Goal: Task Accomplishment & Management: Complete application form

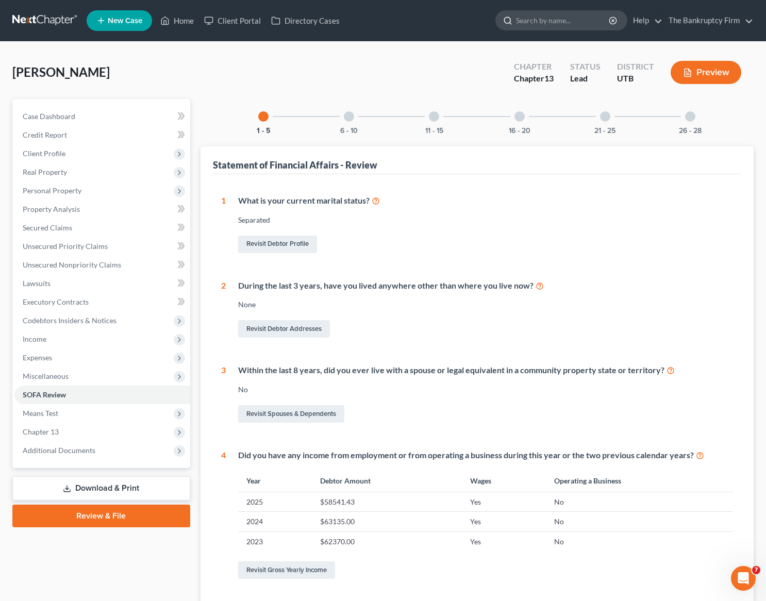
click at [544, 25] on input "search" at bounding box center [563, 20] width 94 height 19
type input "williams"
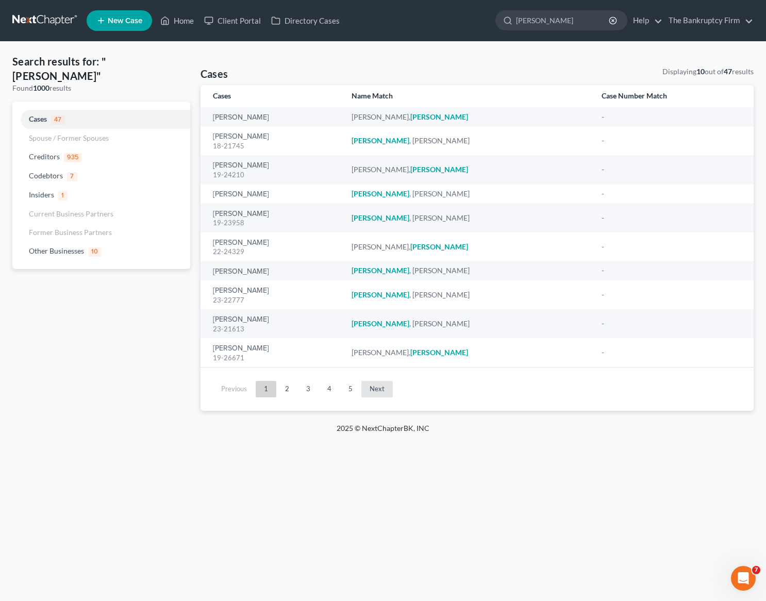
click at [377, 389] on link "Next" at bounding box center [376, 389] width 31 height 16
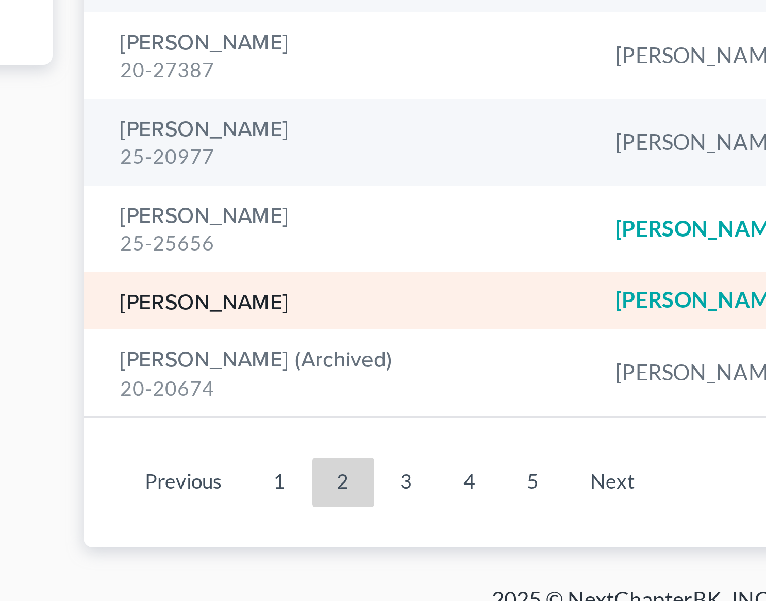
click at [252, 346] on link "Williams, Elizabeth" at bounding box center [241, 348] width 56 height 7
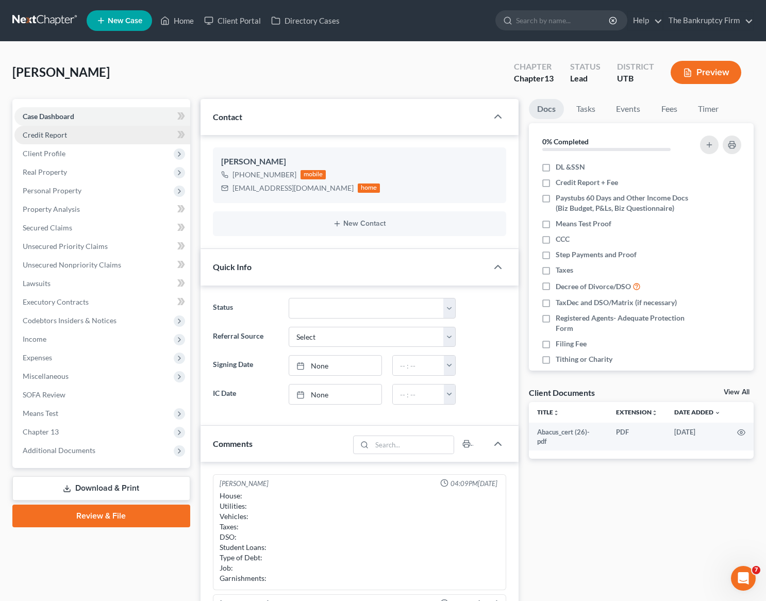
click at [56, 131] on span "Credit Report" at bounding box center [45, 134] width 44 height 9
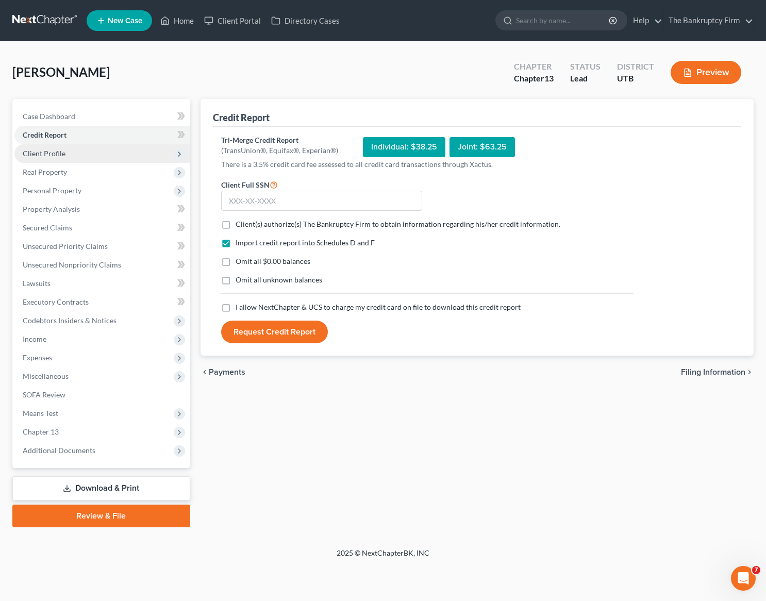
click at [38, 156] on span "Client Profile" at bounding box center [44, 153] width 43 height 9
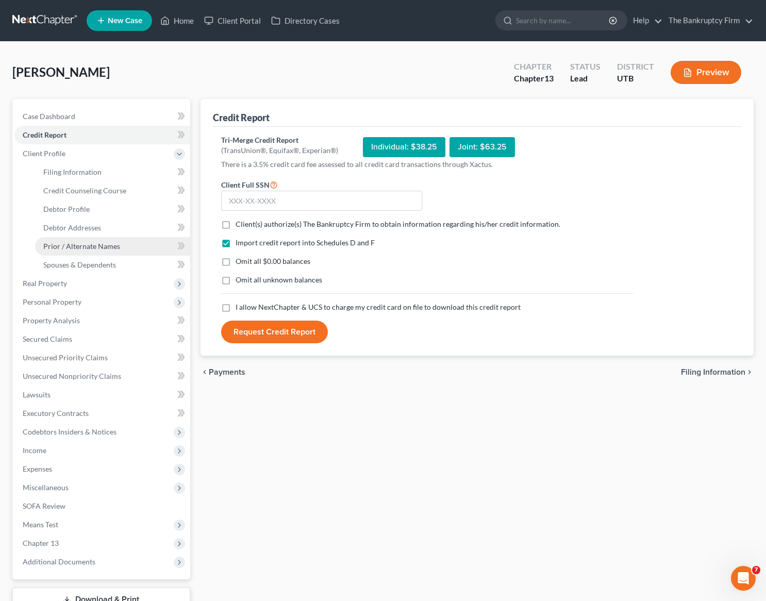
click at [88, 242] on span "Prior / Alternate Names" at bounding box center [81, 246] width 77 height 9
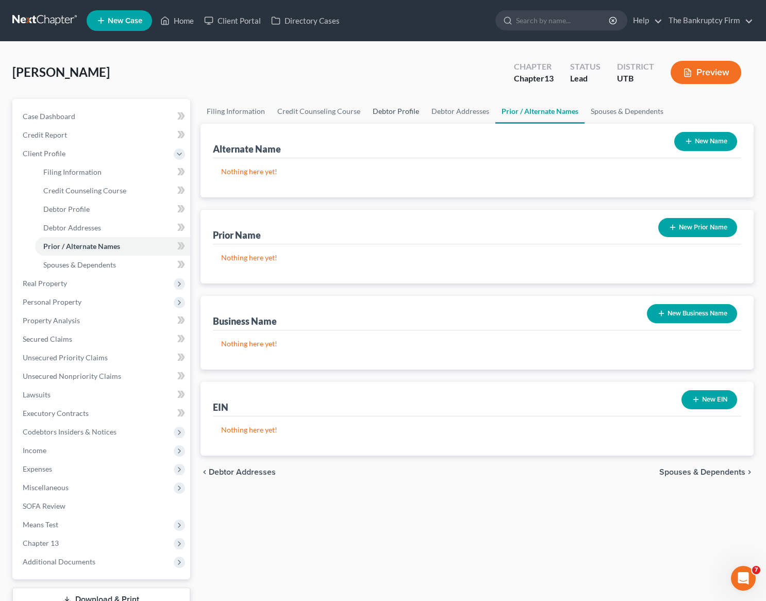
click at [390, 108] on link "Debtor Profile" at bounding box center [395, 111] width 59 height 25
select select "0"
select select "3"
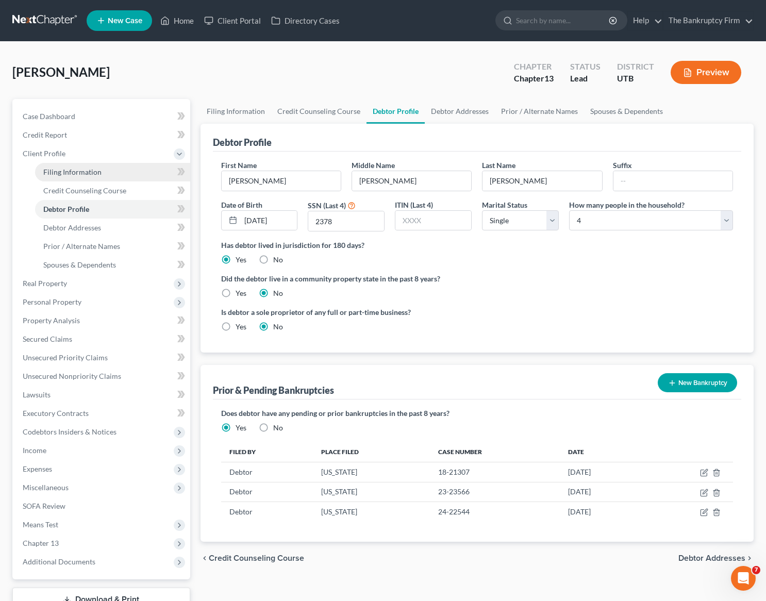
click at [65, 170] on span "Filing Information" at bounding box center [72, 172] width 58 height 9
select select "1"
select select "0"
select select "3"
select select "81"
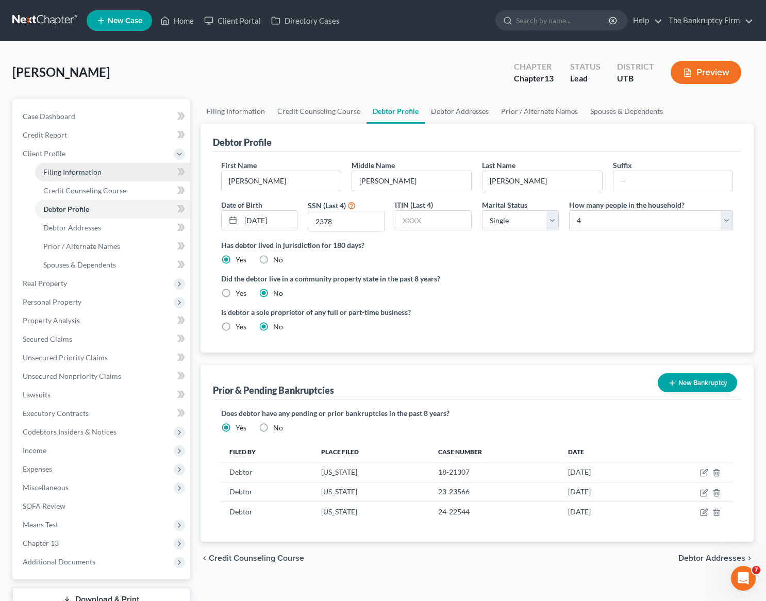
select select "0"
select select "46"
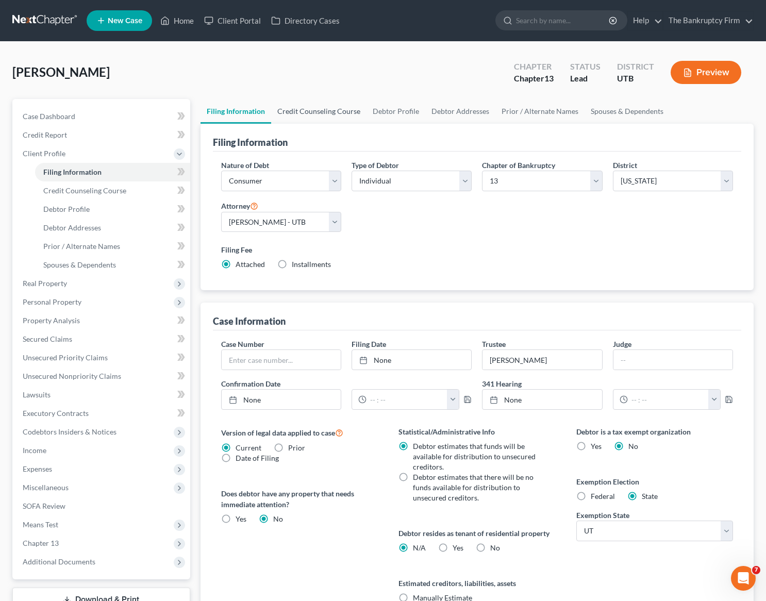
click at [316, 112] on link "Credit Counseling Course" at bounding box center [318, 111] width 95 height 25
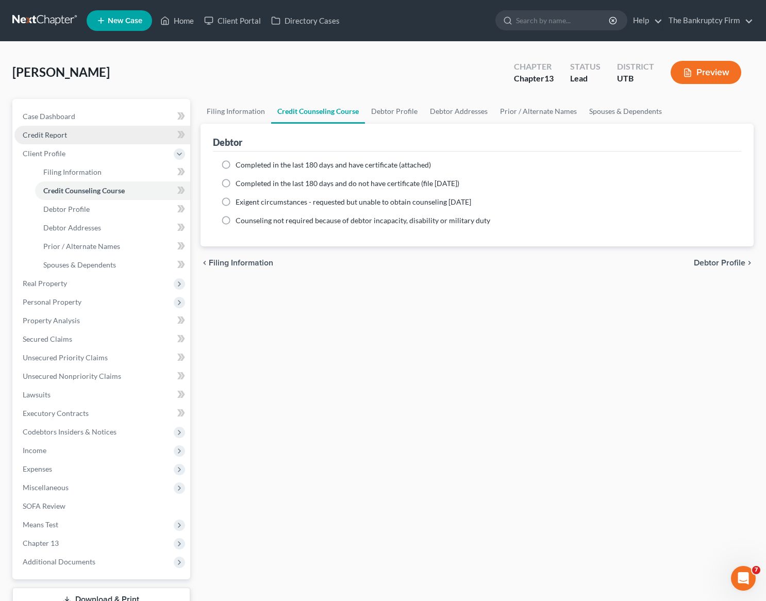
click at [69, 134] on link "Credit Report" at bounding box center [102, 135] width 176 height 19
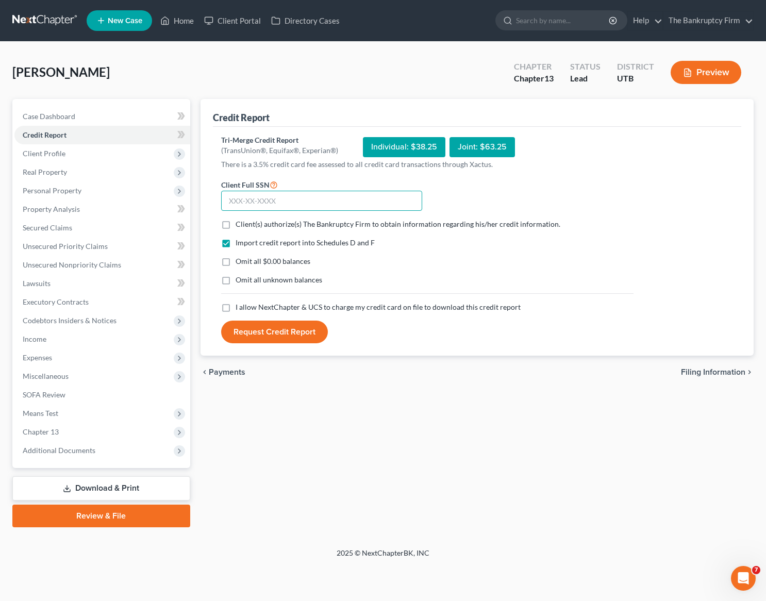
click at [294, 202] on input "text" at bounding box center [321, 201] width 201 height 21
type input "034-72-2378"
drag, startPoint x: 223, startPoint y: 222, endPoint x: 236, endPoint y: 253, distance: 33.5
click at [236, 222] on label "Client(s) authorize(s) The Bankruptcy Firm to obtain information regarding his/…" at bounding box center [398, 224] width 325 height 10
click at [240, 222] on input "Client(s) authorize(s) The Bankruptcy Firm to obtain information regarding his/…" at bounding box center [243, 222] width 7 height 7
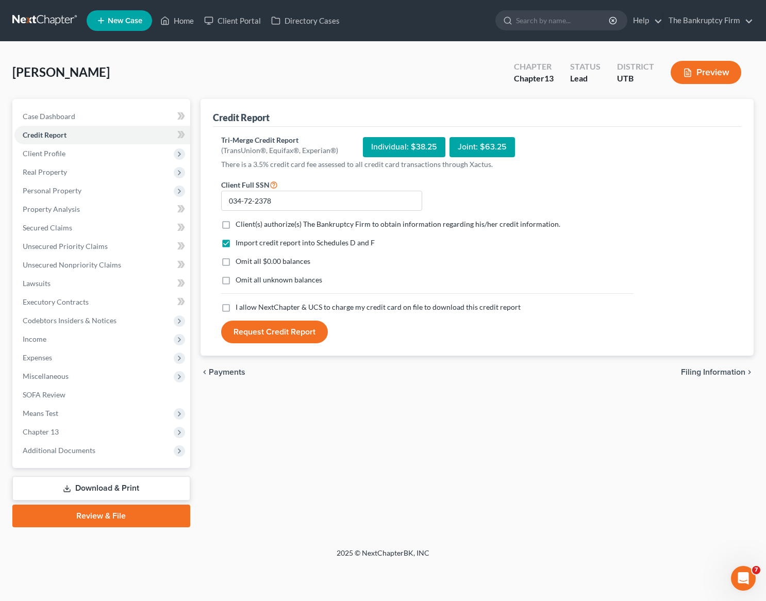
checkbox input "true"
click at [236, 307] on label "I allow NextChapter & UCS to charge my credit card on file to download this cre…" at bounding box center [378, 307] width 285 height 10
click at [240, 307] on input "I allow NextChapter & UCS to charge my credit card on file to download this cre…" at bounding box center [243, 305] width 7 height 7
checkbox input "true"
click at [264, 333] on button "Request Credit Report" at bounding box center [274, 332] width 107 height 23
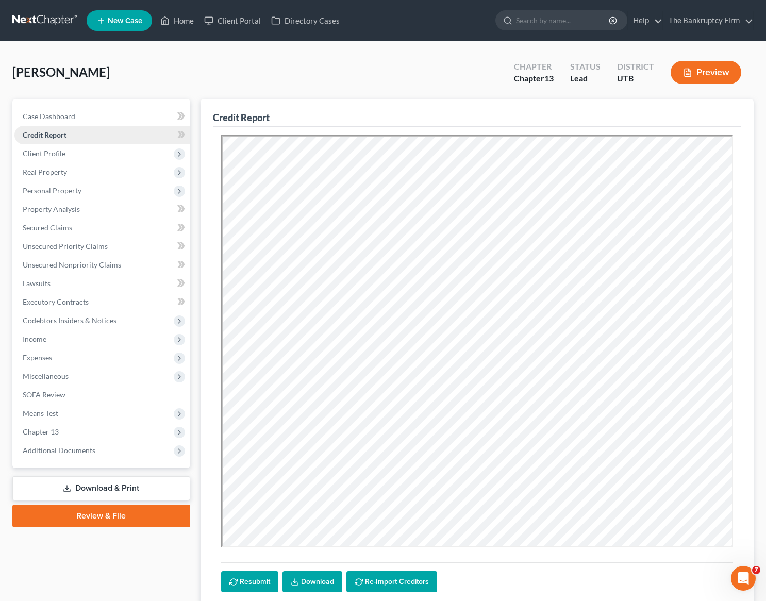
click at [66, 134] on span "Credit Report" at bounding box center [45, 134] width 44 height 9
click at [58, 152] on span "Client Profile" at bounding box center [44, 153] width 43 height 9
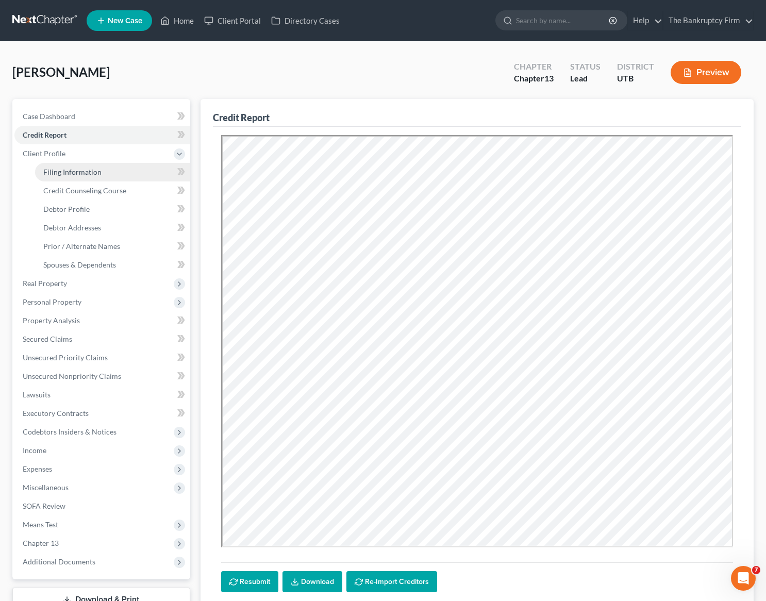
click at [93, 168] on span "Filing Information" at bounding box center [72, 172] width 58 height 9
select select "1"
select select "0"
select select "3"
select select "81"
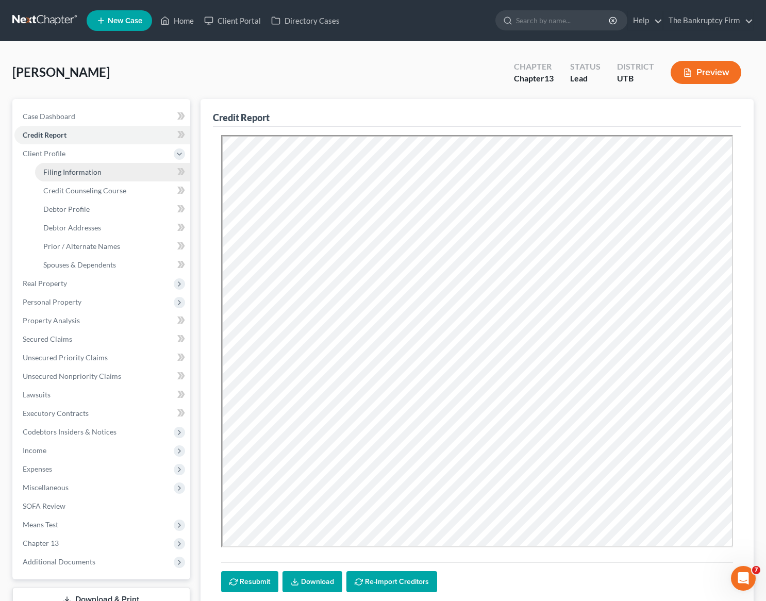
select select "0"
select select "46"
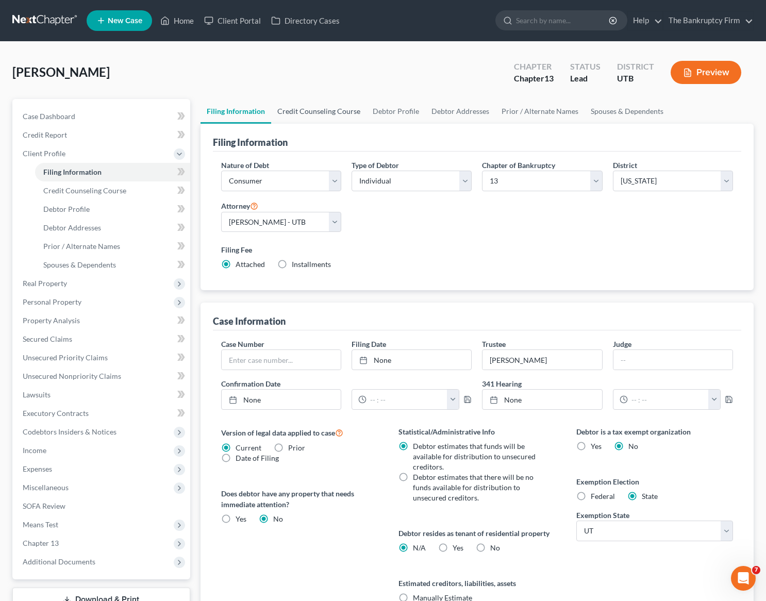
click at [311, 109] on link "Credit Counseling Course" at bounding box center [318, 111] width 95 height 25
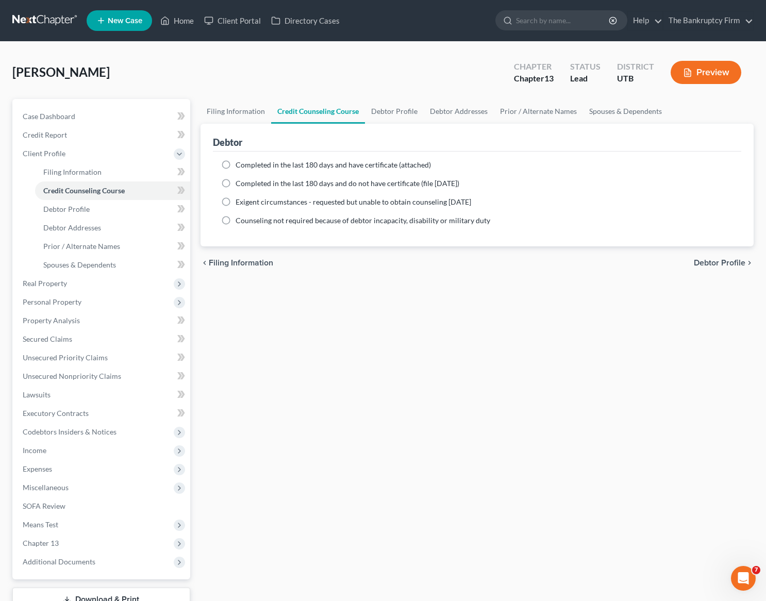
click at [236, 166] on label "Completed in the last 180 days and have certificate (attached)" at bounding box center [333, 165] width 195 height 10
click at [240, 166] on input "Completed in the last 180 days and have certificate (attached)" at bounding box center [243, 163] width 7 height 7
radio input "true"
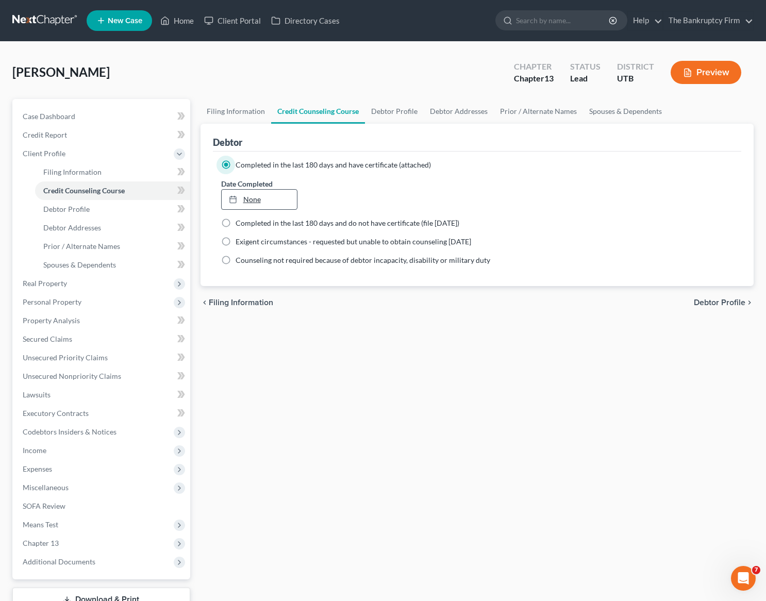
click at [263, 201] on link "None" at bounding box center [260, 200] width 76 height 20
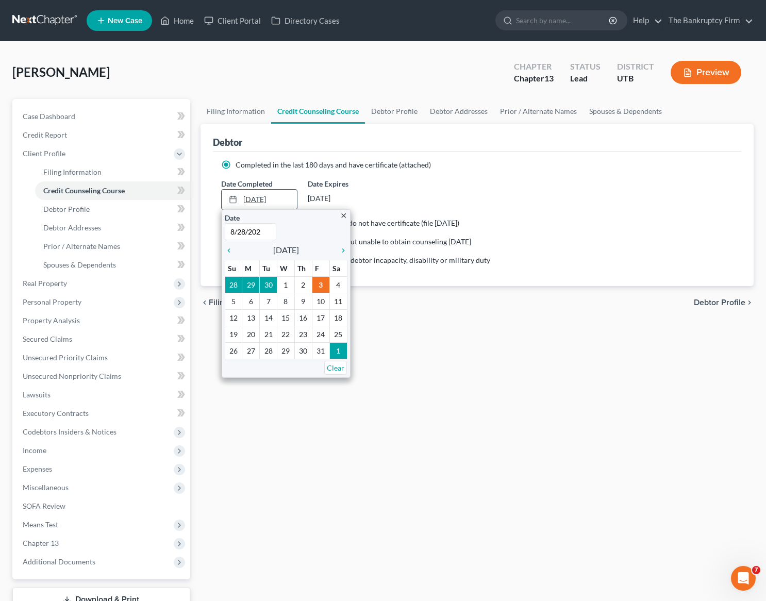
type input "8/28/2025"
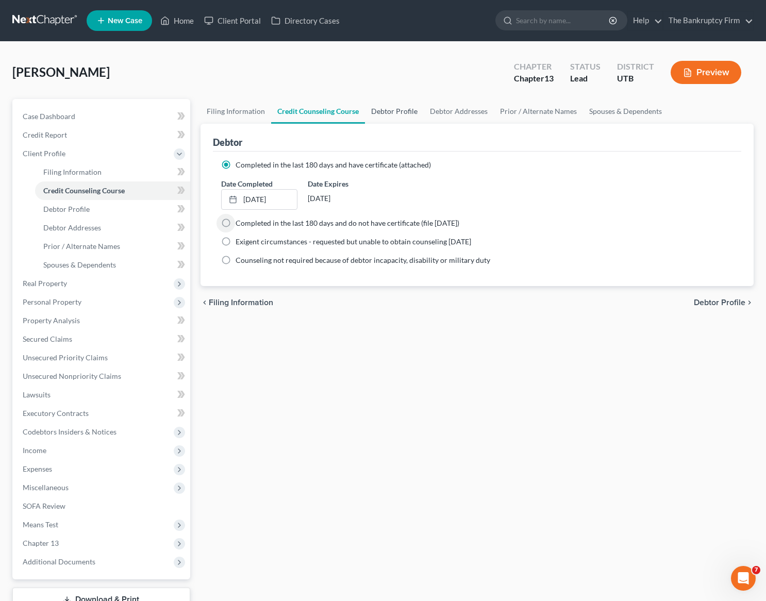
click at [389, 115] on link "Debtor Profile" at bounding box center [394, 111] width 59 height 25
select select "0"
select select "3"
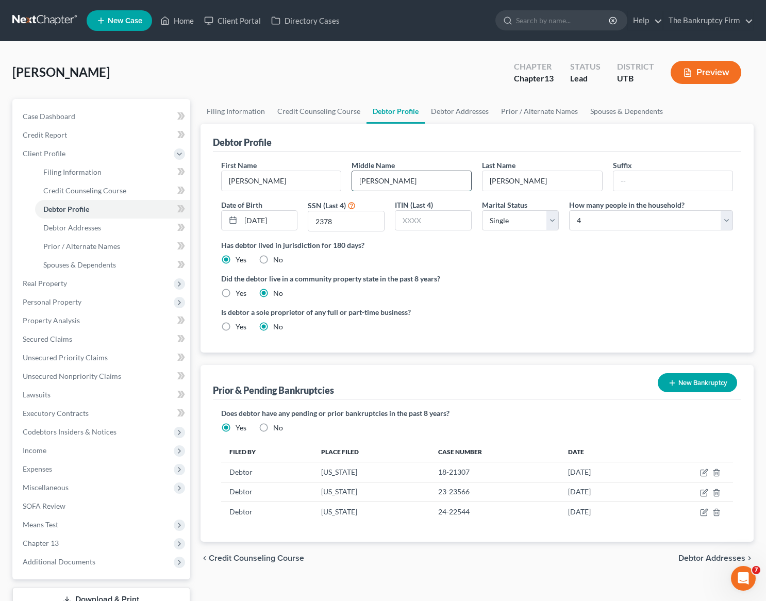
click at [417, 184] on input "Nicole" at bounding box center [411, 181] width 119 height 20
click at [457, 109] on link "Debtor Addresses" at bounding box center [460, 111] width 70 height 25
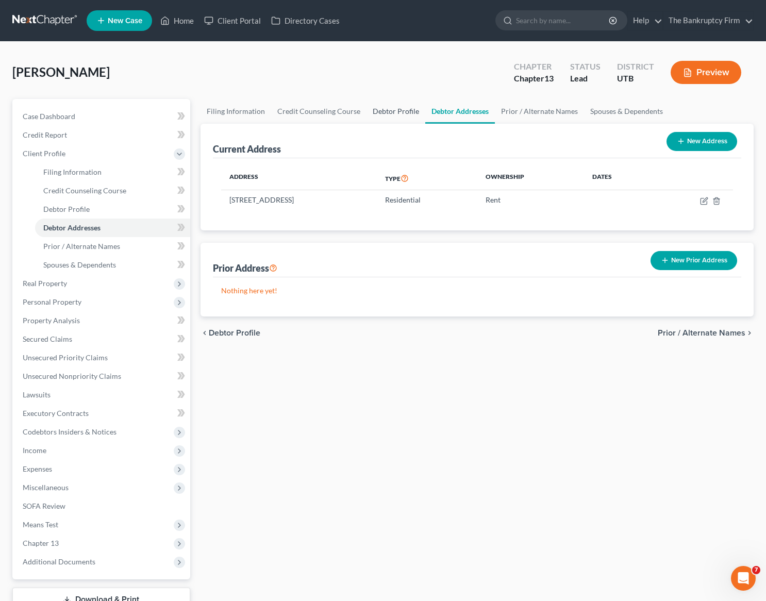
click at [391, 109] on link "Debtor Profile" at bounding box center [395, 111] width 59 height 25
select select "0"
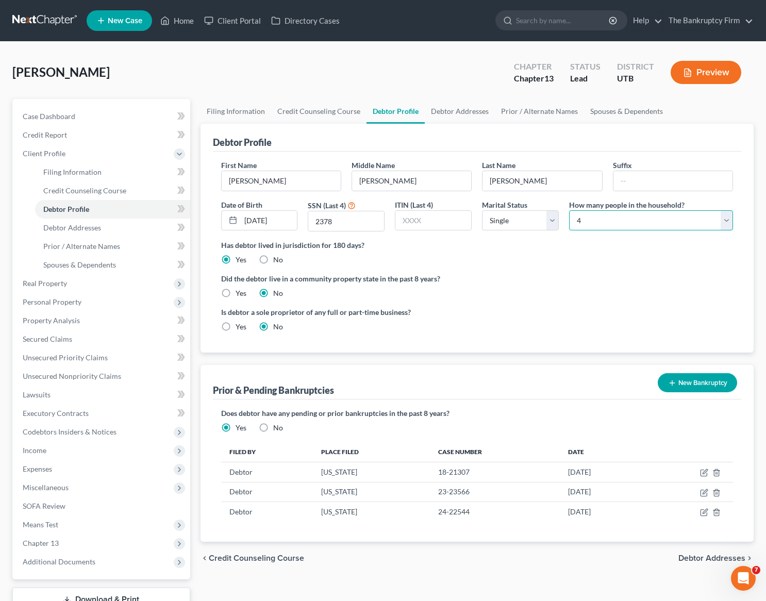
click at [706, 220] on select "Select 1 2 3 4 5 6 7 8 9 10 11 12 13 14 15 16 17 18 19 20" at bounding box center [651, 220] width 164 height 21
select select "2"
click at [569, 210] on select "Select 1 2 3 4 5 6 7 8 9 10 11 12 13 14 15 16 17 18 19 20" at bounding box center [651, 220] width 164 height 21
click at [469, 113] on link "Debtor Addresses" at bounding box center [460, 111] width 70 height 25
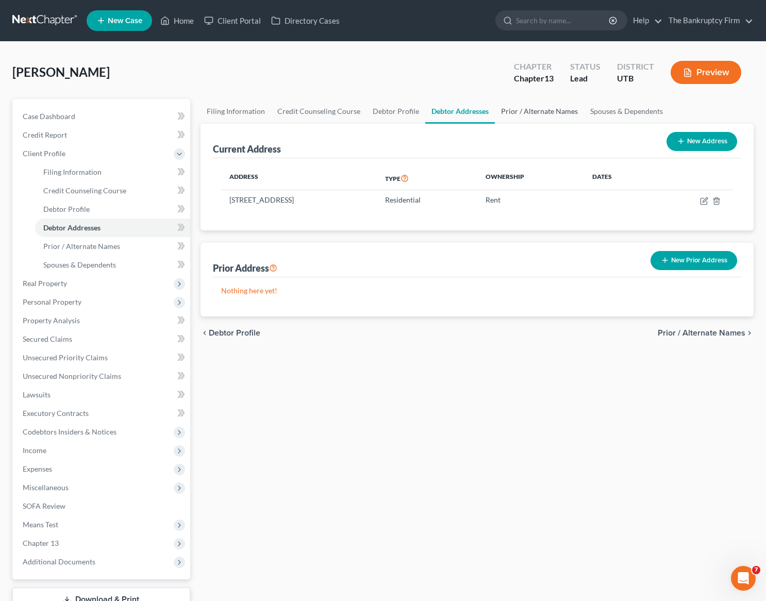
click at [538, 108] on link "Prior / Alternate Names" at bounding box center [539, 111] width 89 height 25
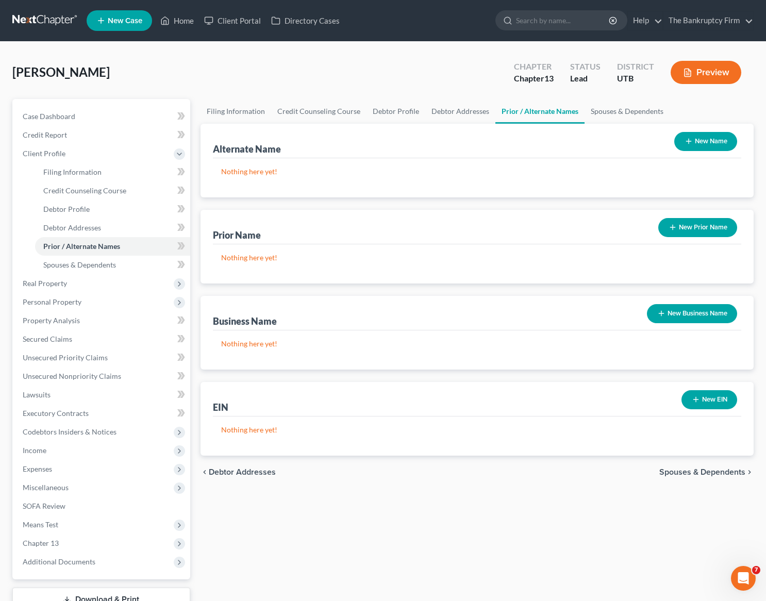
click at [707, 138] on button "New Name" at bounding box center [705, 141] width 63 height 19
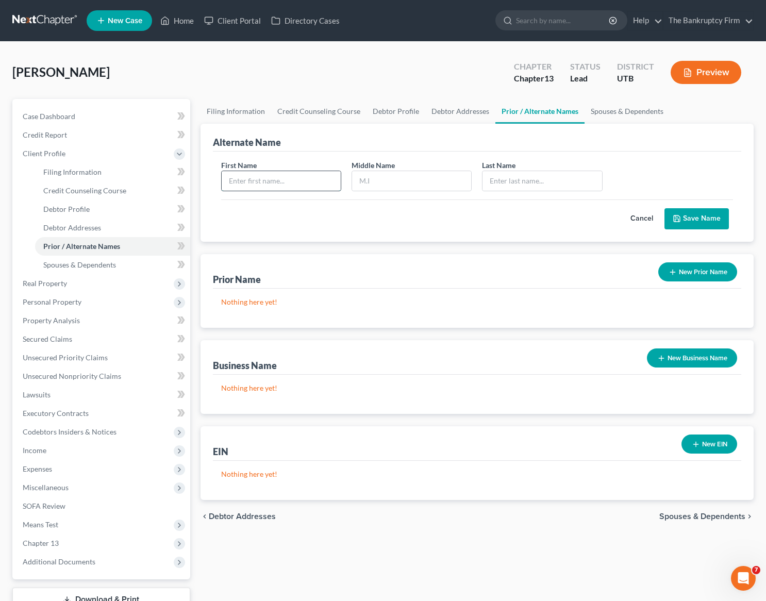
click at [269, 178] on input "text" at bounding box center [281, 181] width 119 height 20
type input "E"
type input "Elizabeth"
type input "Galbraith"
click at [696, 213] on button "Save Name" at bounding box center [696, 219] width 64 height 22
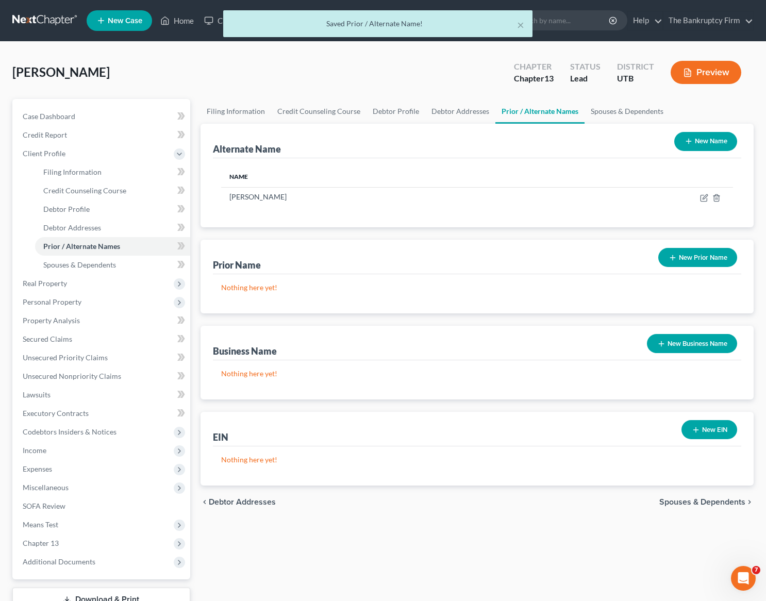
click at [713, 140] on button "New Name" at bounding box center [705, 141] width 63 height 19
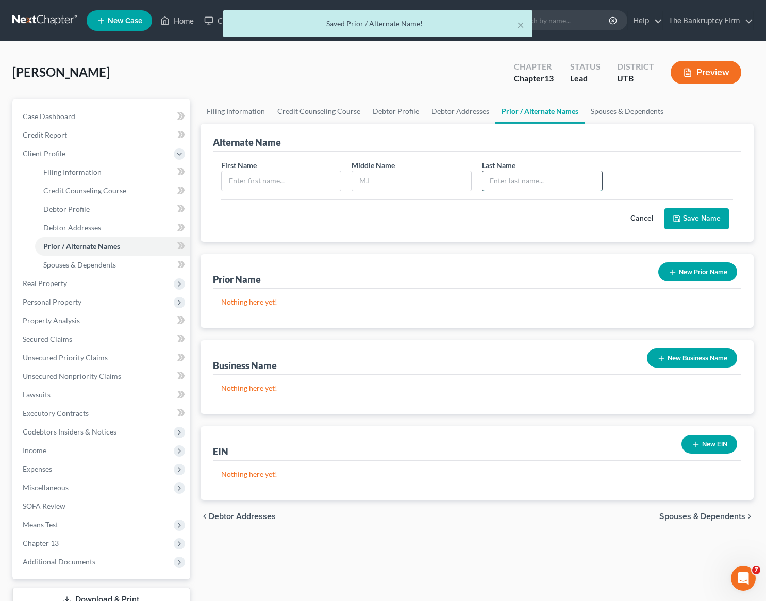
click at [541, 180] on input "text" at bounding box center [541, 181] width 119 height 20
type input "Gerdes"
click at [303, 182] on input "text" at bounding box center [281, 181] width 119 height 20
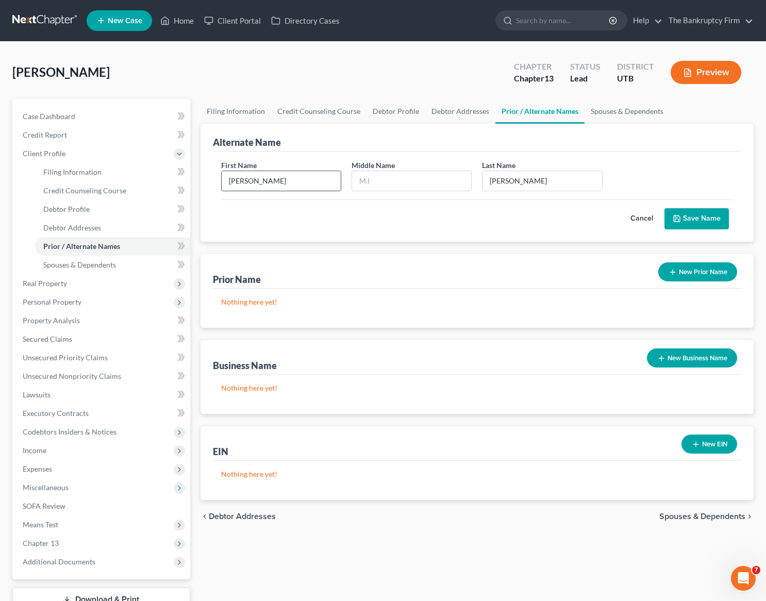
type input "Elizabeth"
click at [711, 215] on button "Save Name" at bounding box center [696, 219] width 64 height 22
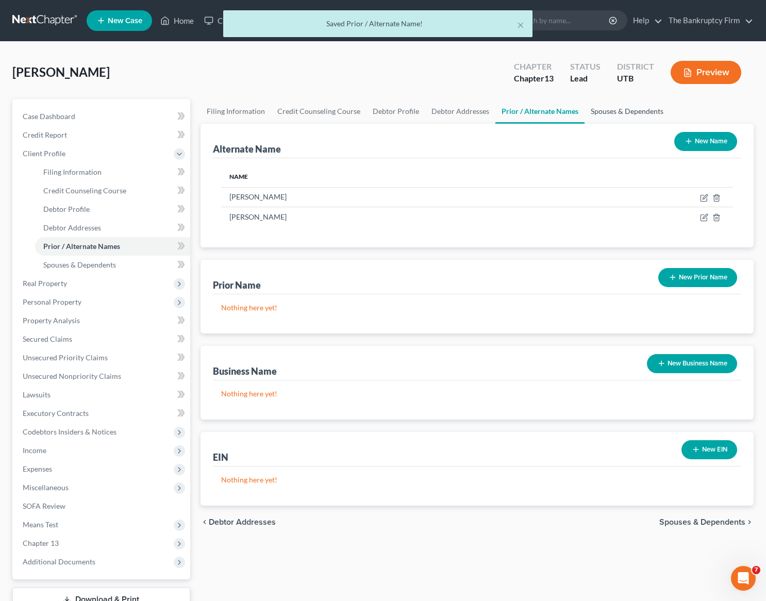
click at [625, 106] on link "Spouses & Dependents" at bounding box center [626, 111] width 85 height 25
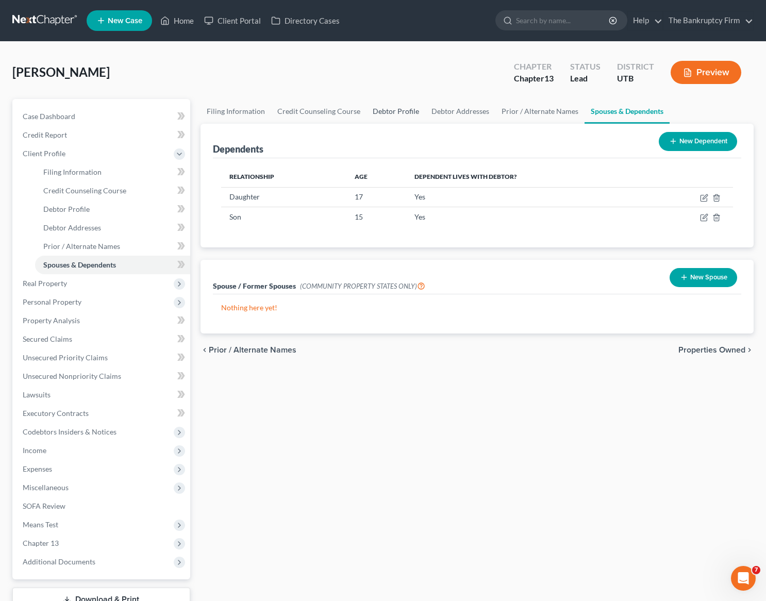
click at [391, 108] on link "Debtor Profile" at bounding box center [395, 111] width 59 height 25
select select "0"
select select "2"
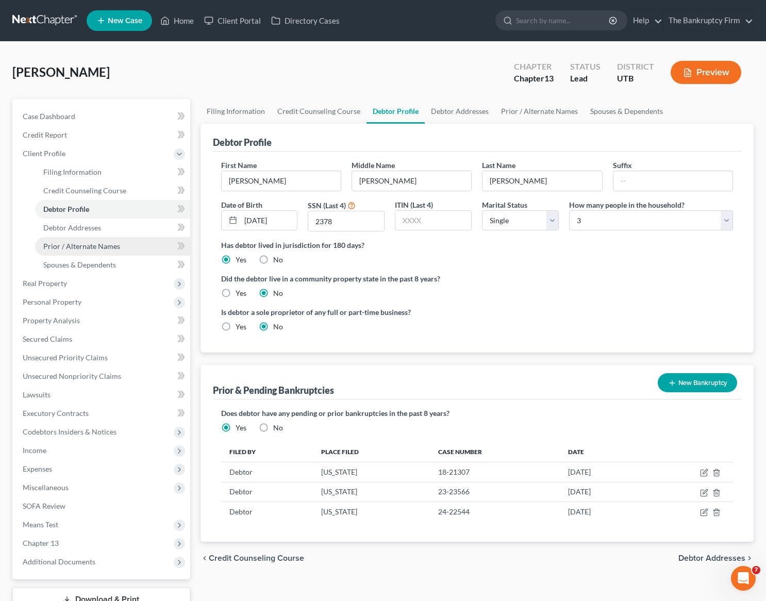
click at [97, 245] on span "Prior / Alternate Names" at bounding box center [81, 246] width 77 height 9
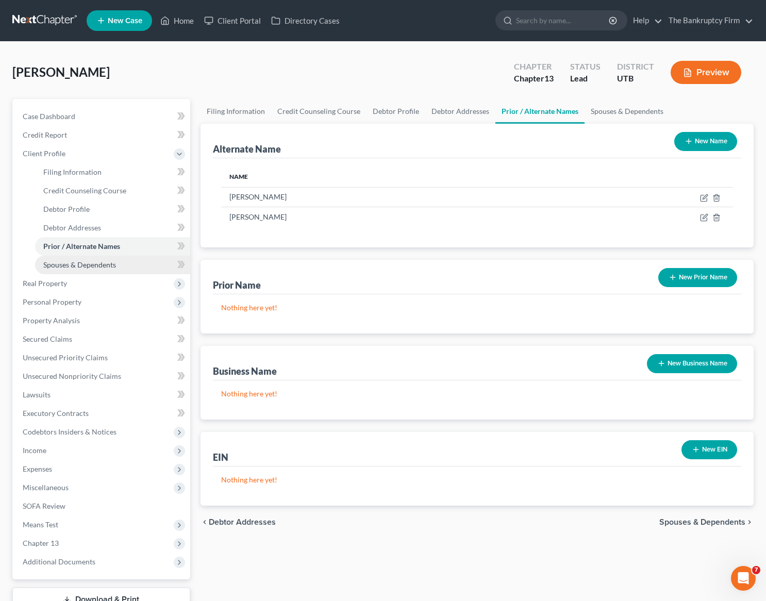
click at [97, 261] on span "Spouses & Dependents" at bounding box center [79, 264] width 73 height 9
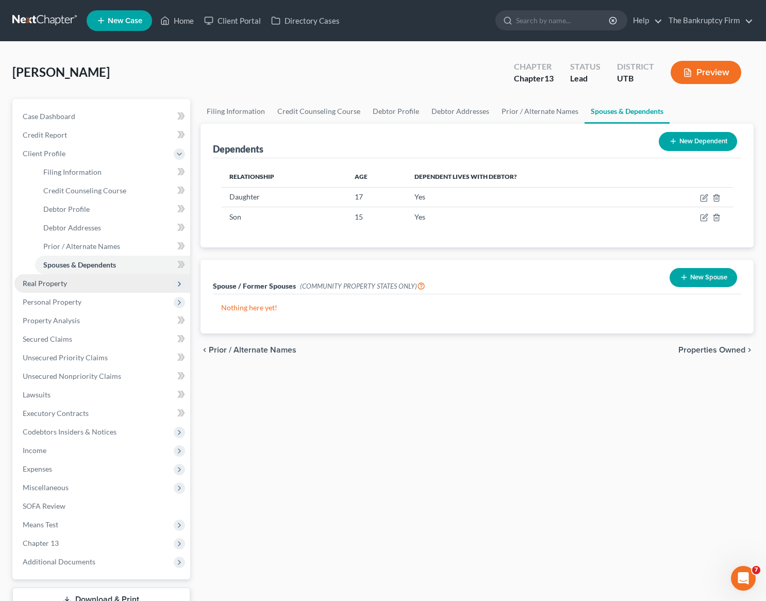
click at [77, 287] on span "Real Property" at bounding box center [102, 283] width 176 height 19
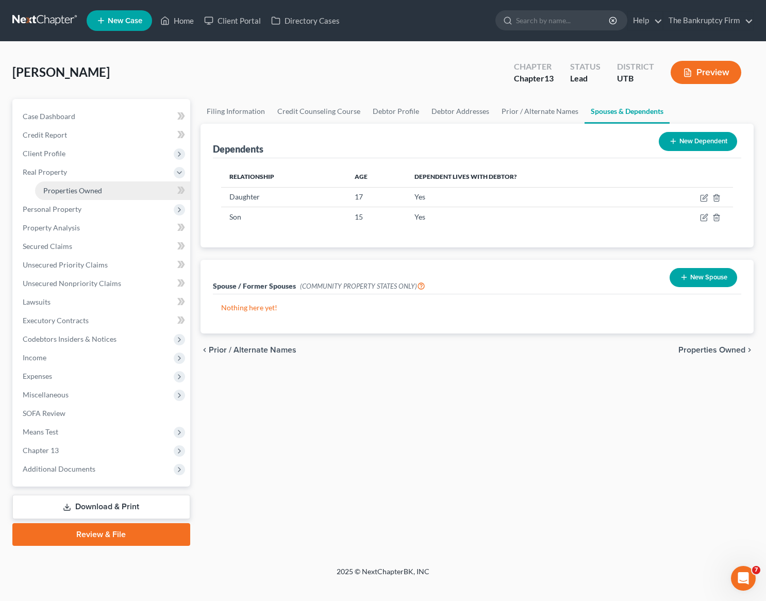
click at [96, 189] on span "Properties Owned" at bounding box center [72, 190] width 59 height 9
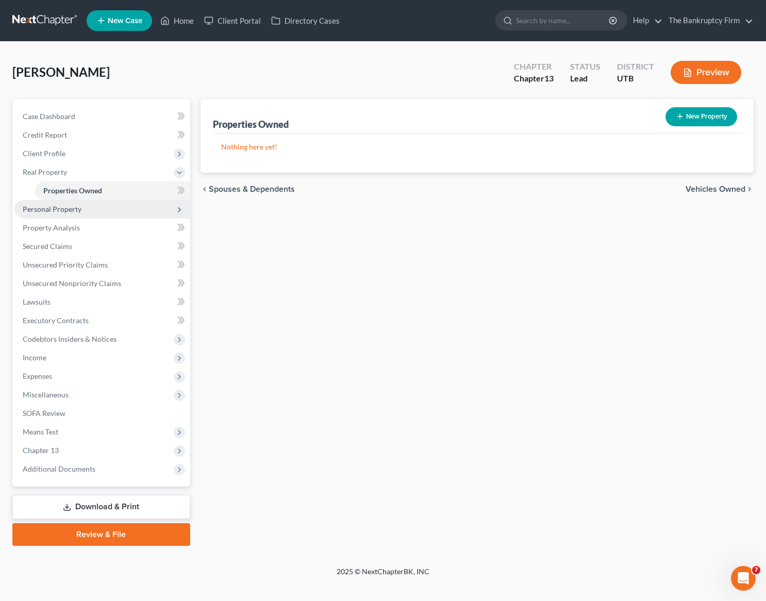
click at [56, 209] on span "Personal Property" at bounding box center [52, 209] width 59 height 9
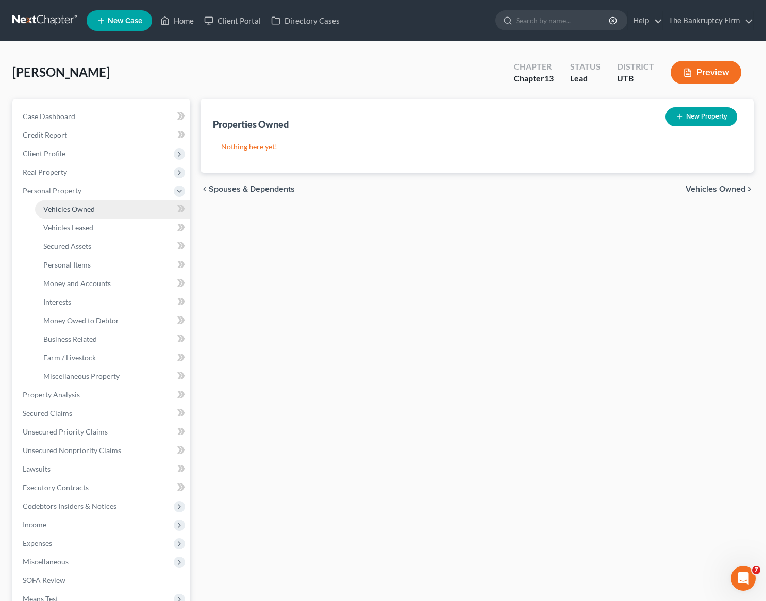
click at [113, 209] on link "Vehicles Owned" at bounding box center [112, 209] width 155 height 19
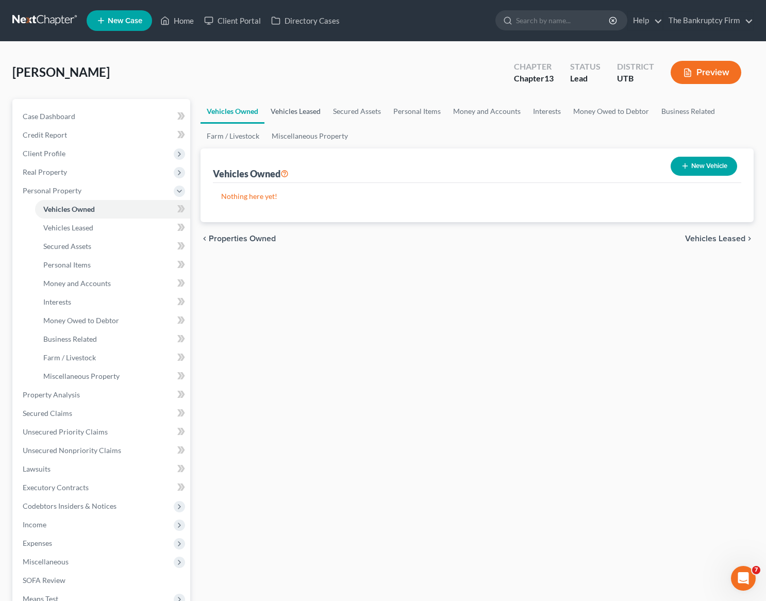
click at [298, 112] on link "Vehicles Leased" at bounding box center [295, 111] width 62 height 25
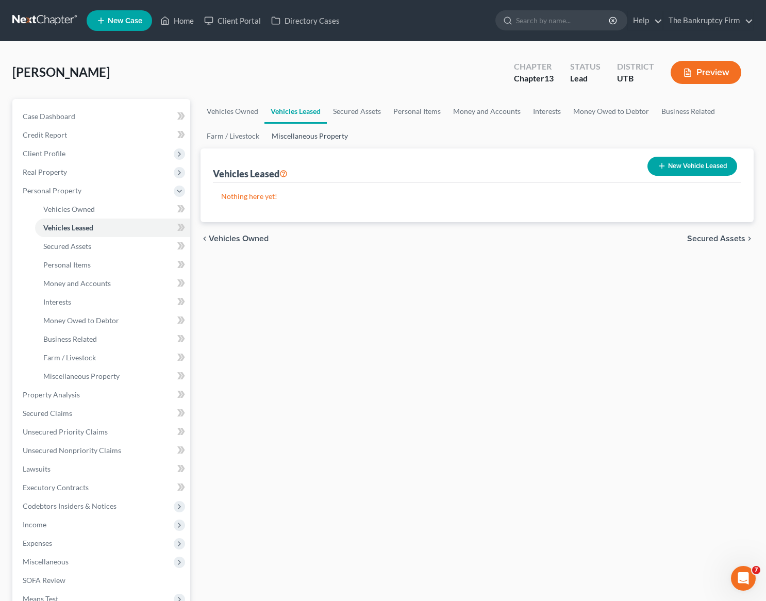
click at [314, 135] on link "Miscellaneous Property" at bounding box center [309, 136] width 89 height 25
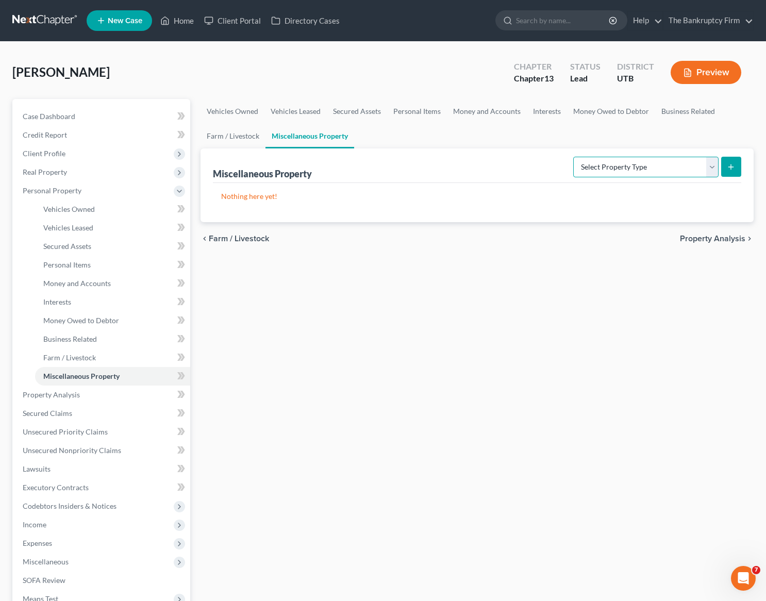
click at [718, 163] on select "Select Property Type Assigned for Creditor Benefit Within 1 Year Holding for An…" at bounding box center [645, 167] width 145 height 21
select select "holding_for_another"
click at [573, 157] on select "Select Property Type Assigned for Creditor Benefit Within 1 Year Holding for An…" at bounding box center [645, 167] width 145 height 21
click at [732, 163] on icon "submit" at bounding box center [731, 167] width 8 height 8
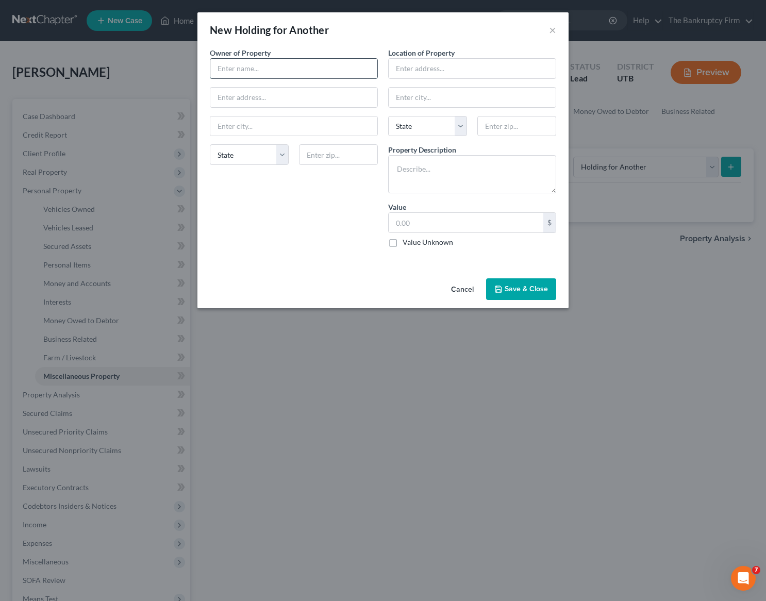
click at [312, 66] on input "text" at bounding box center [293, 69] width 167 height 20
type input "Anthony Weaver"
click at [448, 71] on input "text" at bounding box center [472, 69] width 167 height 20
type input "Debtors Address"
click at [408, 172] on textarea at bounding box center [472, 174] width 168 height 38
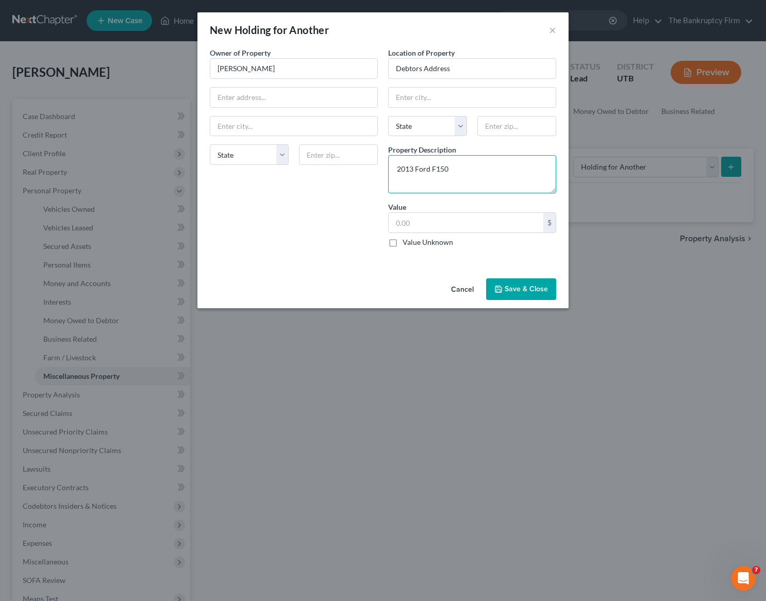
type textarea "2013 Ford F150"
click at [403, 241] on label "Value Unknown" at bounding box center [428, 242] width 51 height 10
click at [407, 241] on input "Value Unknown" at bounding box center [410, 240] width 7 height 7
checkbox input "true"
type input "0.00"
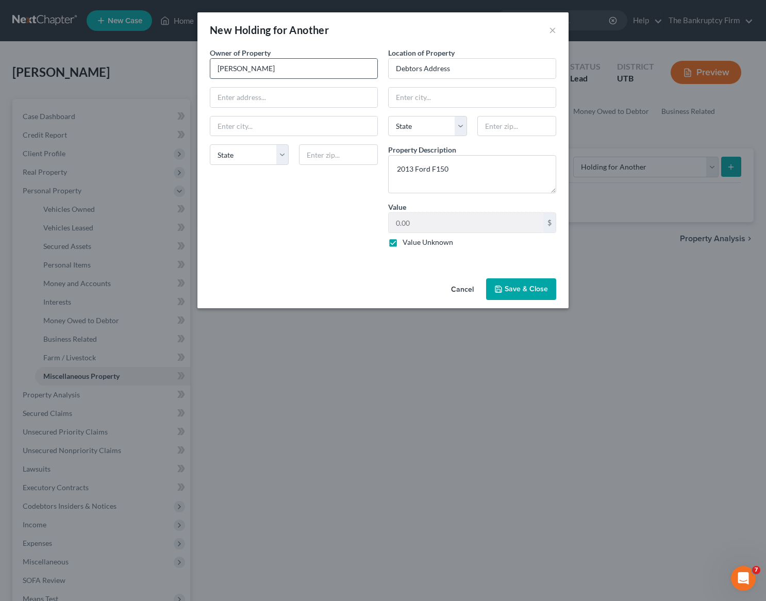
click at [318, 69] on input "Anthony Weaver" at bounding box center [293, 69] width 167 height 20
click at [236, 101] on input "text" at bounding box center [293, 98] width 167 height 20
click at [433, 103] on input "text" at bounding box center [472, 98] width 167 height 20
click at [307, 65] on input "Anthony Weaver" at bounding box center [293, 69] width 167 height 20
type input "Anthony Weaver"
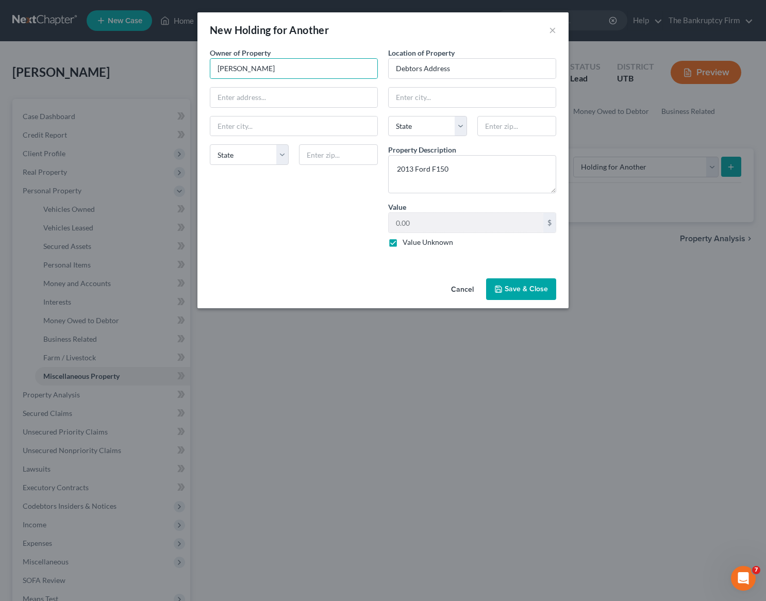
click at [527, 287] on button "Save & Close" at bounding box center [521, 289] width 70 height 22
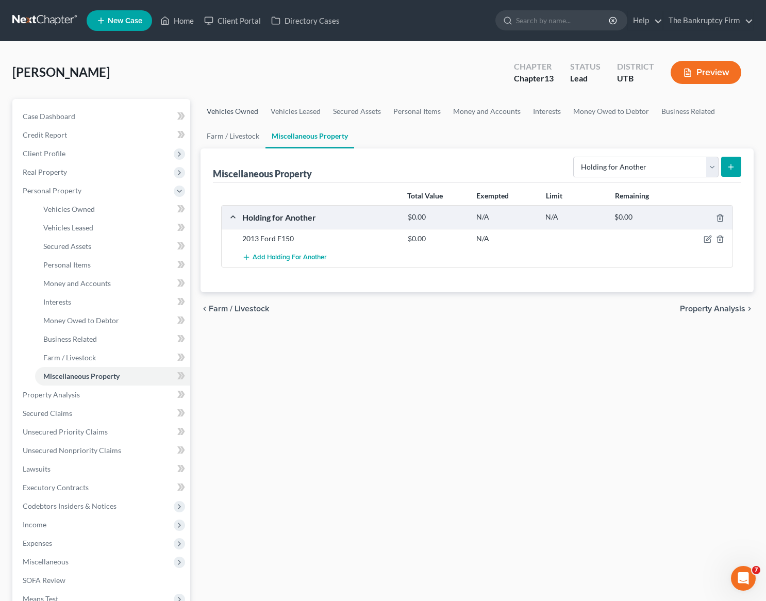
click at [242, 111] on link "Vehicles Owned" at bounding box center [232, 111] width 64 height 25
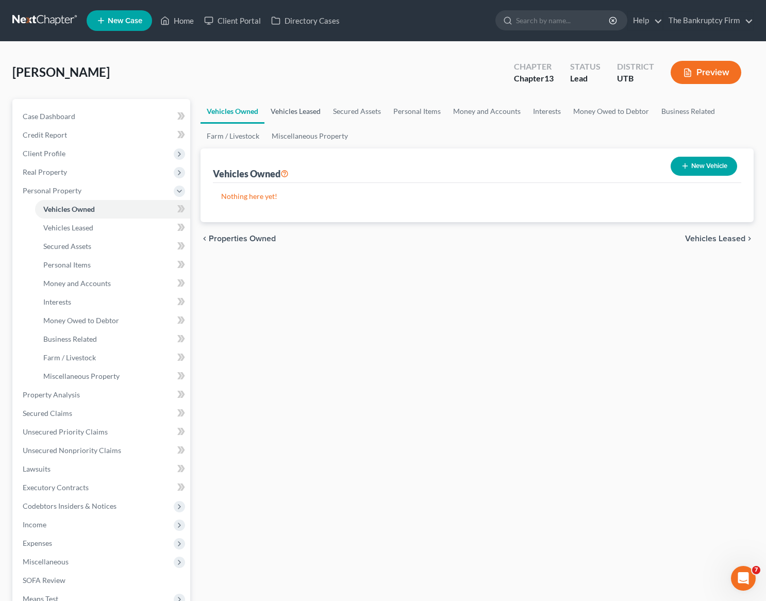
click at [297, 108] on link "Vehicles Leased" at bounding box center [295, 111] width 62 height 25
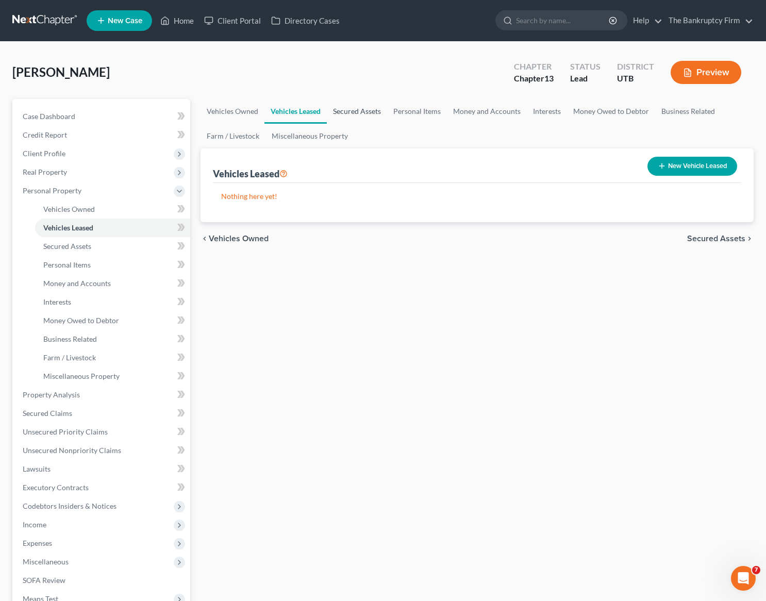
click at [359, 112] on link "Secured Assets" at bounding box center [357, 111] width 60 height 25
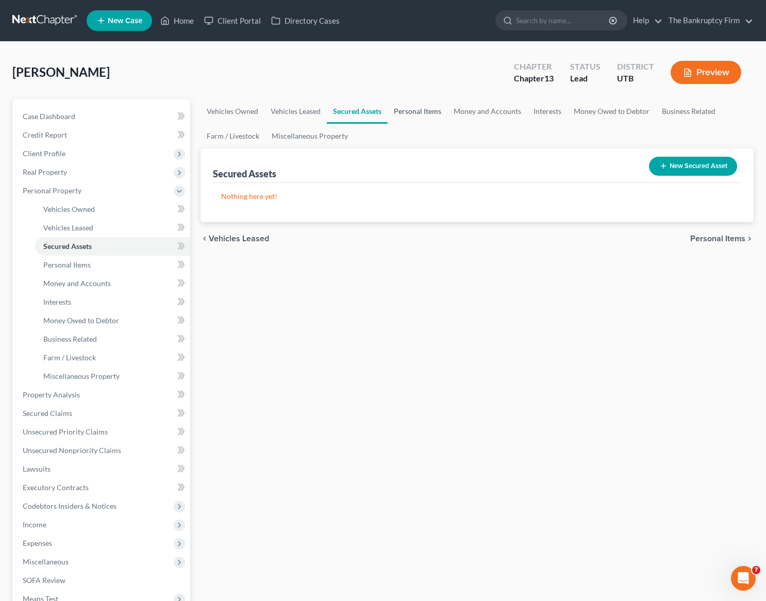
click at [416, 110] on link "Personal Items" at bounding box center [418, 111] width 60 height 25
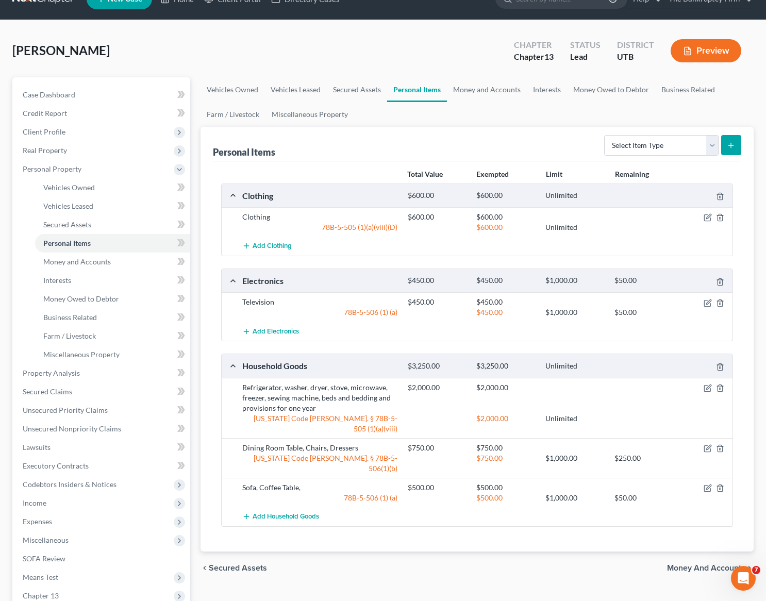
scroll to position [27, 0]
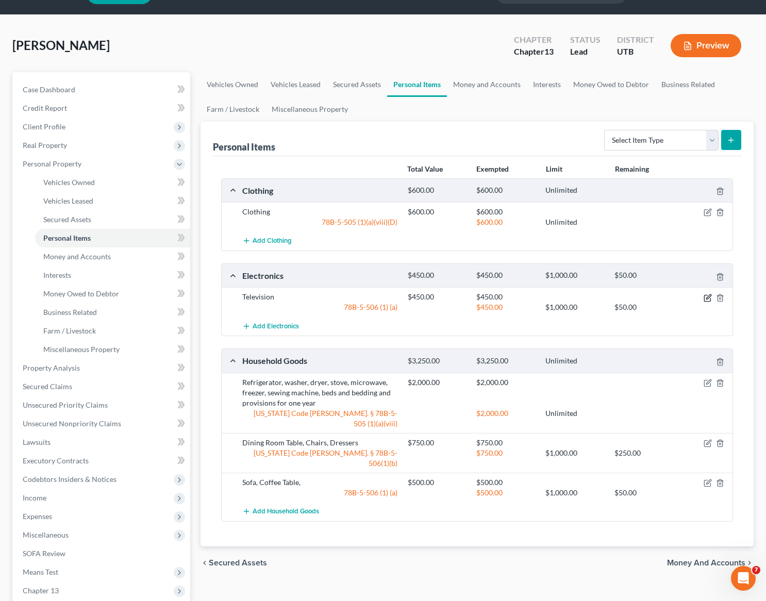
click at [709, 297] on icon "button" at bounding box center [708, 296] width 5 height 5
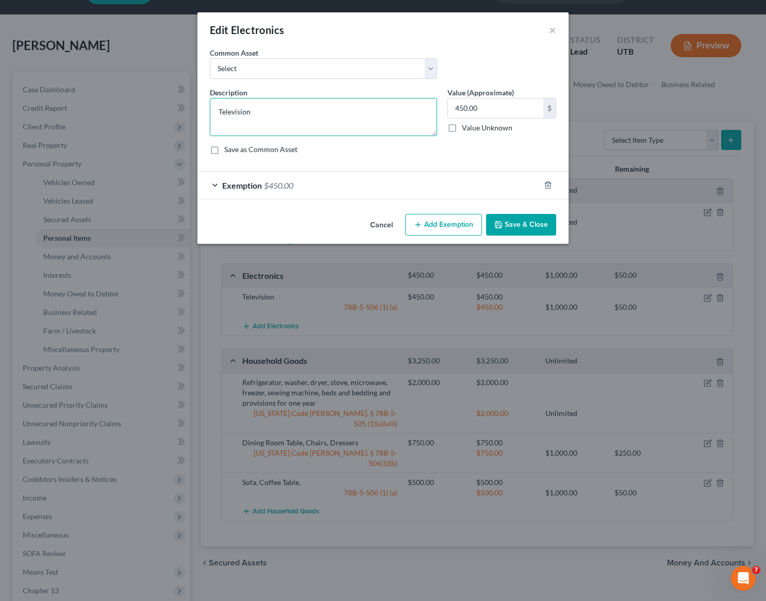
click at [276, 114] on textarea "Television" at bounding box center [323, 117] width 227 height 38
type textarea "Television, Gaming System, PC, Cell Phone,"
click at [543, 222] on button "Save & Close" at bounding box center [521, 225] width 70 height 22
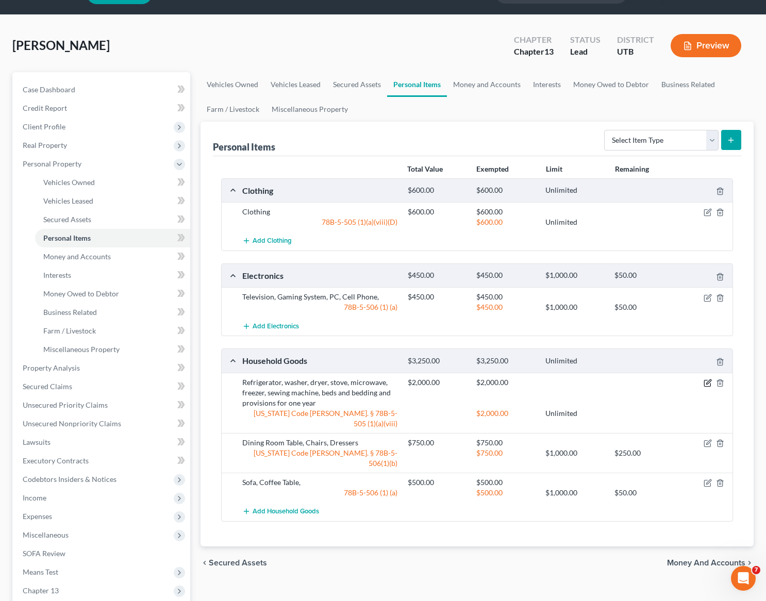
click at [709, 381] on icon "button" at bounding box center [708, 383] width 8 height 8
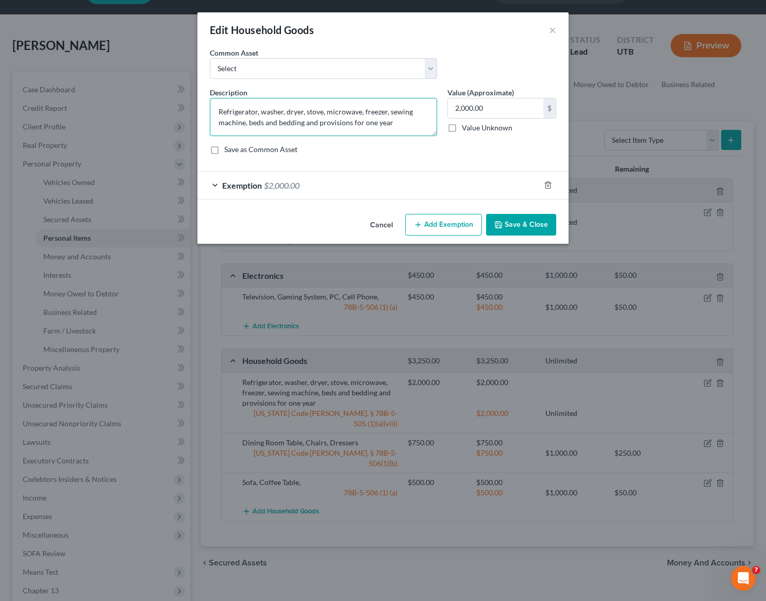
drag, startPoint x: 261, startPoint y: 112, endPoint x: 160, endPoint y: 106, distance: 101.2
click at [160, 106] on div "Edit Household Goods × An exemption set must first be selected from the Filing …" at bounding box center [383, 300] width 766 height 601
type textarea "washer, dryer, freezer, sewing machine, beds and bedding and provisions for one…"
click at [529, 223] on button "Save & Close" at bounding box center [521, 225] width 70 height 22
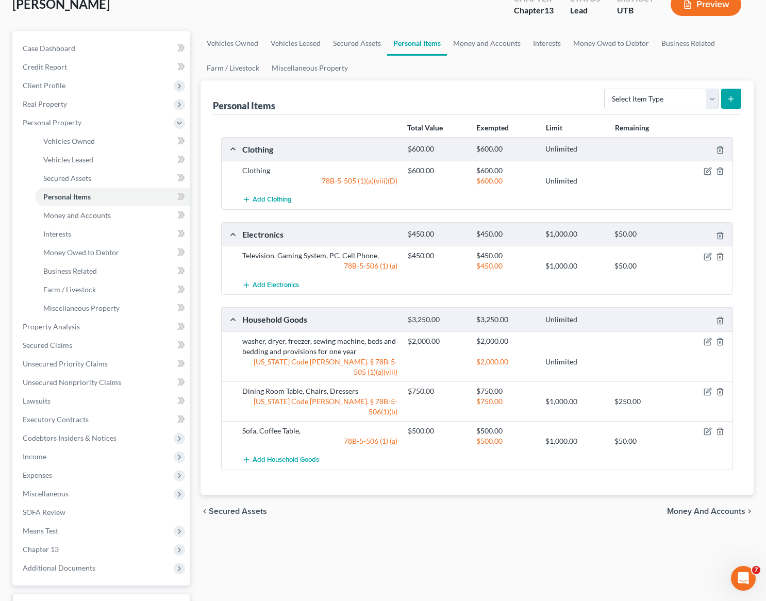
scroll to position [71, 0]
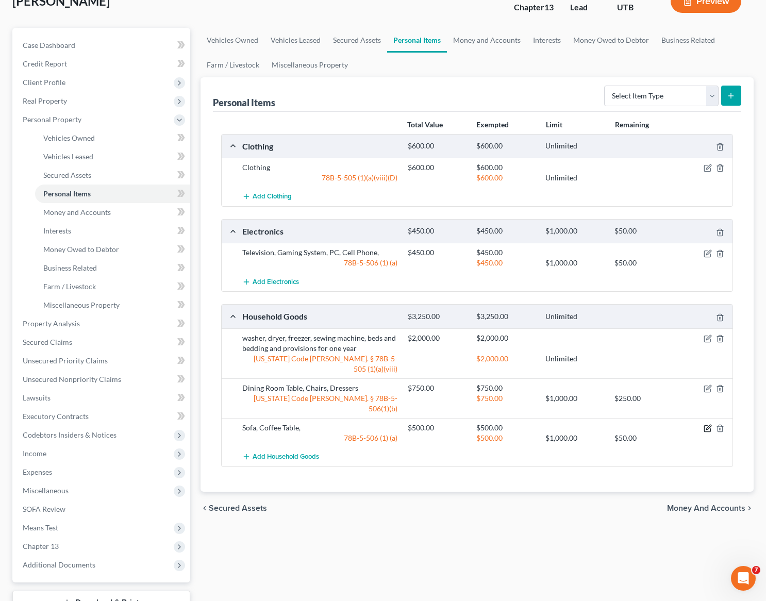
click at [708, 424] on icon "button" at bounding box center [708, 428] width 8 height 8
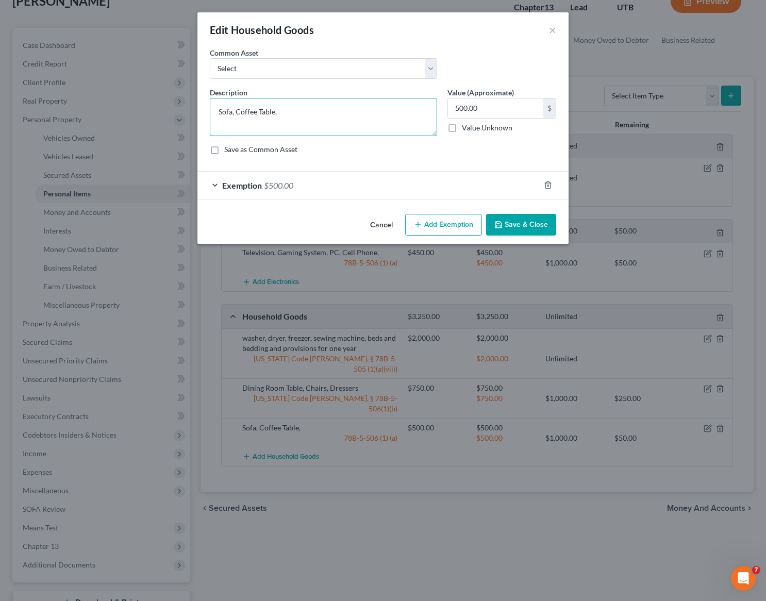
drag, startPoint x: 314, startPoint y: 118, endPoint x: 152, endPoint y: 105, distance: 163.4
click at [152, 105] on div "Edit Household Goods × An exemption set must first be selected from the Filing …" at bounding box center [383, 300] width 766 height 601
type textarea "Couch, Love Seat, Recliner, End Table, Coffee Table, Lamps, Curio Cabinet, Book…"
click at [534, 225] on button "Save & Close" at bounding box center [521, 225] width 70 height 22
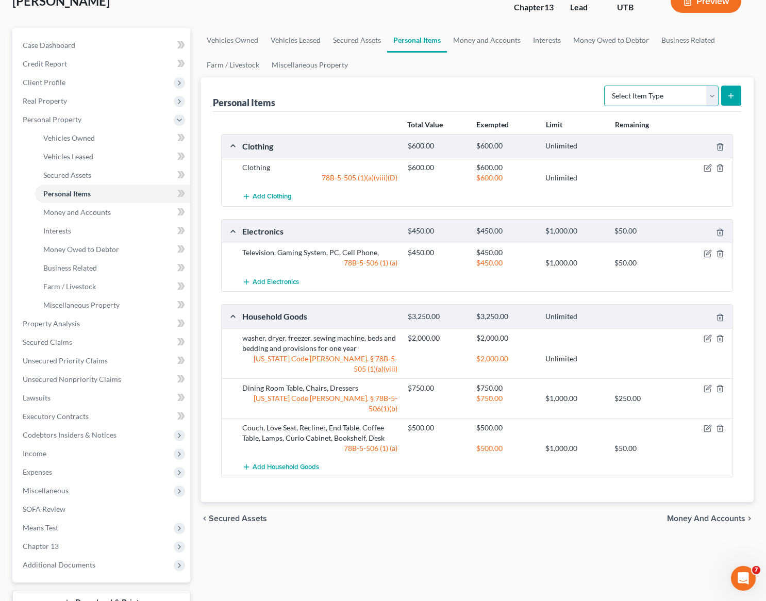
click at [693, 90] on select "Select Item Type Clothing Collectibles Of Value Electronics Firearms Household …" at bounding box center [661, 96] width 114 height 21
select select "jewelry"
click at [605, 86] on select "Select Item Type Clothing Collectibles Of Value Electronics Firearms Household …" at bounding box center [661, 96] width 114 height 21
click at [730, 94] on icon "submit" at bounding box center [731, 96] width 8 height 8
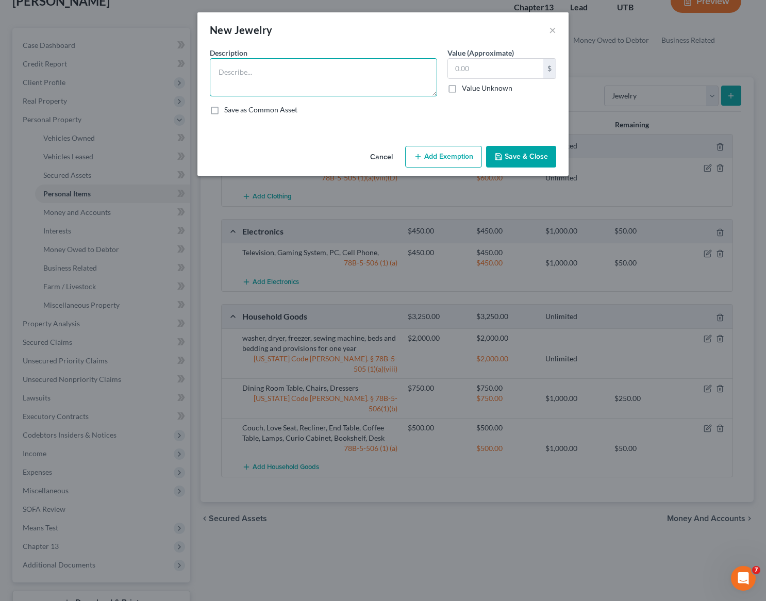
click at [238, 69] on textarea at bounding box center [323, 77] width 227 height 38
type textarea "W"
type textarea "Engagement Ring"
type input "1,000"
click at [421, 155] on icon "button" at bounding box center [418, 157] width 8 height 8
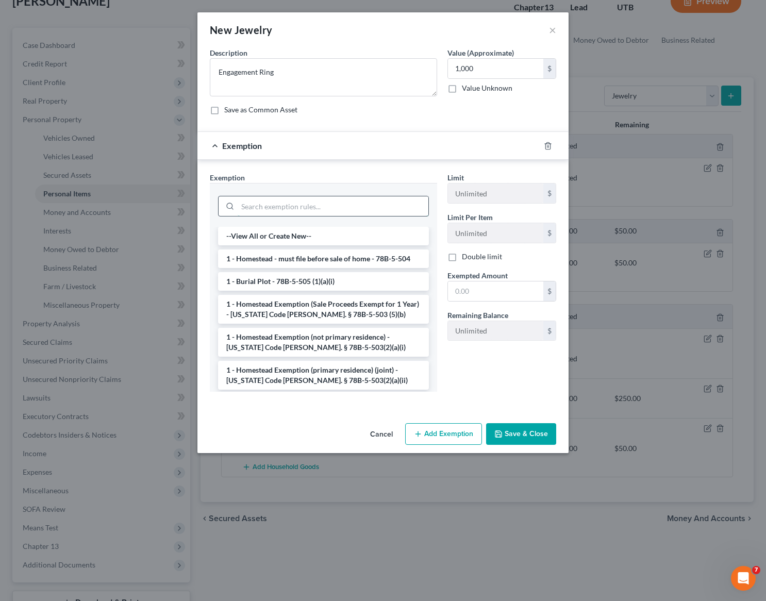
click at [281, 202] on input "search" at bounding box center [333, 206] width 191 height 20
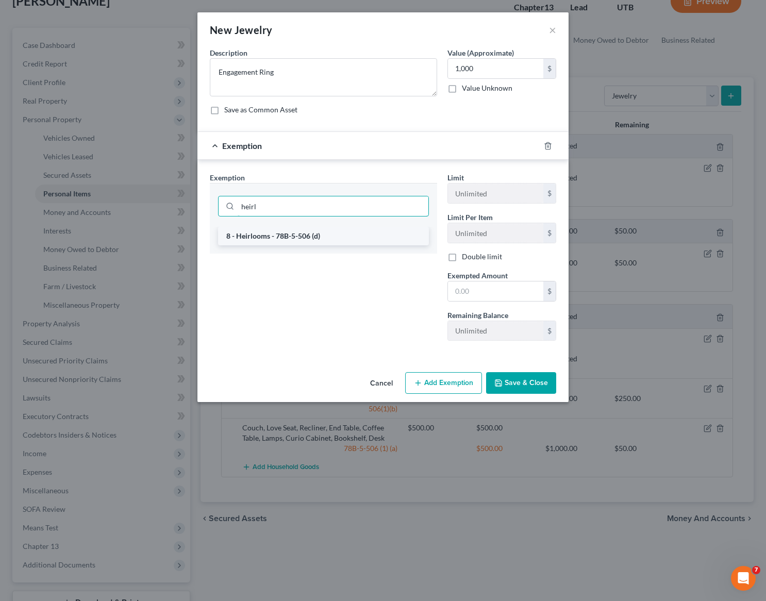
type input "heirl"
click at [285, 241] on li "8 - Heirlooms - 78B-5-506 (d)" at bounding box center [323, 236] width 211 height 19
click at [284, 227] on div "heirl" at bounding box center [323, 205] width 227 height 44
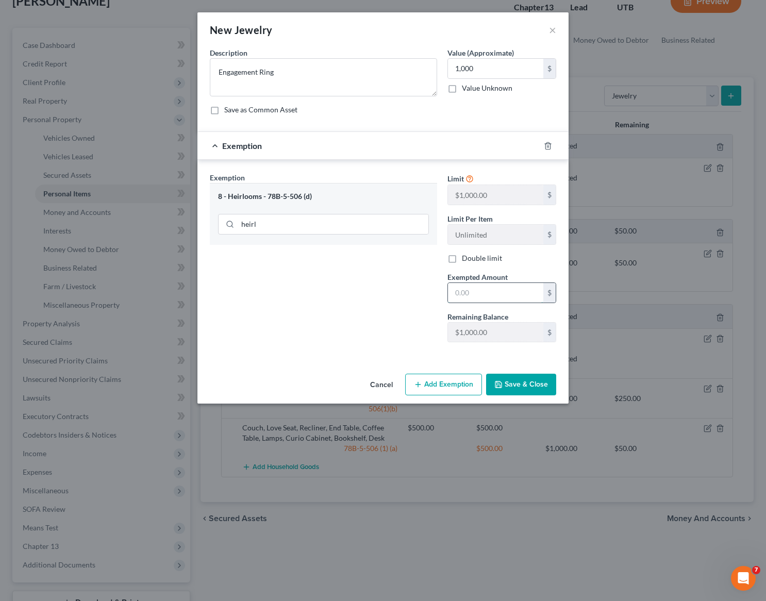
click at [479, 293] on input "text" at bounding box center [495, 293] width 95 height 20
type input "1,000"
click at [522, 375] on button "Save & Close" at bounding box center [521, 385] width 70 height 22
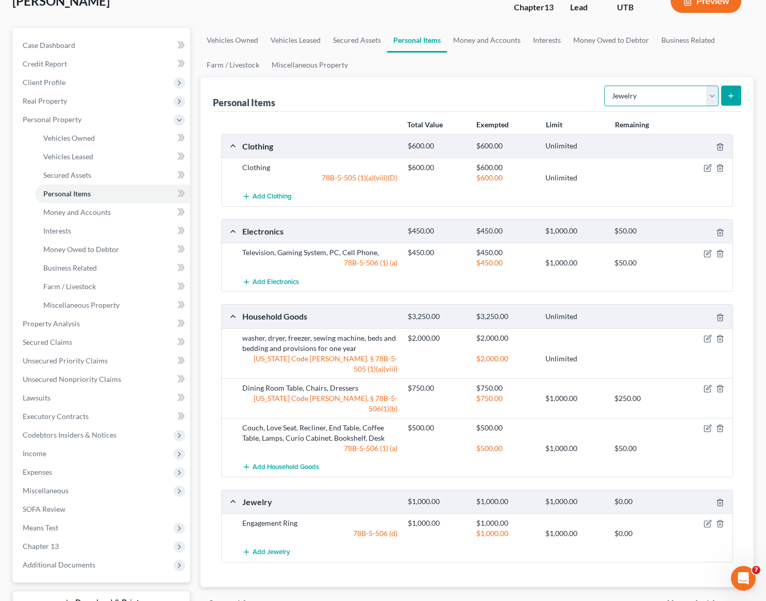
click at [701, 98] on select "Select Item Type Clothing Collectibles Of Value Electronics Firearms Household …" at bounding box center [661, 96] width 114 height 21
select select "pets"
click at [605, 86] on select "Select Item Type Clothing Collectibles Of Value Electronics Firearms Household …" at bounding box center [661, 96] width 114 height 21
click at [732, 94] on icon "submit" at bounding box center [731, 96] width 8 height 8
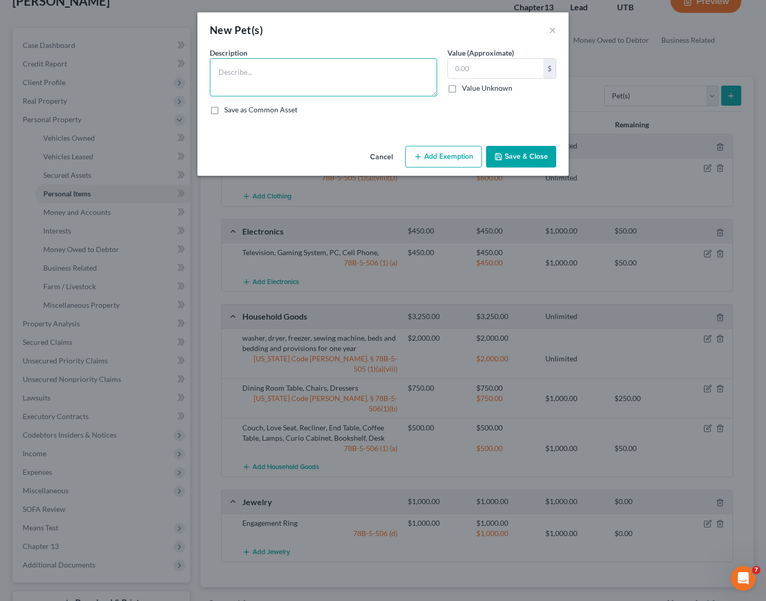
click at [252, 69] on textarea at bounding box center [323, 77] width 227 height 38
type textarea "2 Dogs"
type input "50"
click at [424, 153] on button "Add Exemption" at bounding box center [443, 157] width 77 height 22
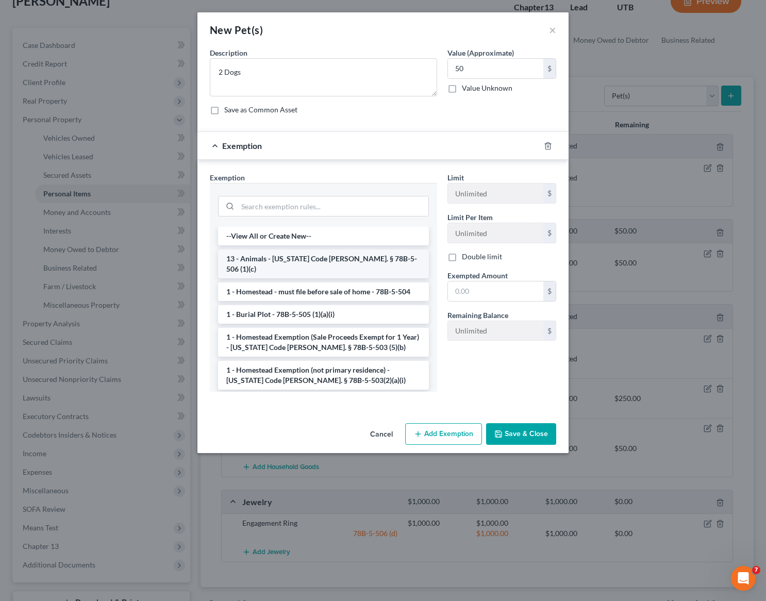
click at [262, 259] on li "13 - Animals - Utah Code Ann. § 78B-5-506 (1)(c)" at bounding box center [323, 263] width 211 height 29
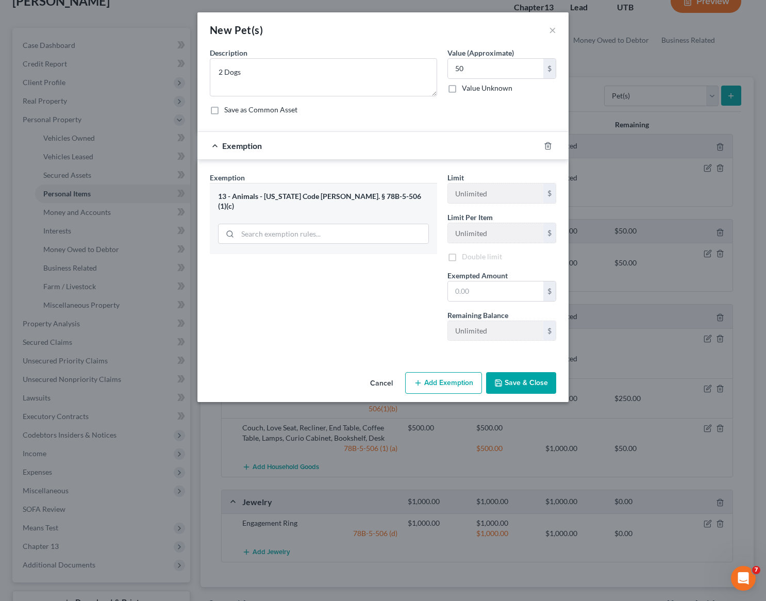
click at [262, 259] on div "Exemption Set must be selected for CA. Exemption * 13 - Animals - Utah Code Ann…" at bounding box center [324, 260] width 238 height 177
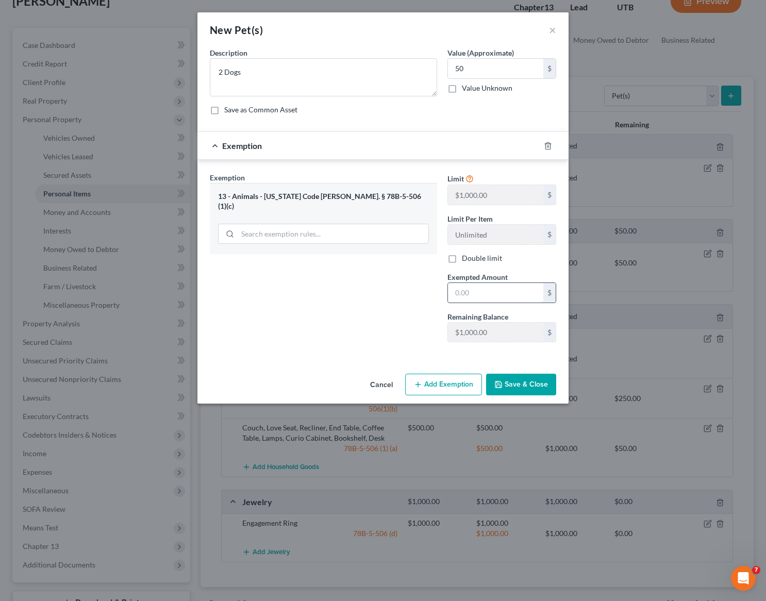
click at [494, 293] on input "text" at bounding box center [495, 293] width 95 height 20
type input "50"
click at [384, 324] on div "Exemption Set must be selected for CA. Exemption * 13 - Animals - Utah Code Ann…" at bounding box center [324, 261] width 238 height 178
click at [526, 378] on button "Save & Close" at bounding box center [521, 385] width 70 height 22
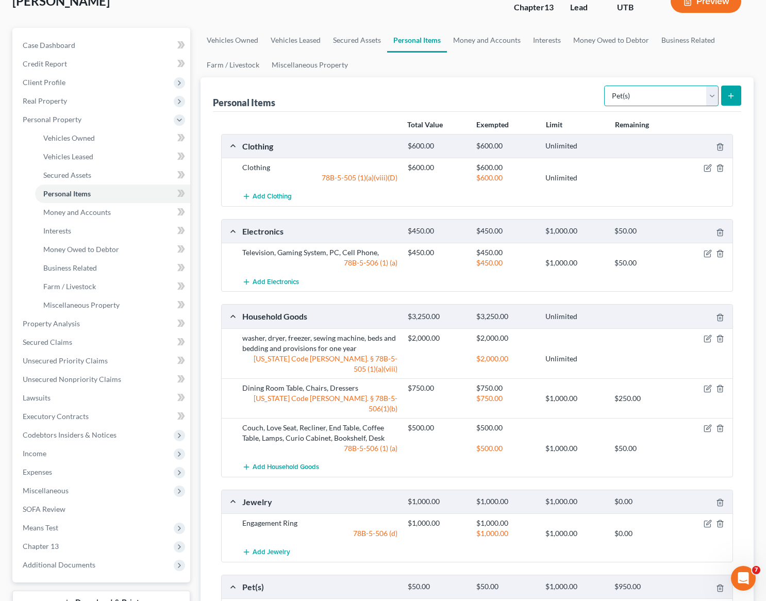
click at [678, 99] on select "Select Item Type Clothing Collectibles Of Value Electronics Firearms Household …" at bounding box center [661, 96] width 114 height 21
click at [689, 98] on select "Select Item Type Clothing Collectibles Of Value Electronics Firearms Household …" at bounding box center [661, 96] width 114 height 21
select select "sports_and_hobby_equipment"
click at [605, 86] on select "Select Item Type Clothing Collectibles Of Value Electronics Firearms Household …" at bounding box center [661, 96] width 114 height 21
click at [731, 92] on icon "submit" at bounding box center [731, 96] width 8 height 8
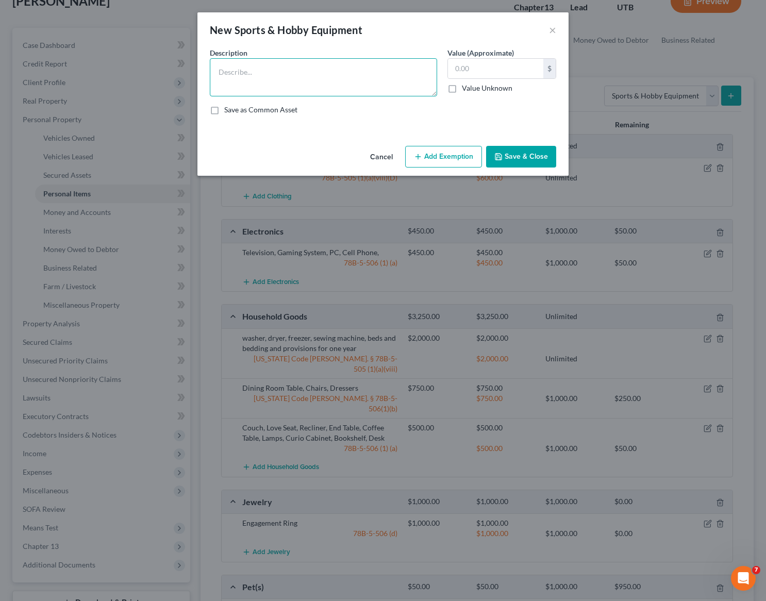
click at [239, 77] on textarea at bounding box center [323, 77] width 227 height 38
type textarea "Snow Boards"
type input "50"
click at [535, 153] on button "Save & Close" at bounding box center [521, 157] width 70 height 22
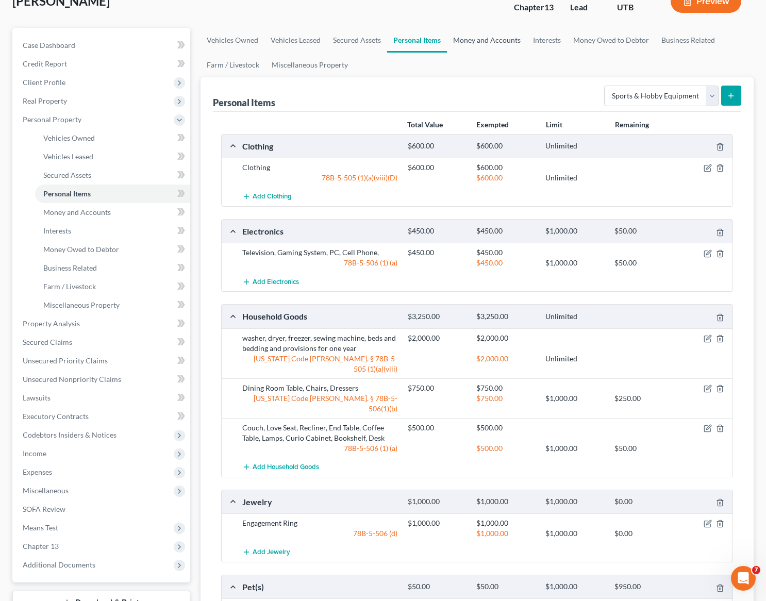
click at [481, 36] on link "Money and Accounts" at bounding box center [487, 40] width 80 height 25
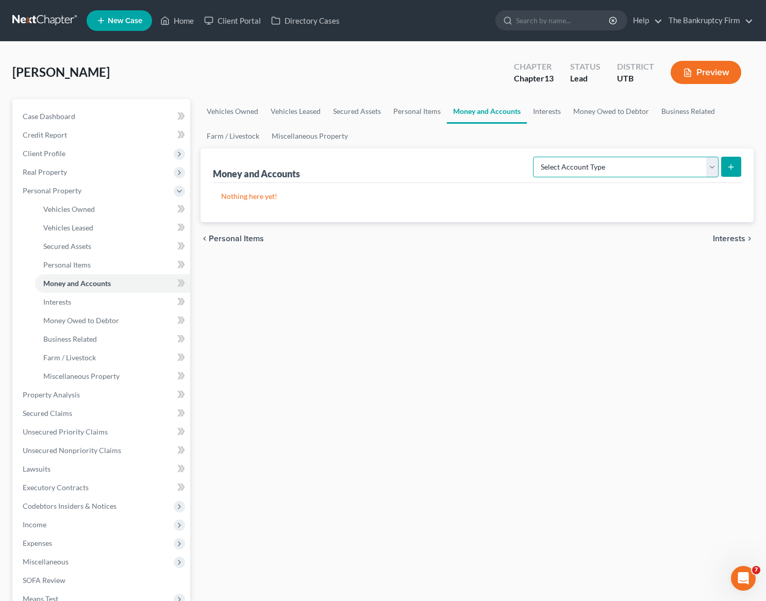
click at [692, 168] on select "Select Account Type Brokerage Cash on Hand Certificates of Deposit Checking Acc…" at bounding box center [626, 167] width 186 height 21
select select "checking"
click at [535, 157] on select "Select Account Type Brokerage Cash on Hand Certificates of Deposit Checking Acc…" at bounding box center [626, 167] width 186 height 21
click at [737, 162] on button "submit" at bounding box center [731, 167] width 20 height 20
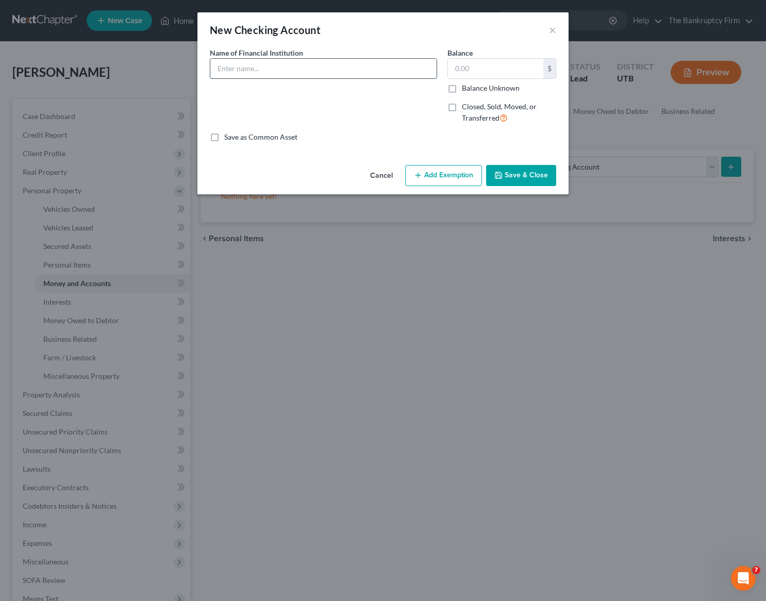
click at [260, 74] on input "text" at bounding box center [323, 69] width 226 height 20
type input "AFCU"
click at [528, 172] on button "Save & Close" at bounding box center [521, 176] width 70 height 22
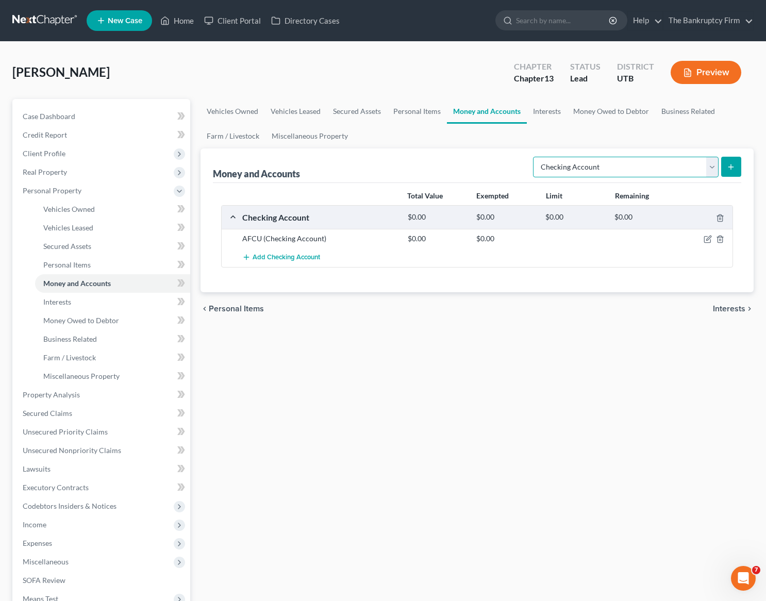
click at [711, 167] on select "Select Account Type Brokerage Cash on Hand Certificates of Deposit Checking Acc…" at bounding box center [626, 167] width 186 height 21
click at [535, 157] on select "Select Account Type Brokerage Cash on Hand Certificates of Deposit Checking Acc…" at bounding box center [626, 167] width 186 height 21
click at [731, 165] on icon "submit" at bounding box center [731, 167] width 8 height 8
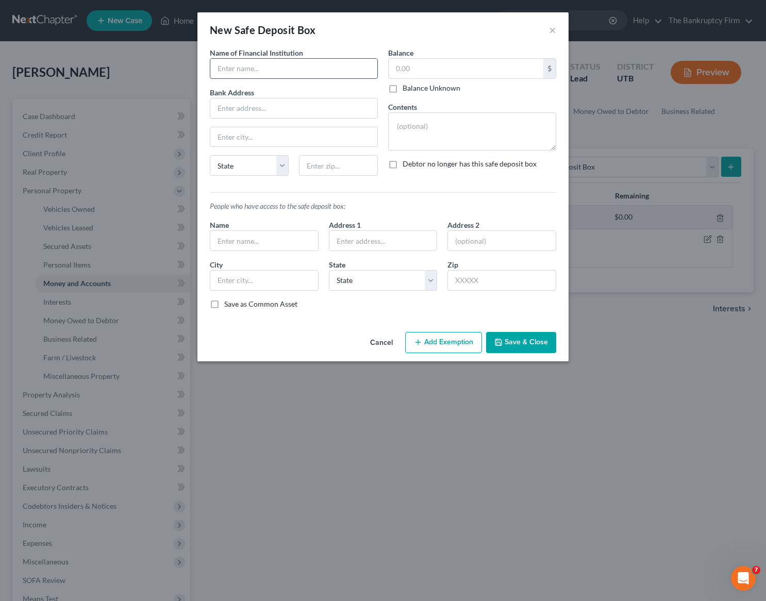
click at [264, 69] on input "text" at bounding box center [293, 69] width 167 height 20
click at [551, 28] on button "×" at bounding box center [552, 30] width 7 height 12
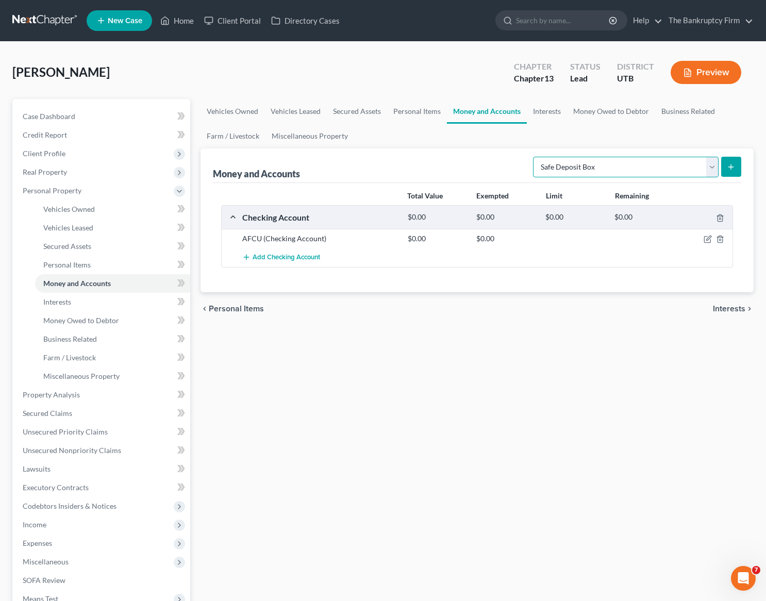
click at [706, 163] on select "Select Account Type Brokerage Cash on Hand Certificates of Deposit Checking Acc…" at bounding box center [626, 167] width 186 height 21
select select "savings"
click at [535, 157] on select "Select Account Type Brokerage Cash on Hand Certificates of Deposit Checking Acc…" at bounding box center [626, 167] width 186 height 21
click at [729, 164] on icon "submit" at bounding box center [731, 167] width 8 height 8
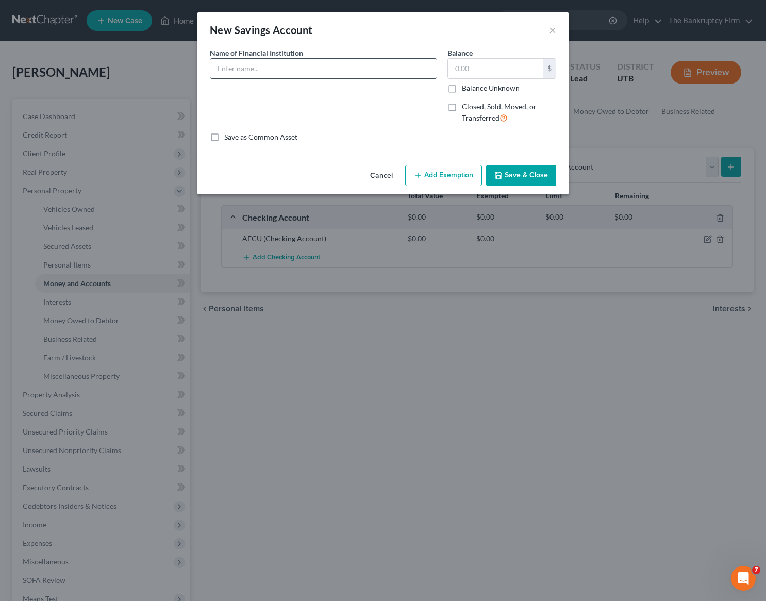
click at [246, 68] on input "text" at bounding box center [323, 69] width 226 height 20
type input "AFCU"
click at [531, 178] on button "Save & Close" at bounding box center [521, 176] width 70 height 22
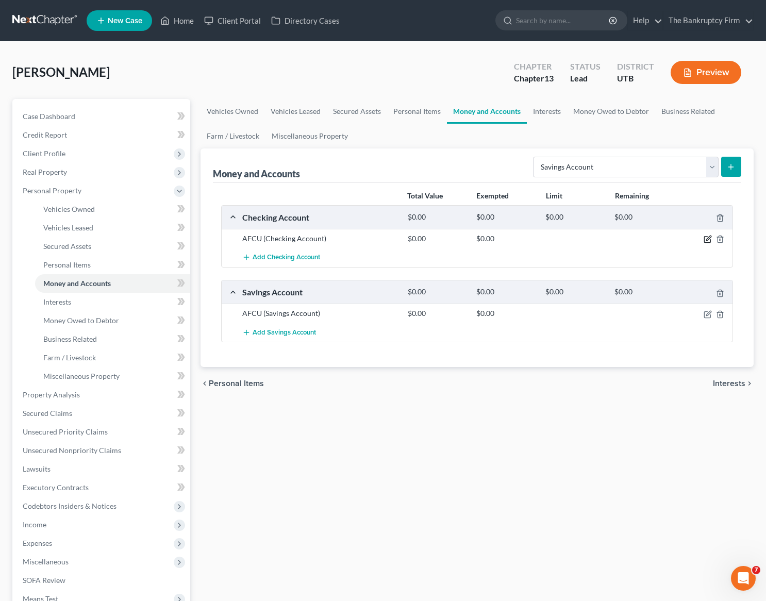
click at [708, 238] on icon "button" at bounding box center [708, 238] width 5 height 5
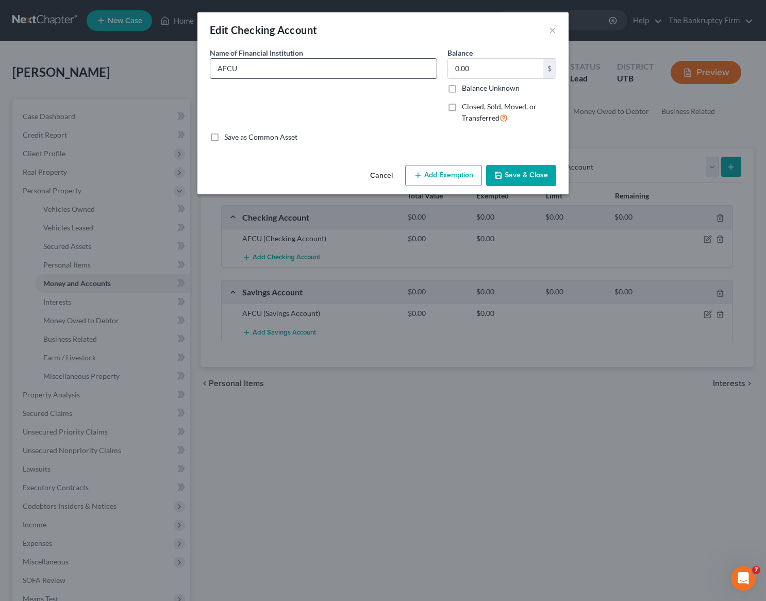
click at [319, 69] on input "AFCU" at bounding box center [323, 69] width 226 height 20
type input "AFCU (Negative Balance)"
click at [523, 168] on button "Save & Close" at bounding box center [521, 176] width 70 height 22
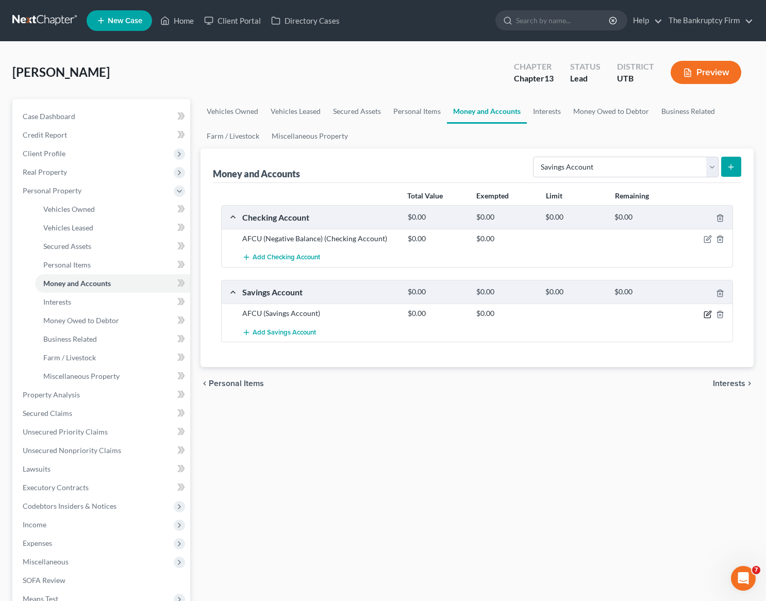
click at [709, 312] on icon "button" at bounding box center [708, 314] width 8 height 8
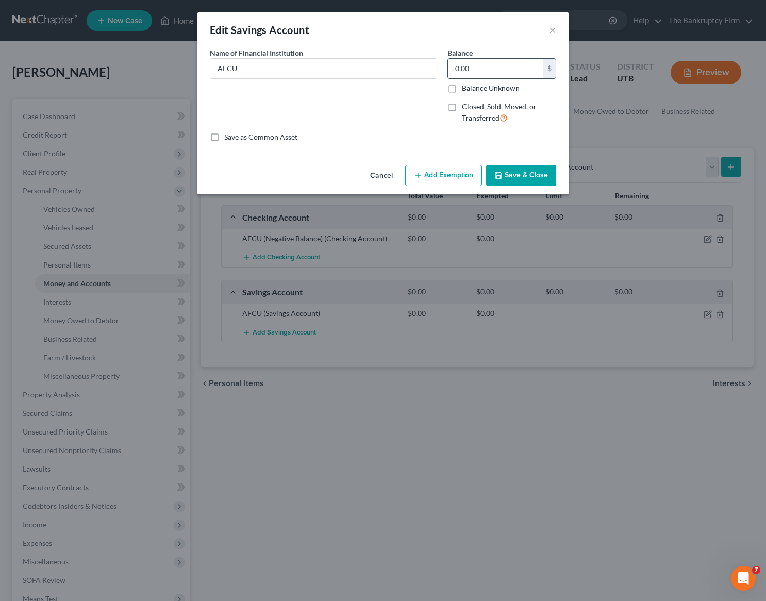
click at [482, 70] on input "0.00" at bounding box center [495, 69] width 95 height 20
type input "1.13"
click at [545, 182] on button "Save & Close" at bounding box center [521, 176] width 70 height 22
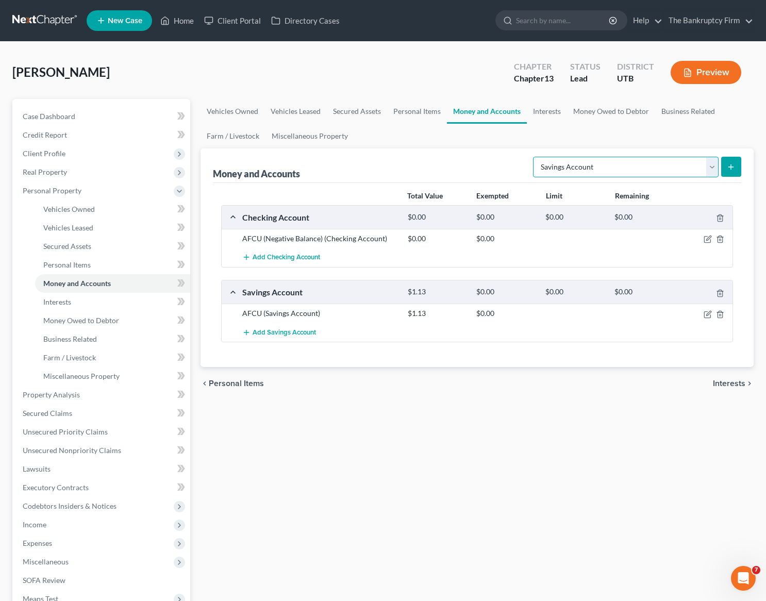
click at [710, 164] on select "Select Account Type Brokerage Cash on Hand Certificates of Deposit Checking Acc…" at bounding box center [626, 167] width 186 height 21
select select "other"
click at [535, 157] on select "Select Account Type Brokerage Cash on Hand Certificates of Deposit Checking Acc…" at bounding box center [626, 167] width 186 height 21
click at [732, 165] on icon "submit" at bounding box center [731, 167] width 8 height 8
click at [560, 110] on link "Interests" at bounding box center [547, 111] width 40 height 25
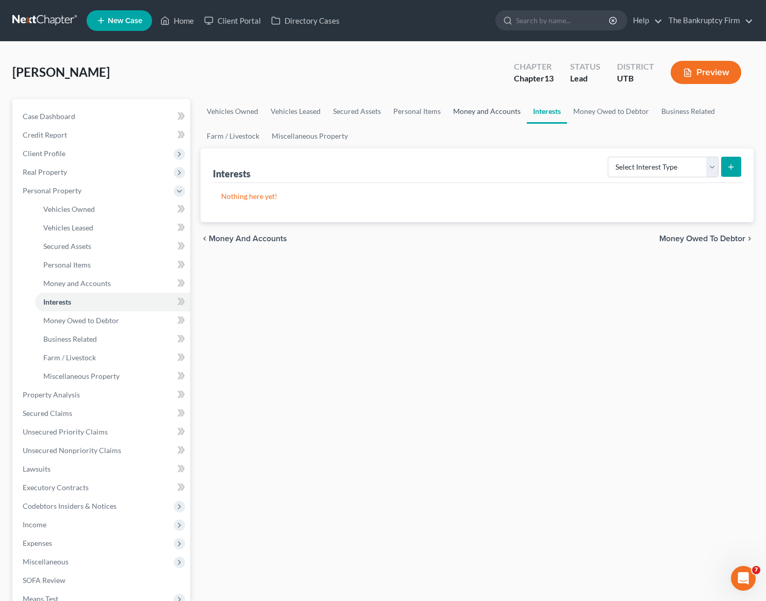
click at [486, 110] on link "Money and Accounts" at bounding box center [487, 111] width 80 height 25
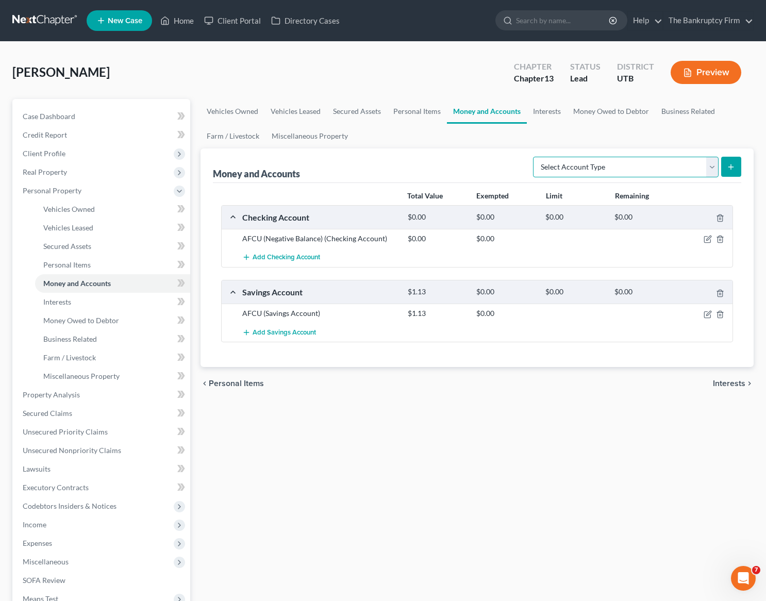
click at [706, 165] on select "Select Account Type Brokerage Cash on Hand Certificates of Deposit Checking Acc…" at bounding box center [626, 167] width 186 height 21
select select "other"
click at [535, 157] on select "Select Account Type Brokerage Cash on Hand Certificates of Deposit Checking Acc…" at bounding box center [626, 167] width 186 height 21
click at [726, 162] on button "submit" at bounding box center [731, 167] width 20 height 20
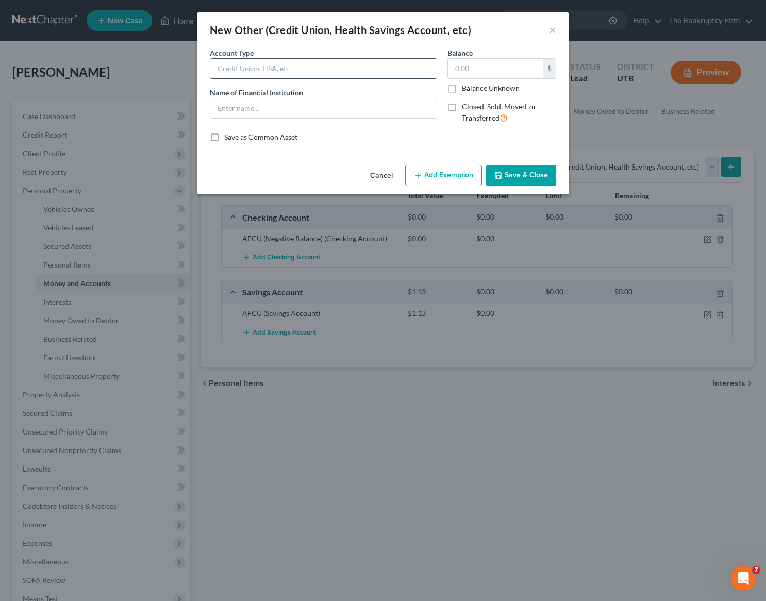
click at [294, 71] on input "text" at bounding box center [323, 69] width 226 height 20
type input "Venmo"
click at [523, 178] on button "Save & Close" at bounding box center [521, 176] width 70 height 22
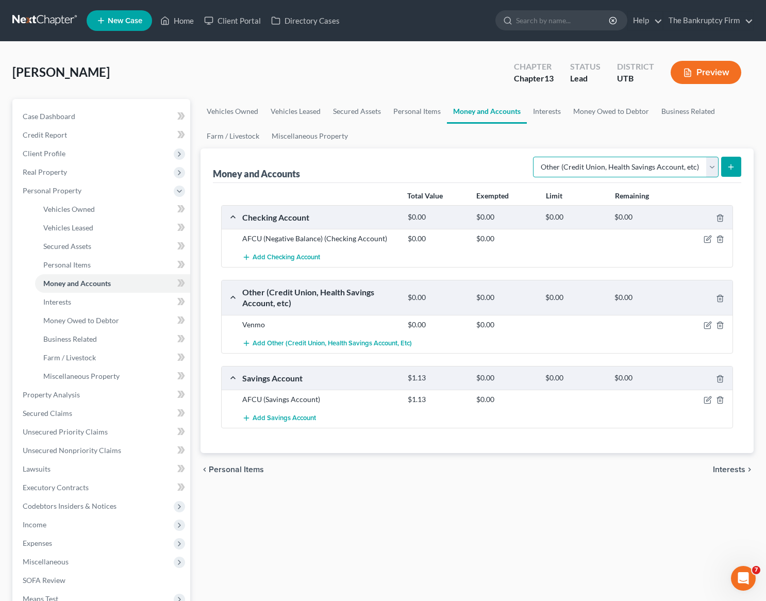
click at [711, 166] on select "Select Account Type Brokerage Cash on Hand Certificates of Deposit Checking Acc…" at bounding box center [626, 167] width 186 height 21
click at [547, 108] on link "Interests" at bounding box center [547, 111] width 40 height 25
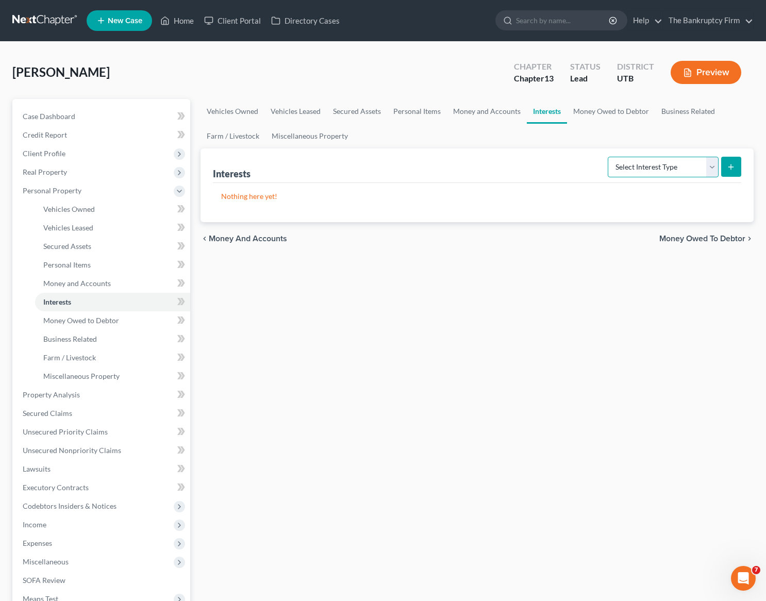
click at [673, 164] on select "Select Interest Type 401K Annuity Bond Education IRA Government Bond Government…" at bounding box center [663, 167] width 111 height 21
select select "401k"
click at [609, 157] on select "Select Interest Type 401K Annuity Bond Education IRA Government Bond Government…" at bounding box center [663, 167] width 111 height 21
click at [735, 165] on icon "submit" at bounding box center [731, 167] width 8 height 8
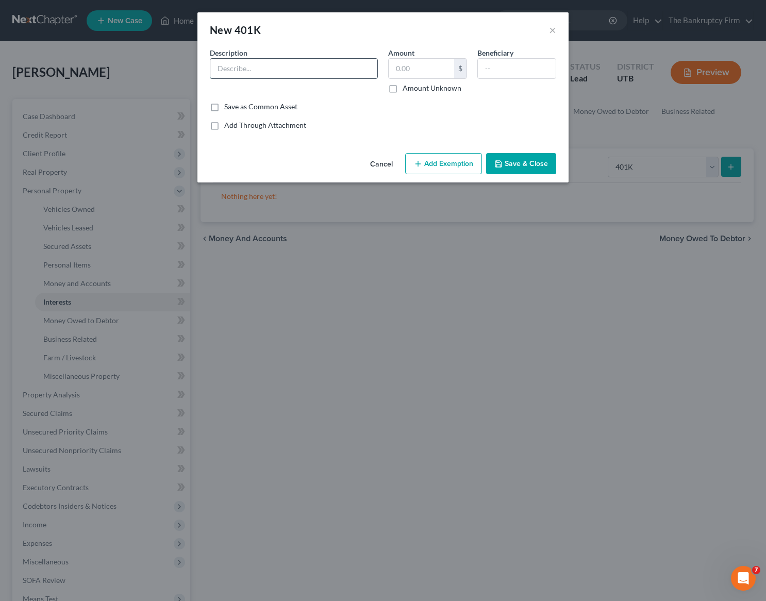
click at [295, 72] on input "text" at bounding box center [293, 69] width 167 height 20
type input "T Rowe Price"
type input "2,500"
click at [433, 164] on button "Add Exemption" at bounding box center [443, 164] width 77 height 22
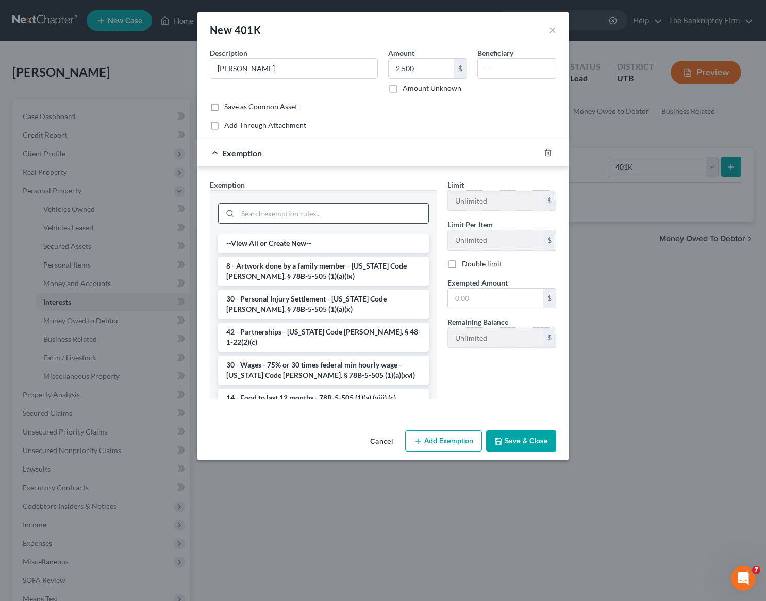
click at [288, 220] on input "search" at bounding box center [333, 214] width 191 height 20
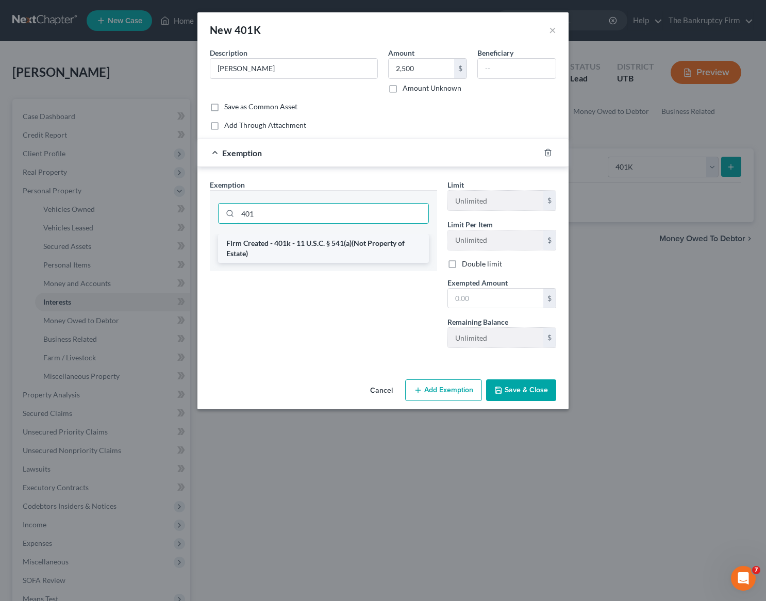
type input "401"
click at [327, 250] on li "Firm Created - 401k - 11 U.S.C. § 541(a)(Not Property of Estate)" at bounding box center [323, 248] width 211 height 29
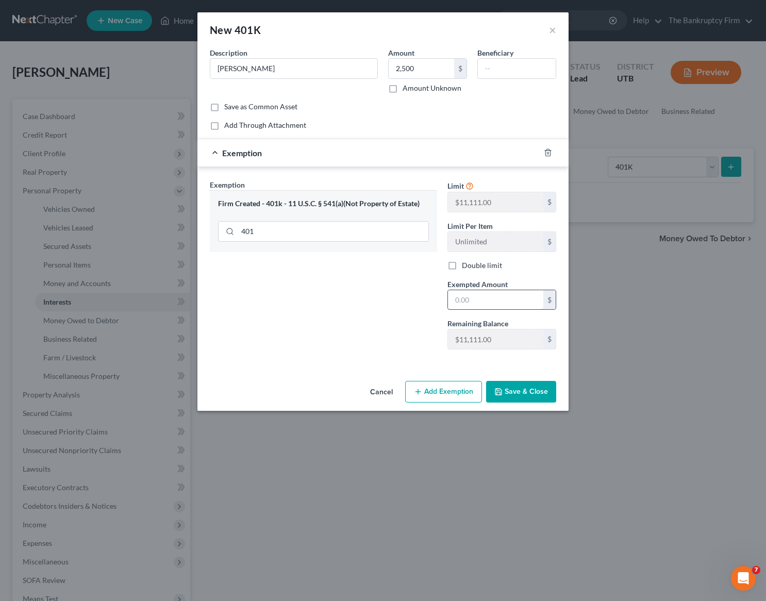
click at [513, 303] on input "text" at bounding box center [495, 300] width 95 height 20
type input "2,500"
click at [528, 387] on button "Save & Close" at bounding box center [521, 392] width 70 height 22
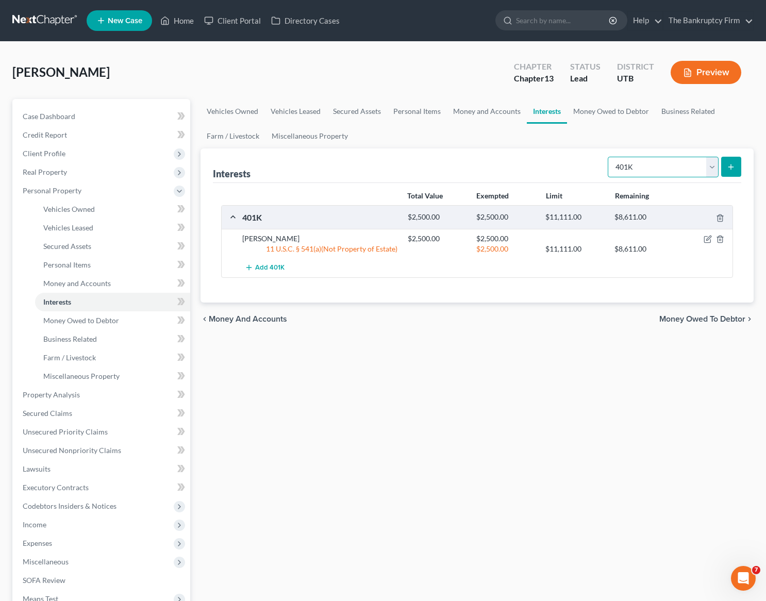
click at [688, 163] on select "Select Interest Type 401K Annuity Bond Education IRA Government Bond Government…" at bounding box center [663, 167] width 111 height 21
click at [619, 111] on link "Money Owed to Debtor" at bounding box center [611, 111] width 88 height 25
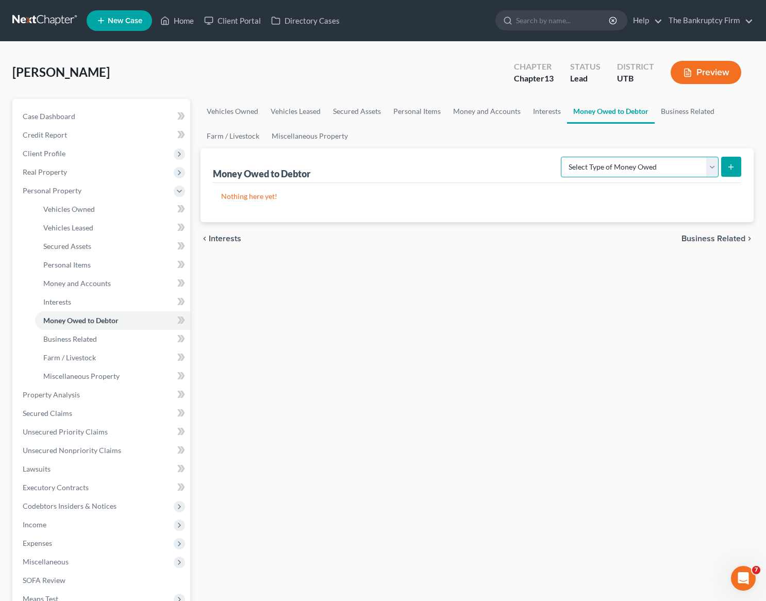
click at [707, 166] on select "Select Type of Money Owed Accounts Receivable Alimony Child Support Claims Agai…" at bounding box center [640, 167] width 158 height 21
click at [690, 106] on link "Business Related" at bounding box center [688, 111] width 66 height 25
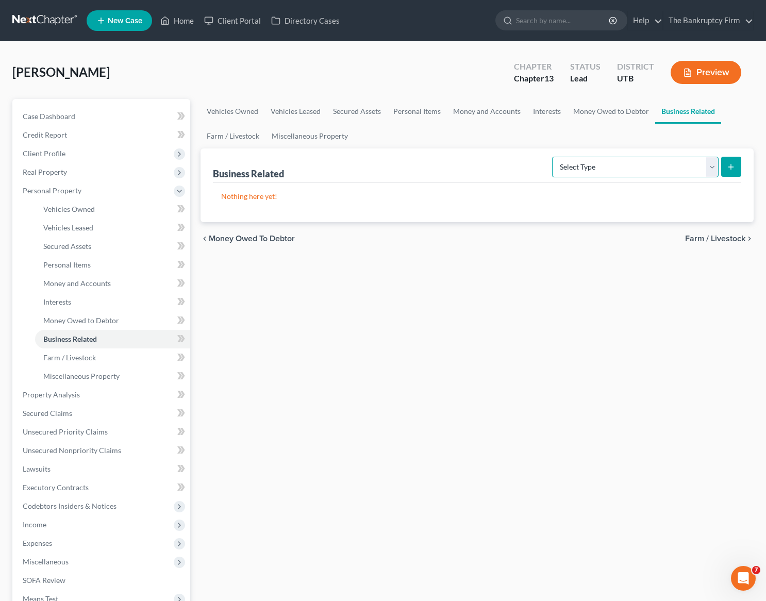
click at [595, 163] on select "Select Type Customer Lists Franchises Inventory Licenses Machinery Office Equip…" at bounding box center [635, 167] width 166 height 21
click at [233, 132] on link "Farm / Livestock" at bounding box center [232, 136] width 65 height 25
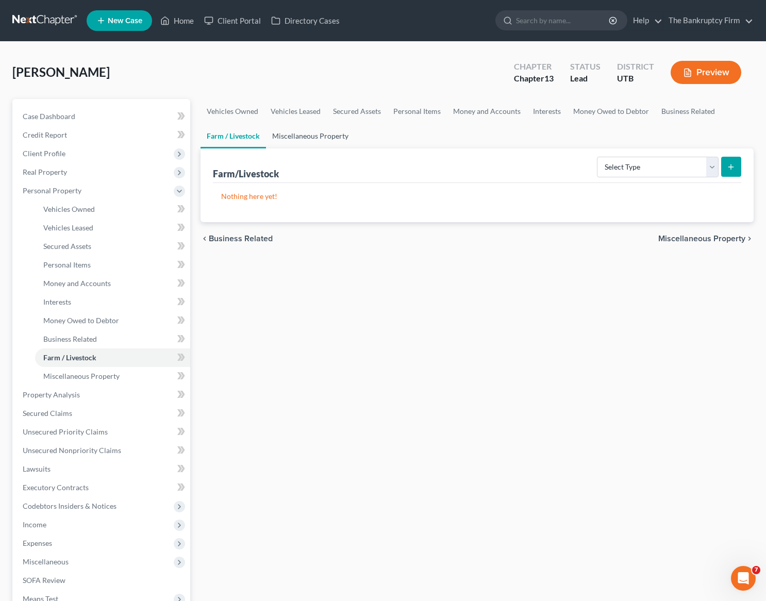
click at [307, 134] on link "Miscellaneous Property" at bounding box center [310, 136] width 89 height 25
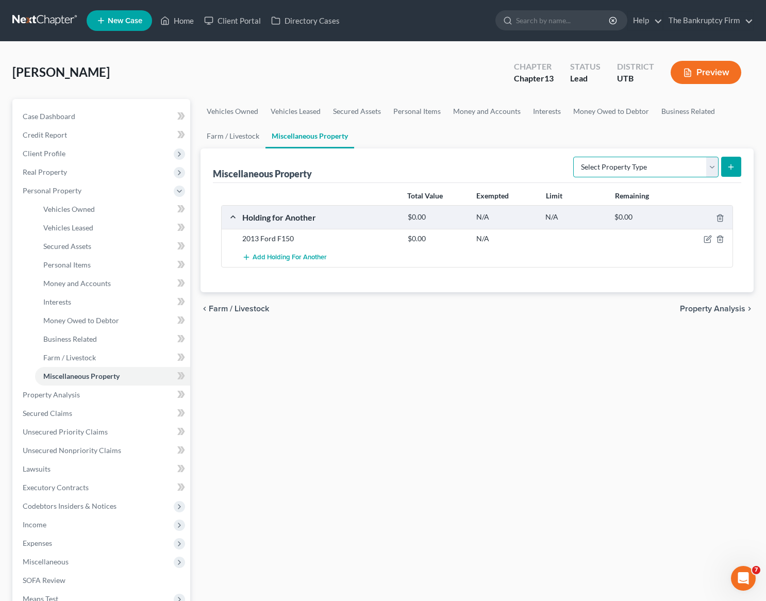
click at [712, 164] on select "Select Property Type Assigned for Creditor Benefit Within 1 Year Holding for An…" at bounding box center [645, 167] width 145 height 21
click at [62, 394] on span "Property Analysis" at bounding box center [51, 394] width 57 height 9
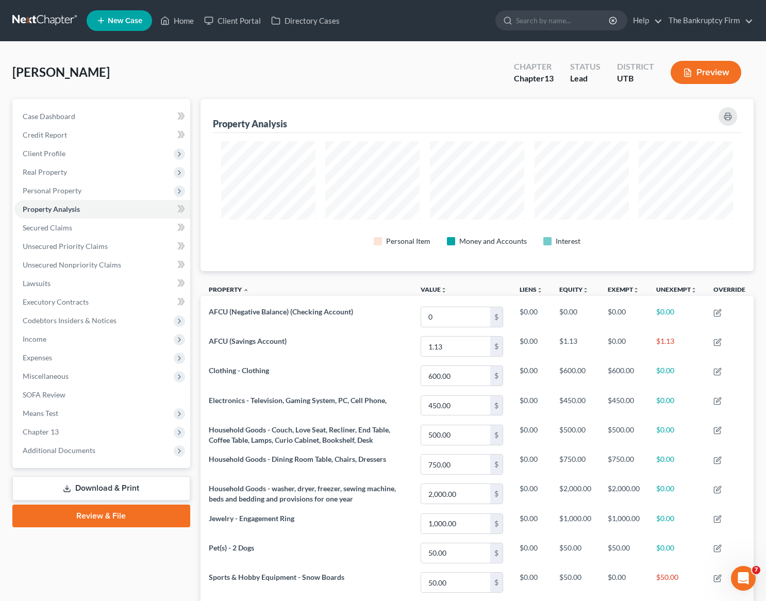
scroll to position [172, 553]
click at [76, 225] on link "Secured Claims" at bounding box center [102, 228] width 176 height 19
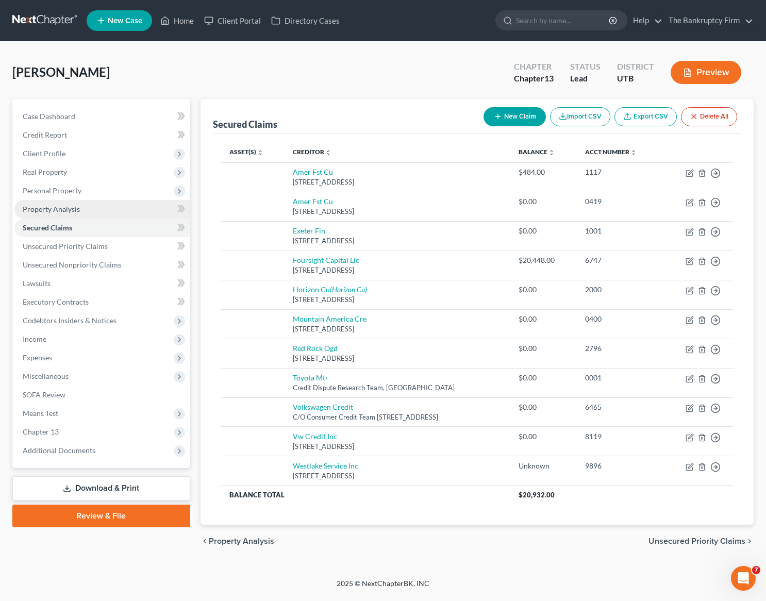
click at [64, 207] on span "Property Analysis" at bounding box center [51, 209] width 57 height 9
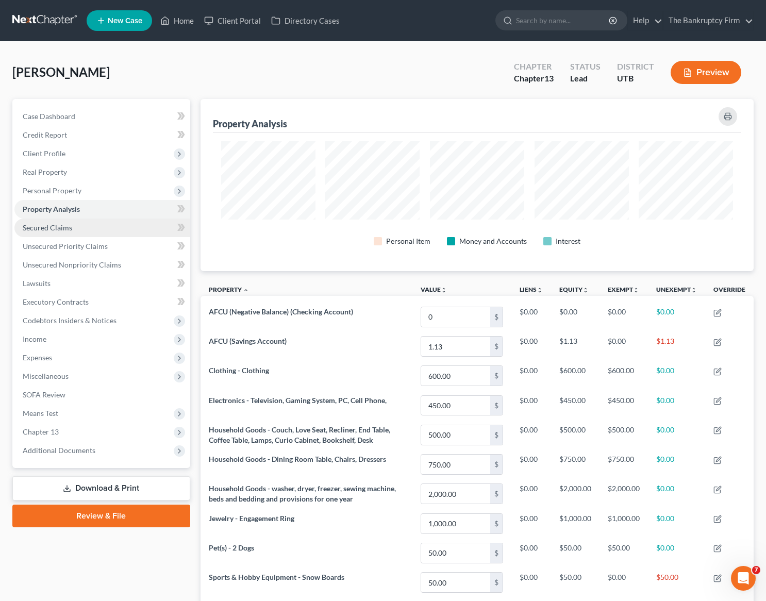
click at [87, 232] on link "Secured Claims" at bounding box center [102, 228] width 176 height 19
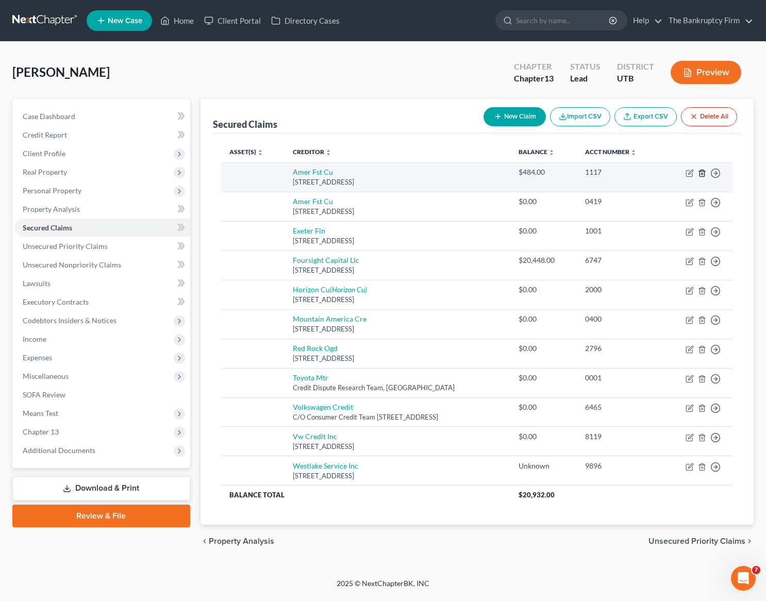
click at [701, 171] on polyline "button" at bounding box center [702, 171] width 6 height 0
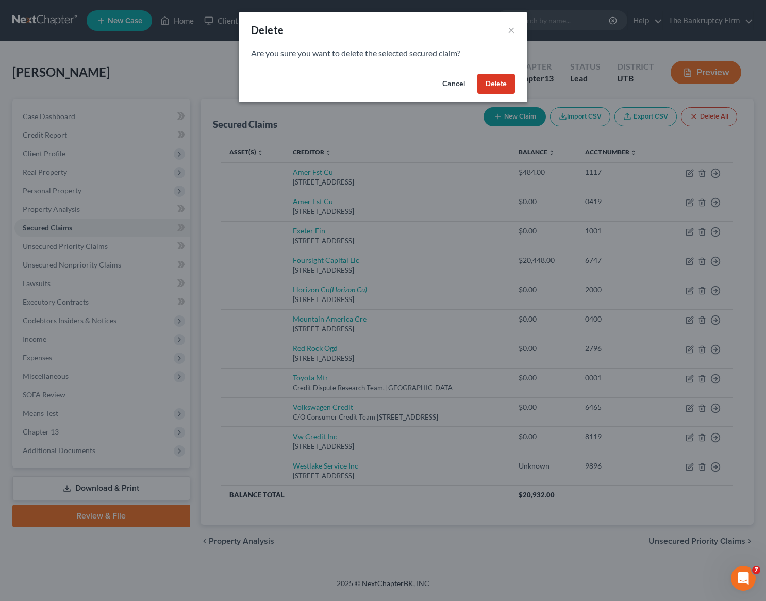
click at [499, 82] on button "Delete" at bounding box center [496, 84] width 38 height 21
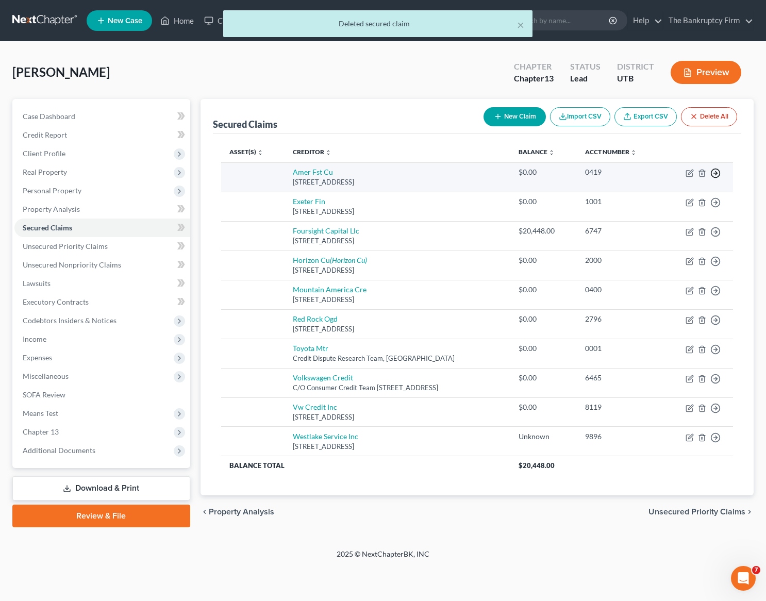
click at [715, 171] on icon "button" at bounding box center [715, 173] width 10 height 10
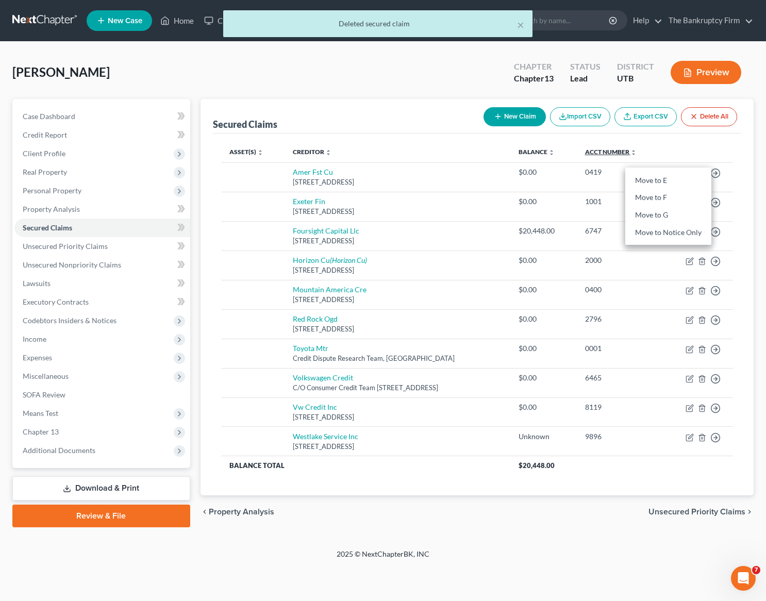
drag, startPoint x: 438, startPoint y: 148, endPoint x: 606, endPoint y: 152, distance: 168.6
click at [443, 148] on th "Creditor expand_more expand_less unfold_more" at bounding box center [397, 152] width 225 height 21
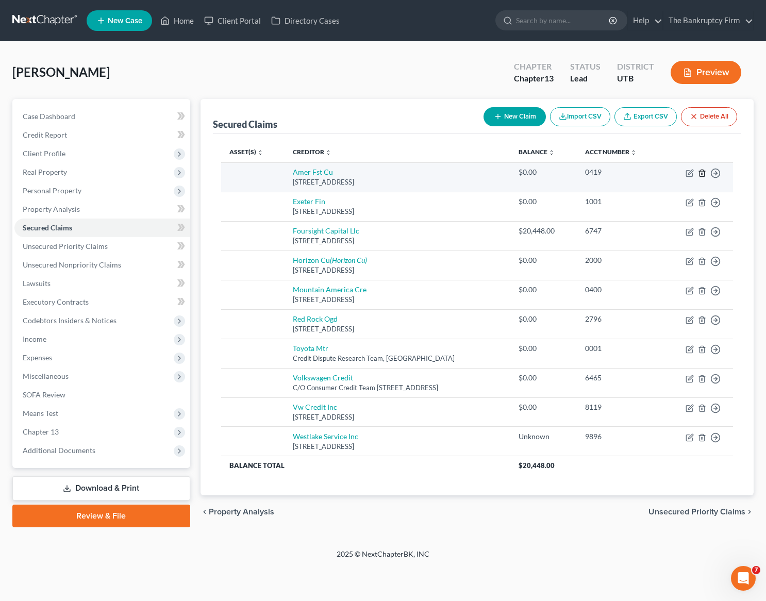
click at [701, 173] on line "button" at bounding box center [701, 174] width 0 height 2
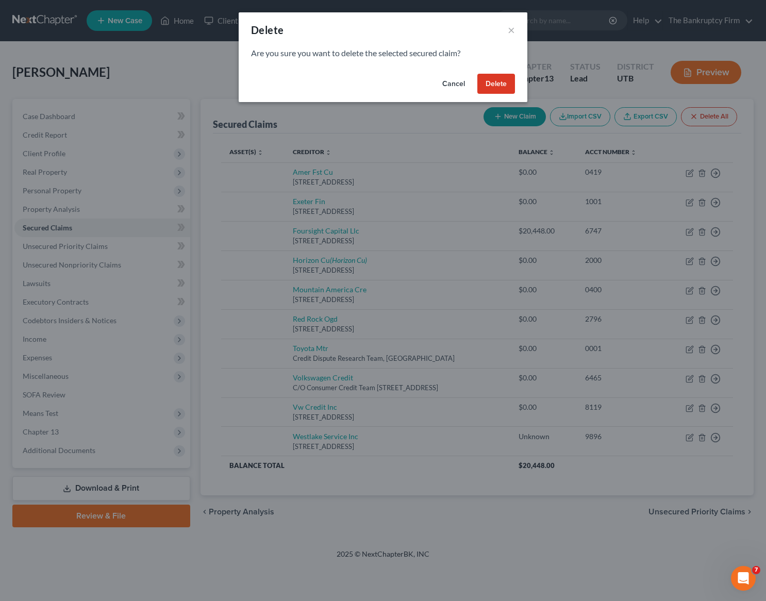
click at [495, 81] on button "Delete" at bounding box center [496, 84] width 38 height 21
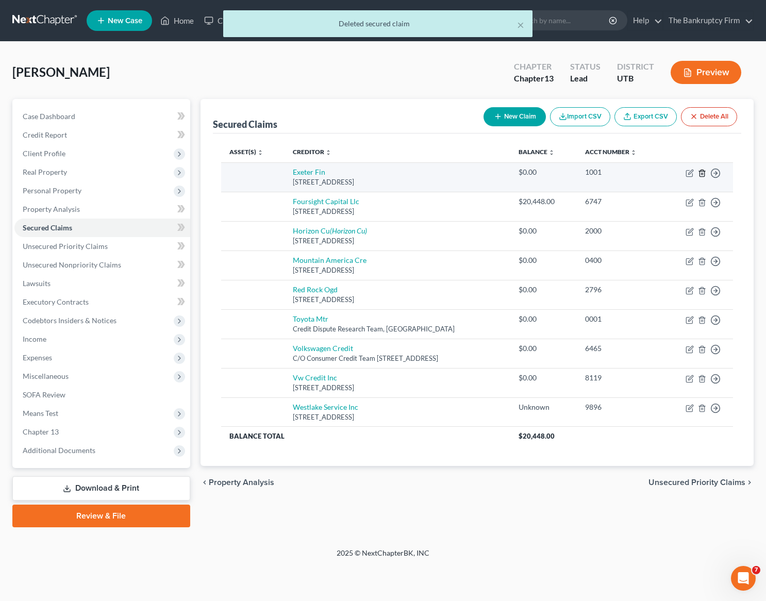
click at [704, 172] on icon "button" at bounding box center [701, 173] width 5 height 7
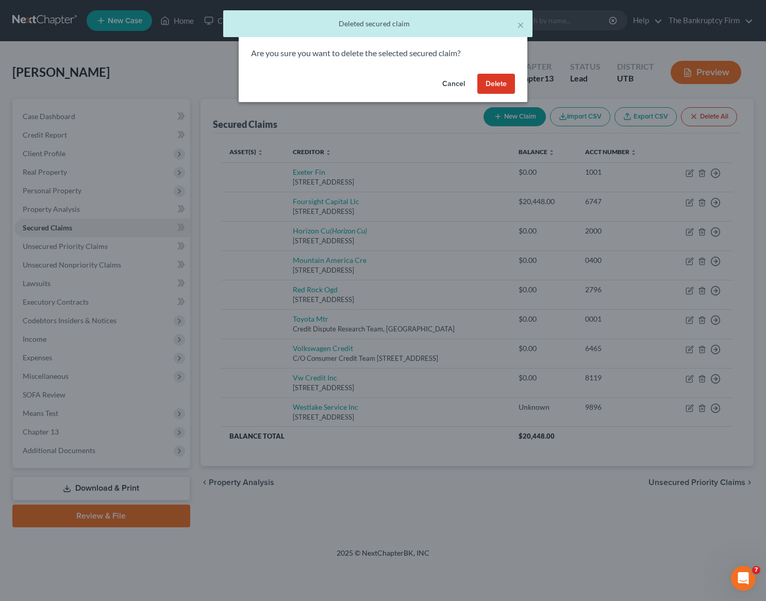
click at [493, 85] on button "Delete" at bounding box center [496, 84] width 38 height 21
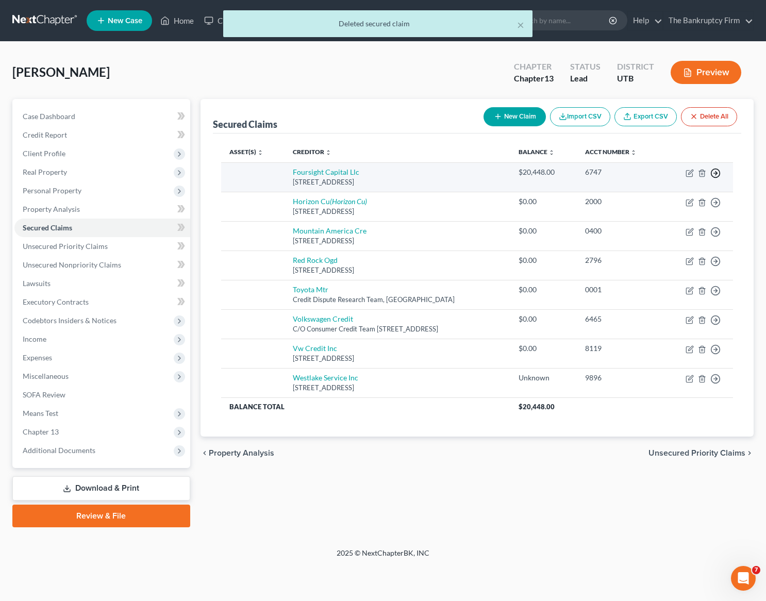
click at [714, 170] on icon "button" at bounding box center [715, 173] width 10 height 10
click at [676, 193] on link "Move to F" at bounding box center [668, 198] width 86 height 18
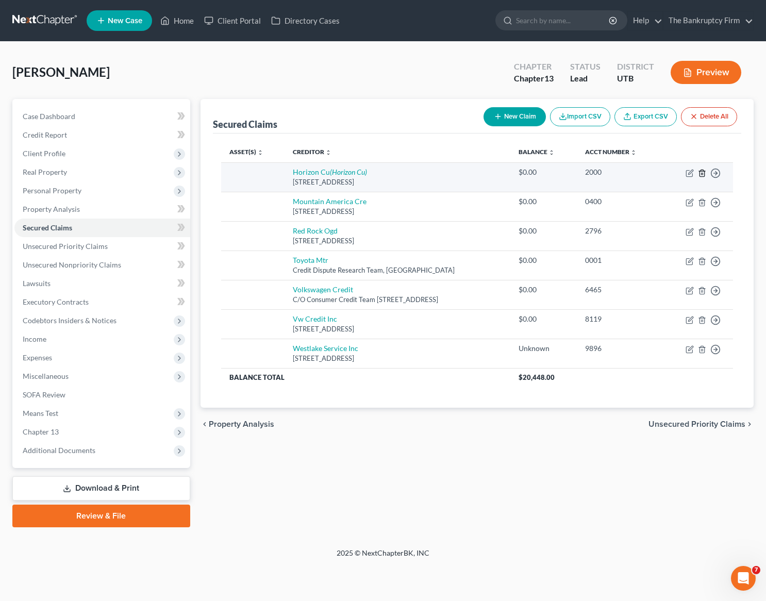
click at [703, 172] on icon "button" at bounding box center [702, 173] width 8 height 8
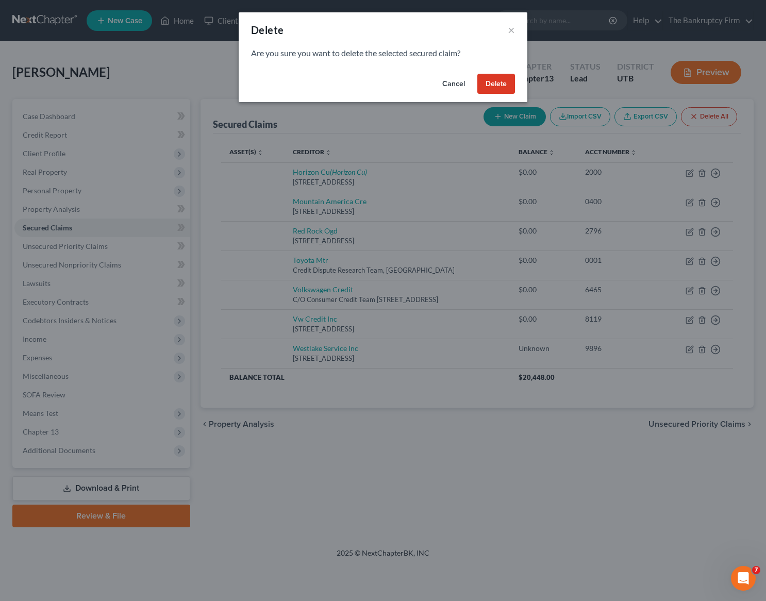
click at [500, 89] on button "Delete" at bounding box center [496, 84] width 38 height 21
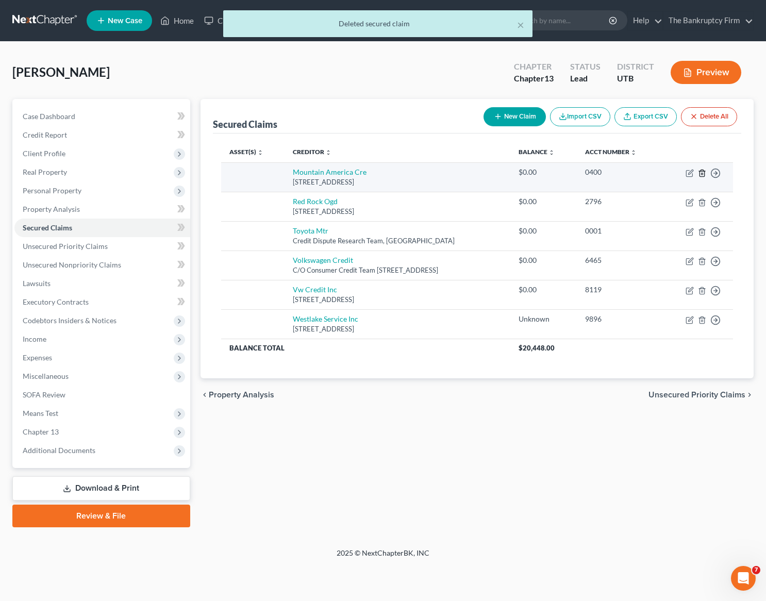
click at [703, 172] on icon "button" at bounding box center [702, 173] width 8 height 8
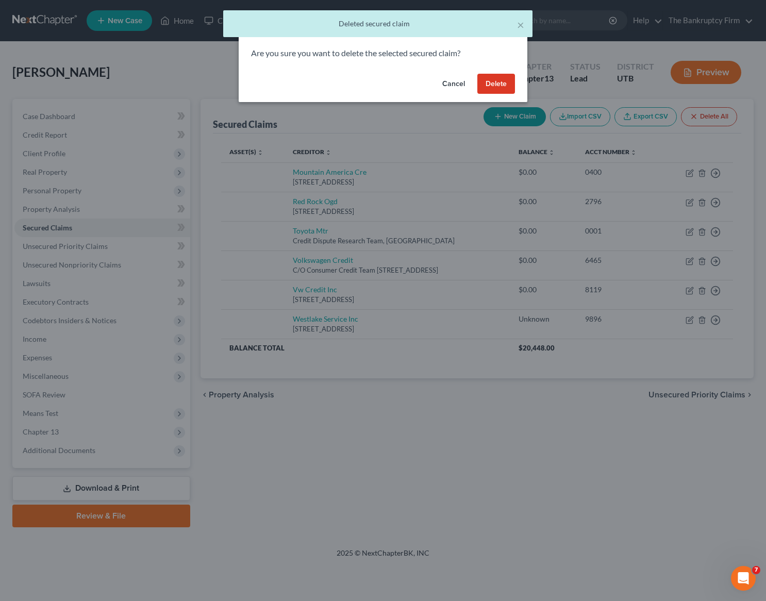
click at [502, 86] on button "Delete" at bounding box center [496, 84] width 38 height 21
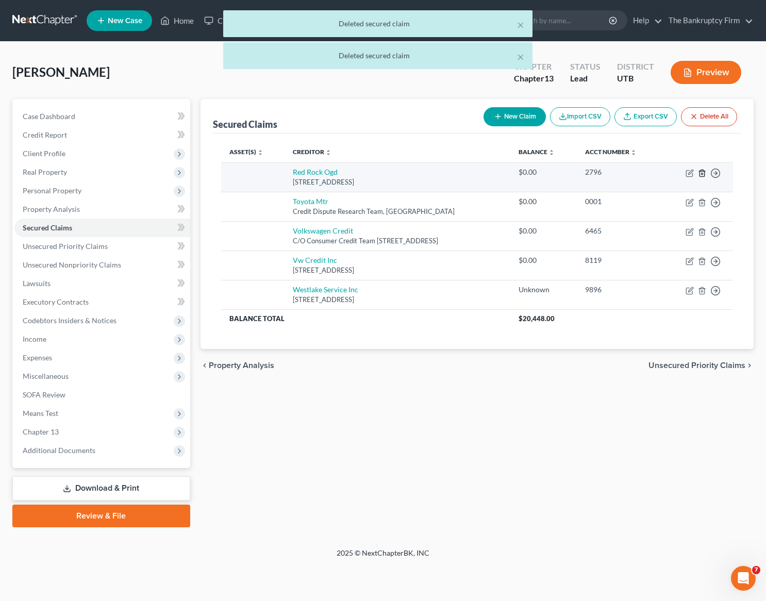
click at [702, 172] on icon "button" at bounding box center [702, 173] width 8 height 8
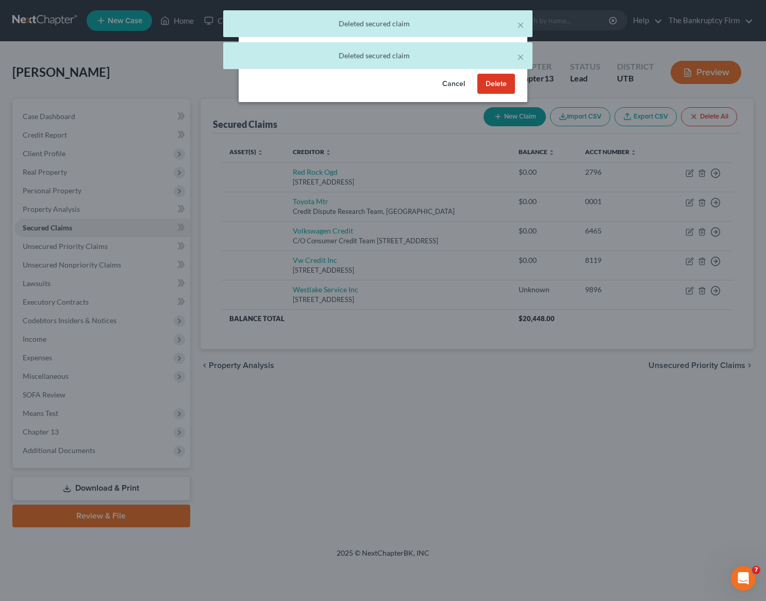
click at [496, 82] on button "Delete" at bounding box center [496, 84] width 38 height 21
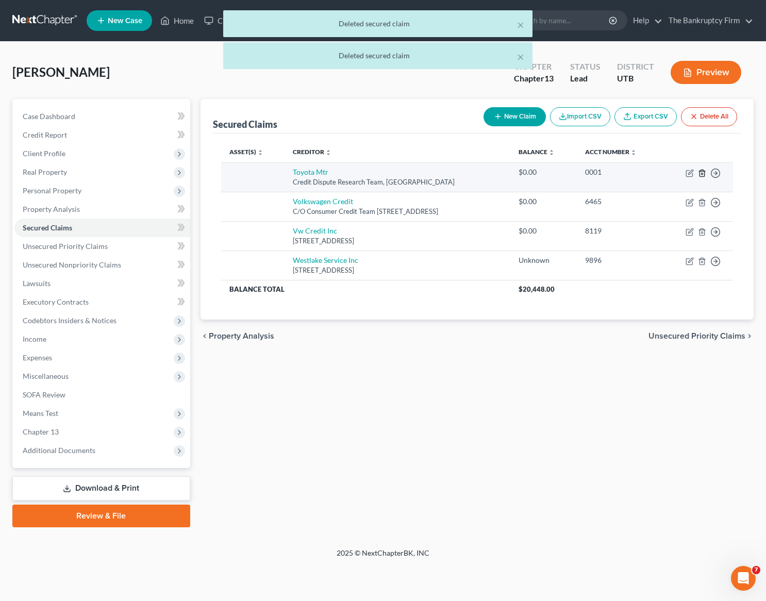
click at [703, 173] on icon "button" at bounding box center [702, 173] width 8 height 8
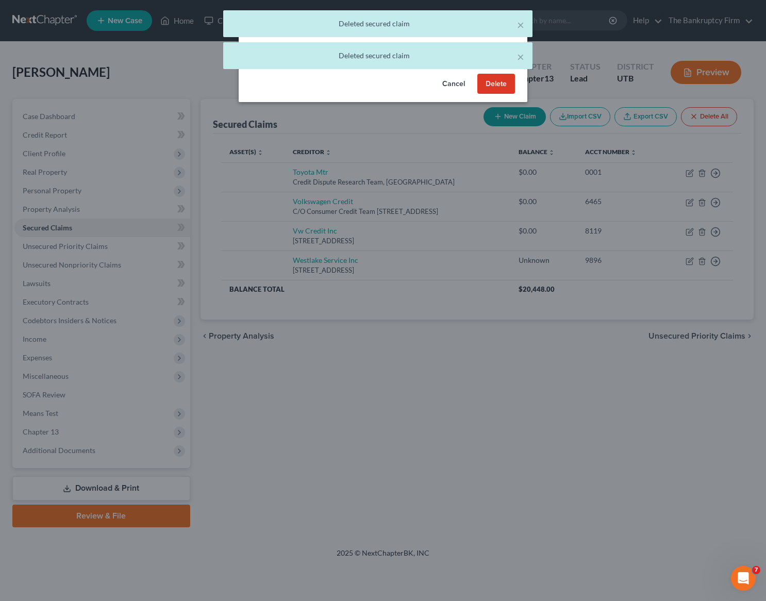
click at [502, 83] on button "Delete" at bounding box center [496, 84] width 38 height 21
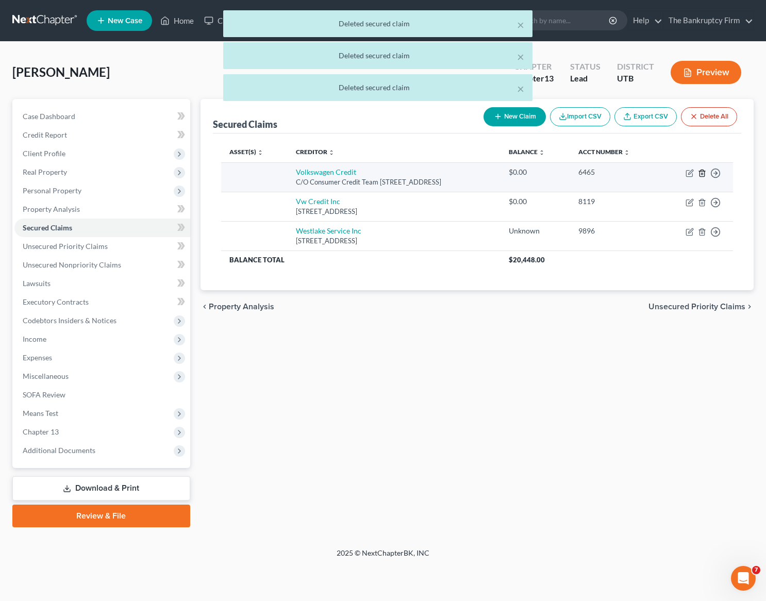
click at [701, 171] on icon "button" at bounding box center [702, 173] width 8 height 8
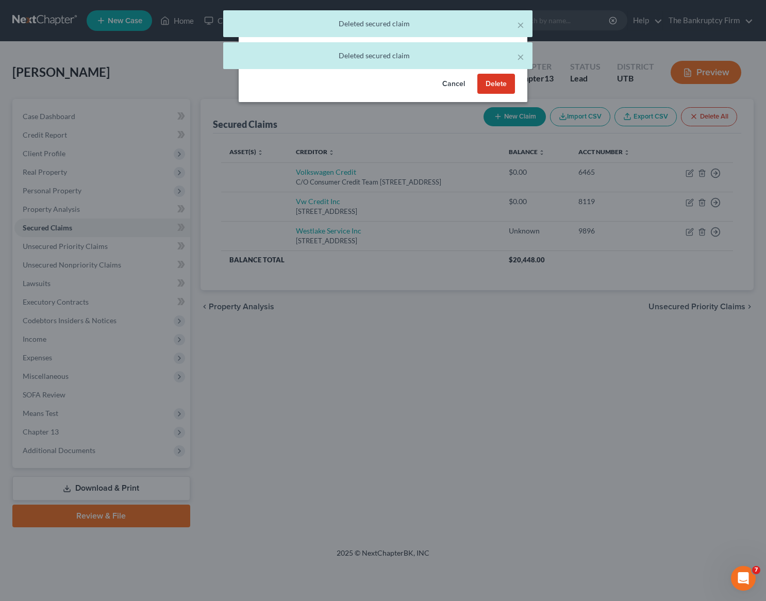
click at [500, 87] on button "Delete" at bounding box center [496, 84] width 38 height 21
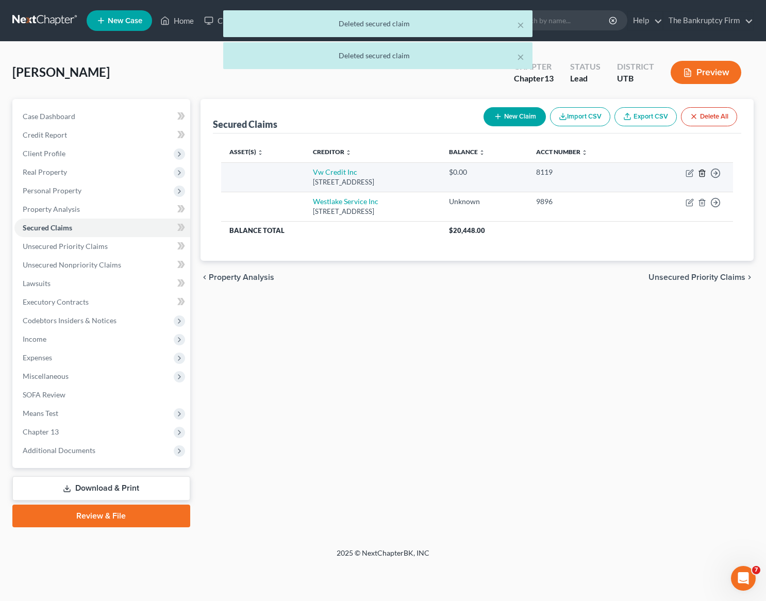
click at [699, 170] on icon "button" at bounding box center [702, 173] width 8 height 8
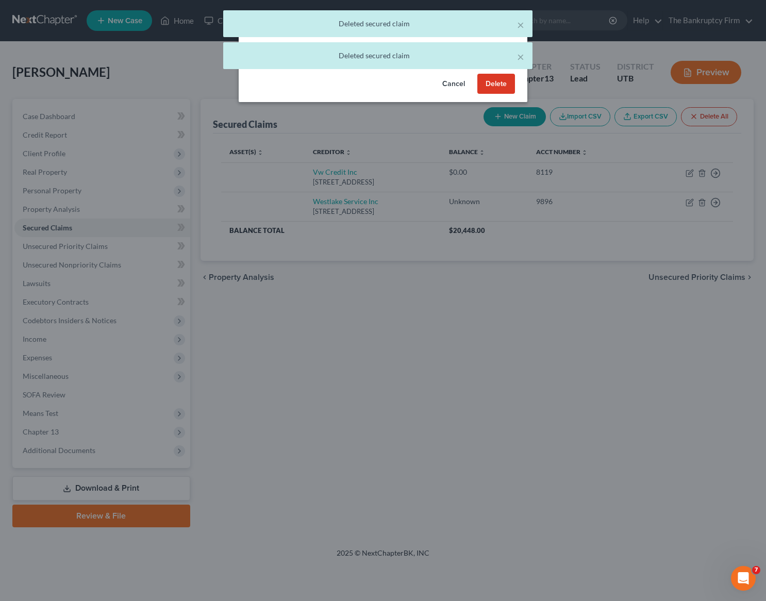
click at [512, 82] on button "Delete" at bounding box center [496, 84] width 38 height 21
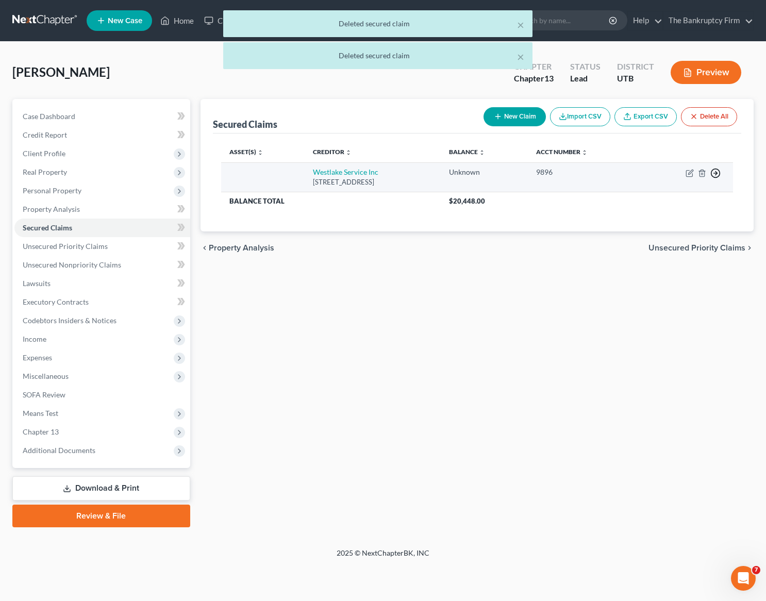
click at [716, 170] on icon "button" at bounding box center [715, 173] width 10 height 10
click at [671, 196] on link "Move to F" at bounding box center [668, 198] width 86 height 18
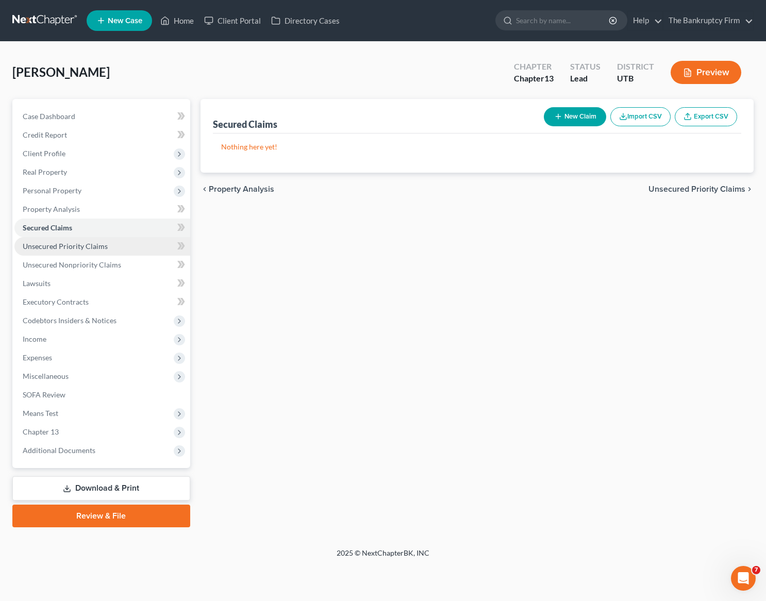
click at [78, 245] on span "Unsecured Priority Claims" at bounding box center [65, 246] width 85 height 9
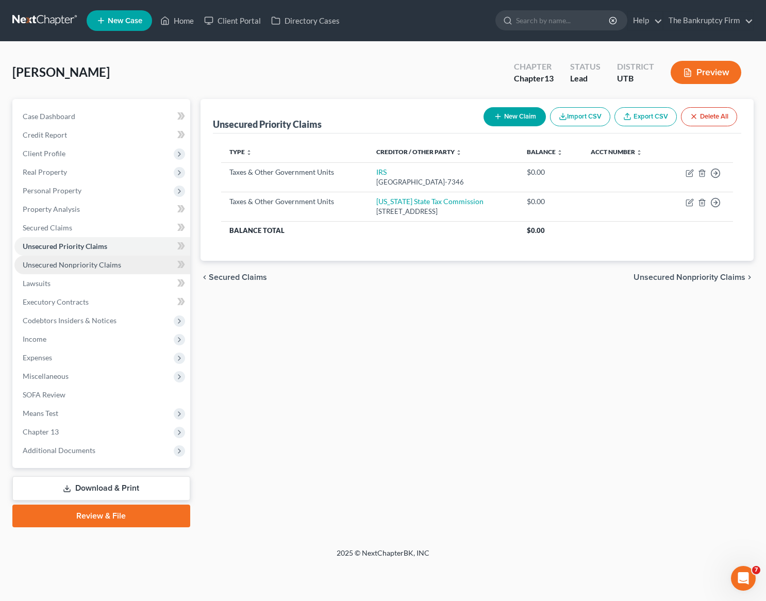
click at [106, 261] on span "Unsecured Nonpriority Claims" at bounding box center [72, 264] width 98 height 9
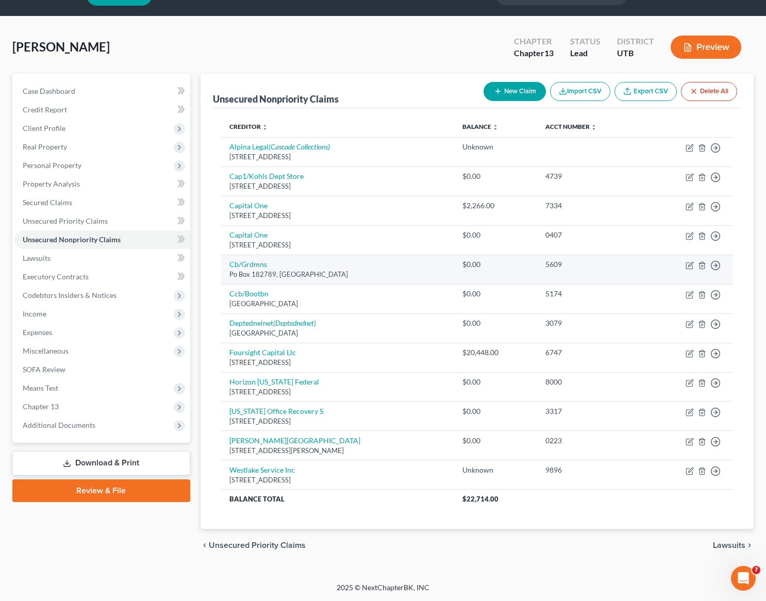
scroll to position [22, 0]
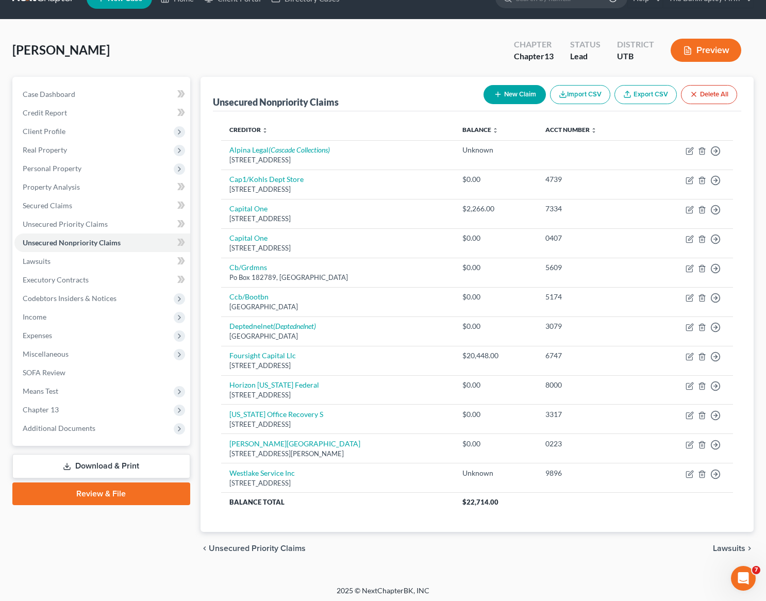
click at [508, 95] on button "New Claim" at bounding box center [514, 94] width 62 height 19
select select "0"
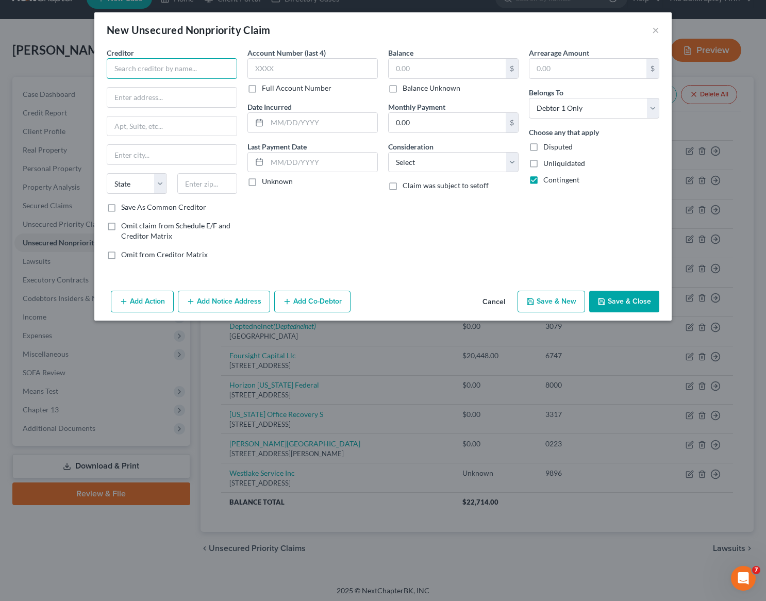
click at [142, 70] on input "text" at bounding box center [172, 68] width 130 height 21
click at [493, 301] on button "Cancel" at bounding box center [493, 302] width 39 height 21
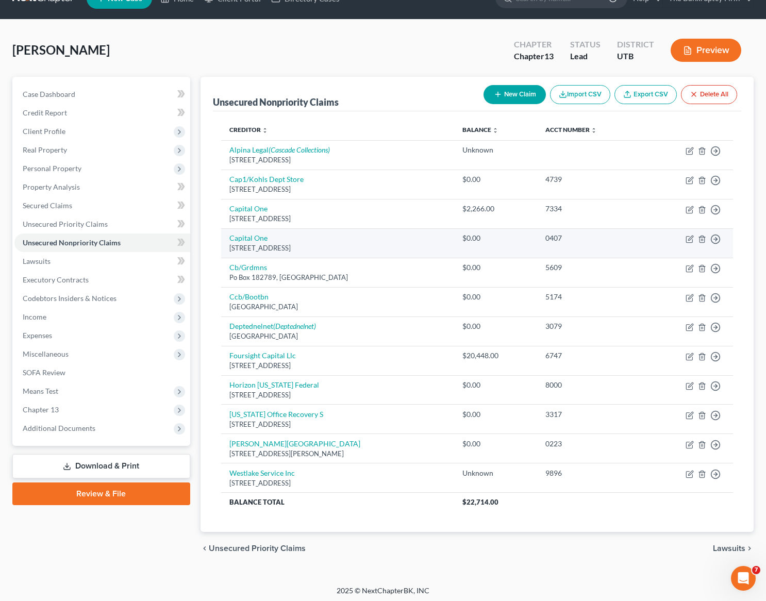
scroll to position [25, 0]
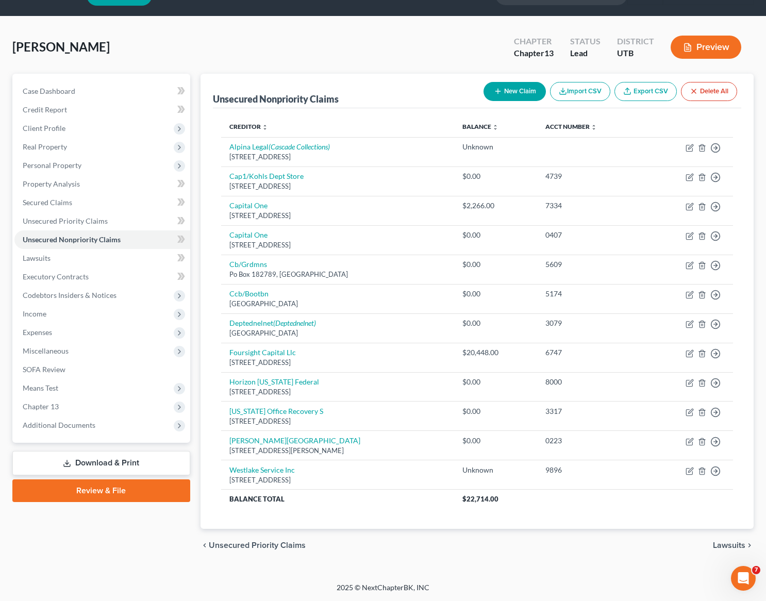
click at [509, 88] on button "New Claim" at bounding box center [514, 91] width 62 height 19
select select "0"
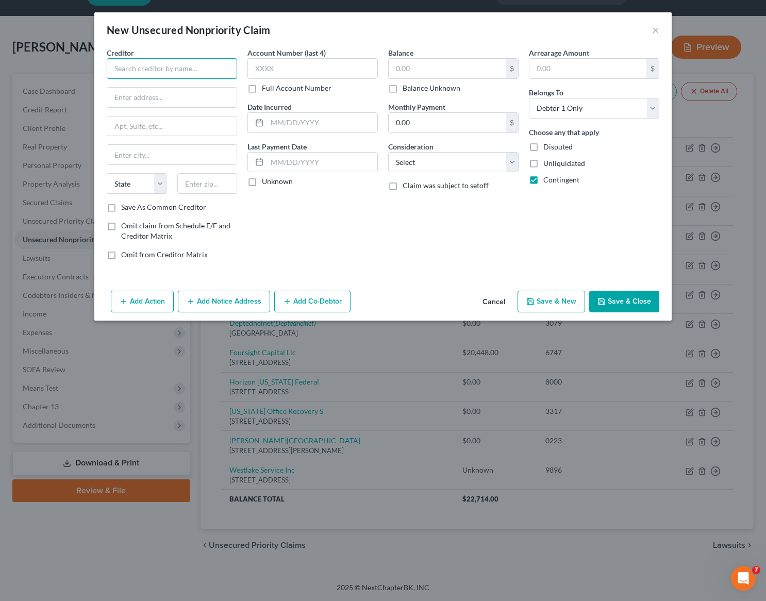
click at [155, 63] on input "text" at bounding box center [172, 68] width 130 height 21
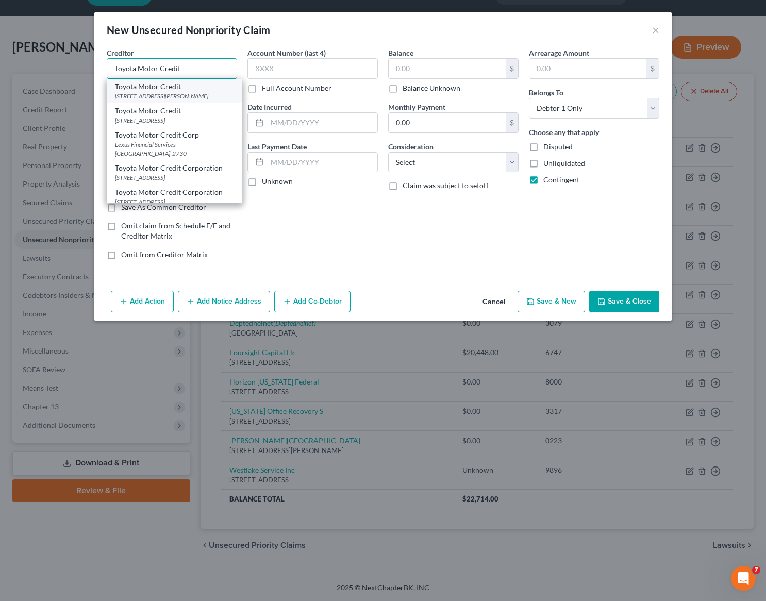
type input "Toyota Motor Credit"
click at [173, 89] on div "Toyota Motor Credit" at bounding box center [174, 86] width 119 height 10
type input "7670 S Chester St Unit 2"
type input "Englewood"
select select "5"
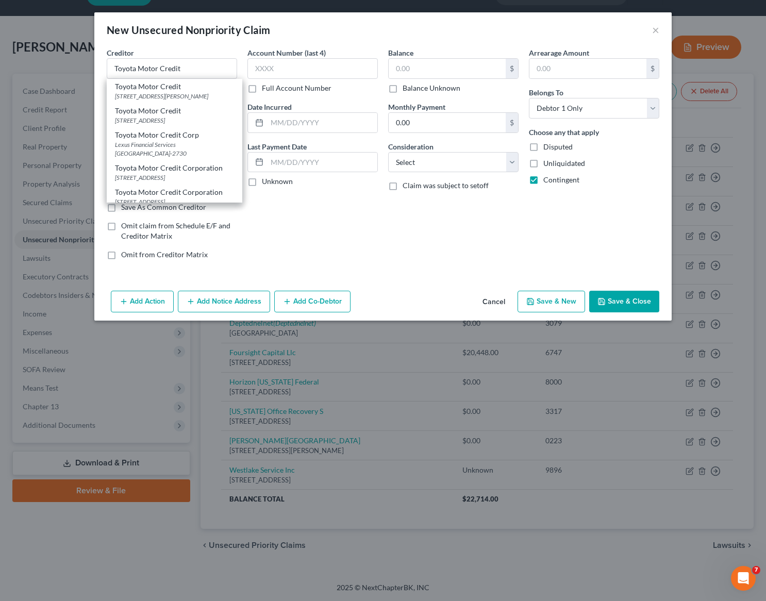
type input "80112-0000"
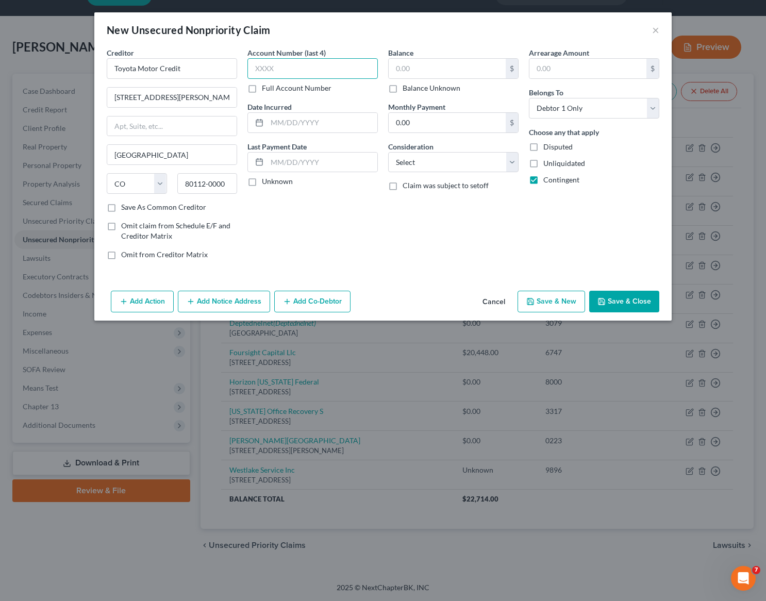
click at [286, 66] on input "text" at bounding box center [312, 68] width 130 height 21
type input "unk"
type input "2025"
click at [429, 163] on select "Select Cable / Satellite Services Collection Agency Credit Card Debt Debt Couns…" at bounding box center [453, 162] width 130 height 21
select select "10"
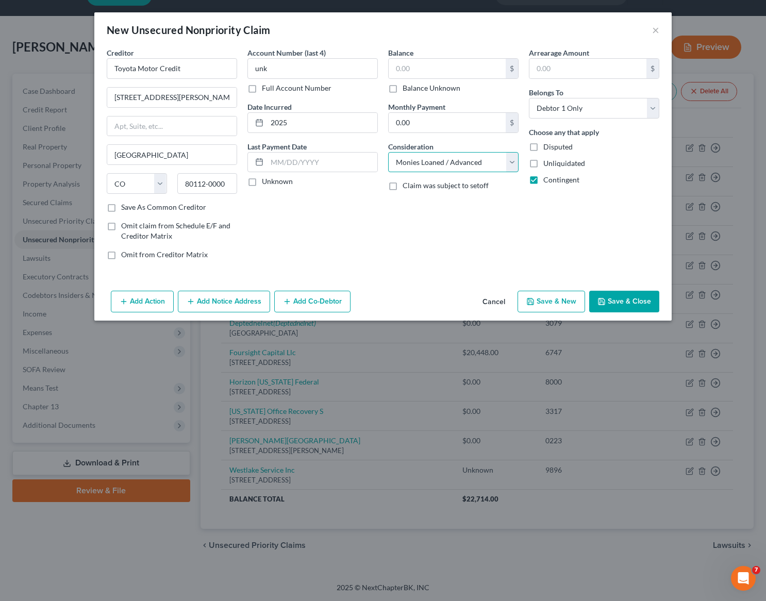
click at [388, 152] on select "Select Cable / Satellite Services Collection Agency Credit Card Debt Debt Couns…" at bounding box center [453, 162] width 130 height 21
drag, startPoint x: 394, startPoint y: 89, endPoint x: 504, endPoint y: 177, distance: 140.9
click at [403, 90] on label "Balance Unknown" at bounding box center [432, 88] width 58 height 10
click at [407, 90] on input "Balance Unknown" at bounding box center [410, 86] width 7 height 7
checkbox input "true"
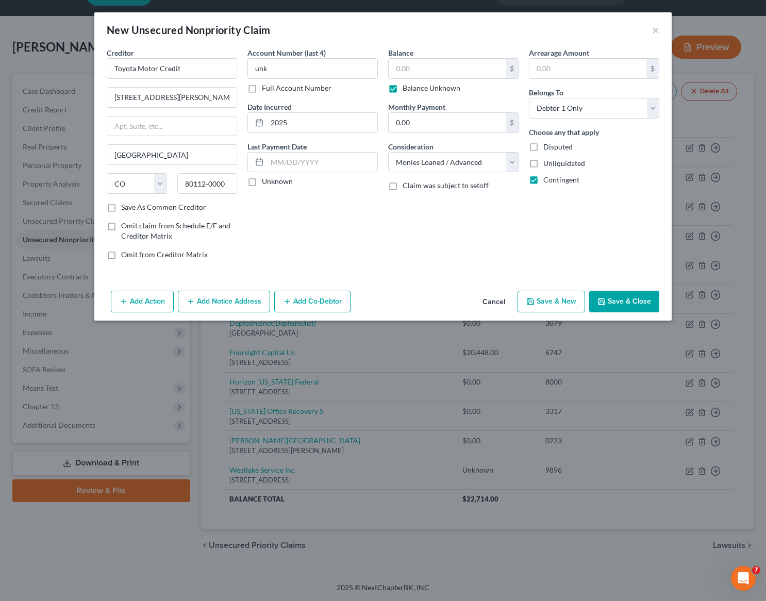
type input "0.00"
click at [626, 301] on button "Save & Close" at bounding box center [624, 302] width 70 height 22
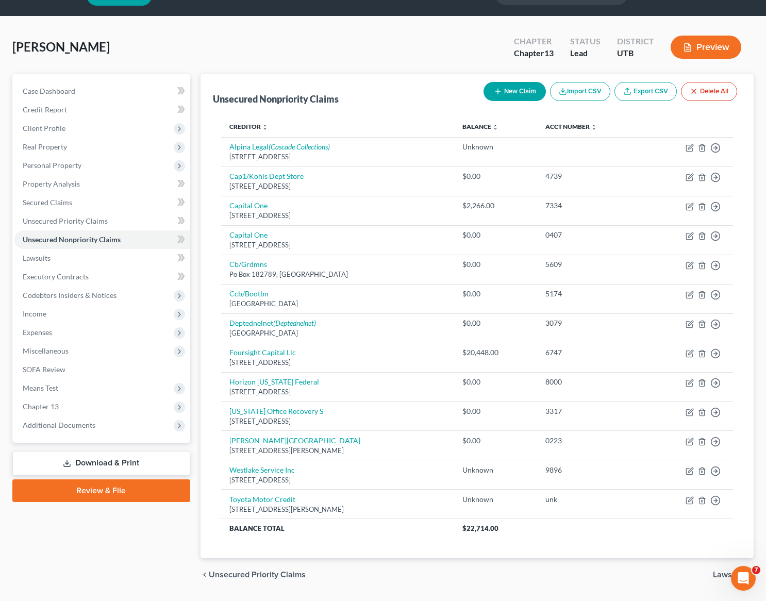
click at [515, 86] on button "New Claim" at bounding box center [514, 91] width 62 height 19
select select "0"
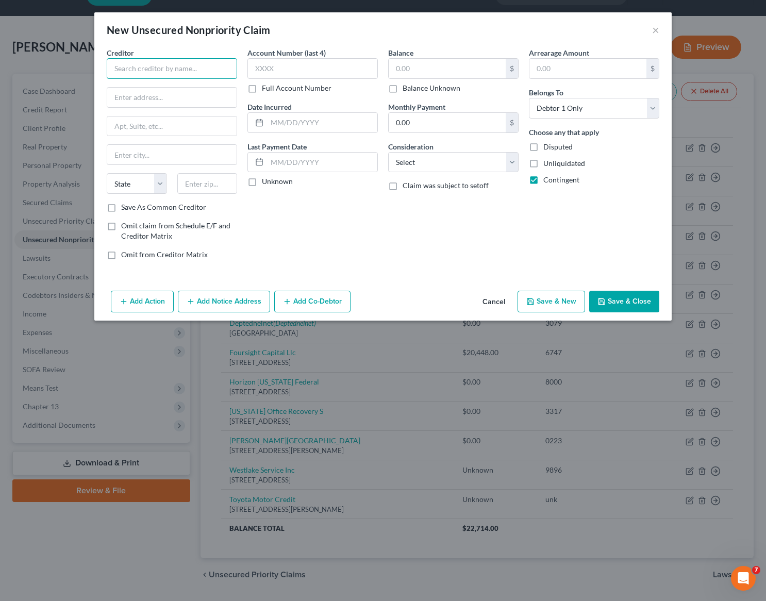
click at [194, 74] on input "text" at bounding box center [172, 68] width 130 height 21
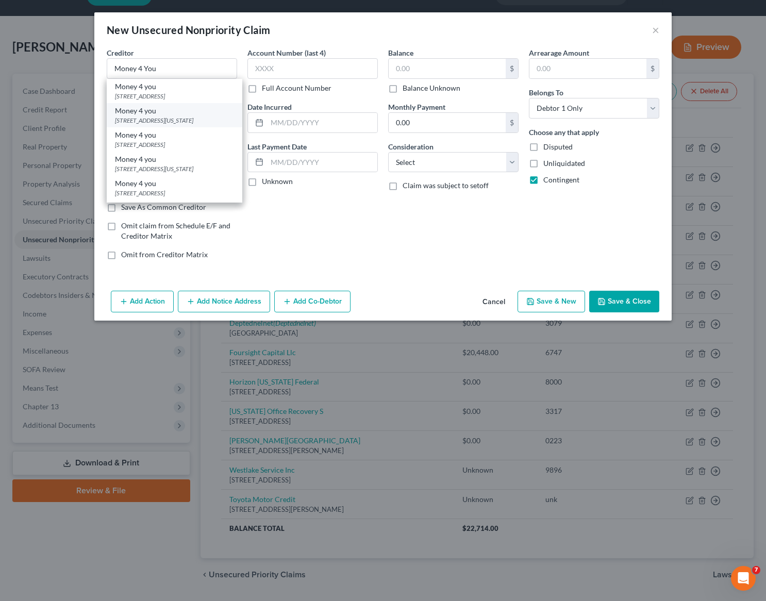
click at [167, 116] on div "739 Washington Blvd., Ogden, UT 84404" at bounding box center [174, 120] width 119 height 9
type input "Money 4 you"
type input "739 Washington Blvd."
type input "Ogden"
select select "46"
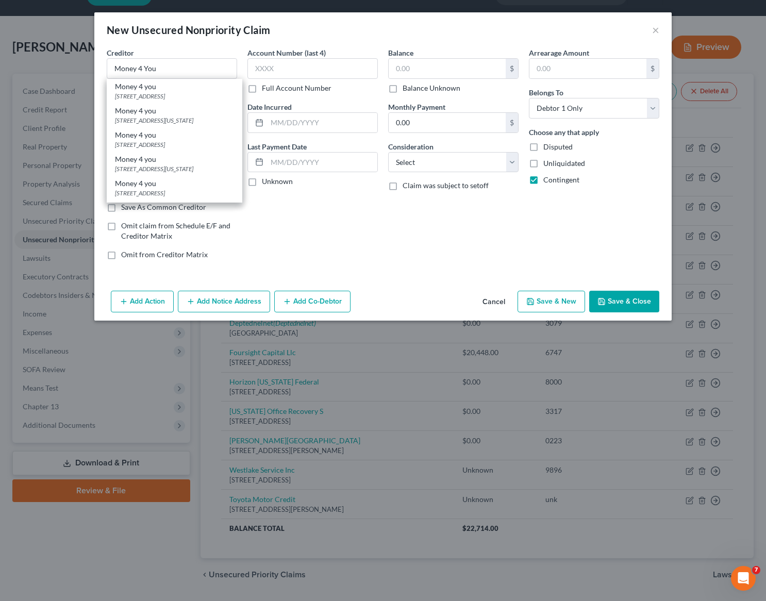
type input "84404"
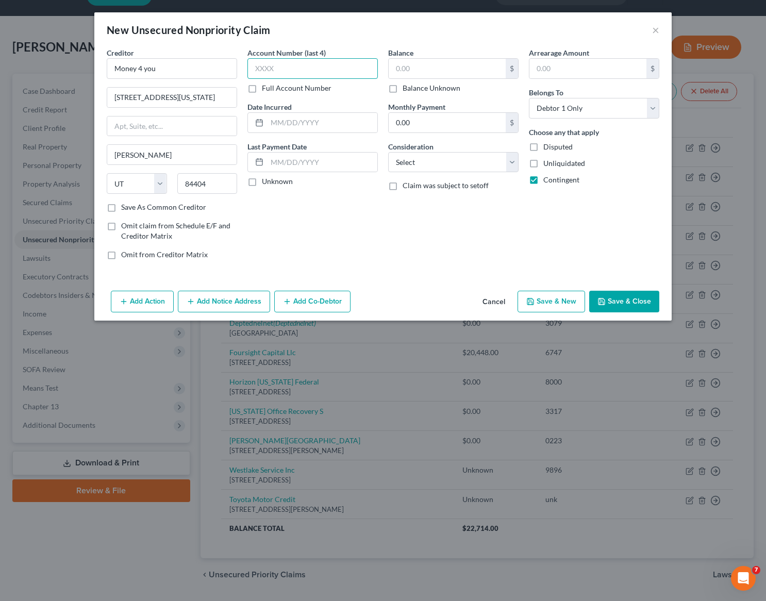
click at [291, 66] on input "text" at bounding box center [312, 68] width 130 height 21
type input "unk"
type input "2025"
click at [403, 91] on label "Balance Unknown" at bounding box center [432, 88] width 58 height 10
click at [407, 90] on input "Balance Unknown" at bounding box center [410, 86] width 7 height 7
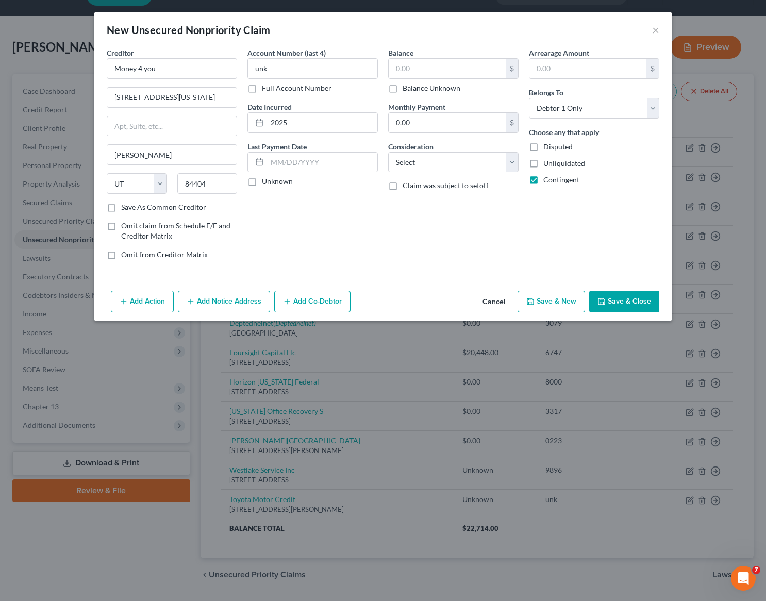
checkbox input "true"
type input "0.00"
click at [473, 163] on select "Select Cable / Satellite Services Collection Agency Credit Card Debt Debt Couns…" at bounding box center [453, 162] width 130 height 21
select select "10"
click at [388, 152] on select "Select Cable / Satellite Services Collection Agency Credit Card Debt Debt Couns…" at bounding box center [453, 162] width 130 height 21
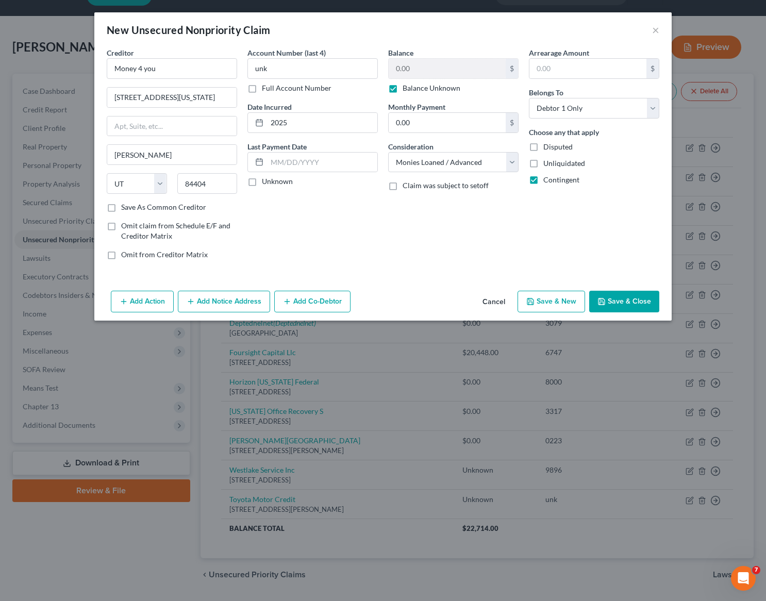
click at [629, 300] on button "Save & Close" at bounding box center [624, 302] width 70 height 22
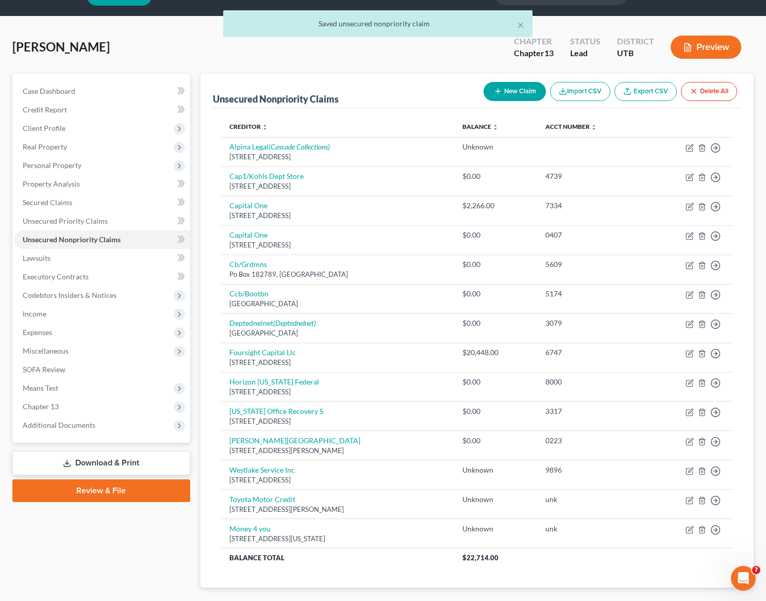
click at [518, 91] on button "New Claim" at bounding box center [514, 91] width 62 height 19
select select "0"
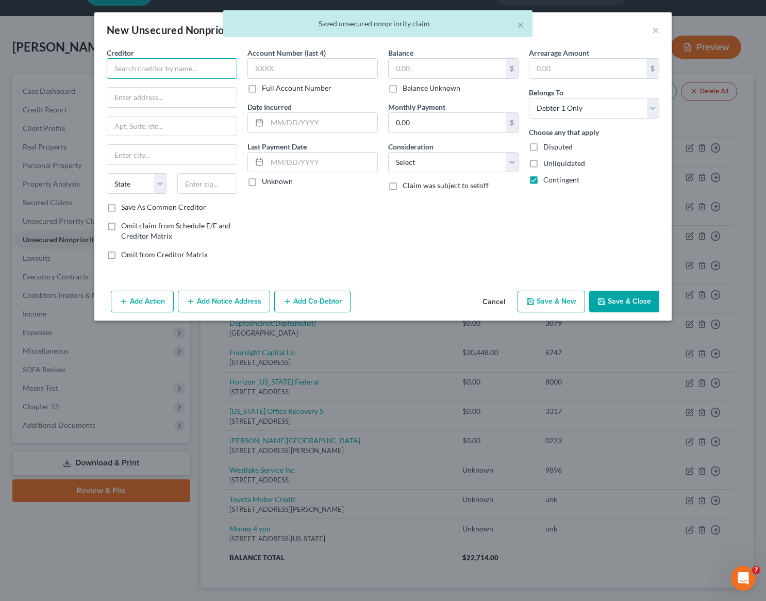
click at [136, 63] on input "text" at bounding box center [172, 68] width 130 height 21
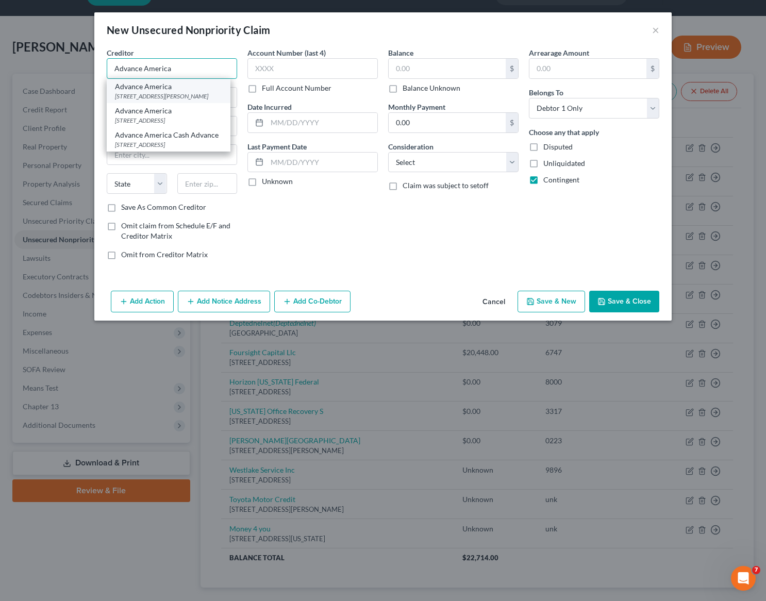
type input "Advance America"
click at [174, 89] on div "Advance America" at bounding box center [168, 86] width 107 height 10
type input "1145 Wall Ave #D"
type input "Ogden"
select select "46"
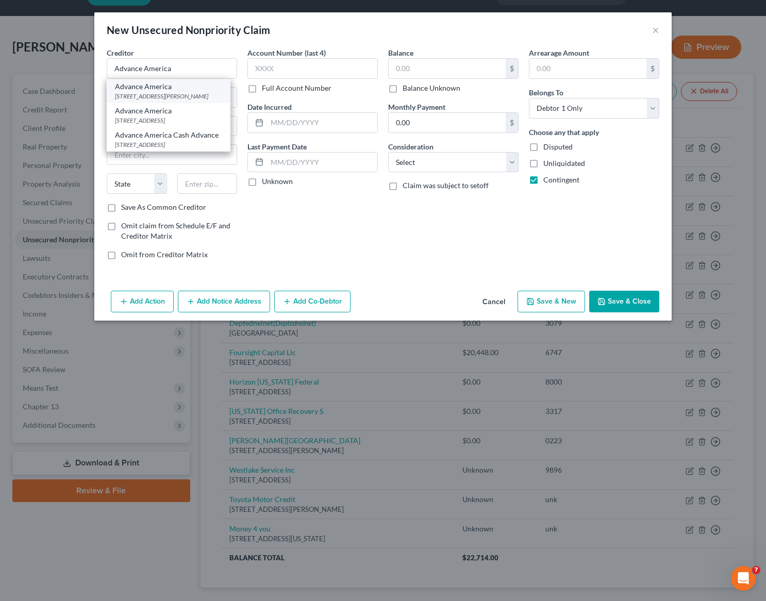
type input "84404-0000"
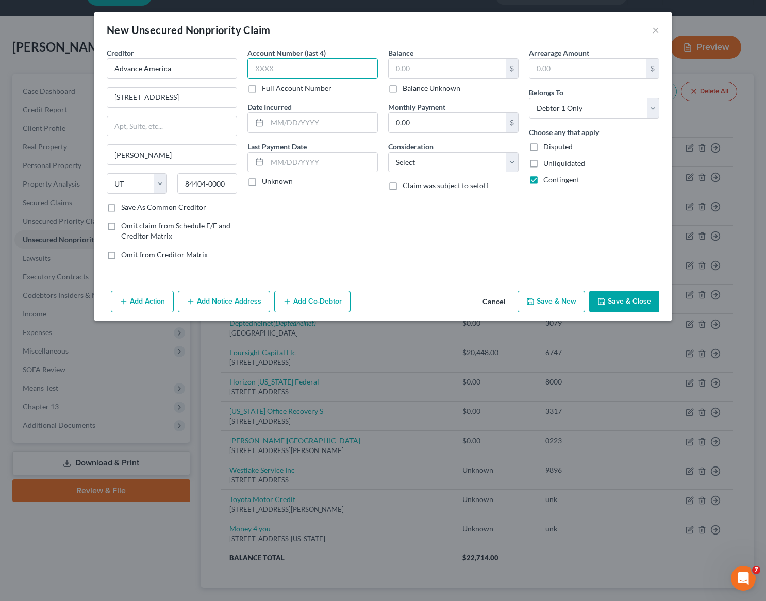
click at [292, 71] on input "text" at bounding box center [312, 68] width 130 height 21
type input "j"
type input "unk"
type input "2025"
drag, startPoint x: 392, startPoint y: 87, endPoint x: 427, endPoint y: 150, distance: 72.0
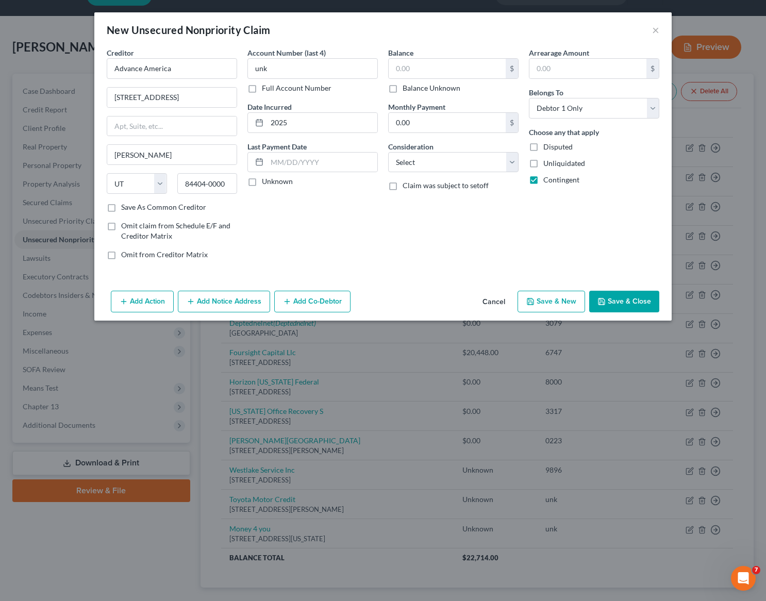
click at [403, 87] on label "Balance Unknown" at bounding box center [432, 88] width 58 height 10
click at [407, 87] on input "Balance Unknown" at bounding box center [410, 86] width 7 height 7
checkbox input "true"
type input "0.00"
click at [434, 164] on select "Select Cable / Satellite Services Collection Agency Credit Card Debt Debt Couns…" at bounding box center [453, 162] width 130 height 21
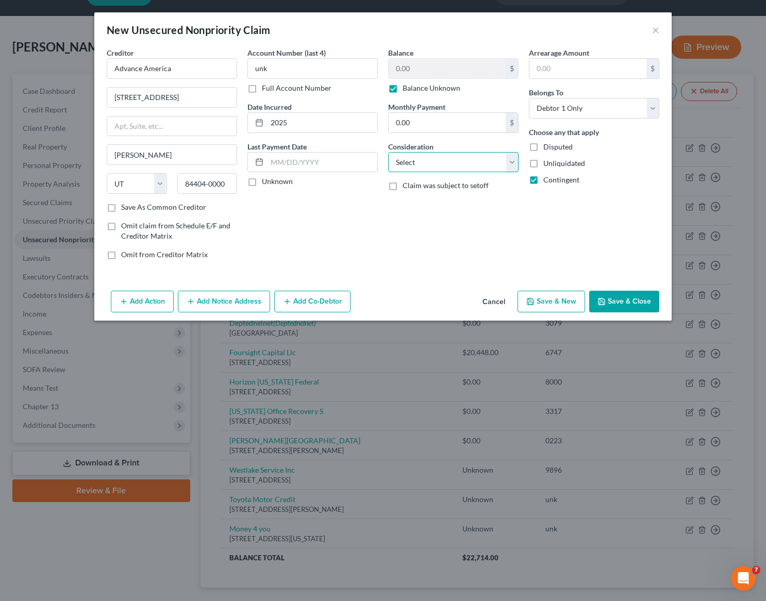
select select "10"
click at [388, 152] on select "Select Cable / Satellite Services Collection Agency Credit Card Debt Debt Couns…" at bounding box center [453, 162] width 130 height 21
click at [641, 301] on button "Save & Close" at bounding box center [624, 302] width 70 height 22
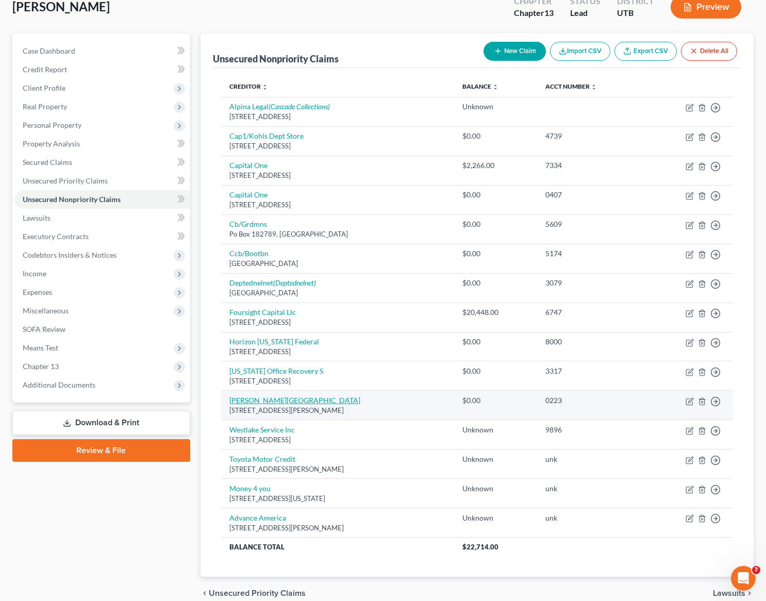
scroll to position [66, 0]
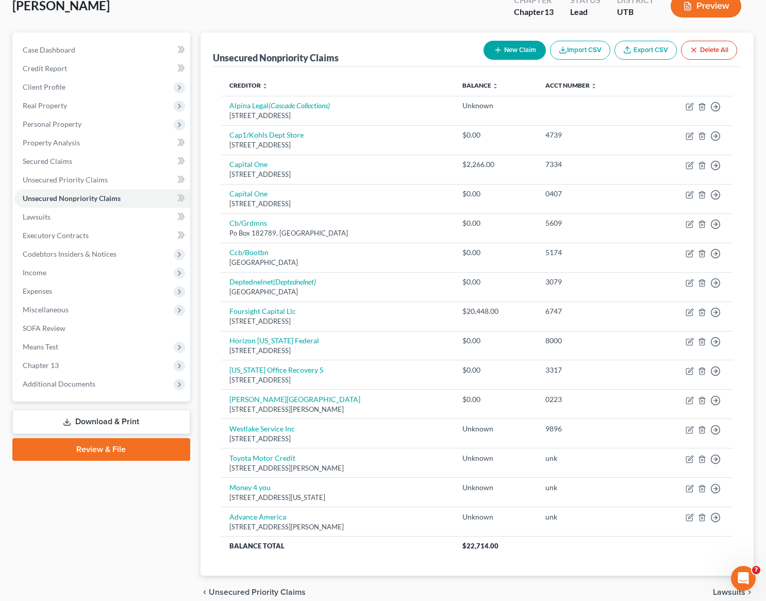
click at [511, 48] on button "New Claim" at bounding box center [514, 50] width 62 height 19
select select "0"
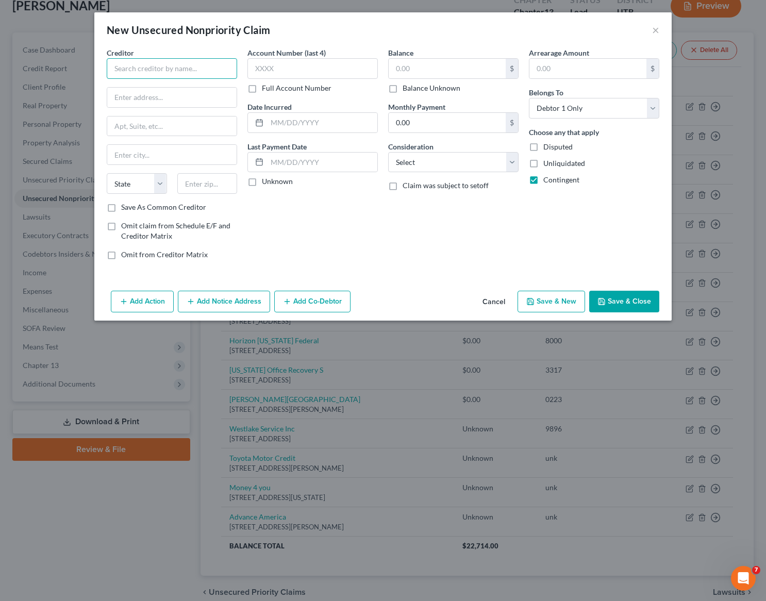
click at [137, 71] on input "text" at bounding box center [172, 68] width 130 height 21
click at [126, 65] on input "Ecoshield" at bounding box center [172, 68] width 130 height 21
click at [159, 68] on input "Eco shield" at bounding box center [172, 68] width 130 height 21
type input "Eco shield"
click at [152, 95] on input "text" at bounding box center [171, 98] width 129 height 20
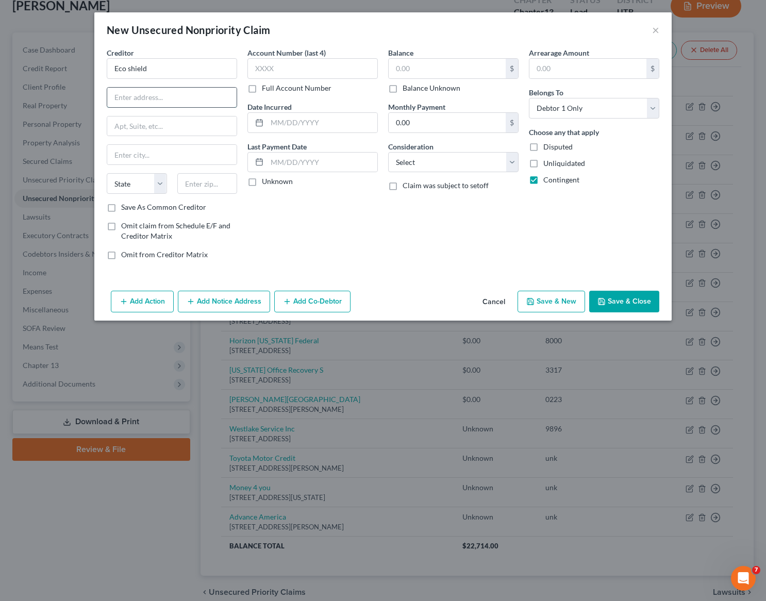
paste input "275 E. Rivulon Blvd. Suite 106"
type input "275 E. Rivulon Blvd. Suite 106"
click at [202, 185] on input "text" at bounding box center [207, 183] width 60 height 21
type input "85297"
type input "Gilbert"
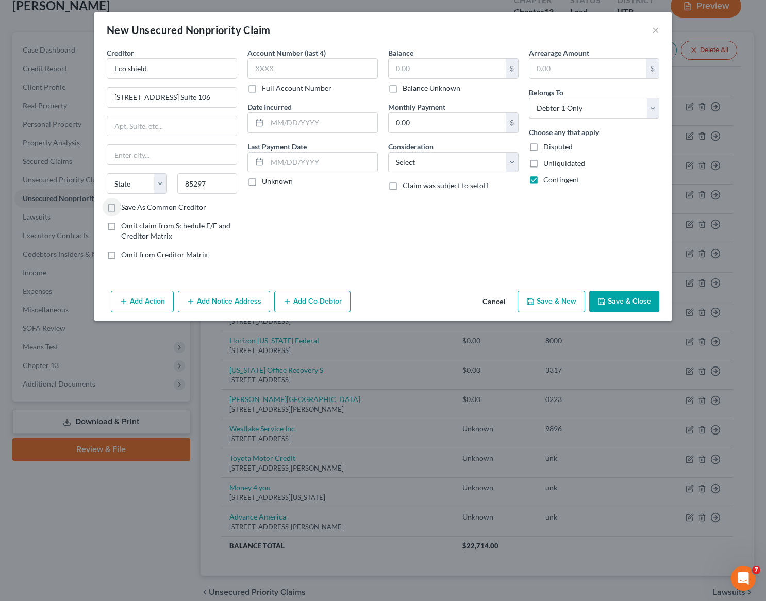
select select "3"
click at [287, 71] on input "text" at bounding box center [312, 68] width 130 height 21
type input "unk"
type input "2025"
click at [403, 90] on label "Balance Unknown" at bounding box center [432, 88] width 58 height 10
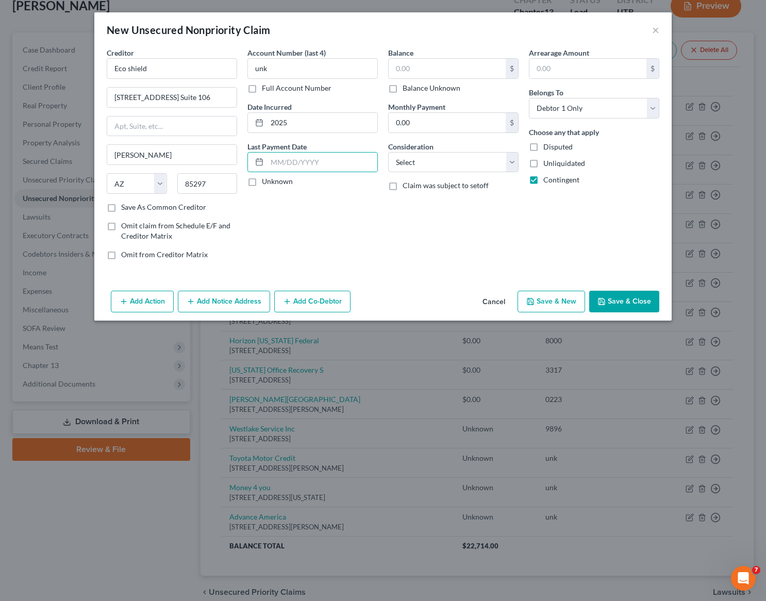
click at [407, 90] on input "Balance Unknown" at bounding box center [410, 86] width 7 height 7
checkbox input "true"
type input "0.00"
click at [462, 163] on select "Select Cable / Satellite Services Collection Agency Credit Card Debt Debt Couns…" at bounding box center [453, 162] width 130 height 21
select select "10"
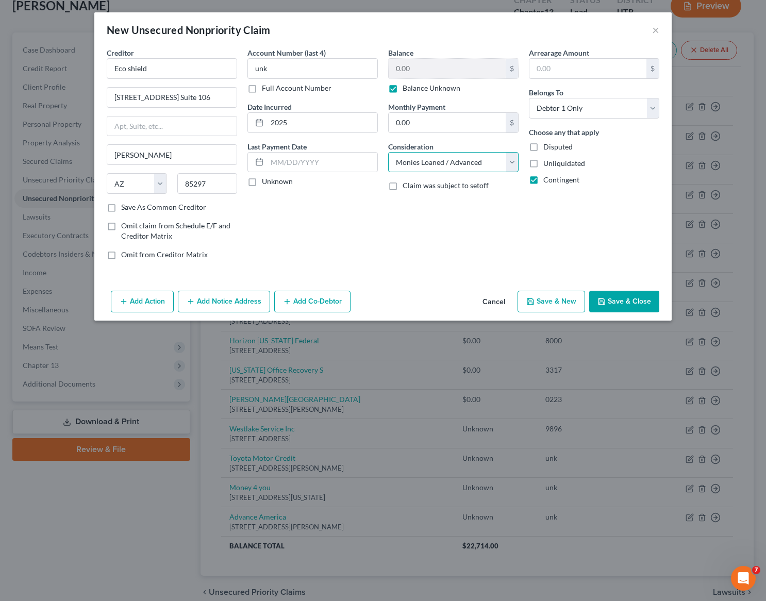
click at [388, 152] on select "Select Cable / Satellite Services Collection Agency Credit Card Debt Debt Couns…" at bounding box center [453, 162] width 130 height 21
click at [634, 301] on button "Save & Close" at bounding box center [624, 302] width 70 height 22
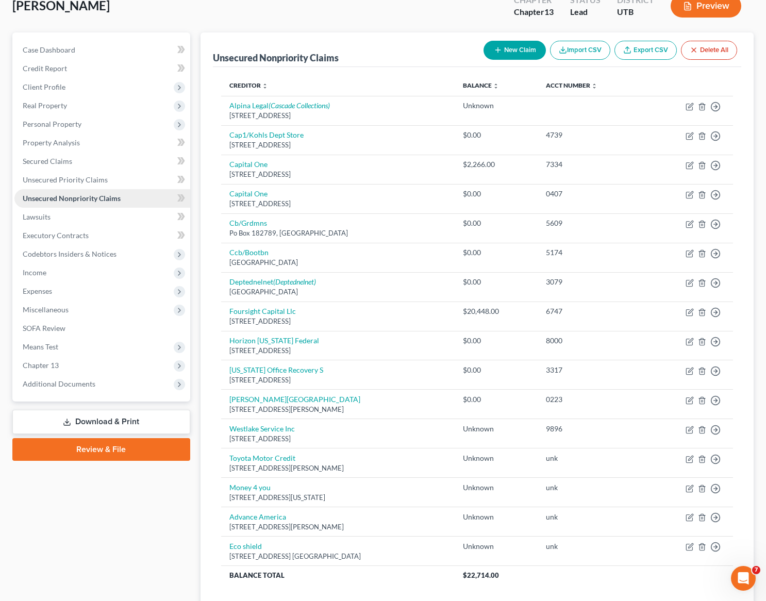
click at [83, 197] on span "Unsecured Nonpriority Claims" at bounding box center [72, 198] width 98 height 9
click at [86, 180] on span "Unsecured Priority Claims" at bounding box center [65, 179] width 85 height 9
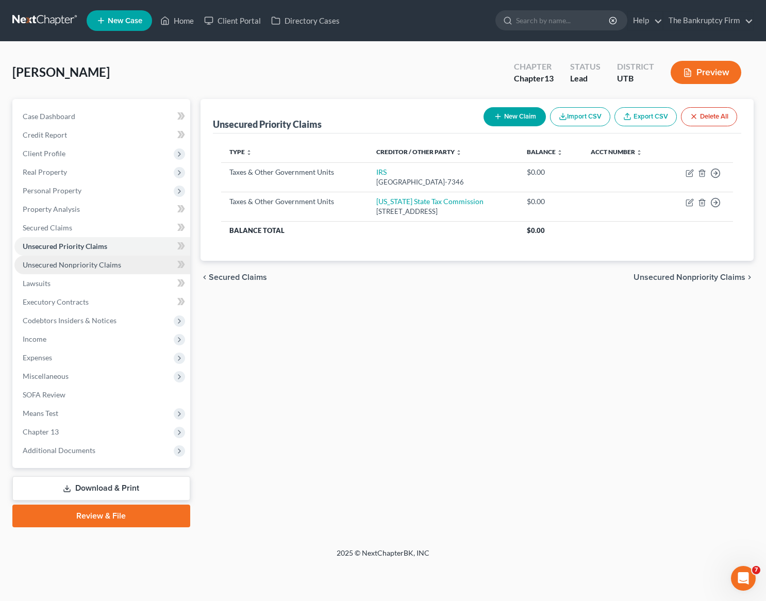
click at [67, 263] on span "Unsecured Nonpriority Claims" at bounding box center [72, 264] width 98 height 9
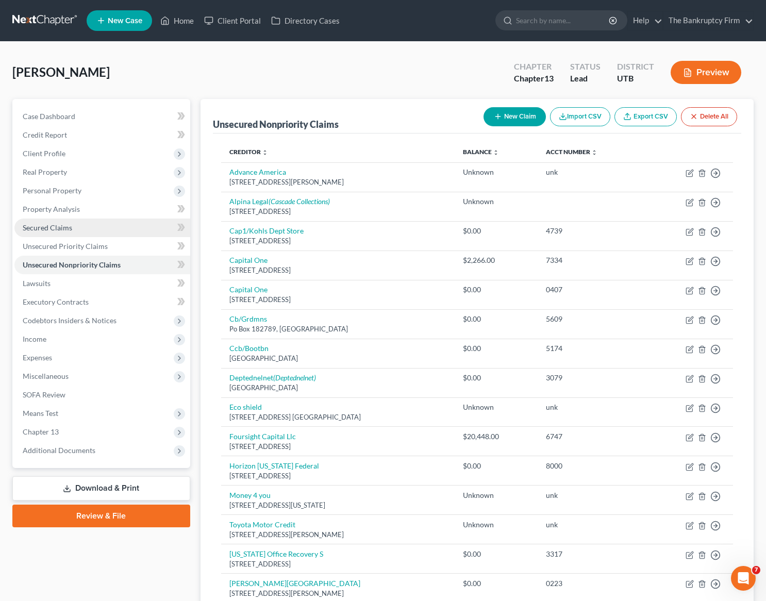
click at [42, 225] on span "Secured Claims" at bounding box center [47, 227] width 49 height 9
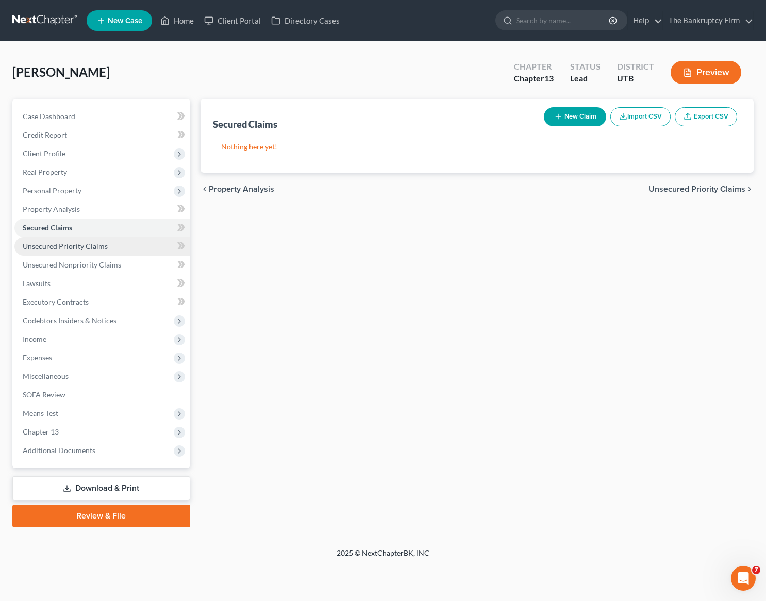
click at [66, 240] on link "Unsecured Priority Claims" at bounding box center [102, 246] width 176 height 19
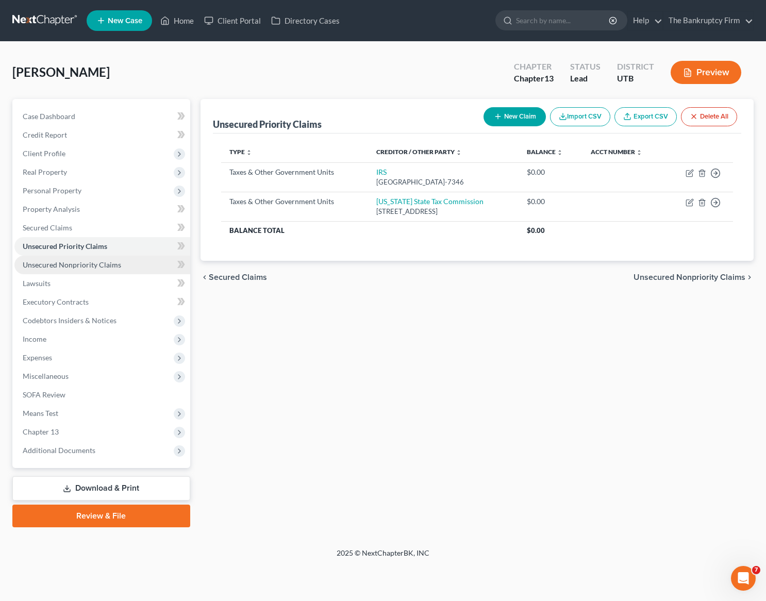
click at [71, 261] on span "Unsecured Nonpriority Claims" at bounding box center [72, 264] width 98 height 9
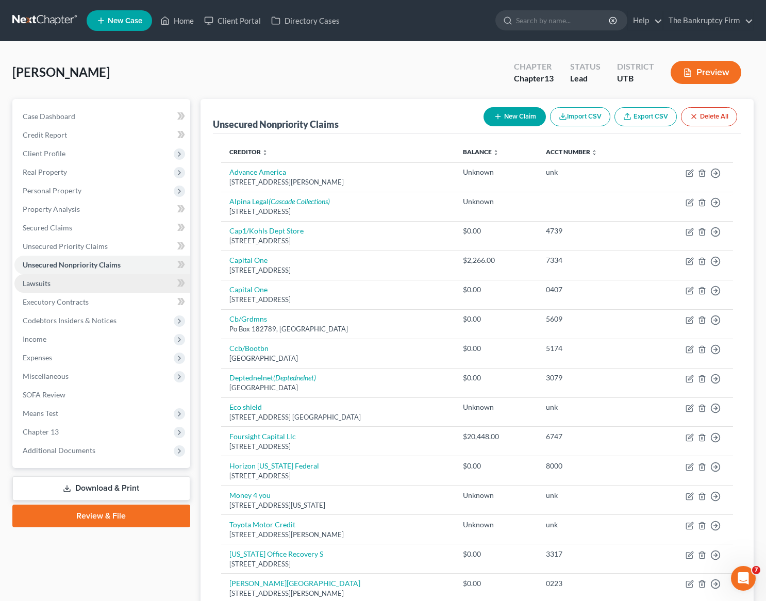
click at [52, 284] on link "Lawsuits" at bounding box center [102, 283] width 176 height 19
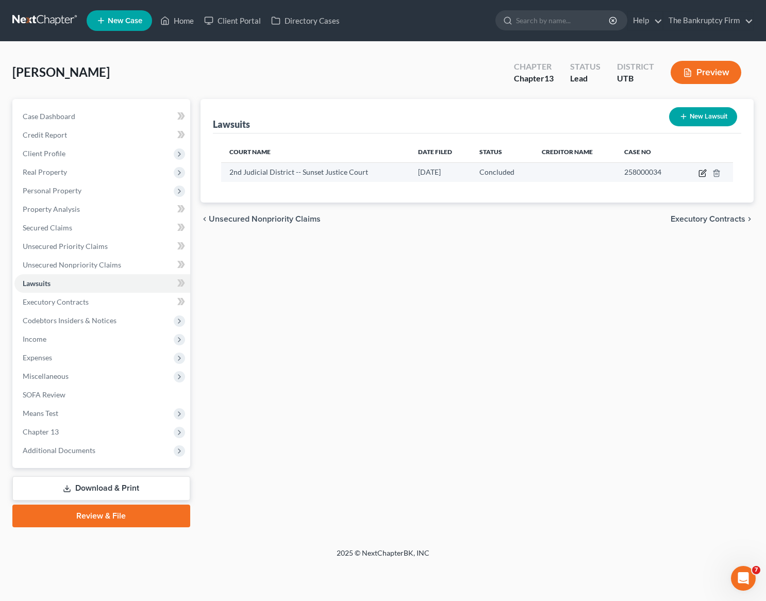
click at [702, 174] on icon "button" at bounding box center [703, 172] width 5 height 5
select select "46"
select select "2"
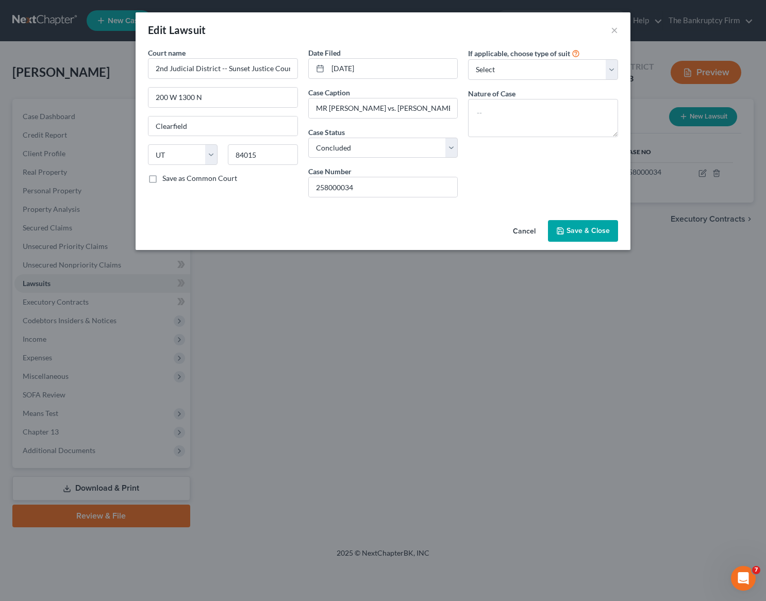
click at [590, 226] on span "Save & Close" at bounding box center [587, 230] width 43 height 9
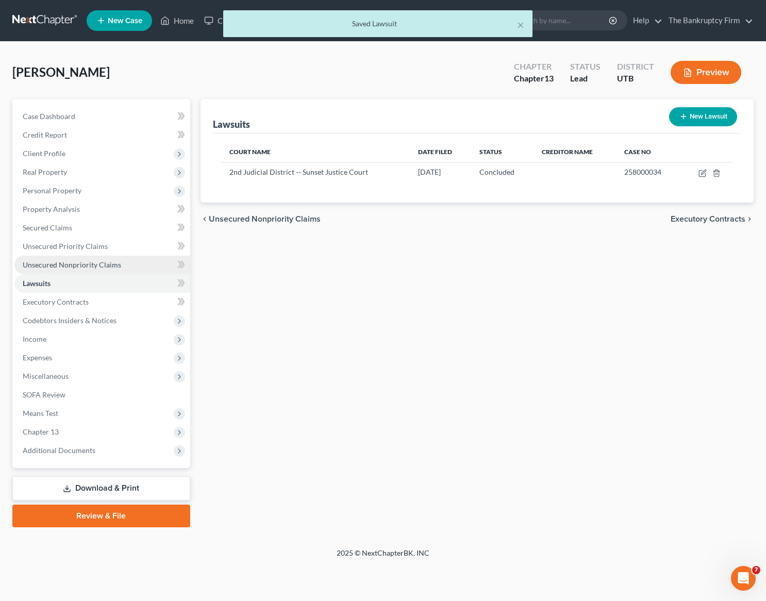
click at [59, 261] on span "Unsecured Nonpriority Claims" at bounding box center [72, 264] width 98 height 9
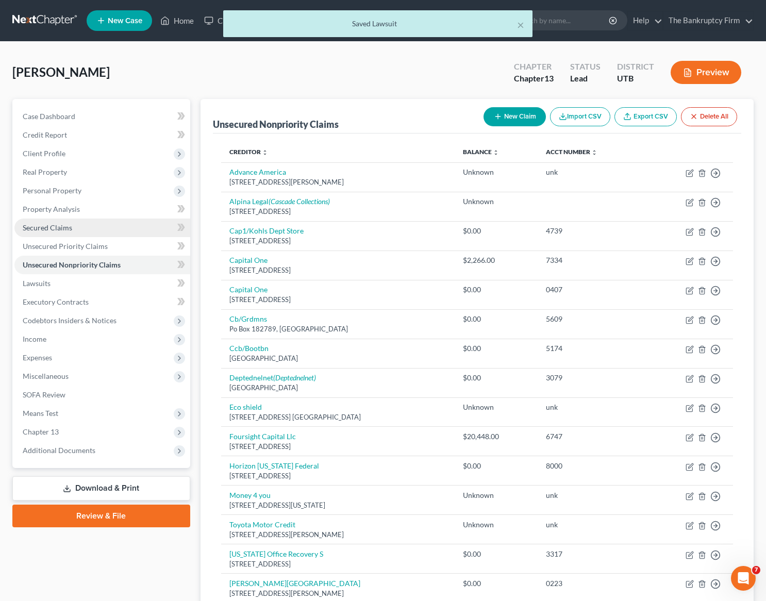
click at [60, 231] on span "Secured Claims" at bounding box center [47, 227] width 49 height 9
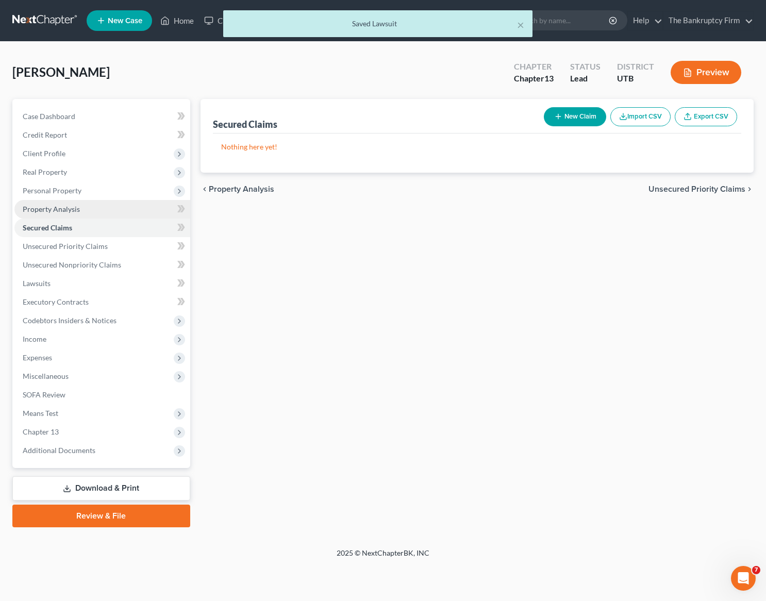
click at [57, 205] on span "Property Analysis" at bounding box center [51, 209] width 57 height 9
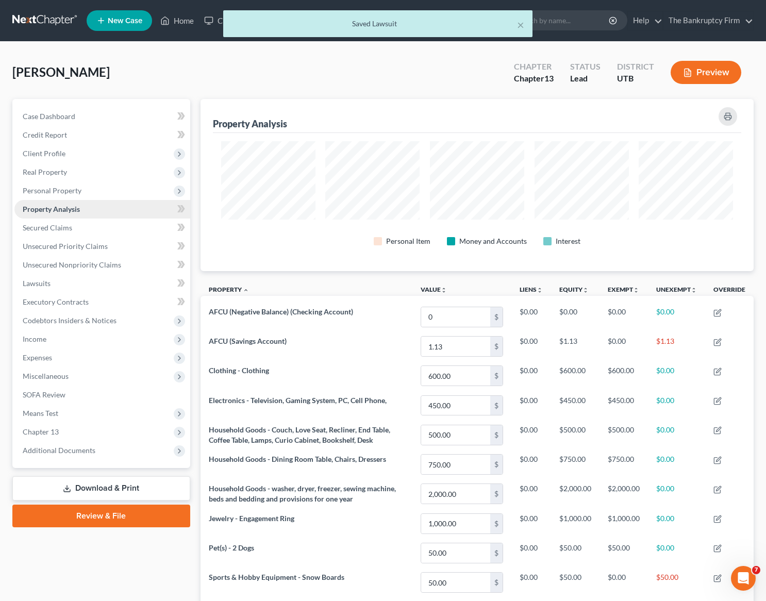
scroll to position [172, 553]
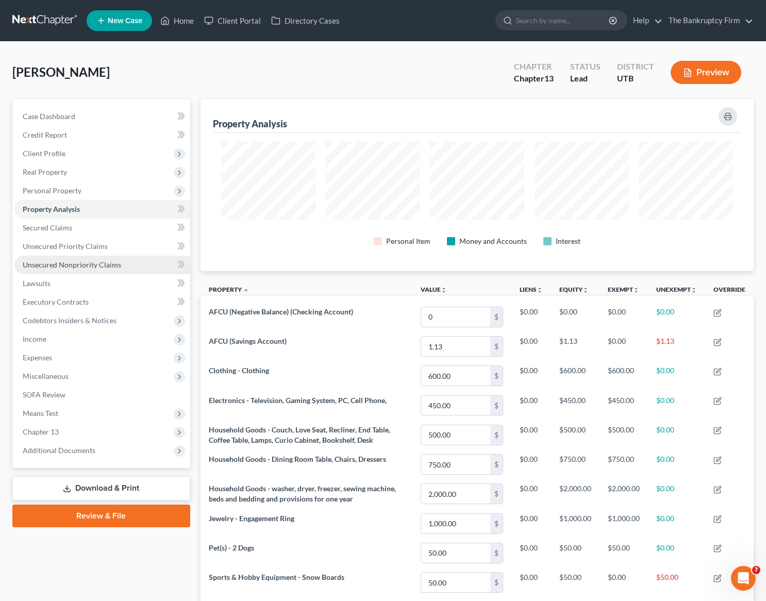
click at [71, 269] on span "Unsecured Nonpriority Claims" at bounding box center [72, 264] width 98 height 9
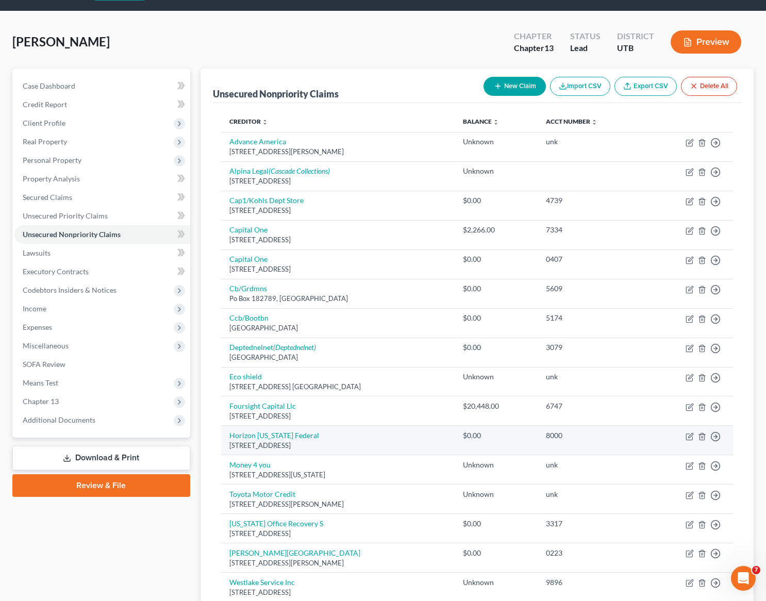
scroll to position [16, 0]
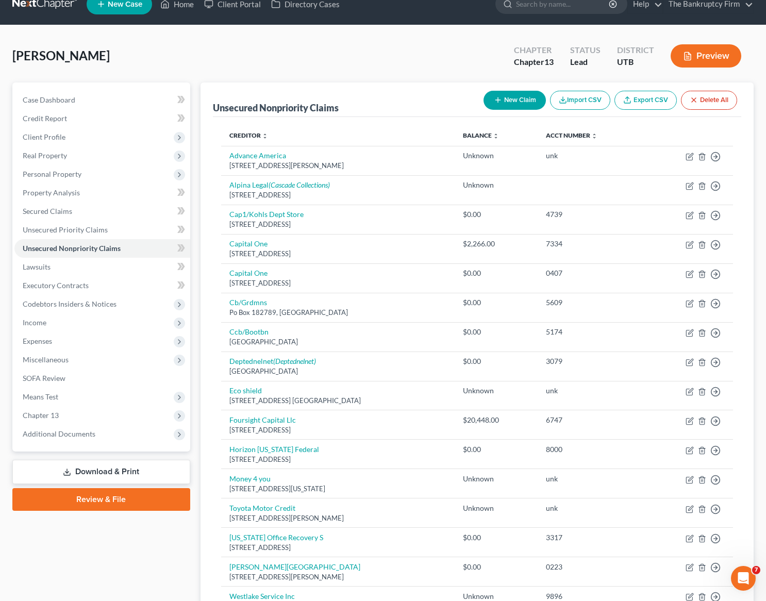
click at [520, 93] on button "New Claim" at bounding box center [514, 100] width 62 height 19
select select "0"
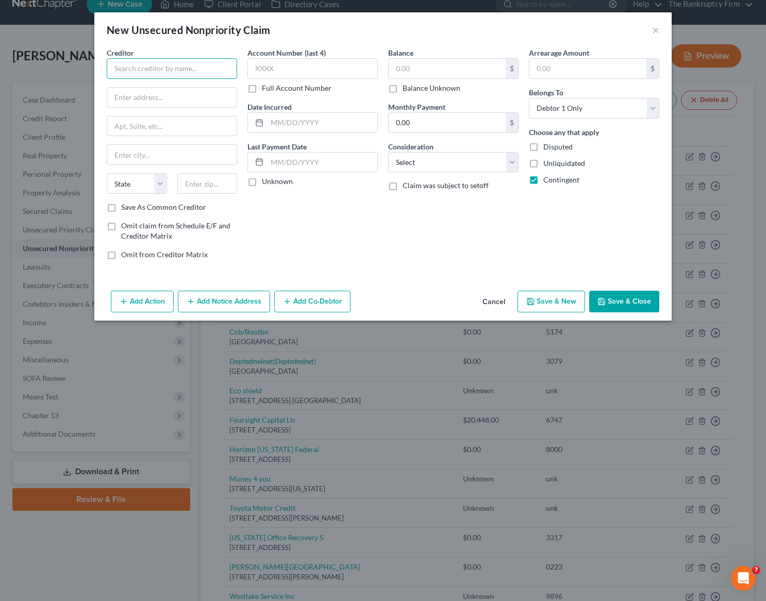
click at [149, 70] on input "text" at bounding box center [172, 68] width 130 height 21
click at [157, 69] on input "Mountain America Federal Credit Union" at bounding box center [172, 68] width 130 height 21
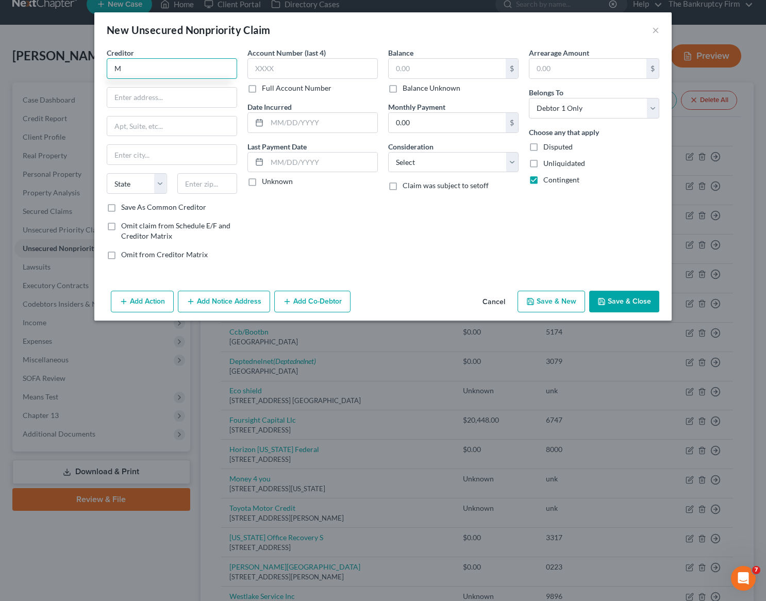
scroll to position [0, 0]
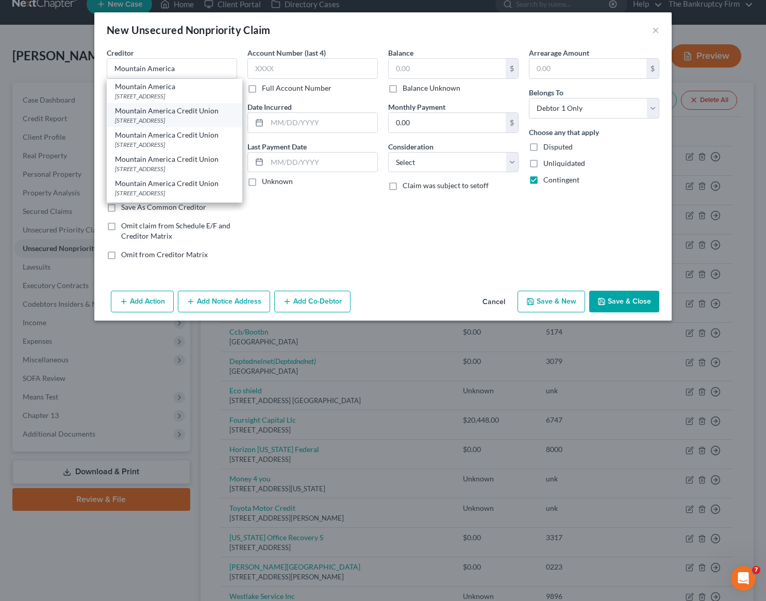
click at [197, 125] on div "679 North Redwood Rd., Salt Lake City, UT 84116-0000" at bounding box center [174, 120] width 119 height 9
type input "Mountain America Credit Union"
type input "679 North Redwood Rd."
type input "Salt Lake City"
select select "46"
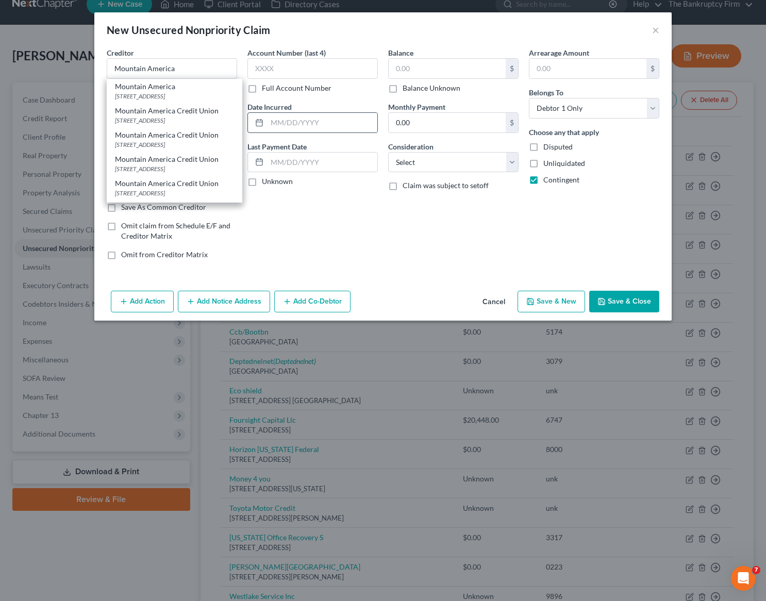
type input "84116-0000"
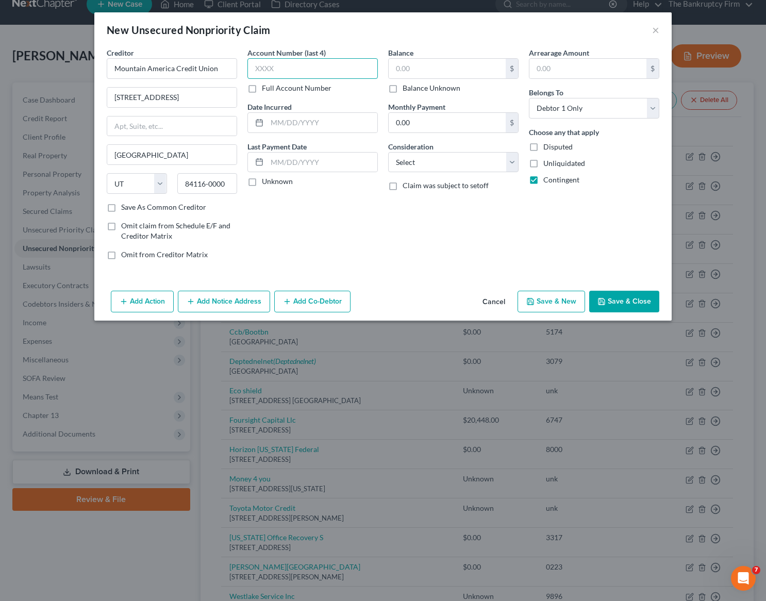
click at [297, 71] on input "text" at bounding box center [312, 68] width 130 height 21
type input "unk"
type input "2024"
click at [403, 88] on label "Balance Unknown" at bounding box center [432, 88] width 58 height 10
click at [407, 88] on input "Balance Unknown" at bounding box center [410, 86] width 7 height 7
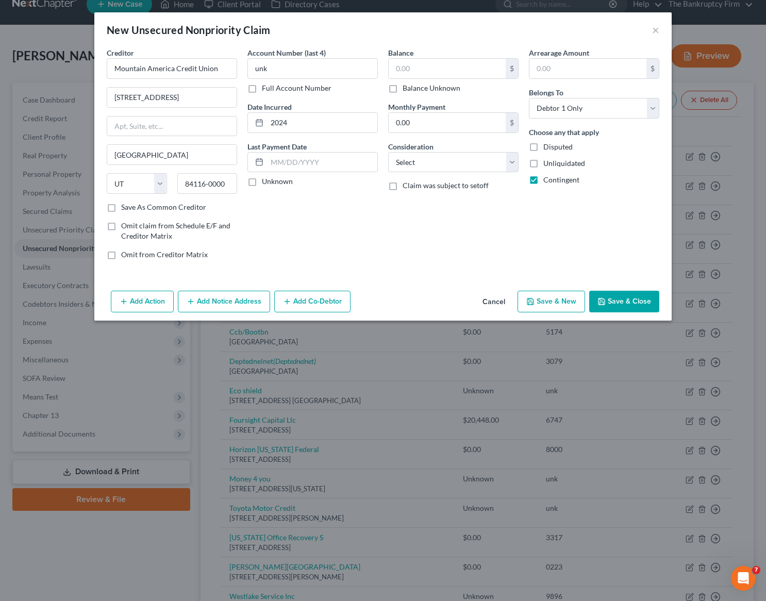
checkbox input "true"
type input "0.00"
click at [449, 164] on select "Select Cable / Satellite Services Collection Agency Credit Card Debt Debt Couns…" at bounding box center [453, 162] width 130 height 21
select select "10"
click at [388, 152] on select "Select Cable / Satellite Services Collection Agency Credit Card Debt Debt Couns…" at bounding box center [453, 162] width 130 height 21
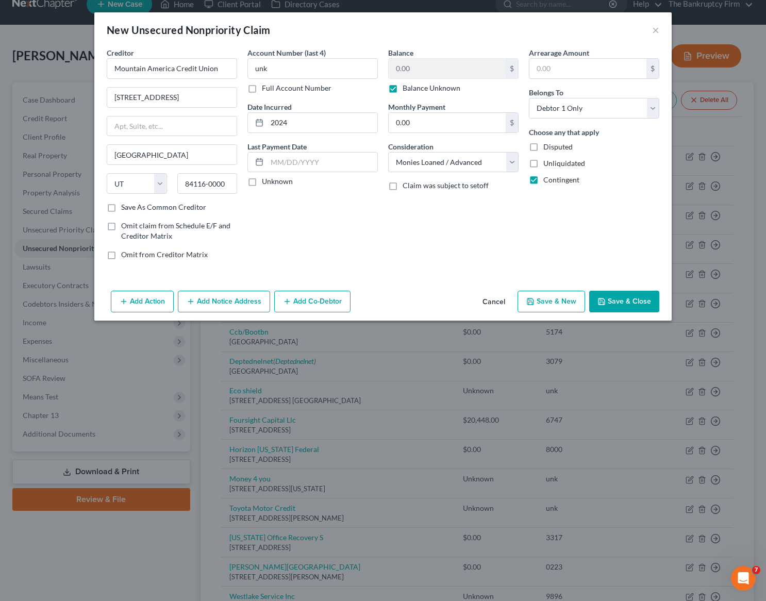
click at [639, 300] on button "Save & Close" at bounding box center [624, 302] width 70 height 22
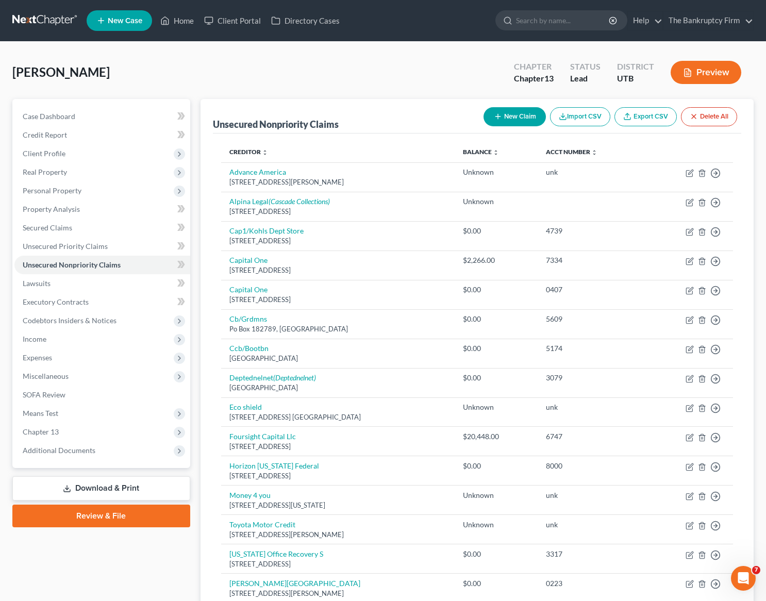
click at [512, 116] on button "New Claim" at bounding box center [514, 116] width 62 height 19
select select "0"
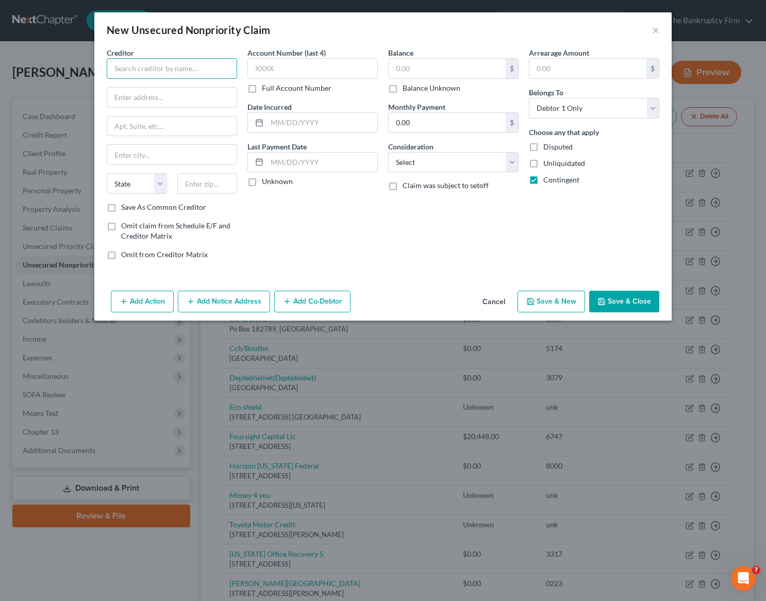
click at [158, 69] on input "text" at bounding box center [172, 68] width 130 height 21
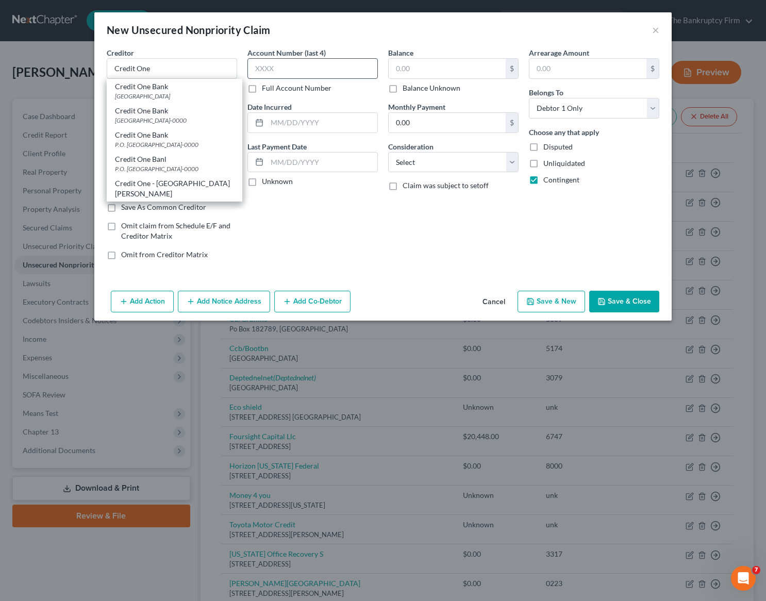
drag, startPoint x: 159, startPoint y: 92, endPoint x: 261, endPoint y: 76, distance: 103.8
click at [159, 92] on div "PO Box 60500, City Of Industry, CA 91716" at bounding box center [174, 96] width 119 height 9
type input "Credit One Bank"
type input "PO Box 60500"
type input "City Of Industry"
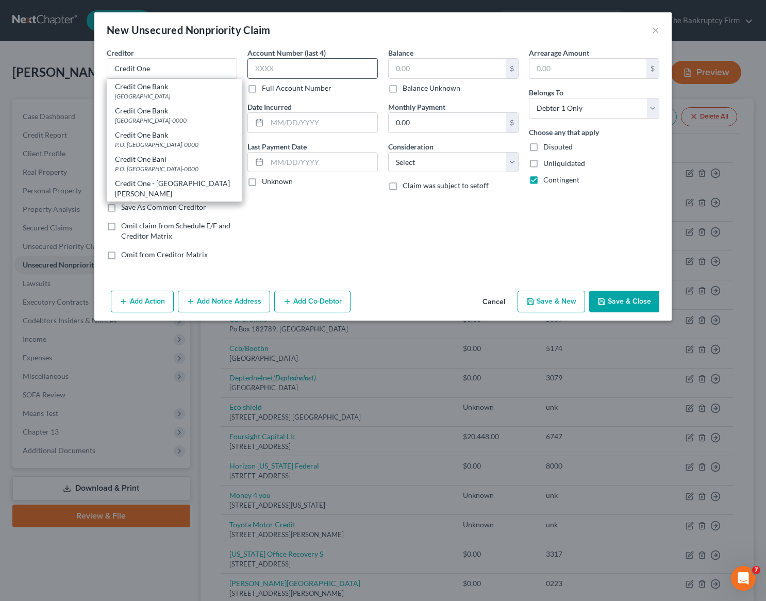
select select "4"
type input "91716"
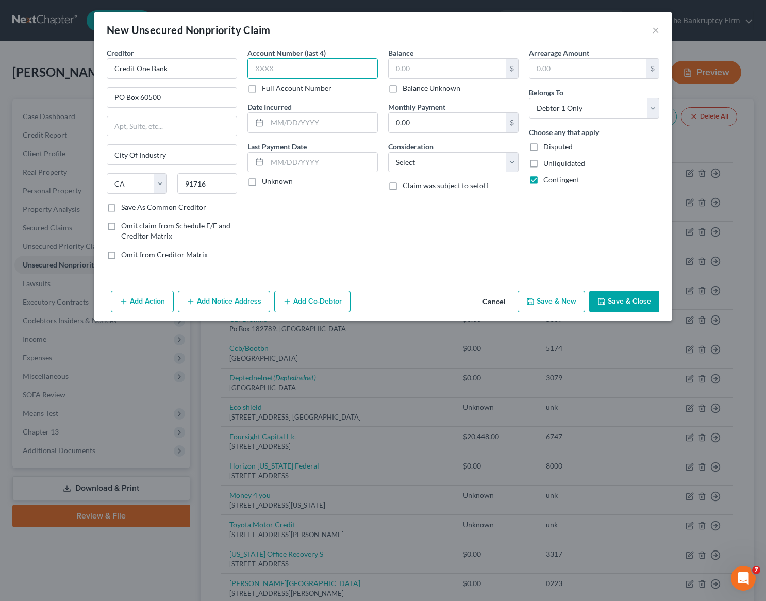
click at [298, 68] on input "text" at bounding box center [312, 68] width 130 height 21
type input "unk"
click at [298, 128] on input "text" at bounding box center [322, 123] width 110 height 20
type input "2024"
click at [403, 87] on label "Balance Unknown" at bounding box center [432, 88] width 58 height 10
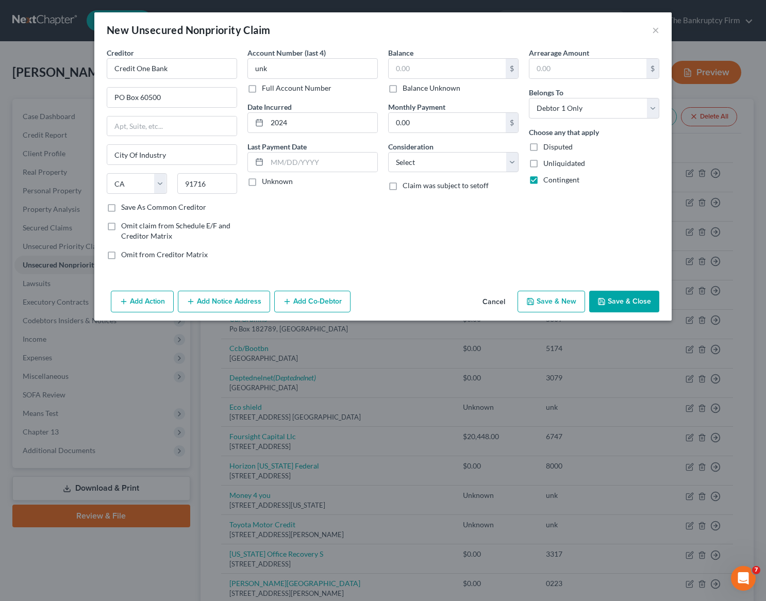
click at [407, 87] on input "Balance Unknown" at bounding box center [410, 86] width 7 height 7
checkbox input "true"
type input "0.00"
click at [462, 164] on select "Select Cable / Satellite Services Collection Agency Credit Card Debt Debt Couns…" at bounding box center [453, 162] width 130 height 21
select select "10"
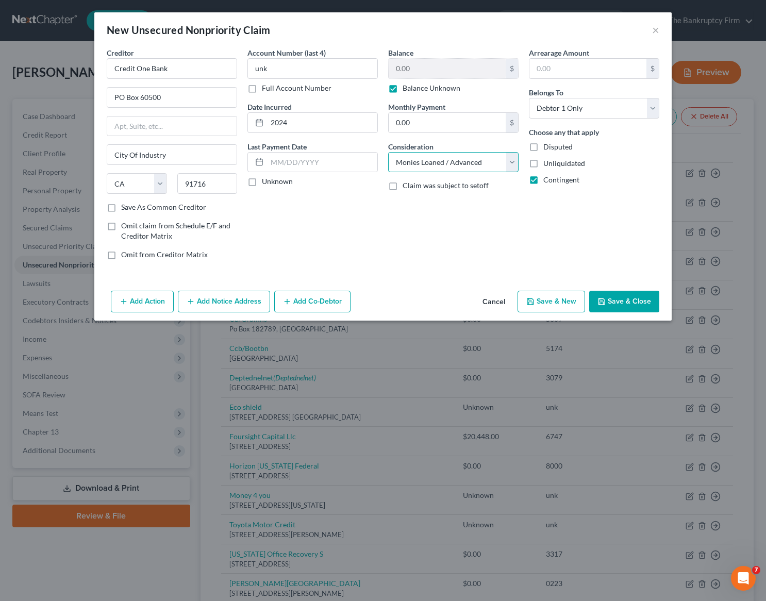
click at [388, 152] on select "Select Cable / Satellite Services Collection Agency Credit Card Debt Debt Couns…" at bounding box center [453, 162] width 130 height 21
click at [226, 301] on button "Add Notice Address" at bounding box center [224, 302] width 92 height 22
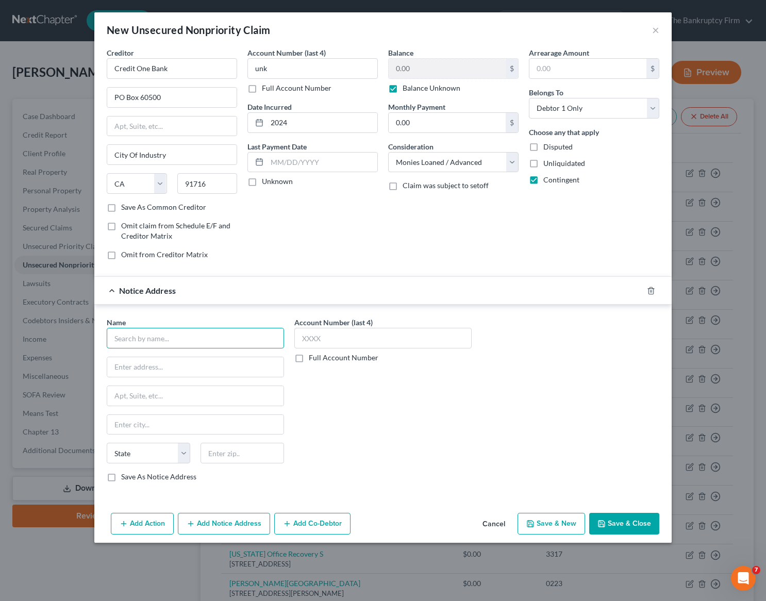
click at [141, 337] on input "text" at bounding box center [195, 338] width 177 height 21
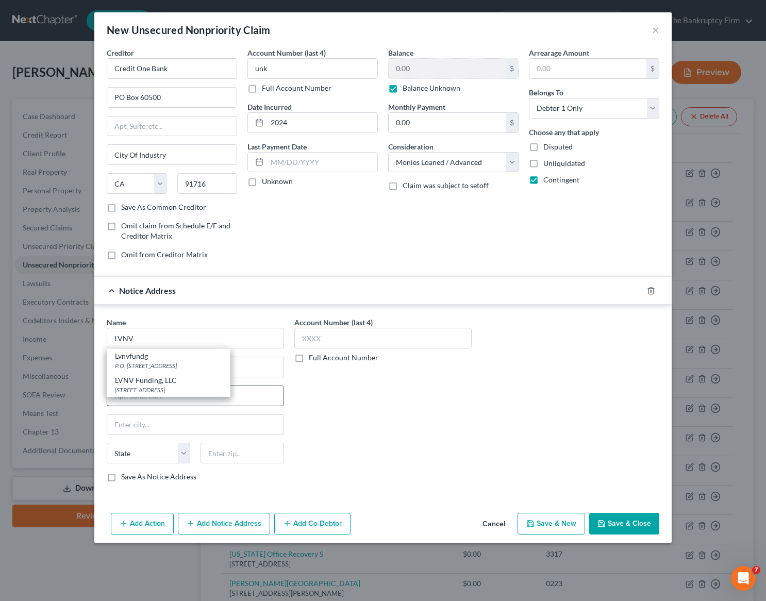
click at [170, 387] on div "PO BOX 10497, Greenville, SC 29603-0000" at bounding box center [168, 390] width 107 height 9
type input "LVNV Funding, LLC"
type input "PO BOX 10497"
type input "Greenville"
select select "42"
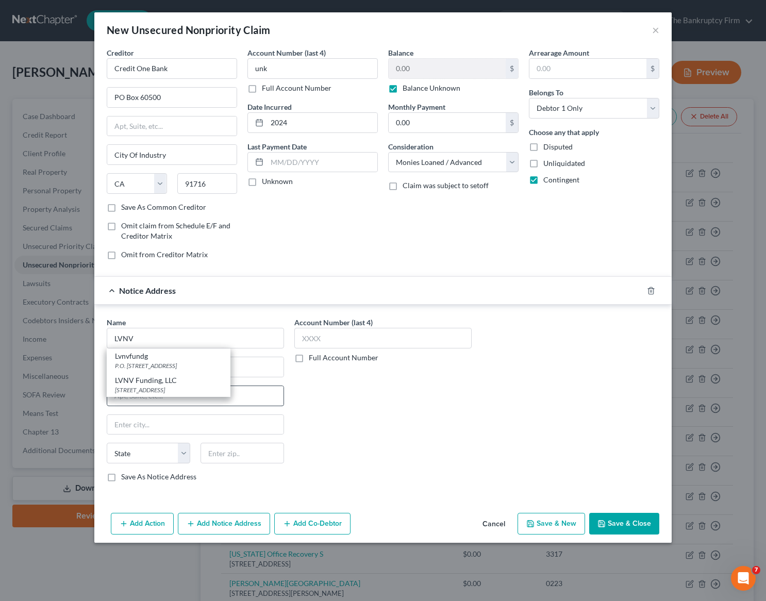
type input "29603-0000"
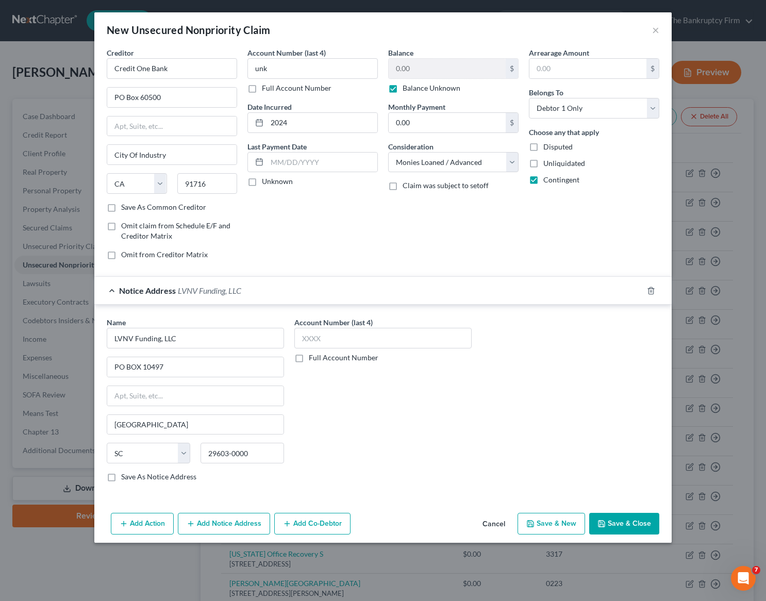
click at [634, 525] on button "Save & Close" at bounding box center [624, 524] width 70 height 22
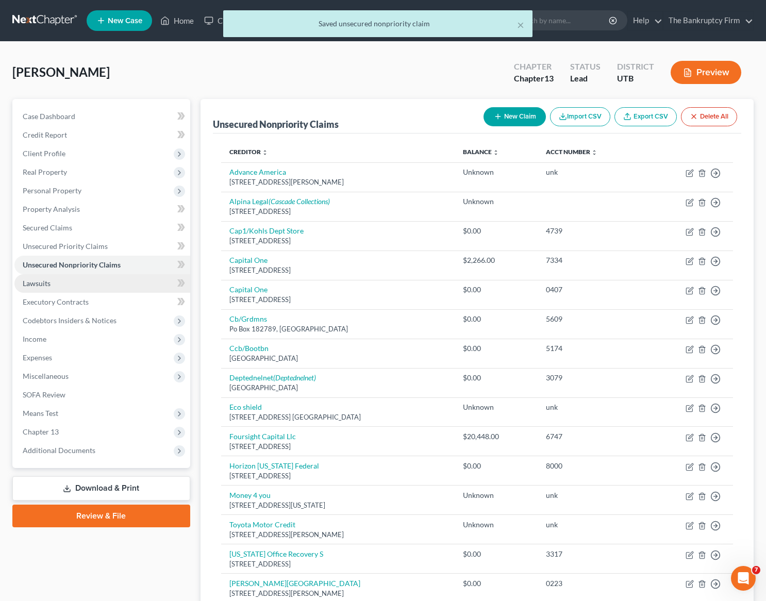
click at [56, 286] on link "Lawsuits" at bounding box center [102, 283] width 176 height 19
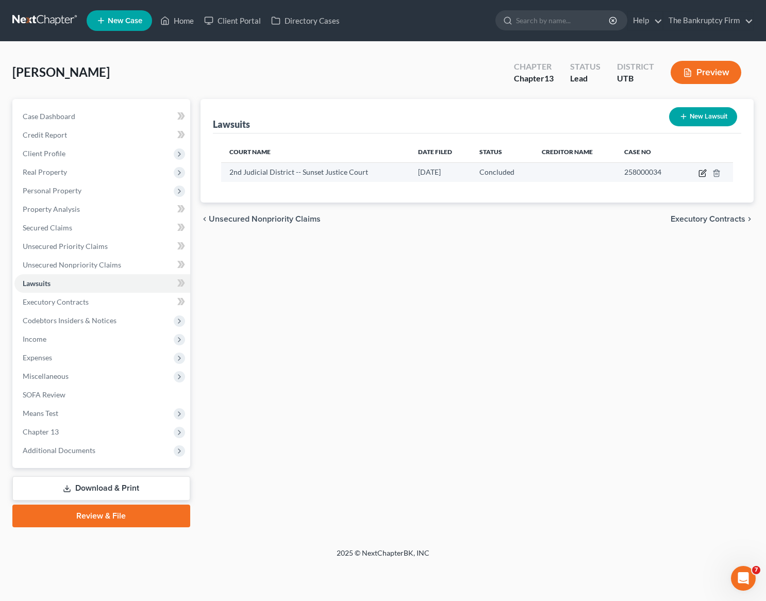
click at [705, 173] on icon "button" at bounding box center [702, 173] width 8 height 8
select select "46"
select select "2"
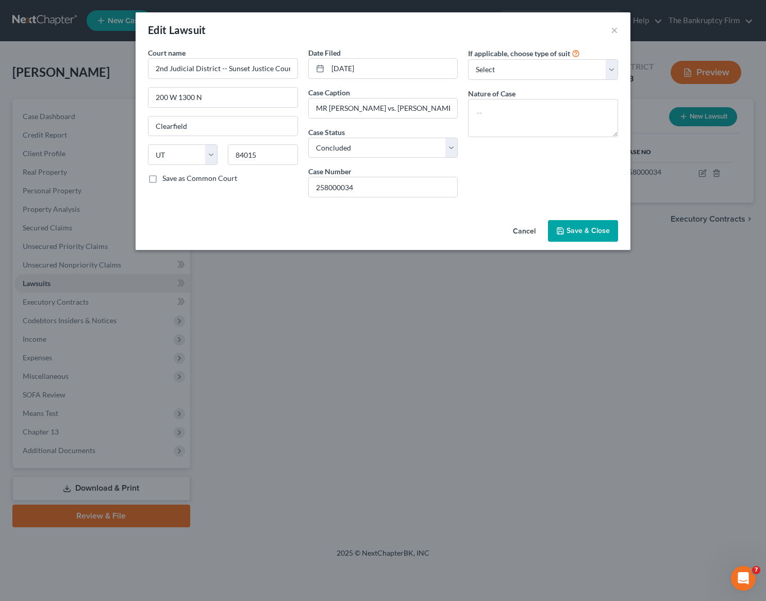
drag, startPoint x: 592, startPoint y: 230, endPoint x: 587, endPoint y: 229, distance: 5.2
click at [591, 230] on span "Save & Close" at bounding box center [587, 230] width 43 height 9
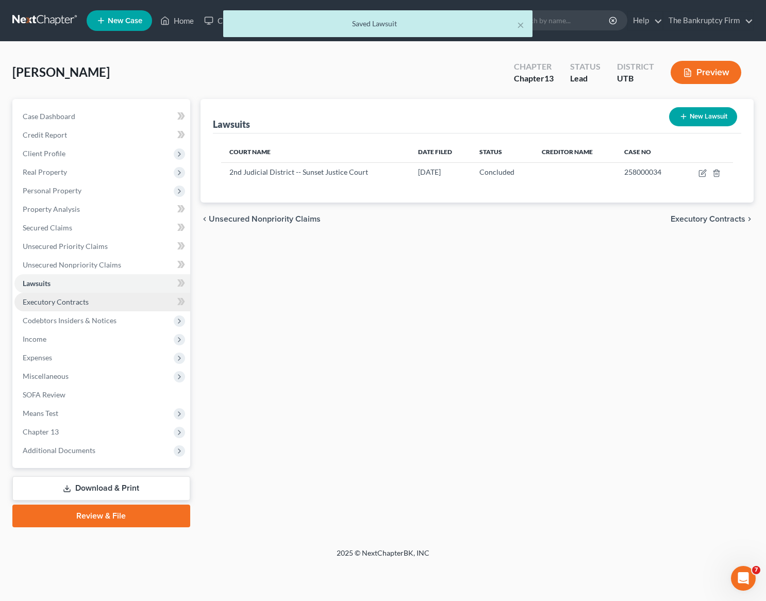
click at [53, 303] on span "Executory Contracts" at bounding box center [56, 301] width 66 height 9
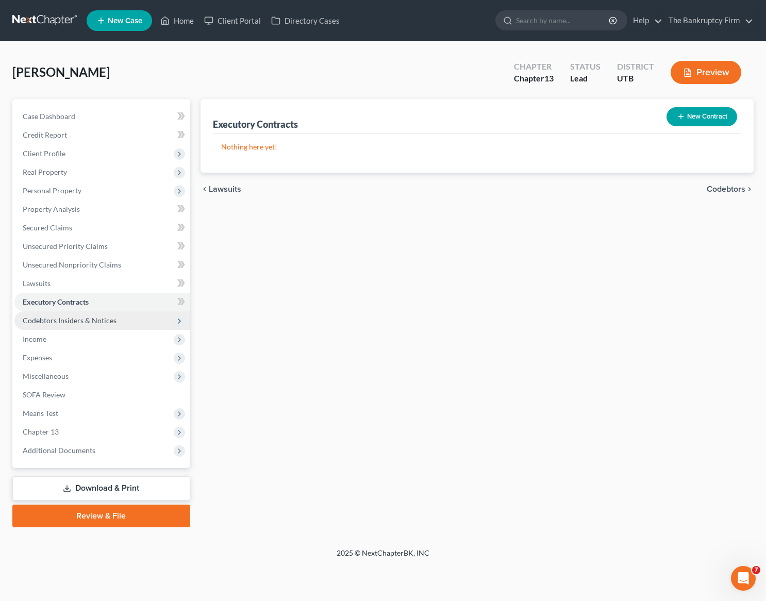
click at [90, 320] on span "Codebtors Insiders & Notices" at bounding box center [70, 320] width 94 height 9
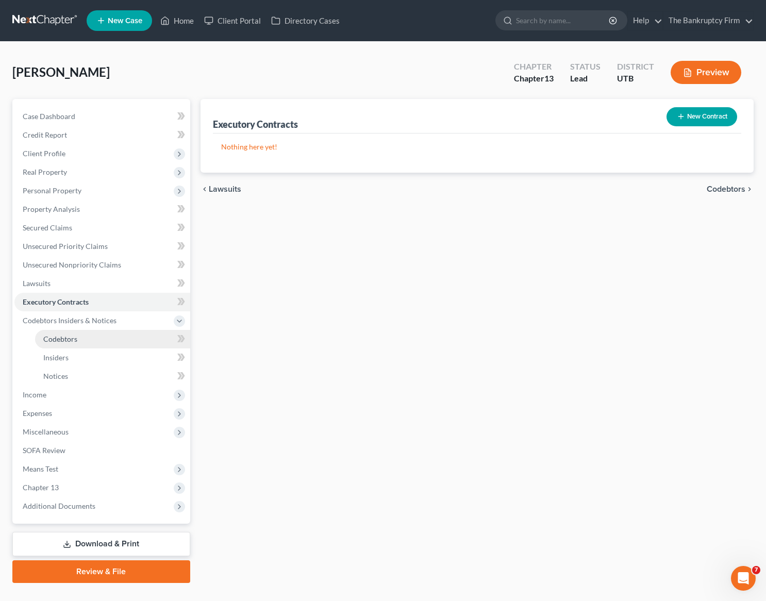
click at [85, 335] on link "Codebtors" at bounding box center [112, 339] width 155 height 19
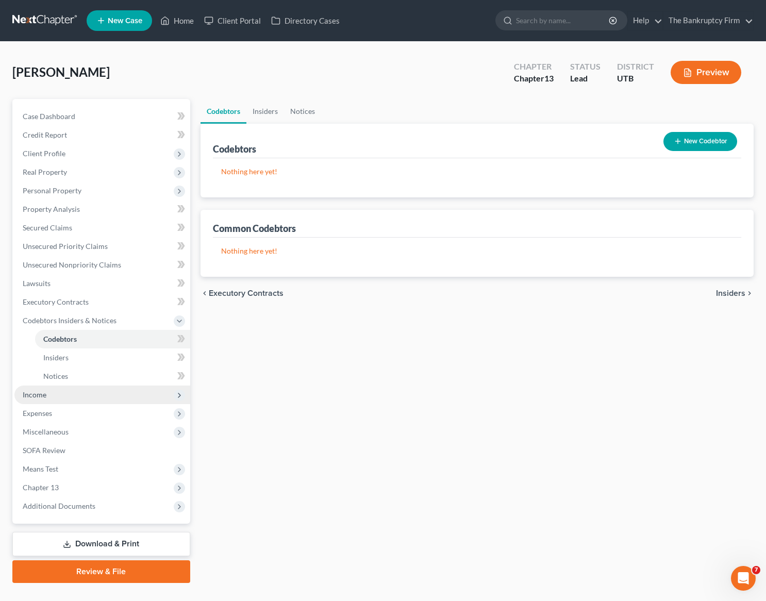
click at [44, 394] on span "Income" at bounding box center [35, 394] width 24 height 9
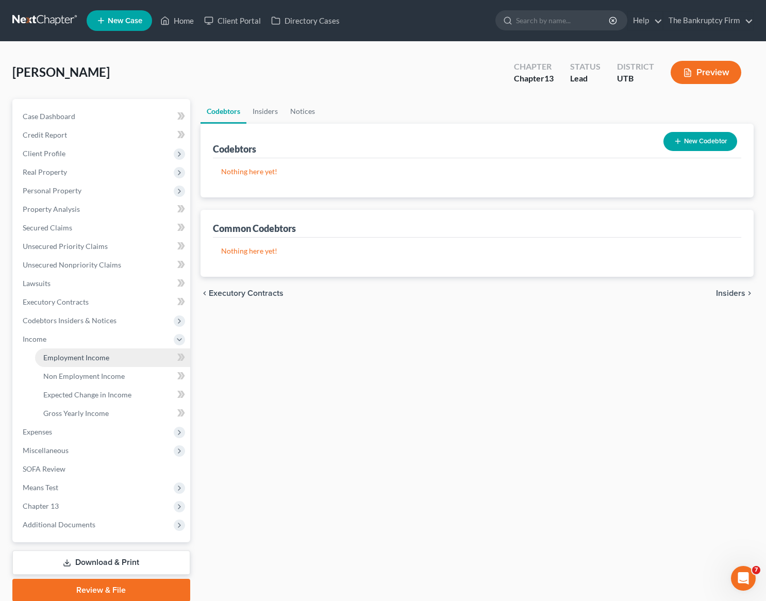
click at [74, 359] on span "Employment Income" at bounding box center [76, 357] width 66 height 9
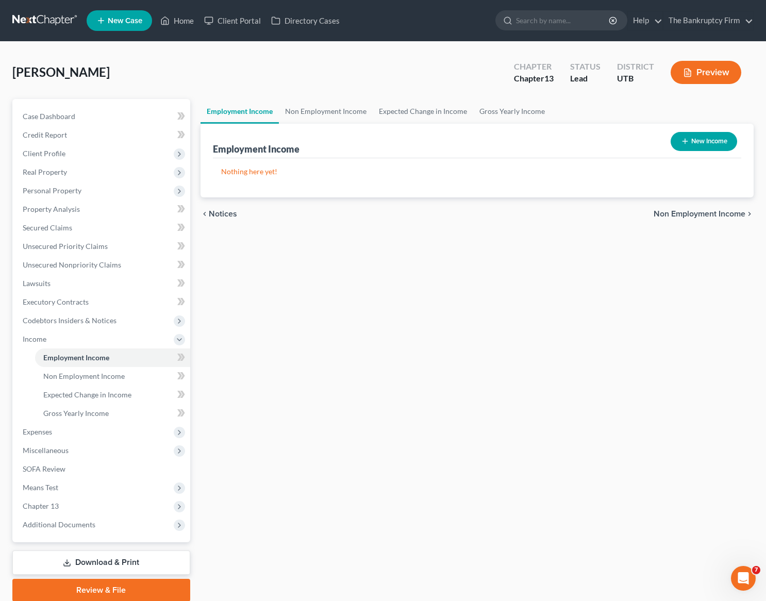
click at [709, 140] on button "New Income" at bounding box center [704, 141] width 66 height 19
select select "0"
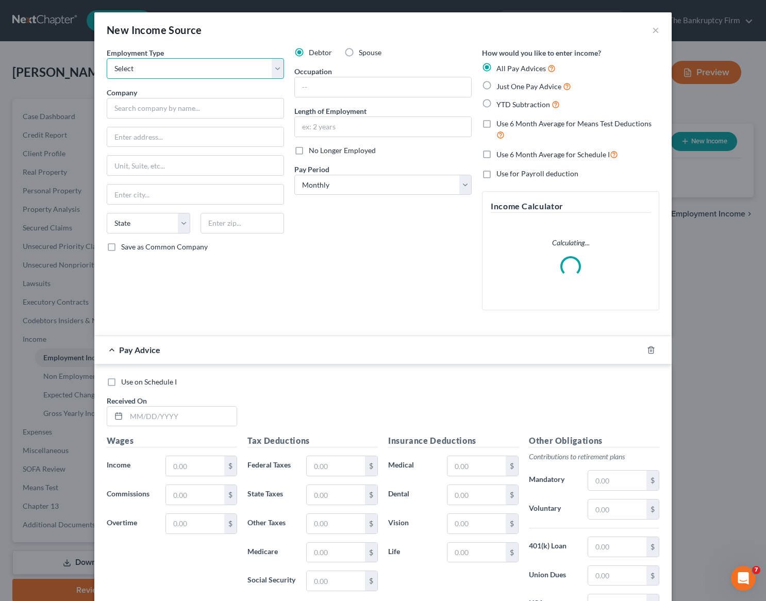
click at [206, 66] on select "Select Full or Part Time Employment Self Employment" at bounding box center [195, 68] width 177 height 21
select select "0"
click at [107, 58] on select "Select Full or Part Time Employment Self Employment" at bounding box center [195, 68] width 177 height 21
click at [164, 110] on input "text" at bounding box center [195, 108] width 177 height 21
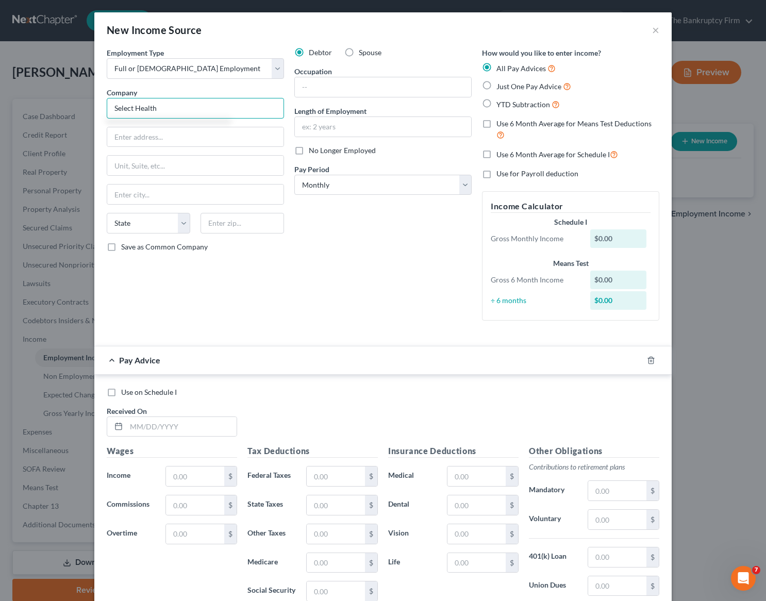
type input "Select Health"
click at [650, 357] on icon "button" at bounding box center [651, 360] width 8 height 8
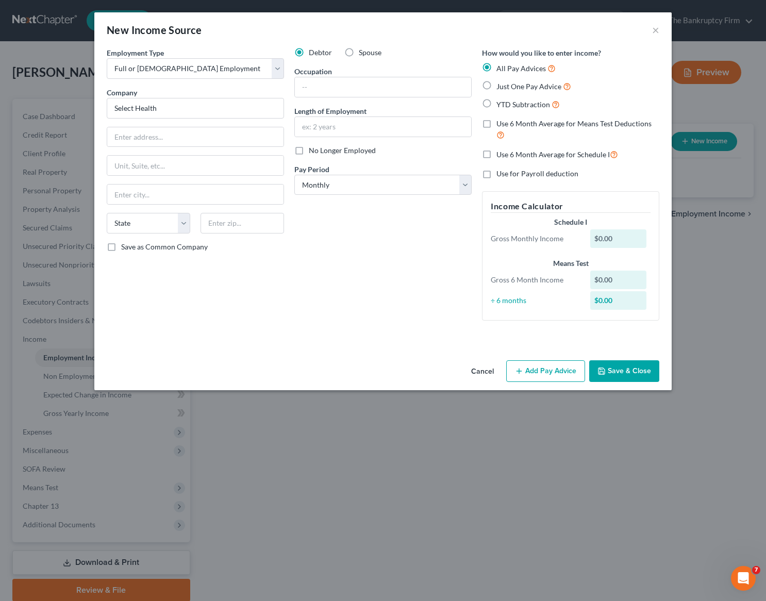
click at [533, 372] on button "Add Pay Advice" at bounding box center [545, 371] width 79 height 22
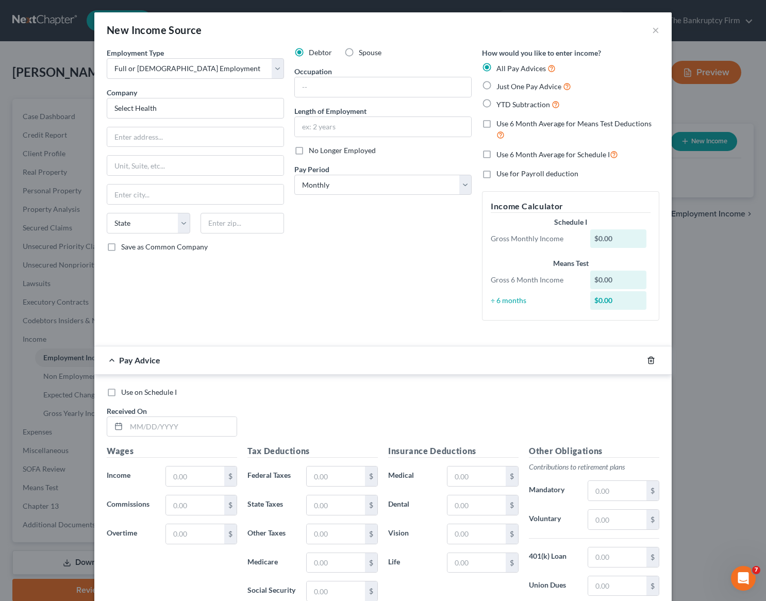
click at [651, 359] on icon "button" at bounding box center [651, 360] width 8 height 8
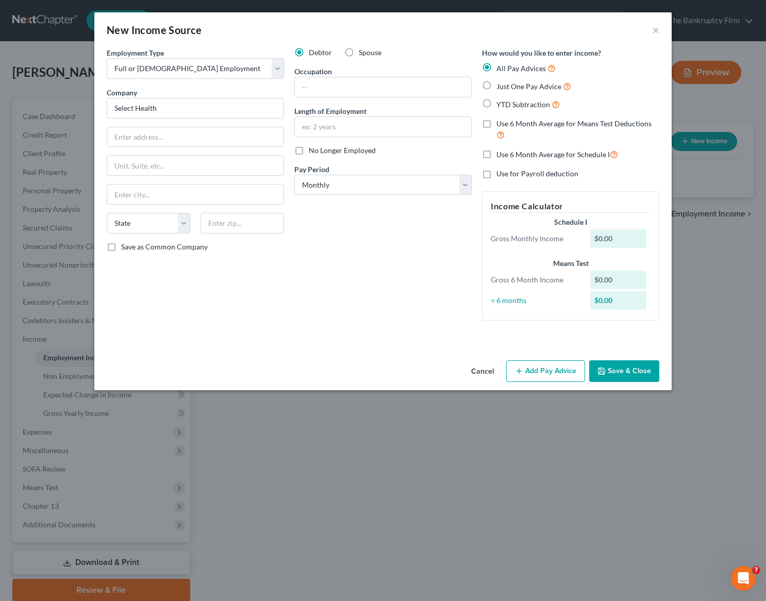
click at [496, 103] on label "YTD Subtraction" at bounding box center [527, 104] width 63 height 12
click at [500, 103] on input "YTD Subtraction" at bounding box center [503, 101] width 7 height 7
radio input "true"
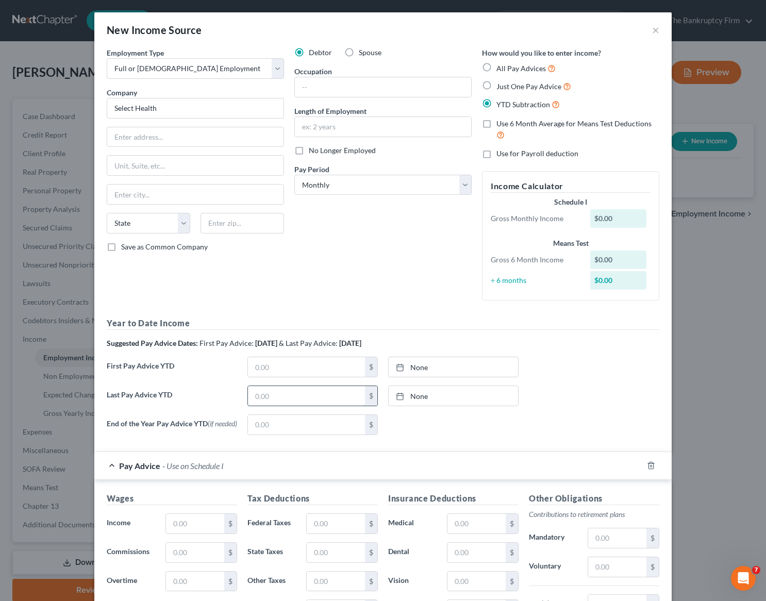
click at [280, 397] on input "text" at bounding box center [306, 396] width 117 height 20
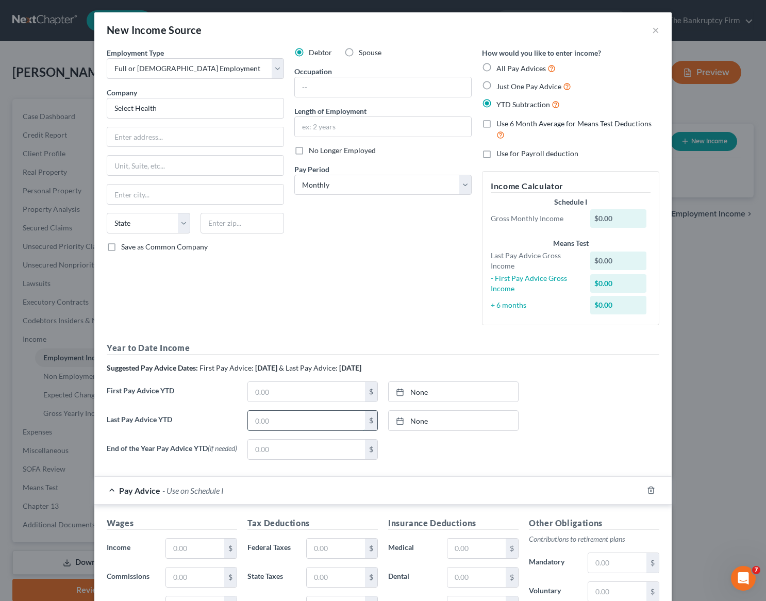
click at [271, 421] on input "text" at bounding box center [306, 421] width 117 height 20
type input "32,896.63"
click at [286, 395] on input "text" at bounding box center [306, 392] width 117 height 20
type input "10,287.14"
type input "10/3/2025"
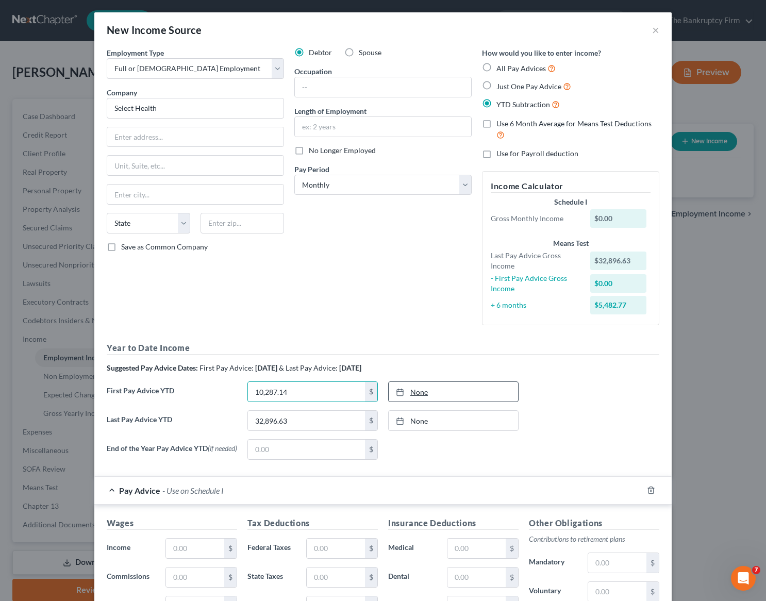
click at [450, 394] on link "None" at bounding box center [453, 392] width 129 height 20
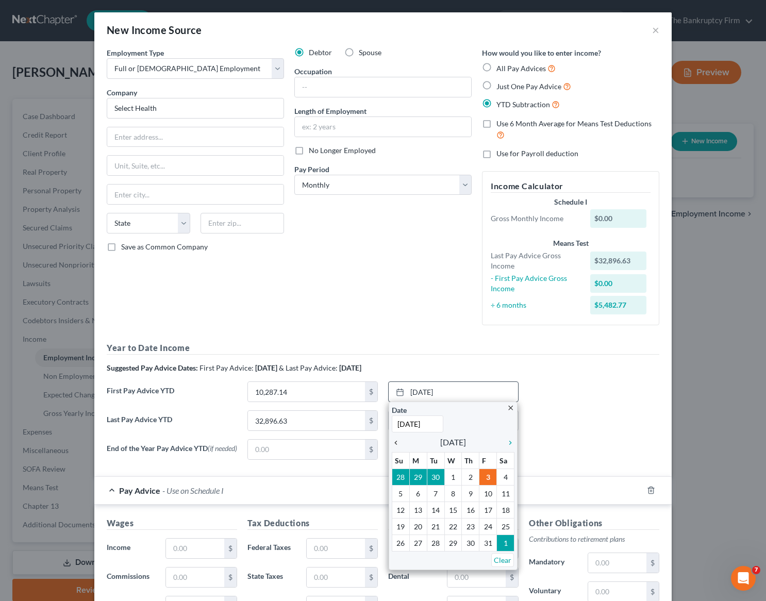
click at [396, 441] on icon "chevron_left" at bounding box center [398, 443] width 13 height 8
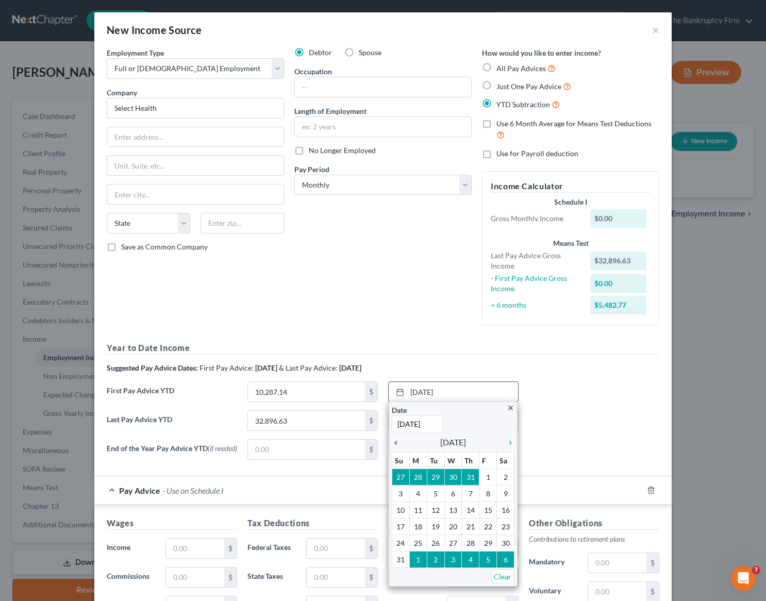
click at [396, 441] on icon "chevron_left" at bounding box center [398, 443] width 13 height 8
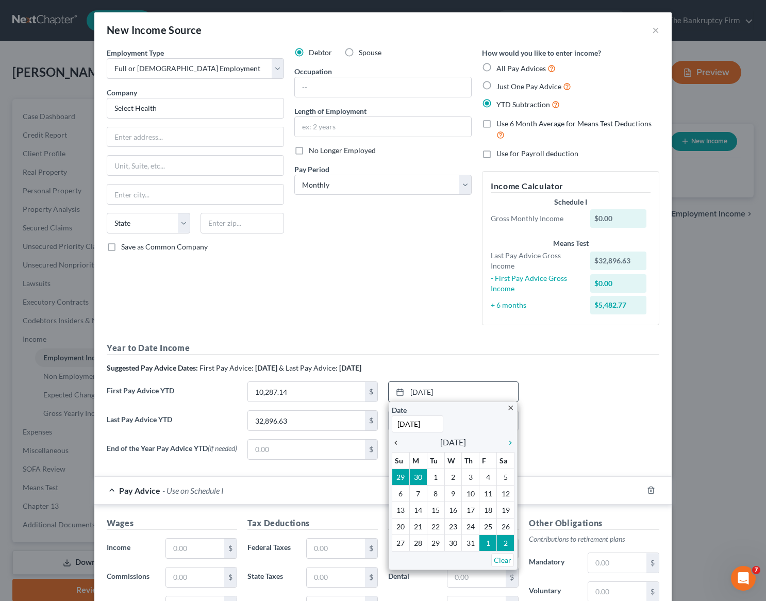
click at [396, 441] on icon "chevron_left" at bounding box center [398, 443] width 13 height 8
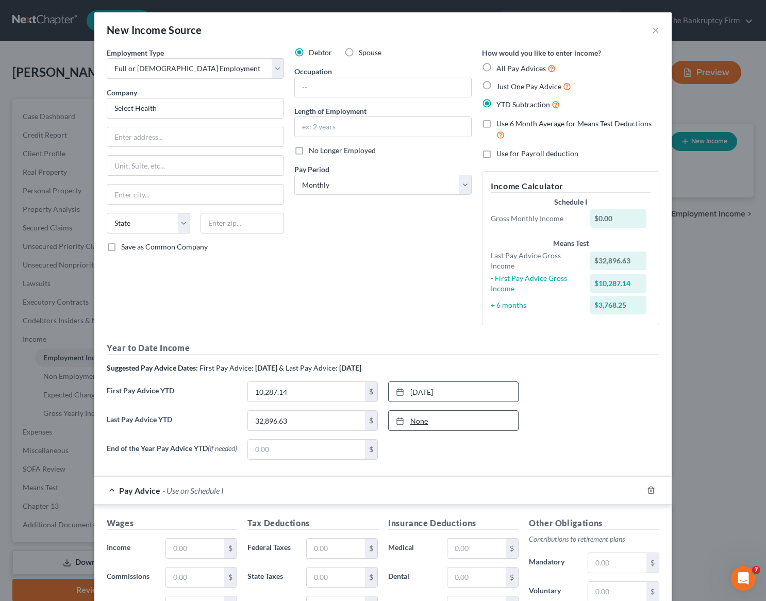
type input "10/3/2025"
click at [449, 423] on link "None" at bounding box center [453, 421] width 129 height 20
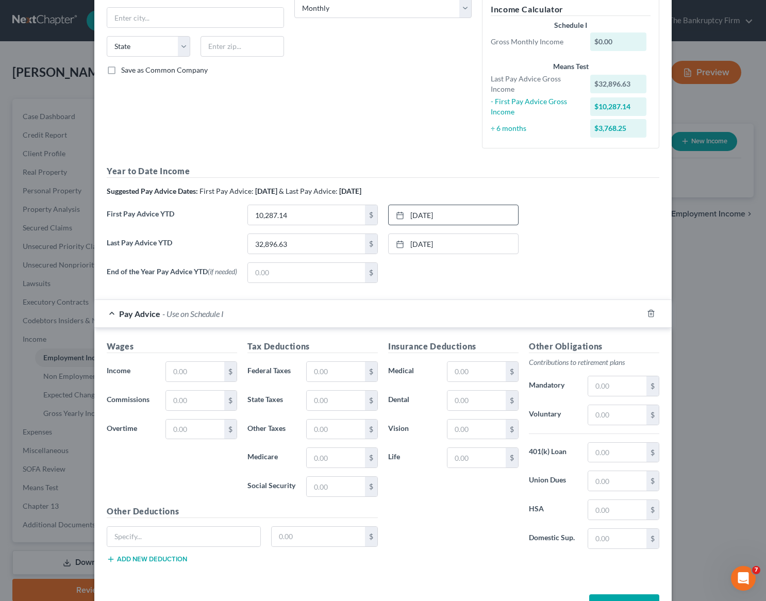
scroll to position [194, 0]
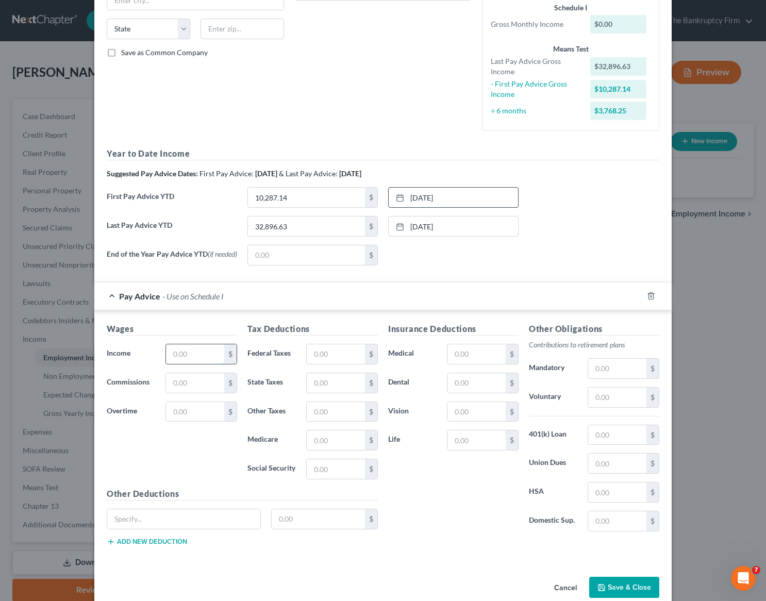
click at [180, 353] on input "text" at bounding box center [195, 354] width 58 height 20
type input "1,616.89"
click at [327, 359] on input "text" at bounding box center [336, 354] width 58 height 20
type input "119.67"
click at [614, 401] on input "text" at bounding box center [617, 398] width 58 height 20
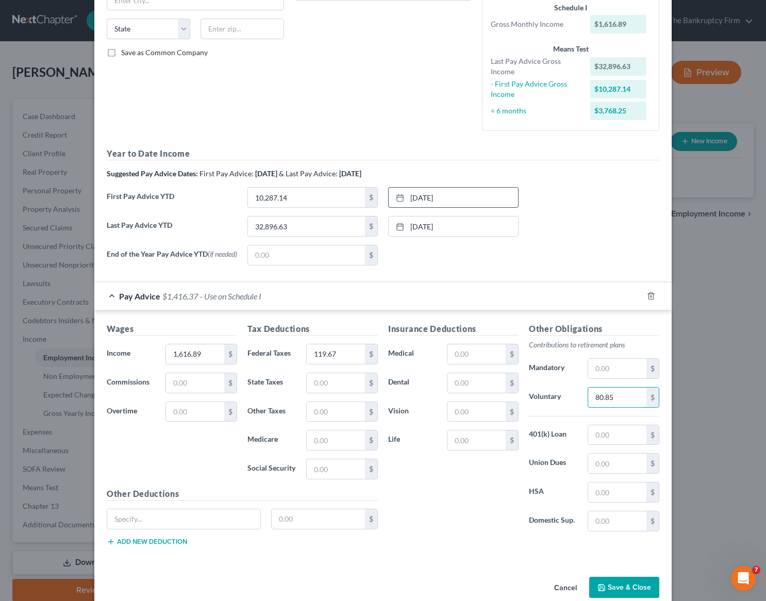
type input "80.85"
click at [466, 356] on input "text" at bounding box center [476, 354] width 58 height 20
type input "62.28"
click at [537, 262] on div "End of the Year Pay Advice YTD (if needed) $ None close Date Time chevron_left …" at bounding box center [383, 259] width 563 height 29
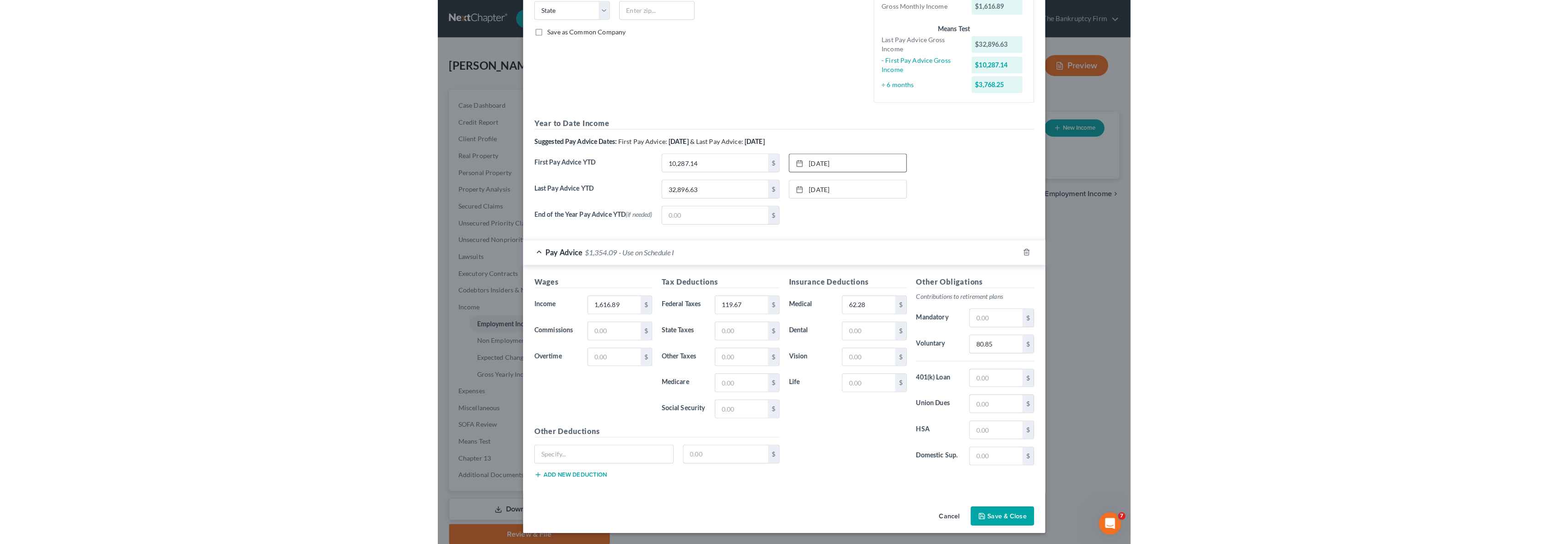
scroll to position [181, 0]
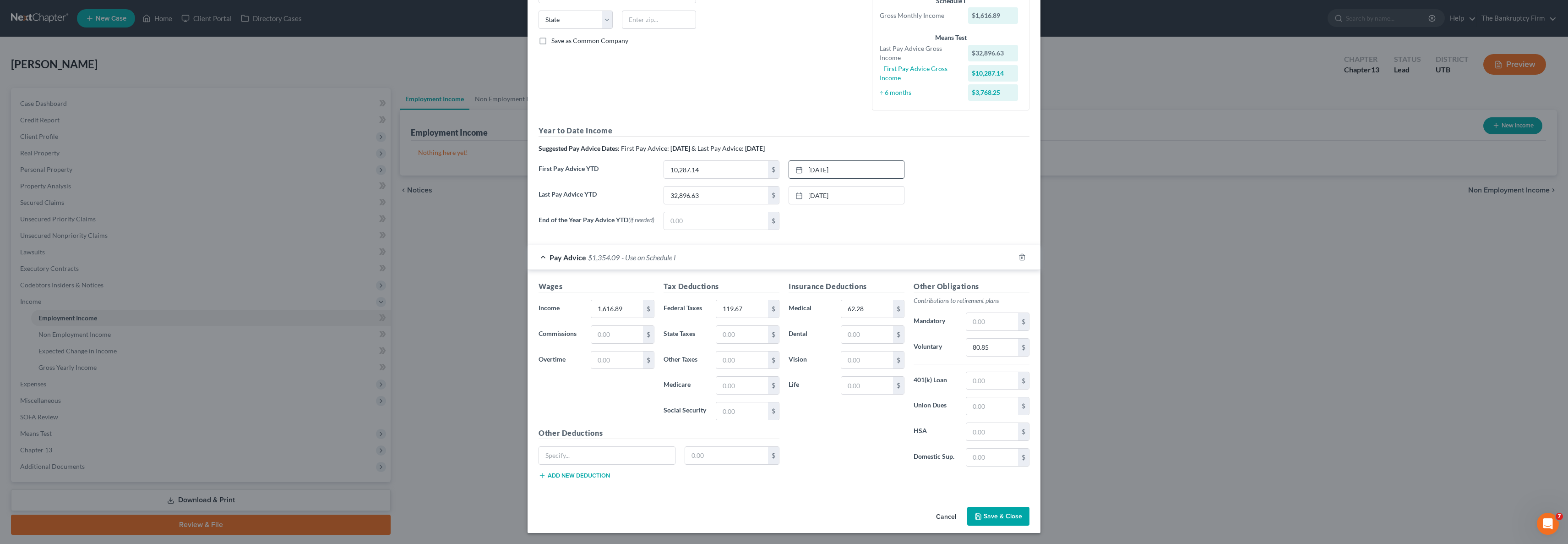
click at [680, 516] on button "Save & Close" at bounding box center [999, 516] width 62 height 20
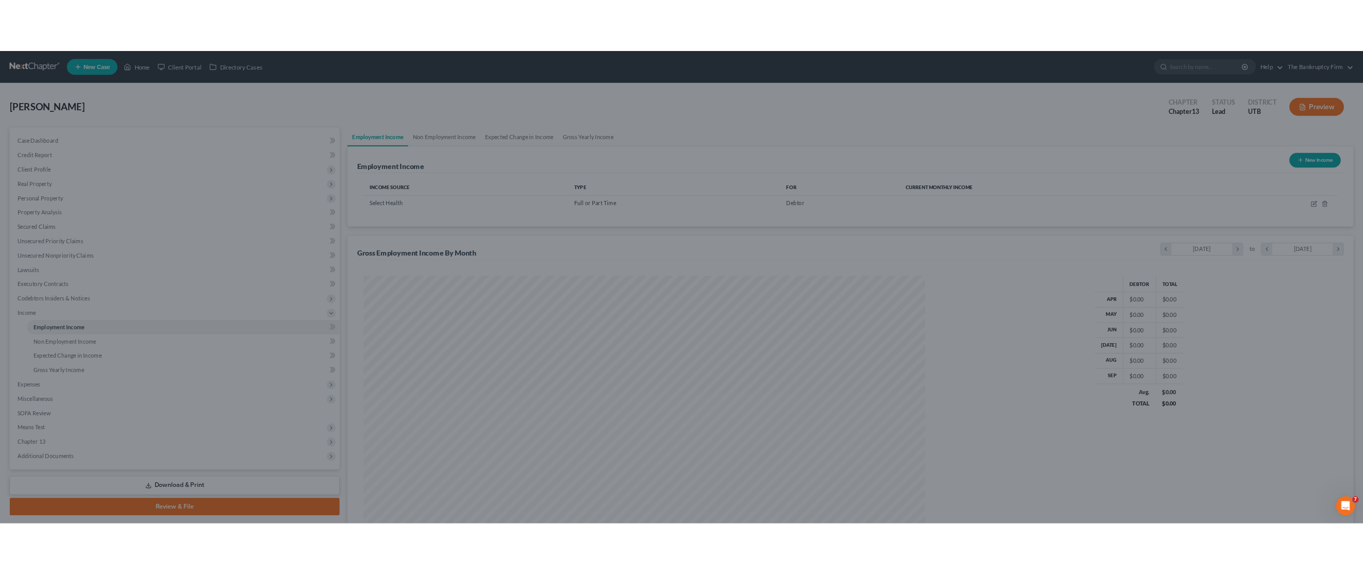
scroll to position [363, 748]
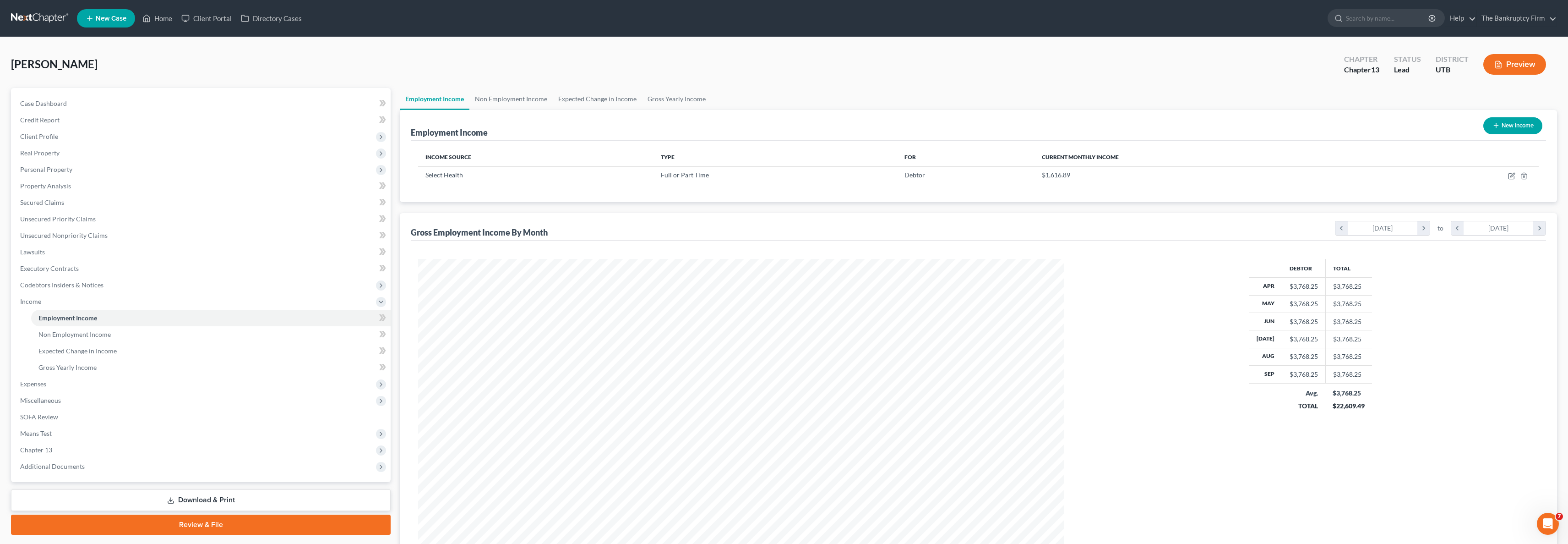
click at [680, 124] on button "New Income" at bounding box center [1512, 125] width 59 height 17
select select "0"
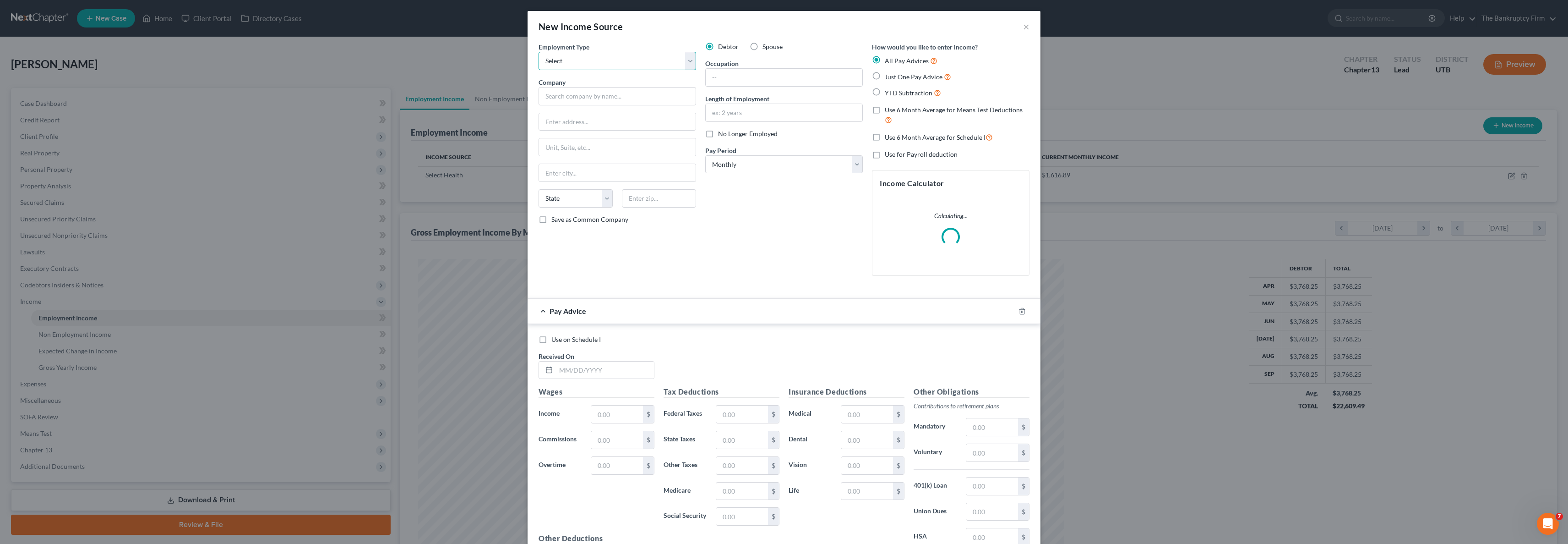
click at [634, 61] on select "Select Full or Part Time Employment Self Employment" at bounding box center [617, 60] width 157 height 19
select select "0"
click at [538, 52] on select "Select Full or Part Time Employment Self Employment" at bounding box center [617, 60] width 157 height 19
click at [569, 96] on input "text" at bounding box center [617, 96] width 157 height 19
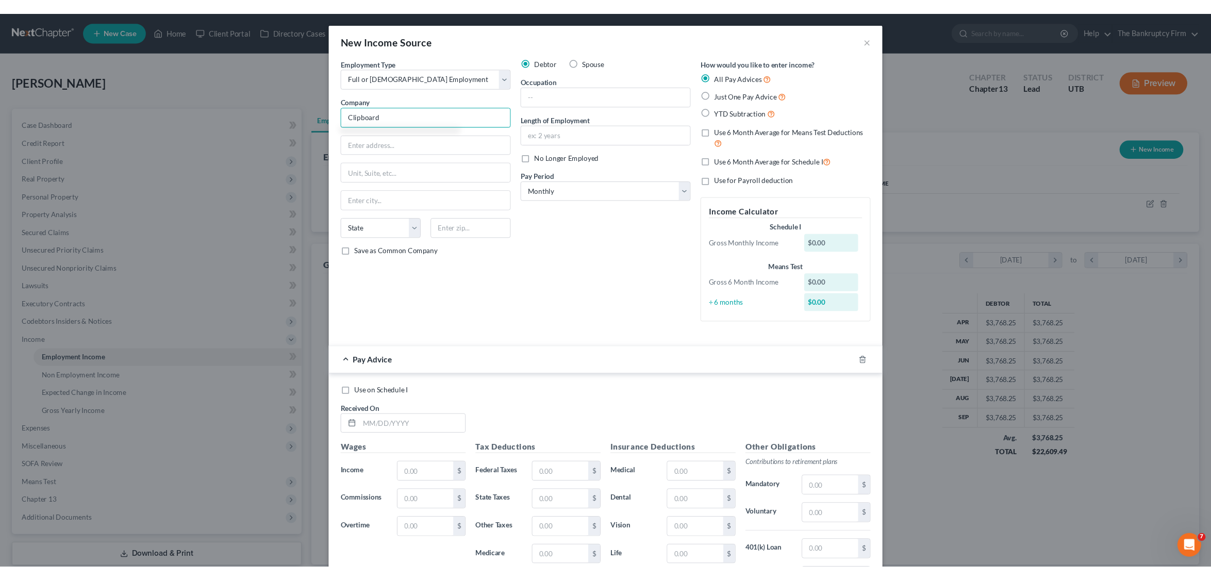
scroll to position [515171, 514908]
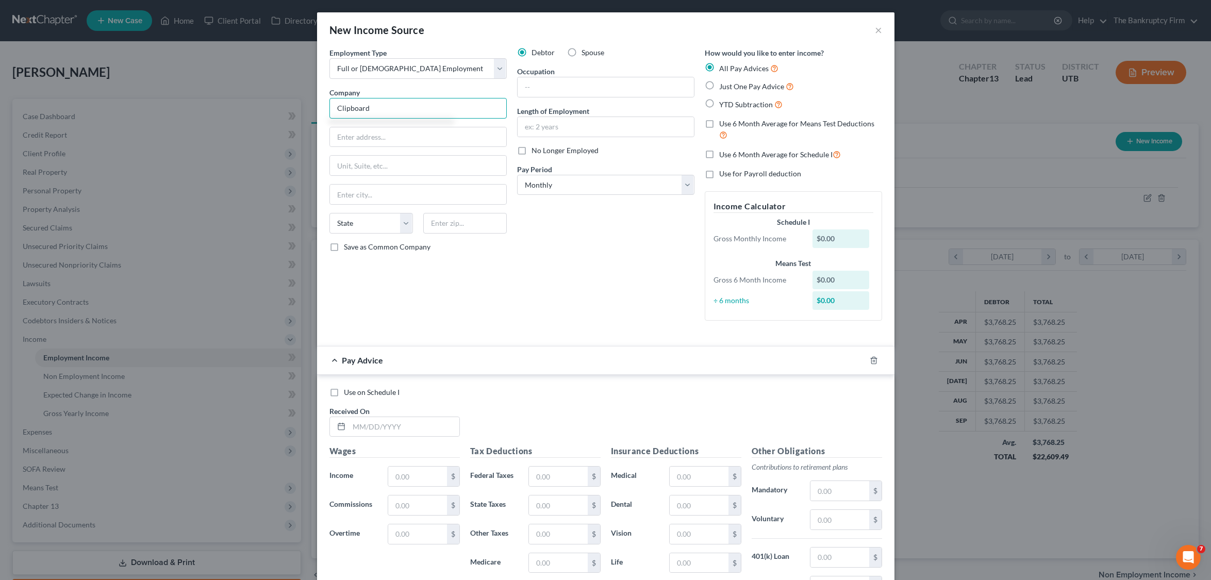
type input "Clipboard"
click at [765, 361] on div at bounding box center [879, 360] width 29 height 16
click at [719, 104] on label "YTD Subtraction" at bounding box center [750, 104] width 63 height 12
click at [723, 104] on input "YTD Subtraction" at bounding box center [726, 101] width 7 height 7
radio input "true"
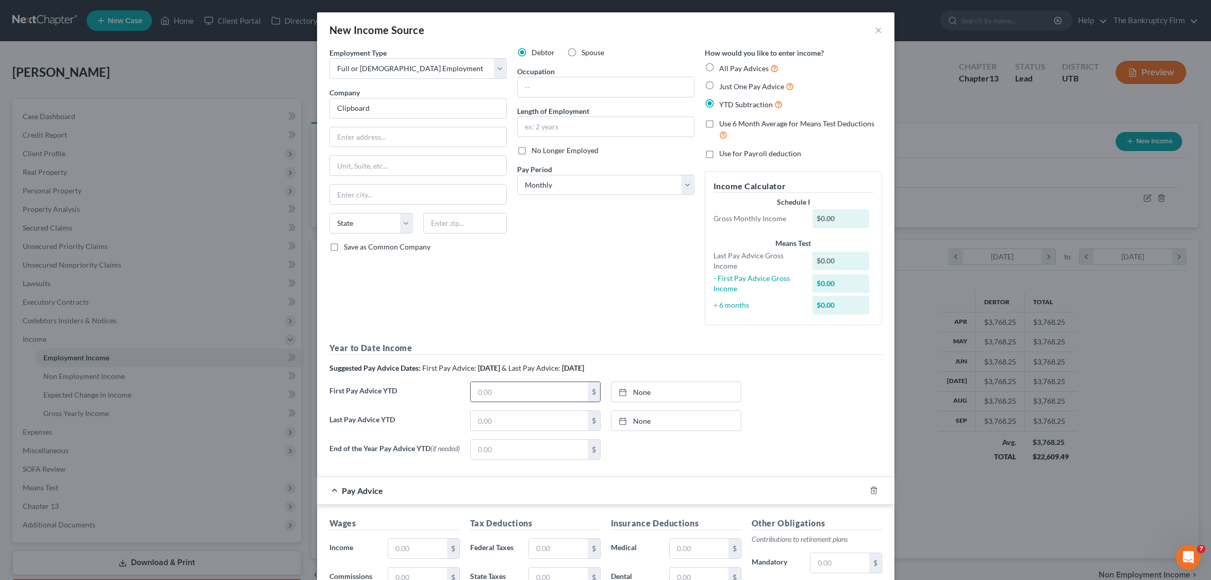
click at [501, 399] on input "text" at bounding box center [529, 392] width 117 height 20
click at [485, 421] on input "text" at bounding box center [529, 421] width 117 height 20
type input "13,638.17"
click at [633, 422] on link "10/3/2025" at bounding box center [675, 421] width 129 height 20
click at [765, 379] on div "Year to Date Income Suggested Pay Advice Dates: First Pay Advice: April 2025 & …" at bounding box center [605, 405] width 553 height 126
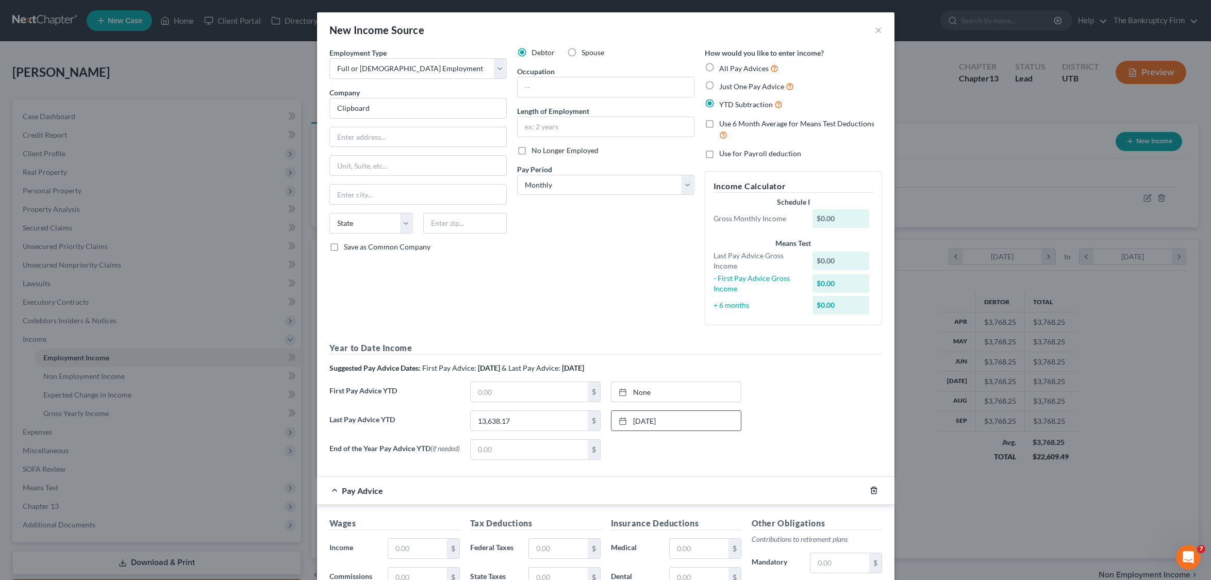
click at [765, 492] on icon "button" at bounding box center [874, 490] width 8 height 8
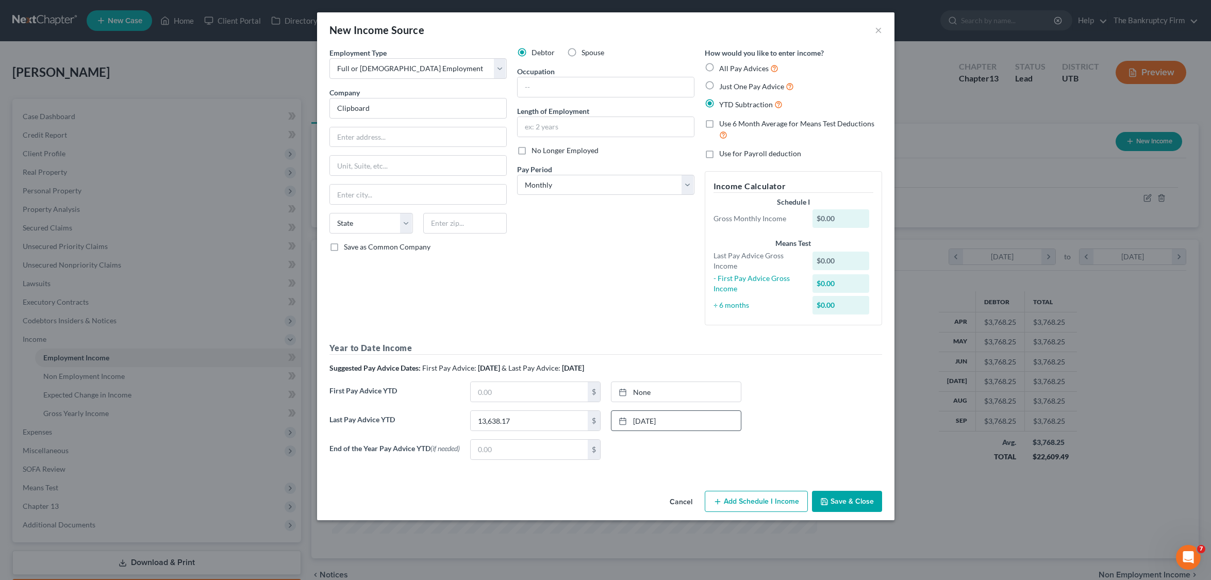
drag, startPoint x: 753, startPoint y: 501, endPoint x: 765, endPoint y: 433, distance: 69.6
click at [754, 501] on button "Add Schedule I Income" at bounding box center [756, 502] width 103 height 22
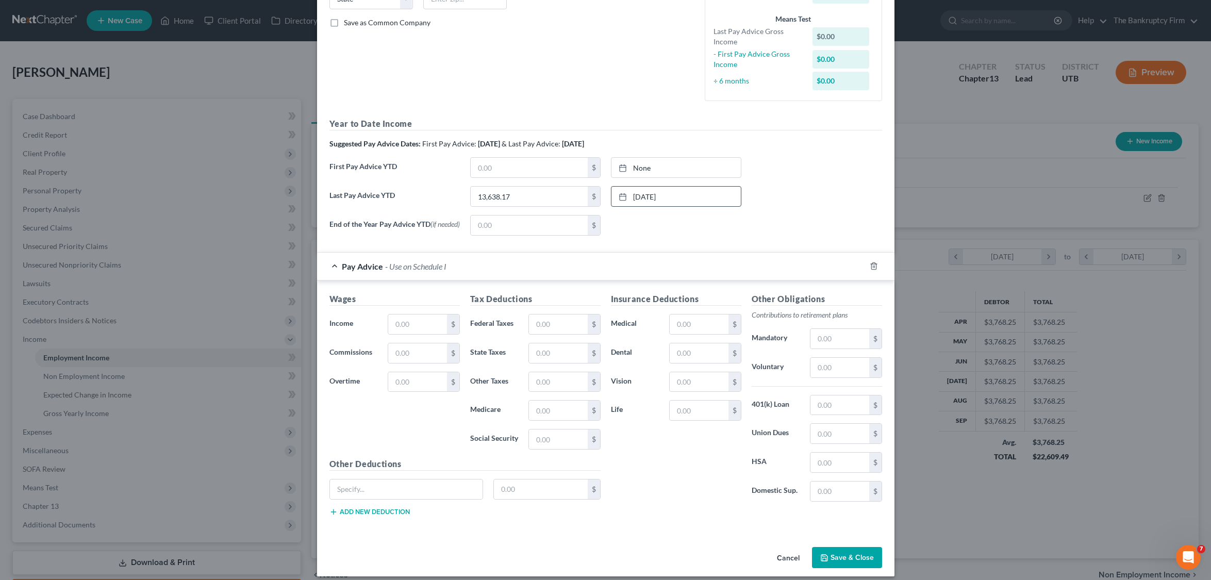
scroll to position [236, 0]
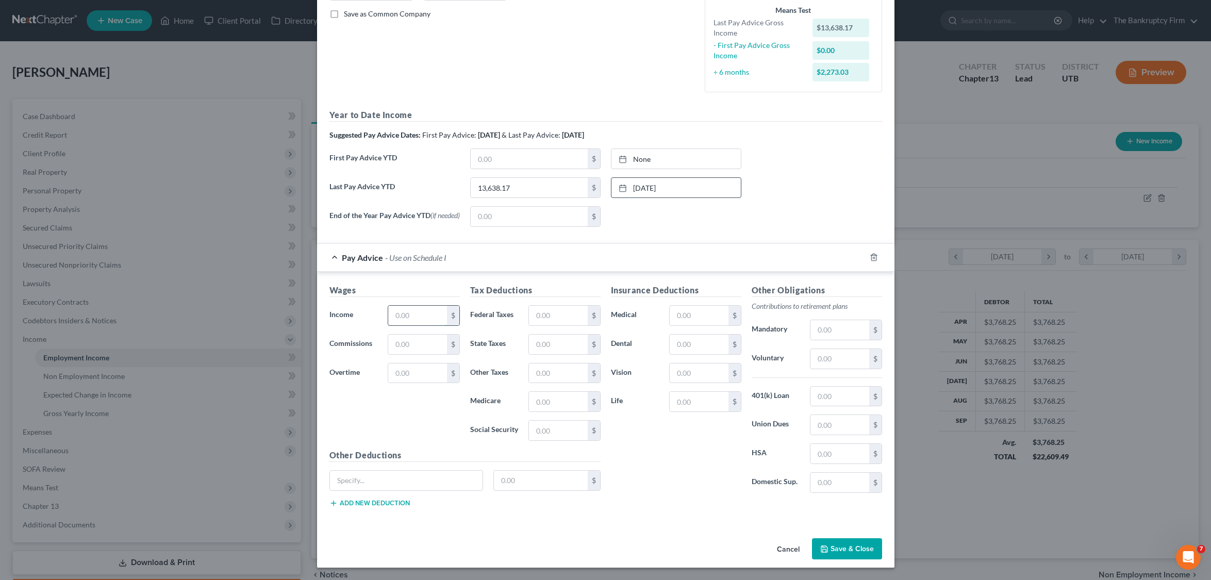
click at [410, 316] on input "text" at bounding box center [417, 316] width 58 height 20
type input "1,515.35"
click at [765, 547] on button "Save & Close" at bounding box center [847, 549] width 70 height 22
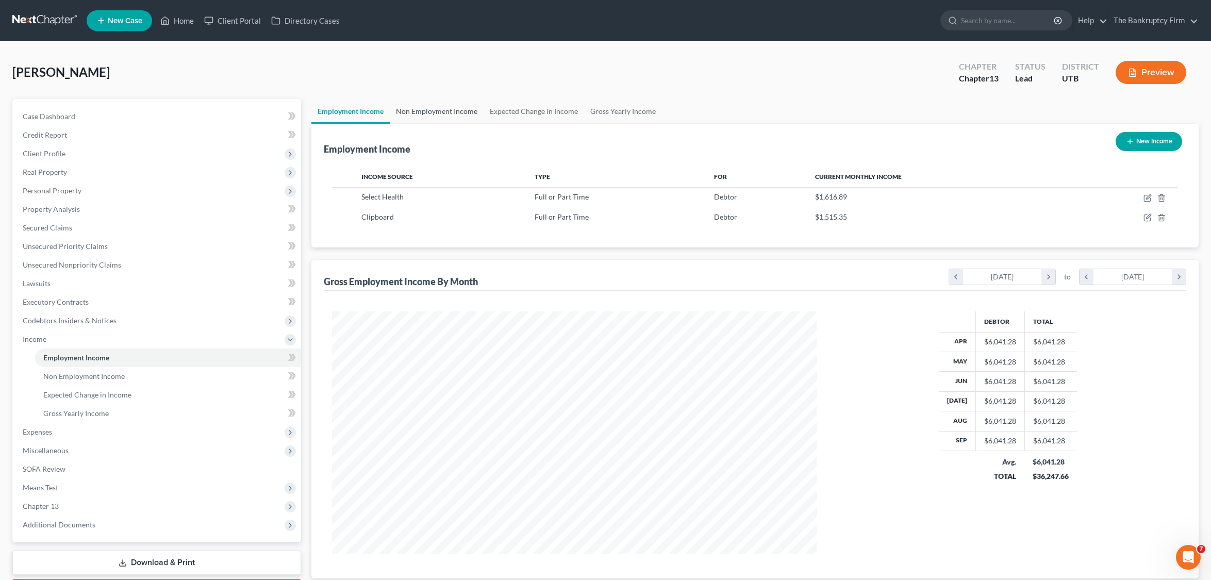
click at [439, 109] on link "Non Employment Income" at bounding box center [437, 111] width 94 height 25
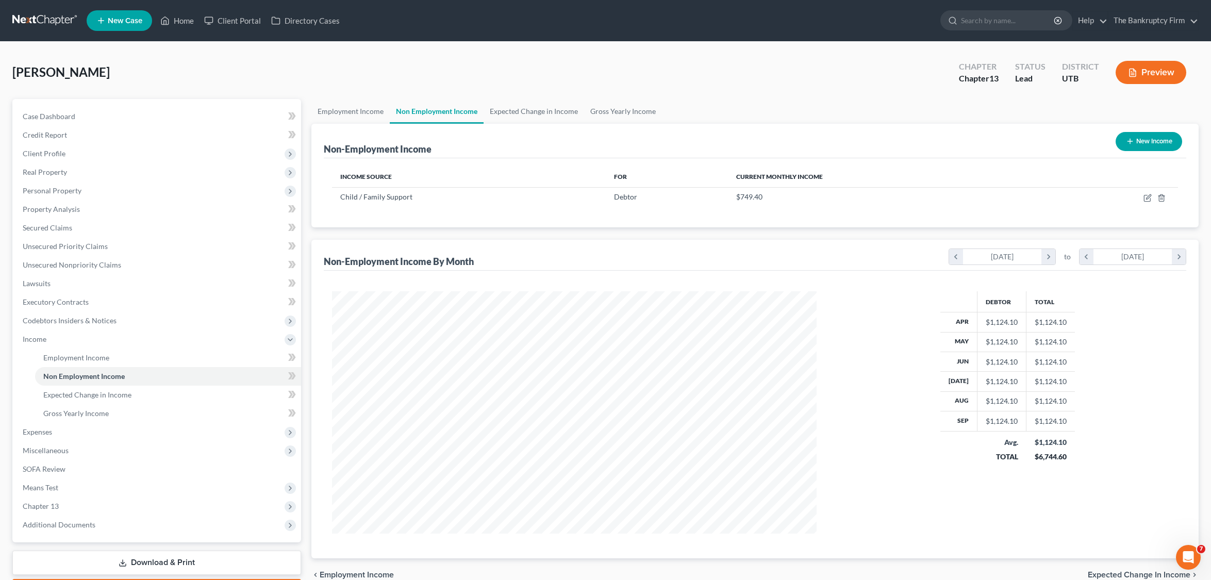
scroll to position [242, 506]
drag, startPoint x: 742, startPoint y: 194, endPoint x: 765, endPoint y: 193, distance: 23.7
click at [765, 193] on div "$749.40" at bounding box center [887, 197] width 302 height 10
click at [765, 192] on div "$749.40" at bounding box center [887, 197] width 302 height 10
drag, startPoint x: 761, startPoint y: 197, endPoint x: 732, endPoint y: 198, distance: 29.4
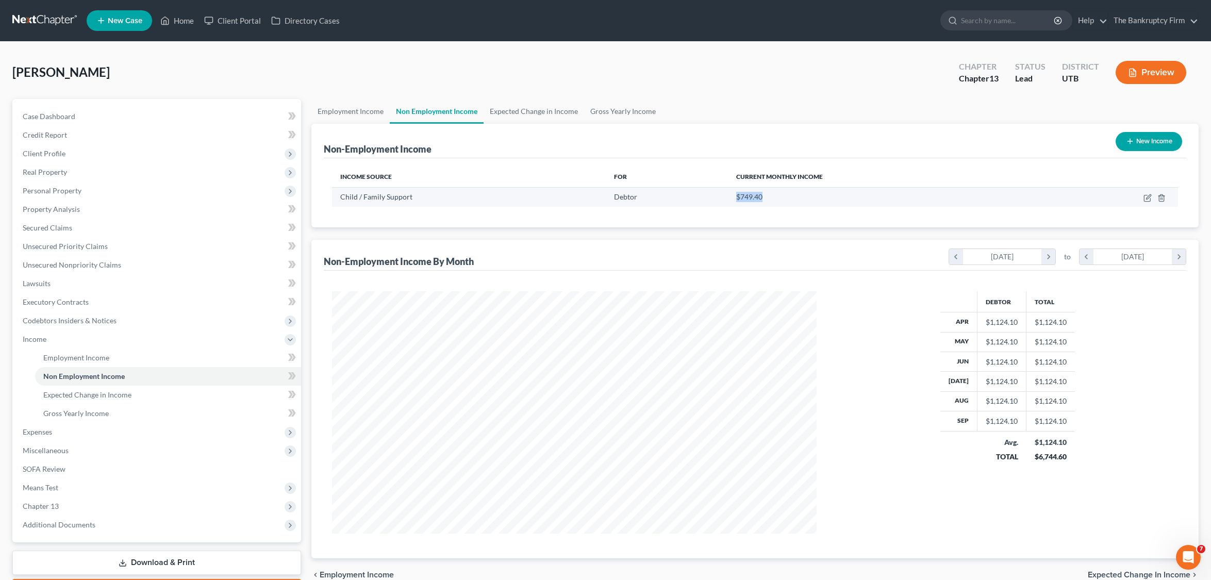
click at [736, 198] on div "$749.40" at bounding box center [887, 197] width 302 height 10
click at [526, 152] on div "Non-Employment Income New Income" at bounding box center [755, 141] width 862 height 35
click at [540, 110] on link "Expected Change in Income" at bounding box center [533, 111] width 101 height 25
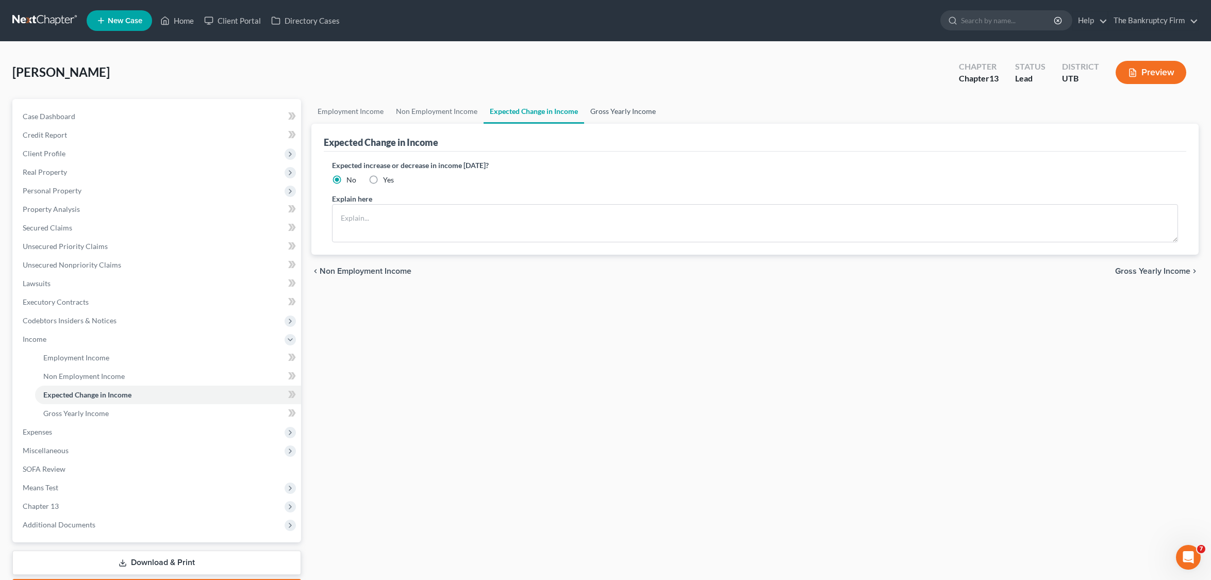
click at [625, 110] on link "Gross Yearly Income" at bounding box center [623, 111] width 78 height 25
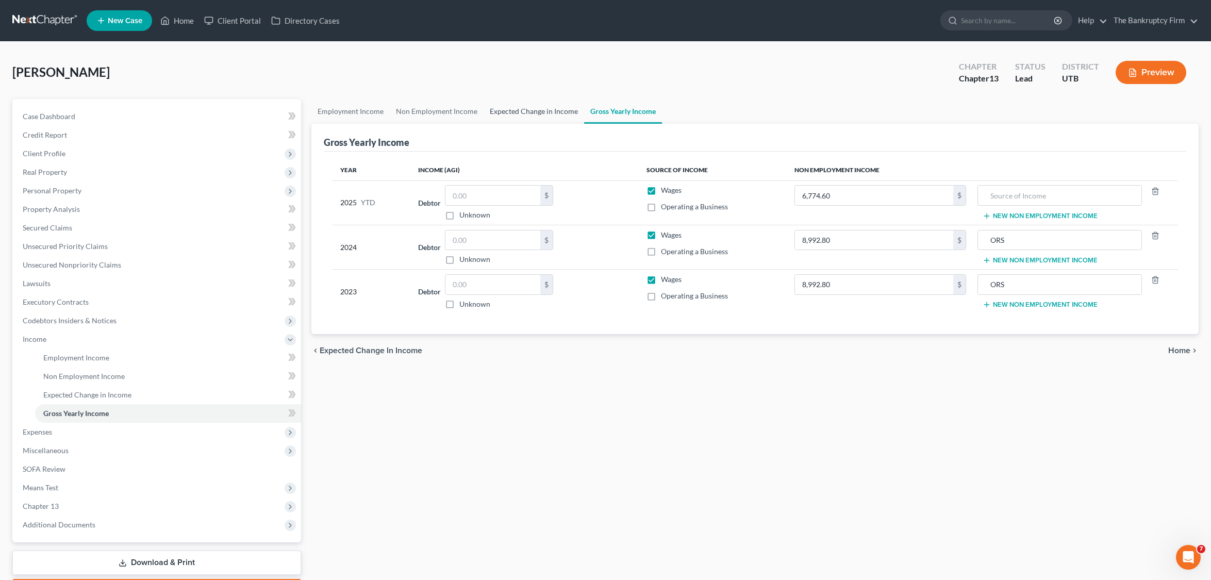
click at [547, 109] on link "Expected Change in Income" at bounding box center [533, 111] width 101 height 25
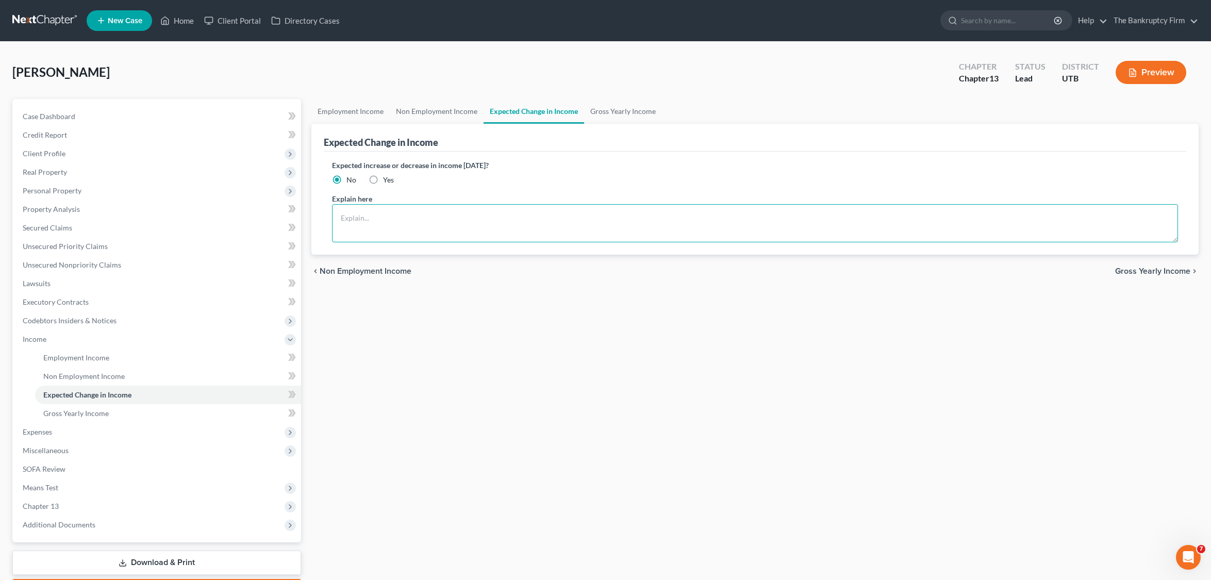
click at [402, 218] on textarea at bounding box center [755, 223] width 846 height 38
click at [366, 224] on textarea at bounding box center [755, 223] width 846 height 38
click at [554, 222] on textarea "Debtor is losing half her child support in June of 2026." at bounding box center [755, 223] width 846 height 38
type textarea "Debtor is losing half her child support in June of 2026."
click at [628, 112] on link "Gross Yearly Income" at bounding box center [623, 111] width 78 height 25
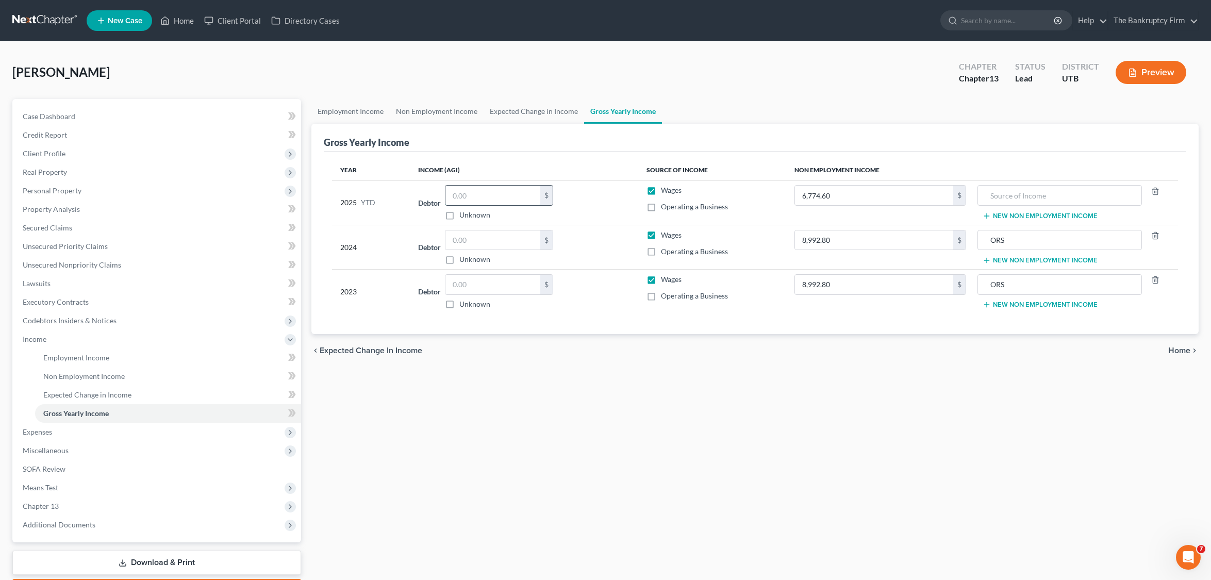
click at [488, 192] on input "text" at bounding box center [492, 196] width 95 height 20
click at [478, 194] on input "text" at bounding box center [492, 196] width 95 height 20
paste input "48066.01"
type input "48066.01"
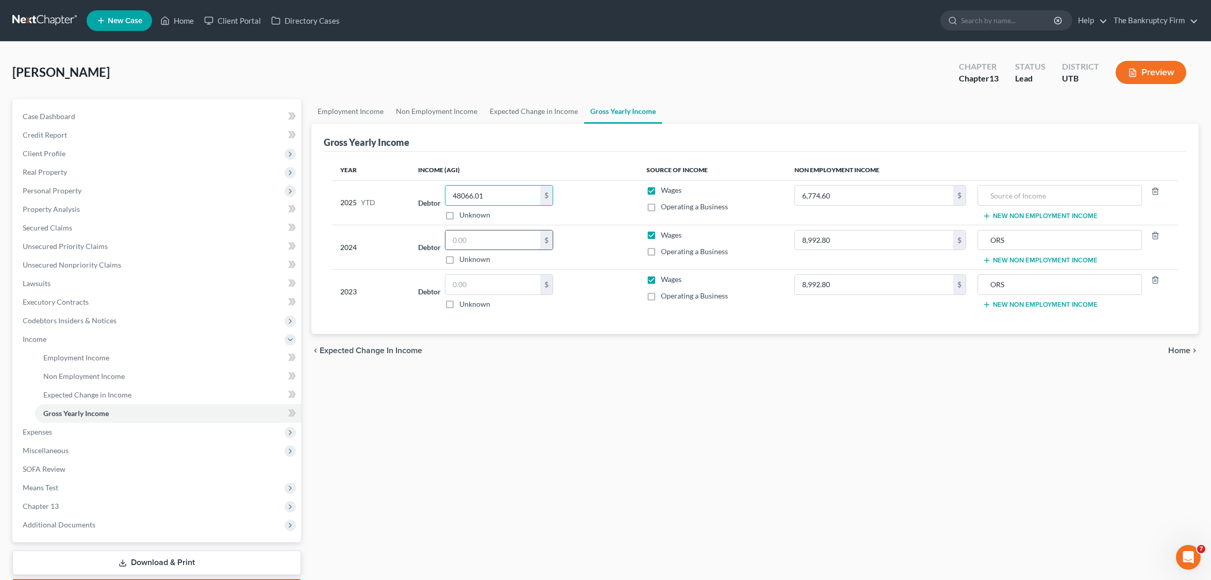
click at [482, 244] on input "text" at bounding box center [492, 240] width 95 height 20
type input "34,706"
click at [492, 287] on input "text" at bounding box center [492, 285] width 95 height 20
type input "4,013"
click at [44, 430] on span "Expenses" at bounding box center [37, 431] width 29 height 9
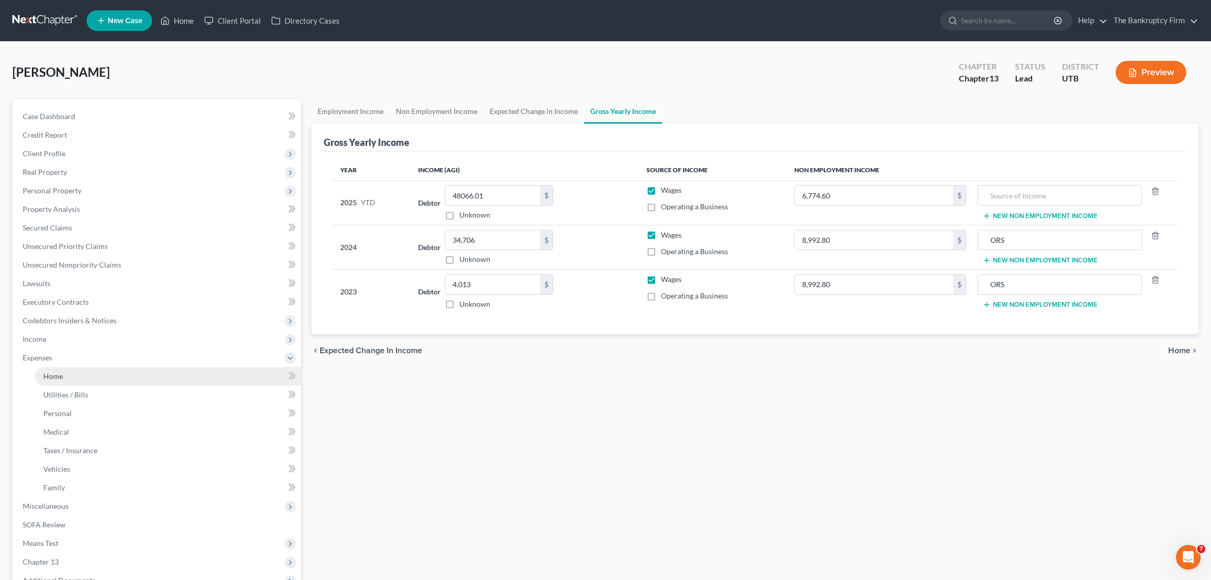
click at [71, 378] on link "Home" at bounding box center [168, 376] width 266 height 19
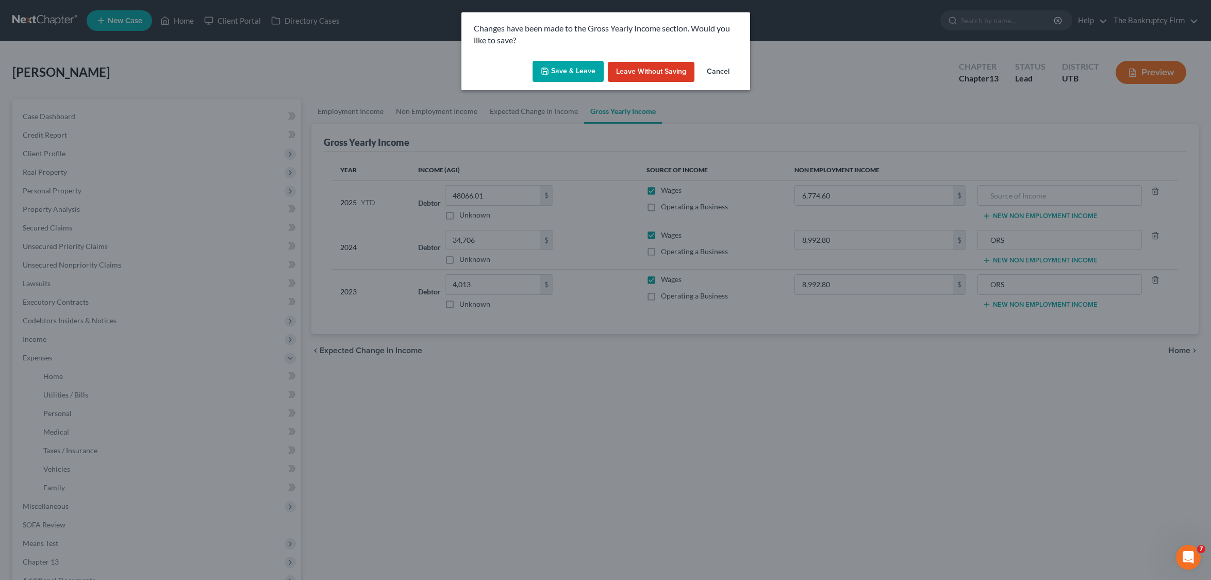
click at [561, 72] on button "Save & Leave" at bounding box center [567, 72] width 71 height 22
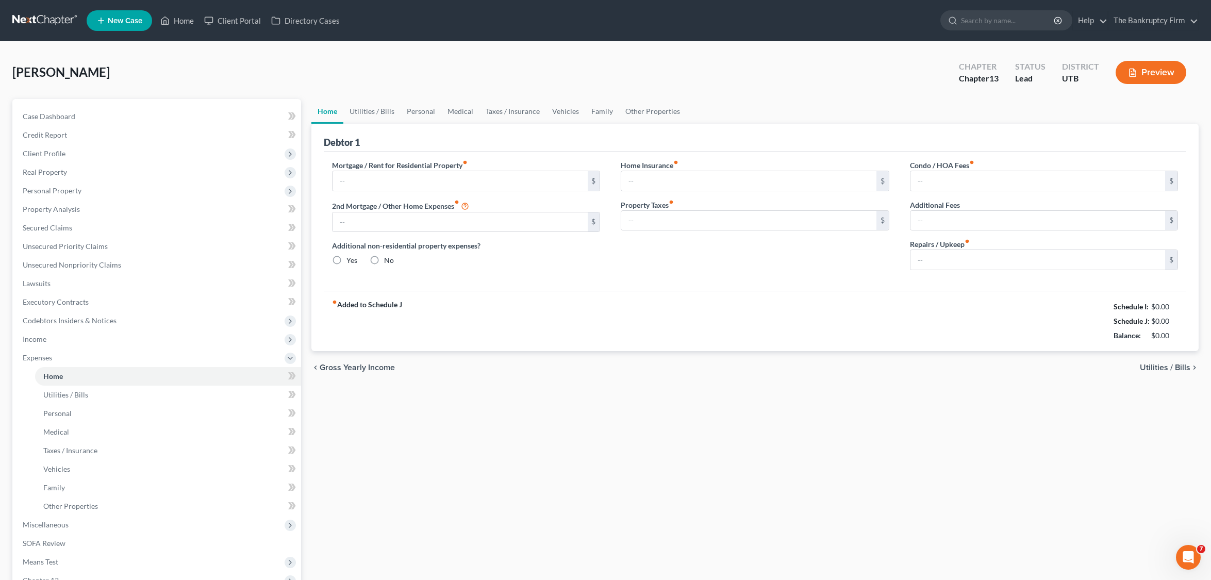
type input "0.00"
radio input "true"
type input "0.00"
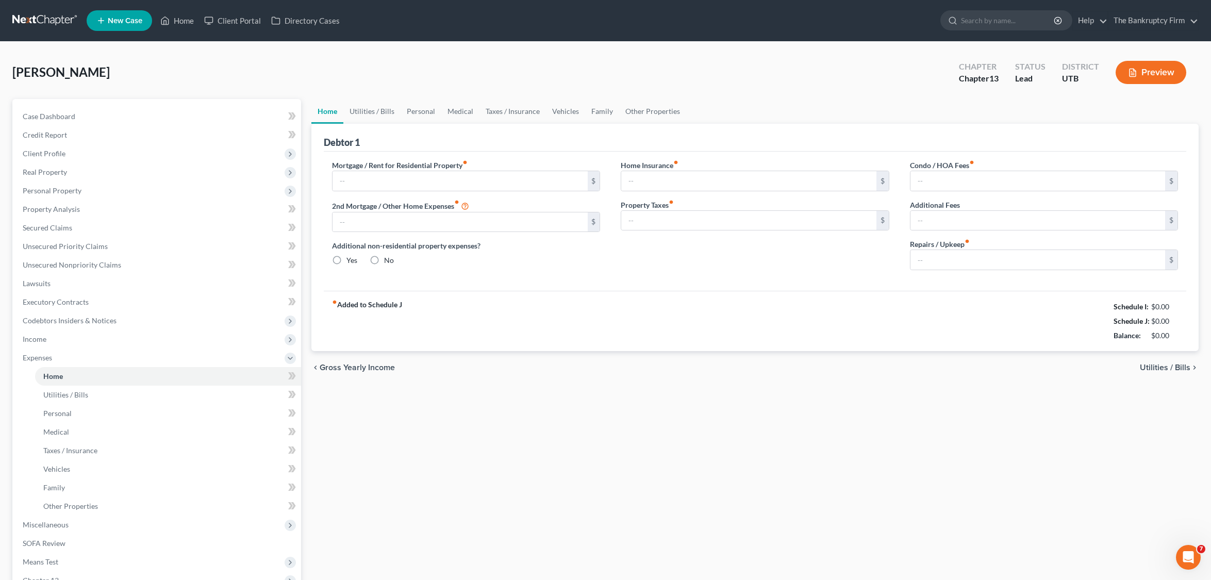
type input "0.00"
click at [388, 181] on input "text" at bounding box center [459, 181] width 255 height 20
type input "1,995"
click at [665, 181] on input "0.00" at bounding box center [748, 181] width 255 height 20
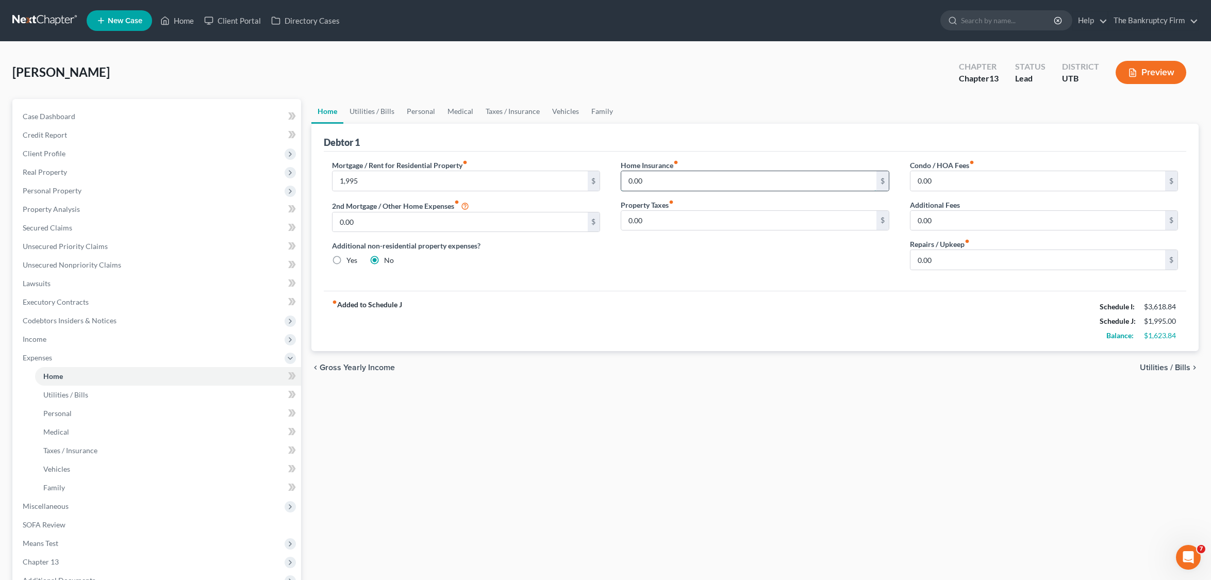
type input "0"
type input "35.00"
click at [765, 222] on input "0.00" at bounding box center [1037, 221] width 255 height 20
click at [765, 262] on input "0.00" at bounding box center [1037, 260] width 255 height 20
click at [765, 185] on input "0.00" at bounding box center [1037, 181] width 255 height 20
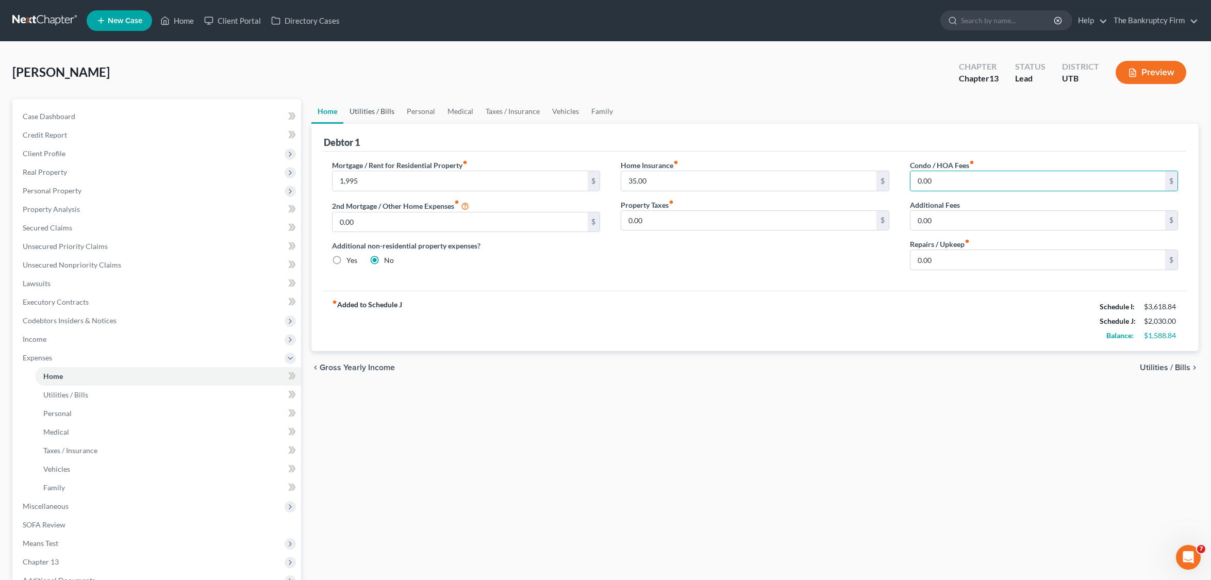
click at [372, 111] on link "Utilities / Bills" at bounding box center [371, 111] width 57 height 25
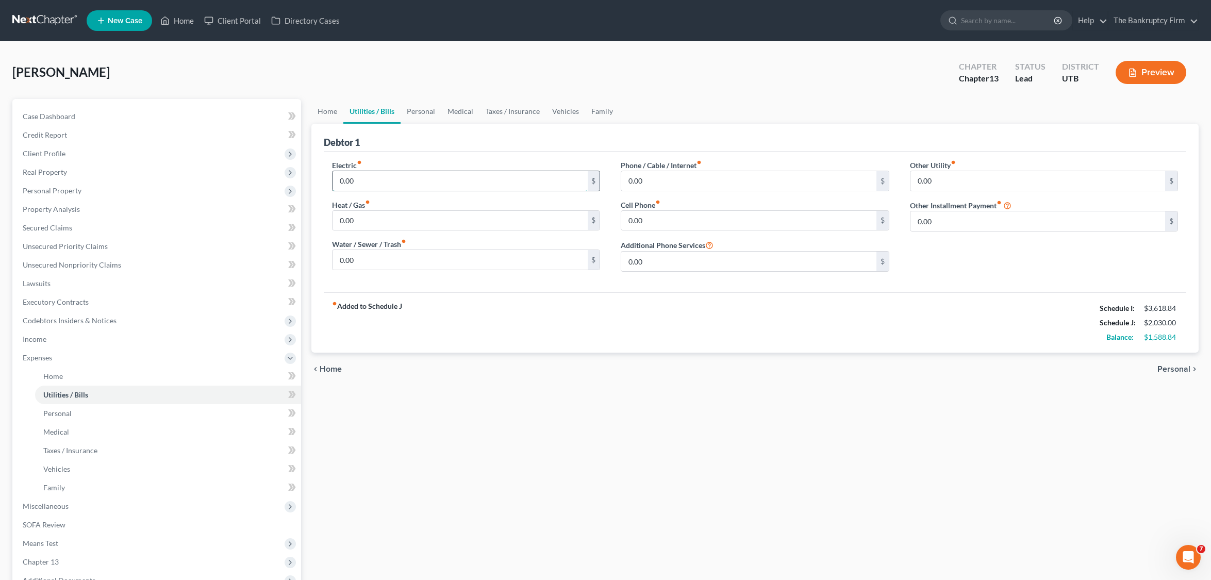
click at [379, 179] on input "0.00" at bounding box center [459, 181] width 255 height 20
type input "20"
type input "250"
click at [689, 182] on input "65.00" at bounding box center [748, 181] width 255 height 20
type input "115"
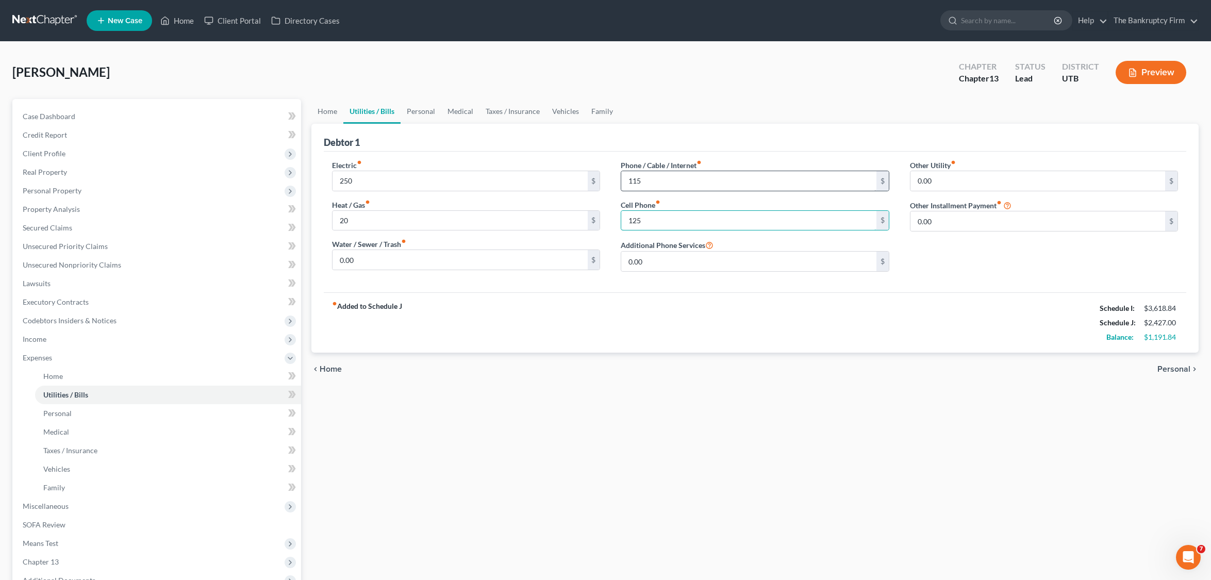
type input "125"
click at [410, 107] on link "Personal" at bounding box center [420, 111] width 41 height 25
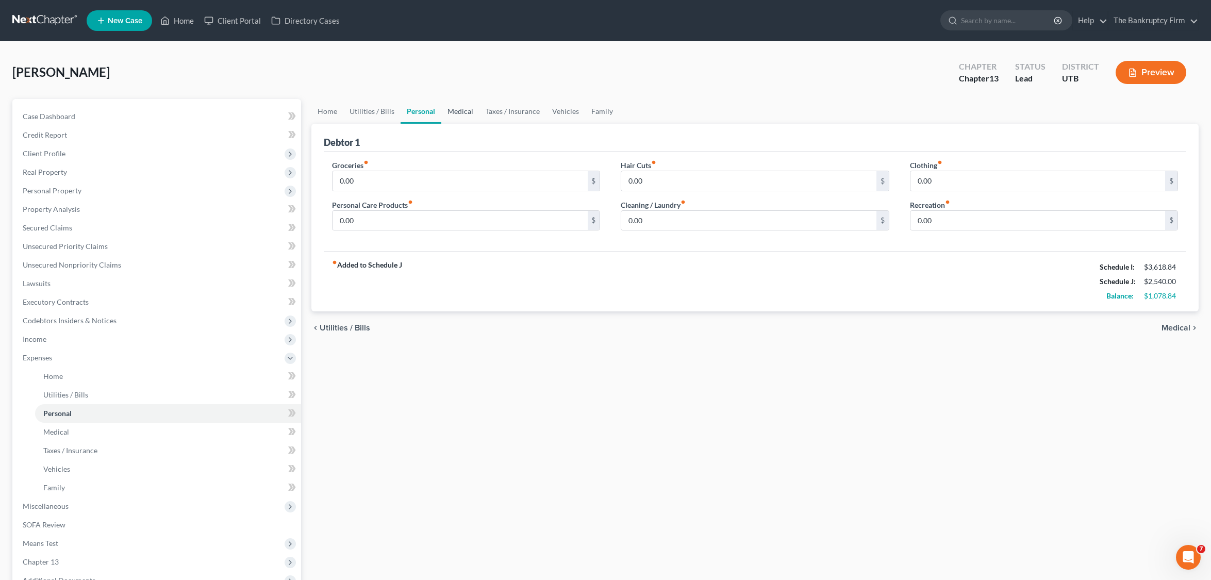
click at [462, 111] on link "Medical" at bounding box center [460, 111] width 38 height 25
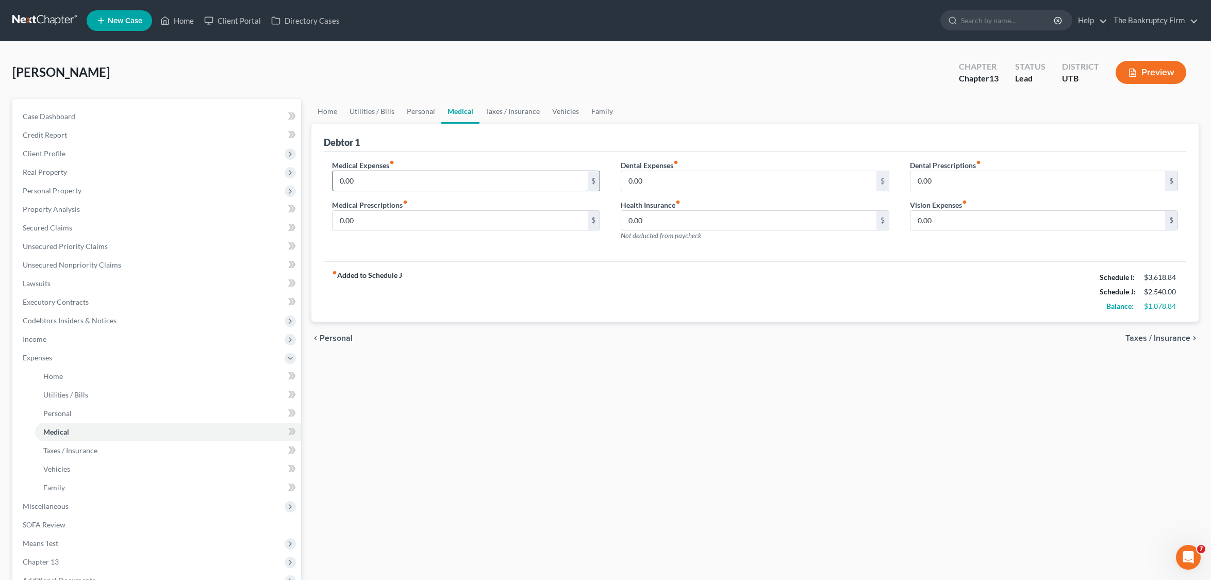
click at [415, 179] on input "0.00" at bounding box center [459, 181] width 255 height 20
type input "30"
click at [504, 106] on link "Taxes / Insurance" at bounding box center [512, 111] width 66 height 25
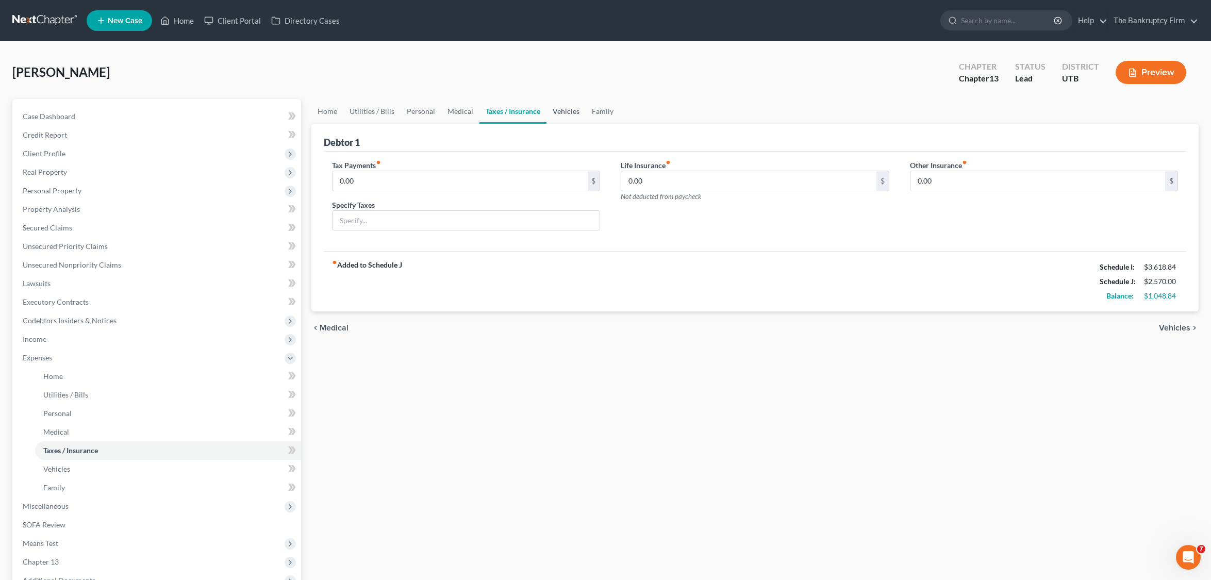
click at [560, 112] on link "Vehicles" at bounding box center [565, 111] width 39 height 25
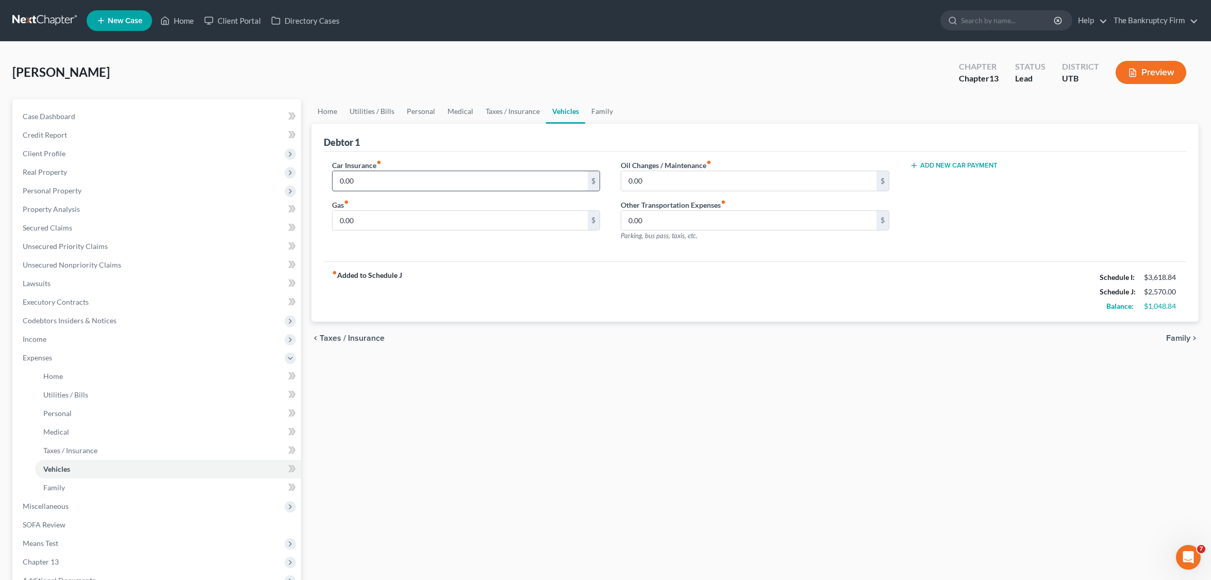
click at [380, 185] on input "0.00" at bounding box center [459, 181] width 255 height 20
type input "350"
type input "200"
type input "50"
click at [416, 109] on link "Personal" at bounding box center [420, 111] width 41 height 25
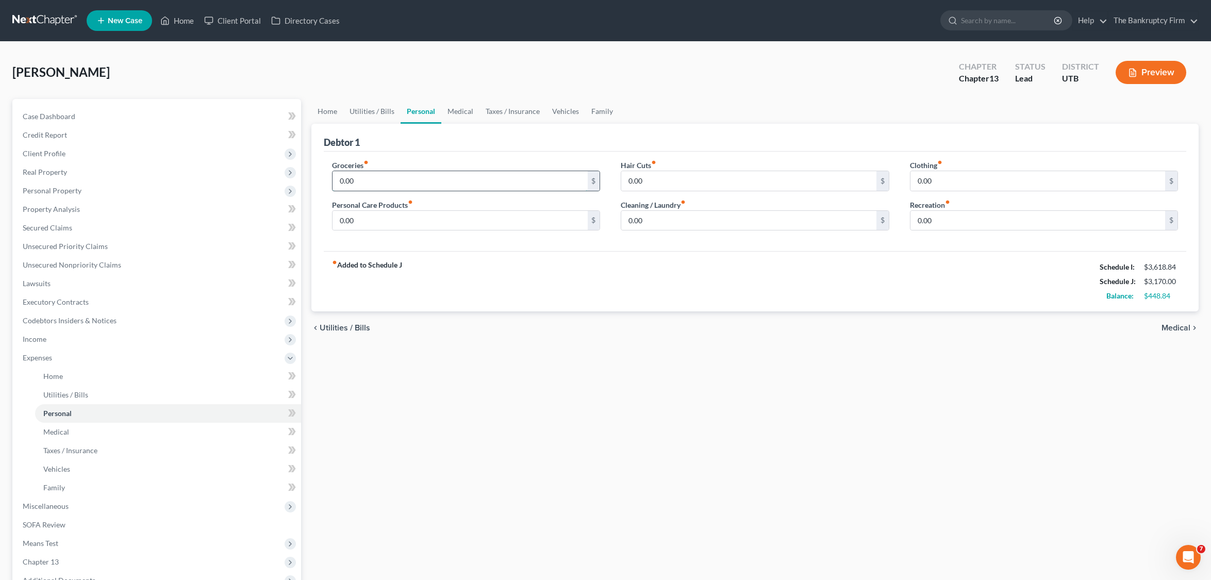
click at [369, 182] on input "0.00" at bounding box center [459, 181] width 255 height 20
click at [326, 111] on link "Home" at bounding box center [327, 111] width 32 height 25
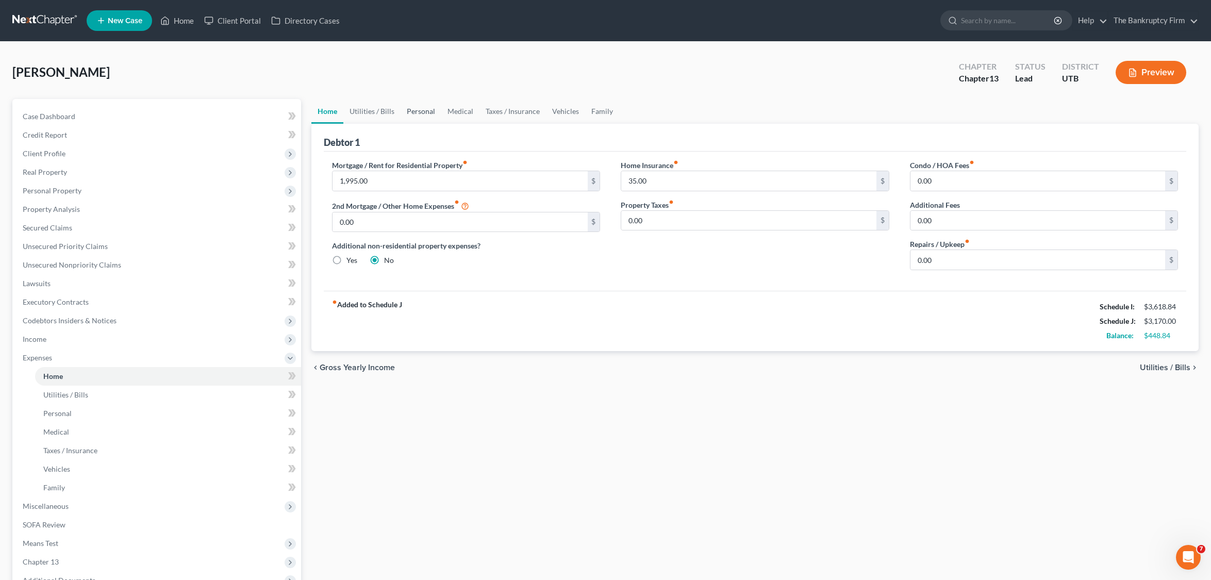
click at [426, 111] on link "Personal" at bounding box center [420, 111] width 41 height 25
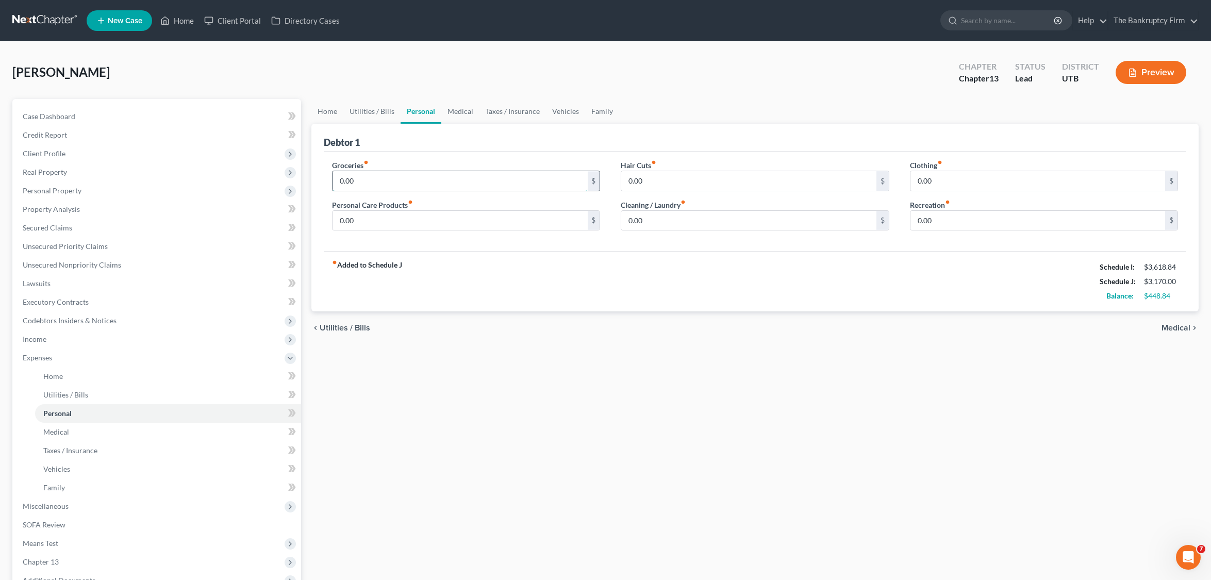
click at [390, 183] on input "0.00" at bounding box center [459, 181] width 255 height 20
type input "750"
click at [332, 111] on link "Home" at bounding box center [327, 111] width 32 height 25
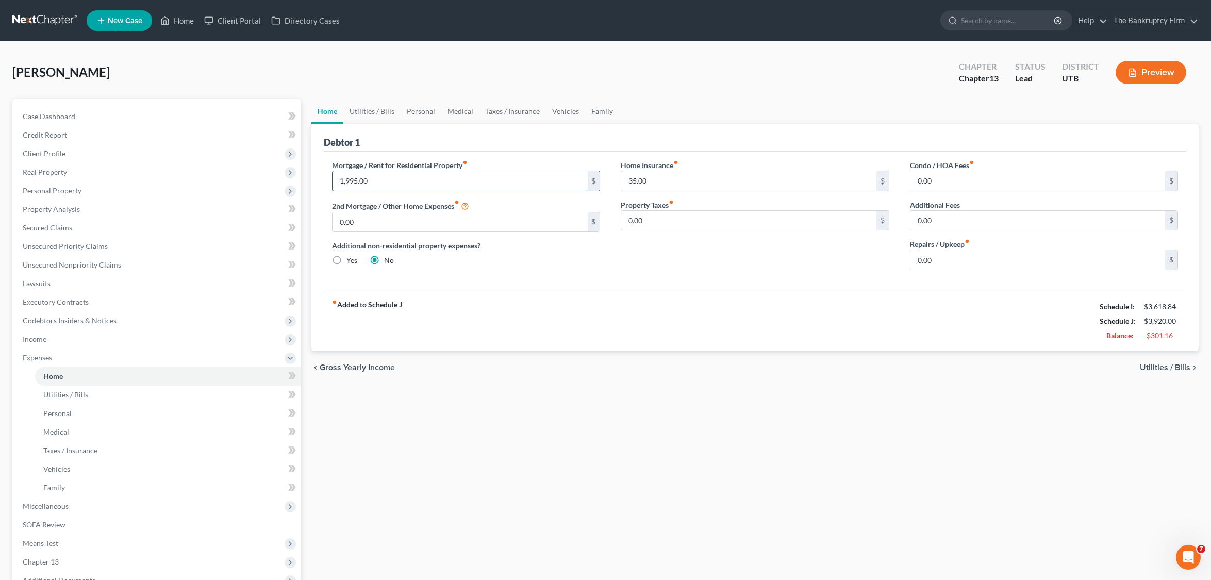
click at [388, 180] on input "1,995.00" at bounding box center [459, 181] width 255 height 20
click at [53, 346] on span "Income" at bounding box center [157, 339] width 287 height 19
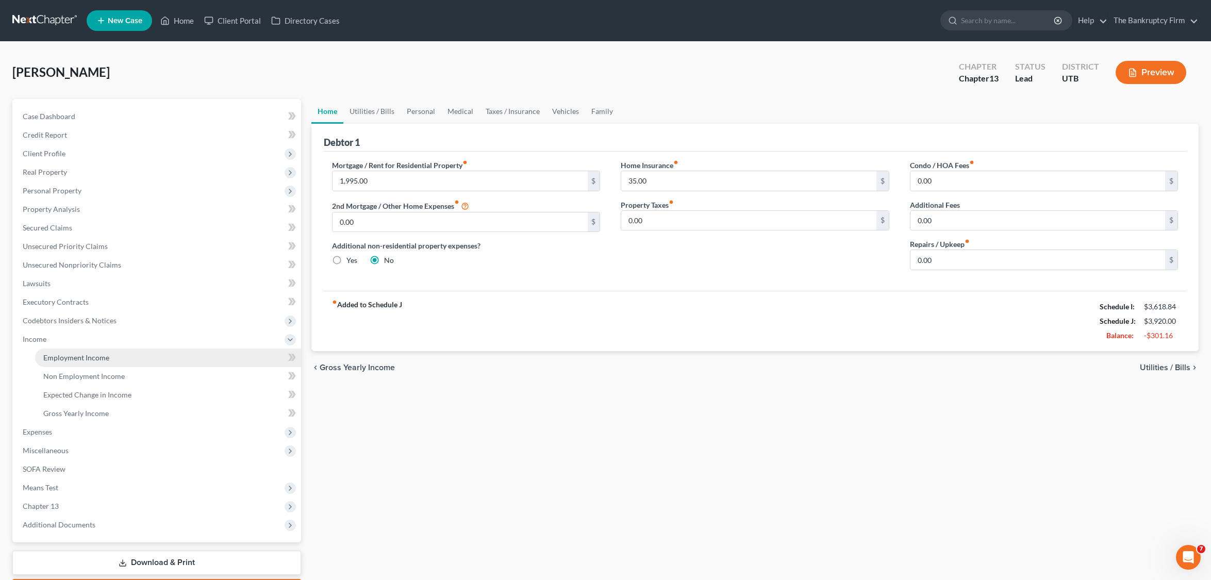
click at [114, 361] on link "Employment Income" at bounding box center [168, 357] width 266 height 19
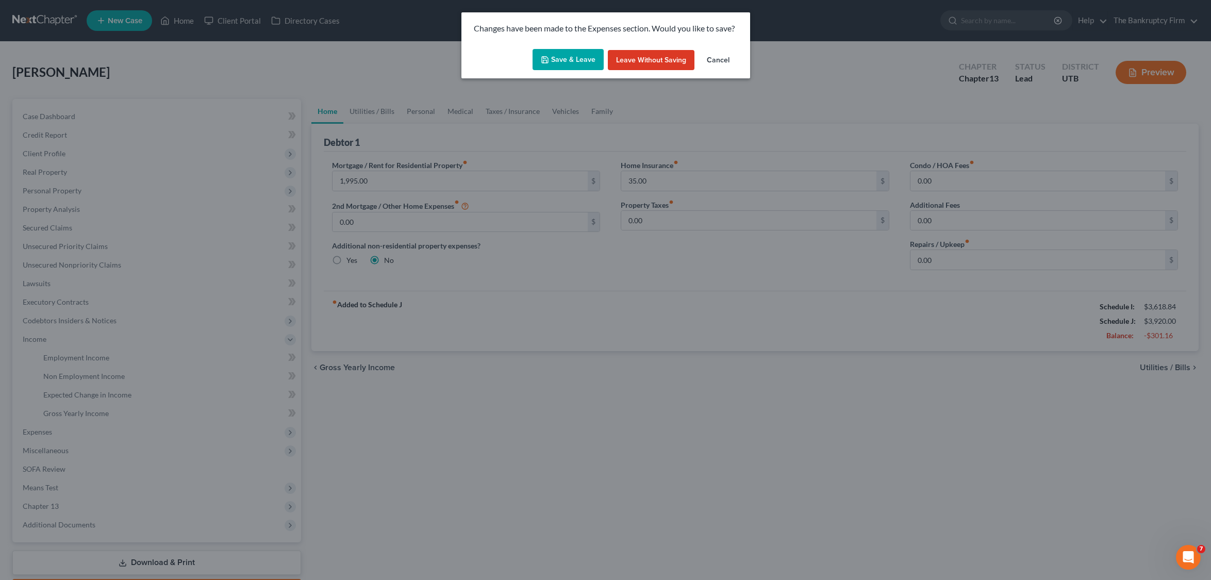
click at [574, 58] on button "Save & Leave" at bounding box center [567, 60] width 71 height 22
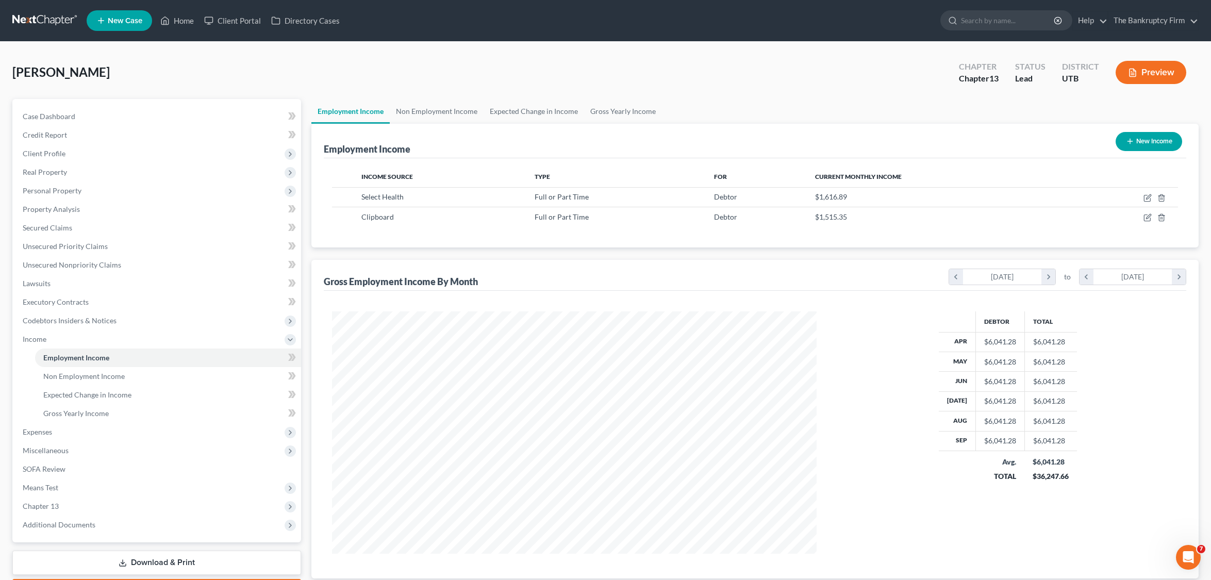
scroll to position [242, 506]
click at [437, 113] on link "Non Employment Income" at bounding box center [437, 111] width 94 height 25
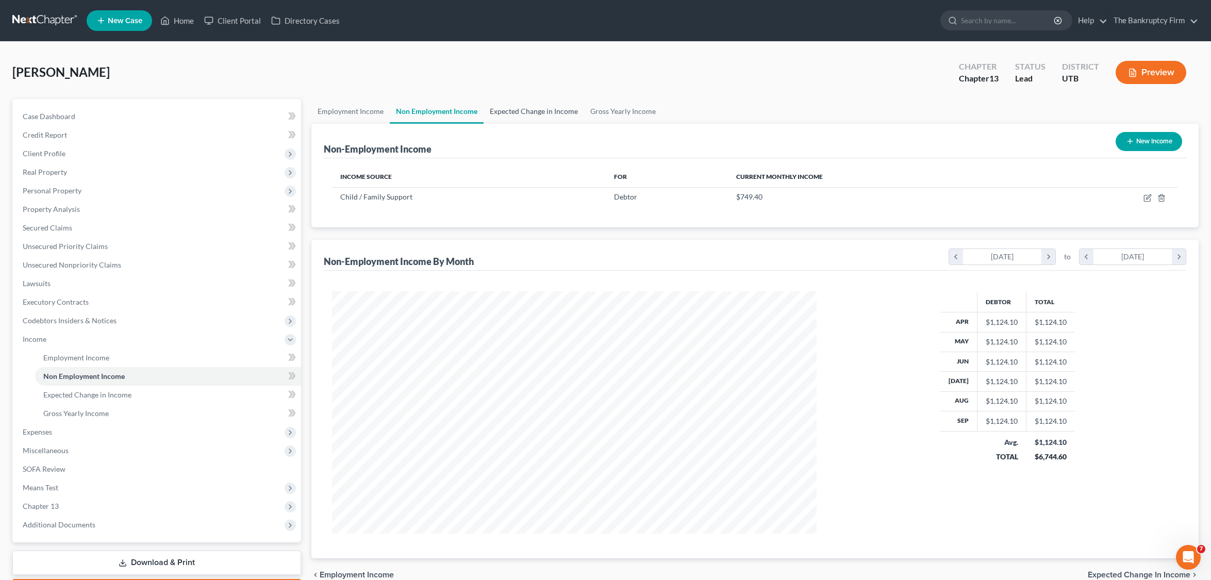
scroll to position [242, 506]
click at [765, 195] on icon "button" at bounding box center [1147, 198] width 6 height 6
select select "7"
select select "0"
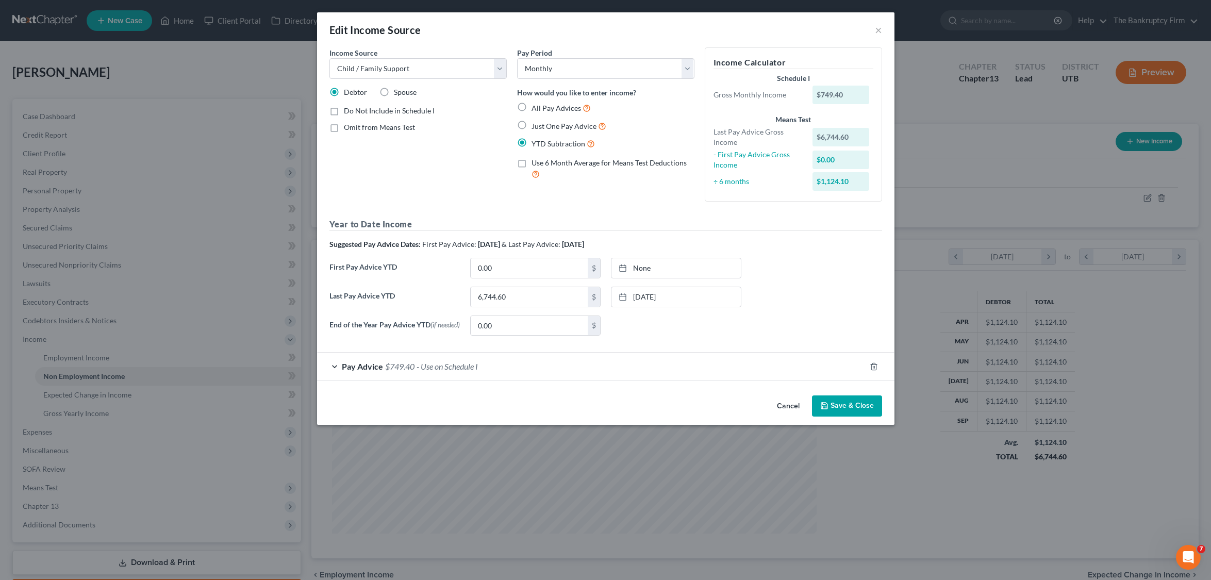
click at [765, 387] on div "Income Source * Select Unemployment Disability (from employer) Pension Retireme…" at bounding box center [605, 219] width 577 height 344
click at [765, 411] on button "Save & Close" at bounding box center [847, 406] width 70 height 22
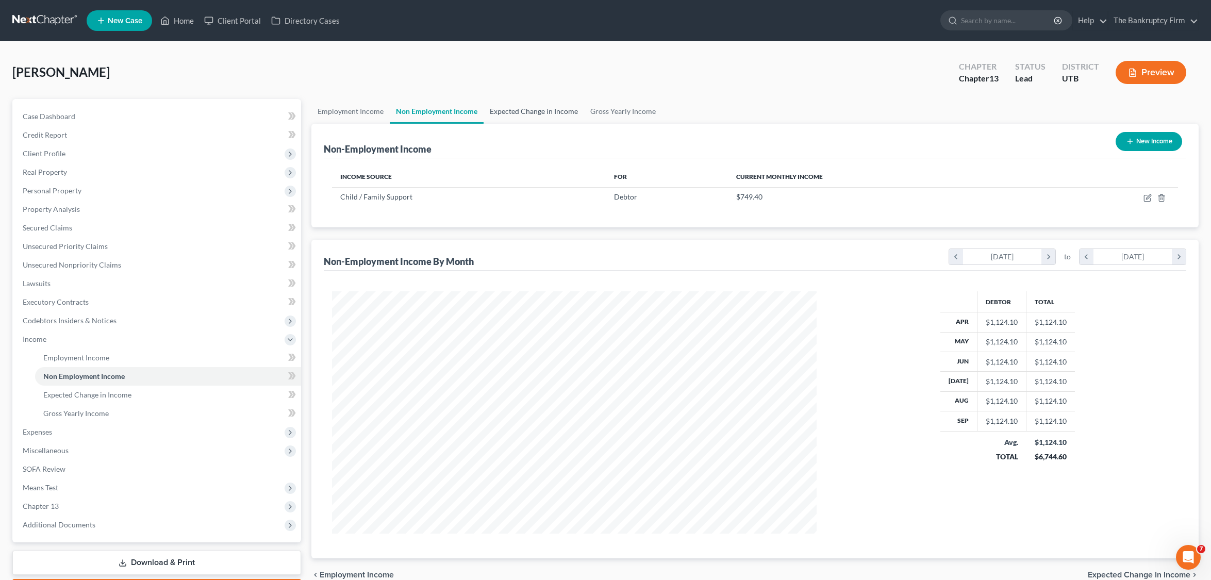
click at [544, 114] on link "Expected Change in Income" at bounding box center [533, 111] width 101 height 25
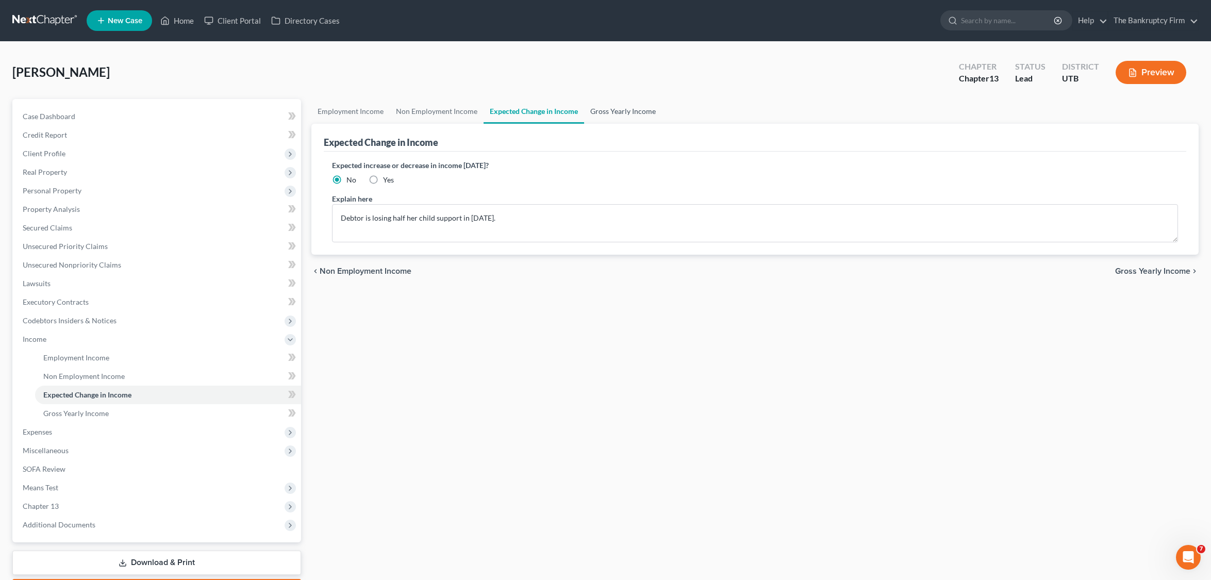
click at [622, 111] on link "Gross Yearly Income" at bounding box center [623, 111] width 78 height 25
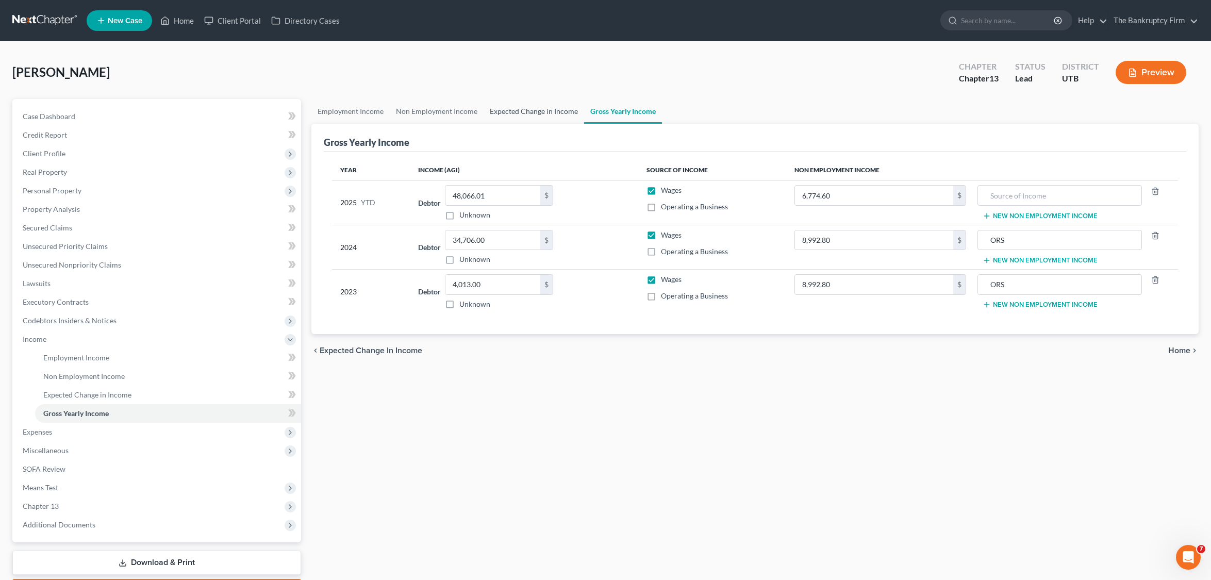
click at [515, 114] on link "Expected Change in Income" at bounding box center [533, 111] width 101 height 25
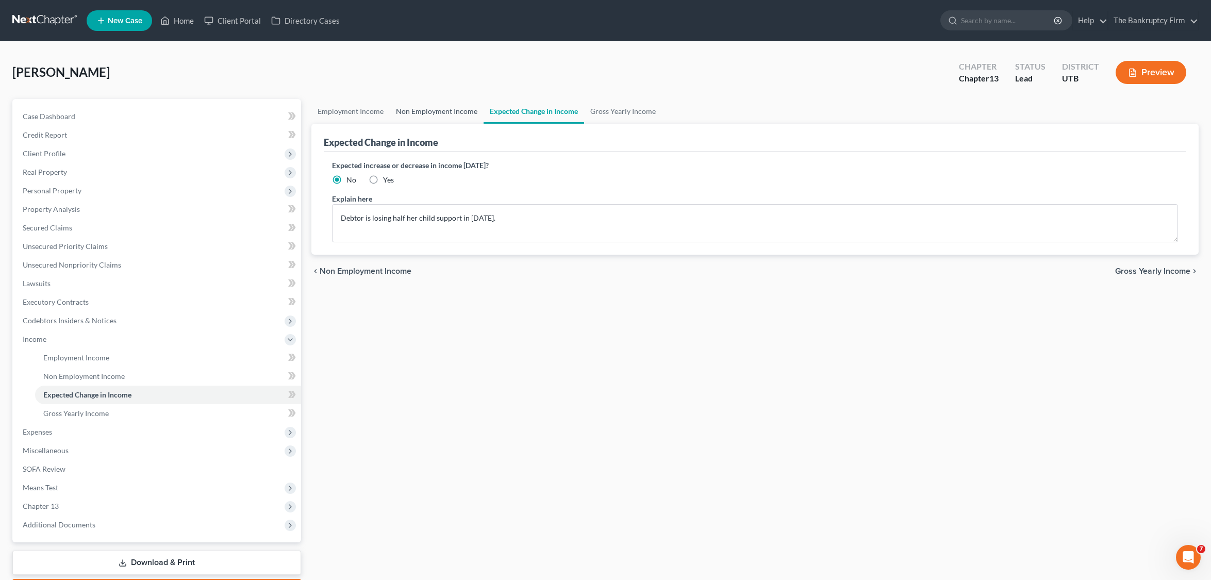
click at [427, 108] on link "Non Employment Income" at bounding box center [437, 111] width 94 height 25
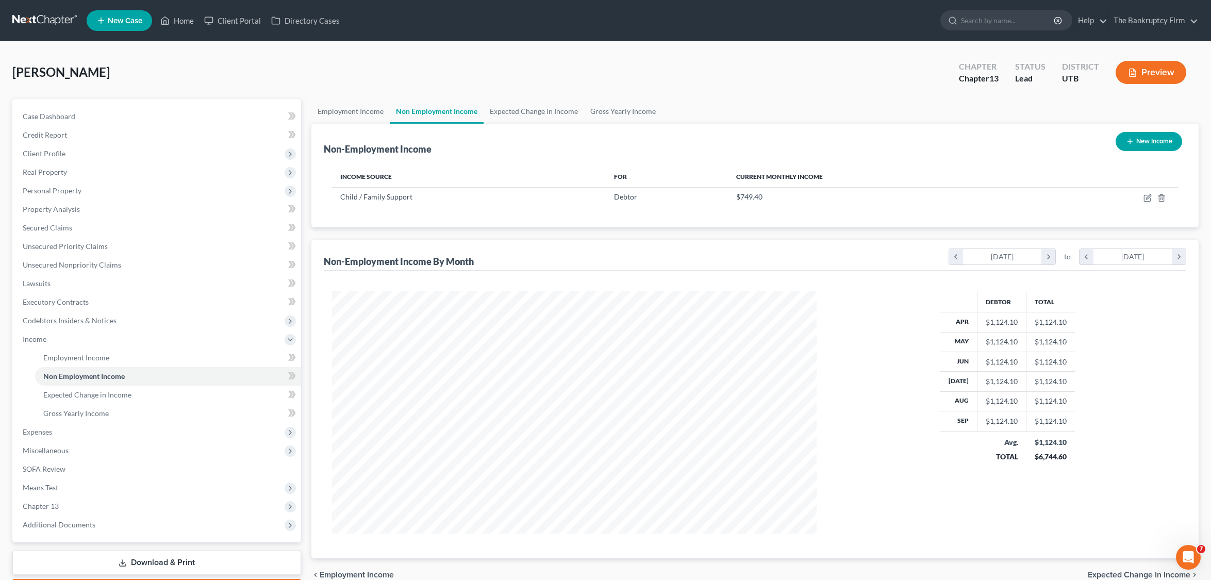
scroll to position [242, 506]
click at [345, 109] on link "Employment Income" at bounding box center [350, 111] width 78 height 25
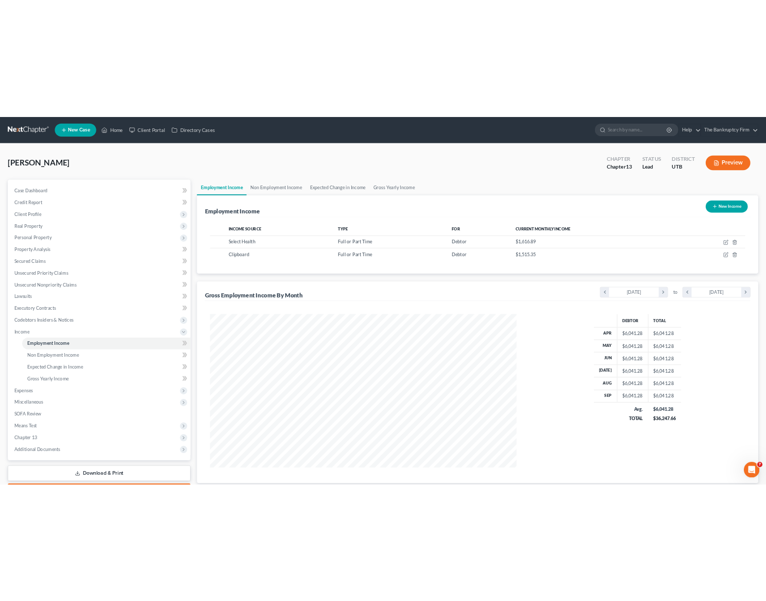
scroll to position [242, 506]
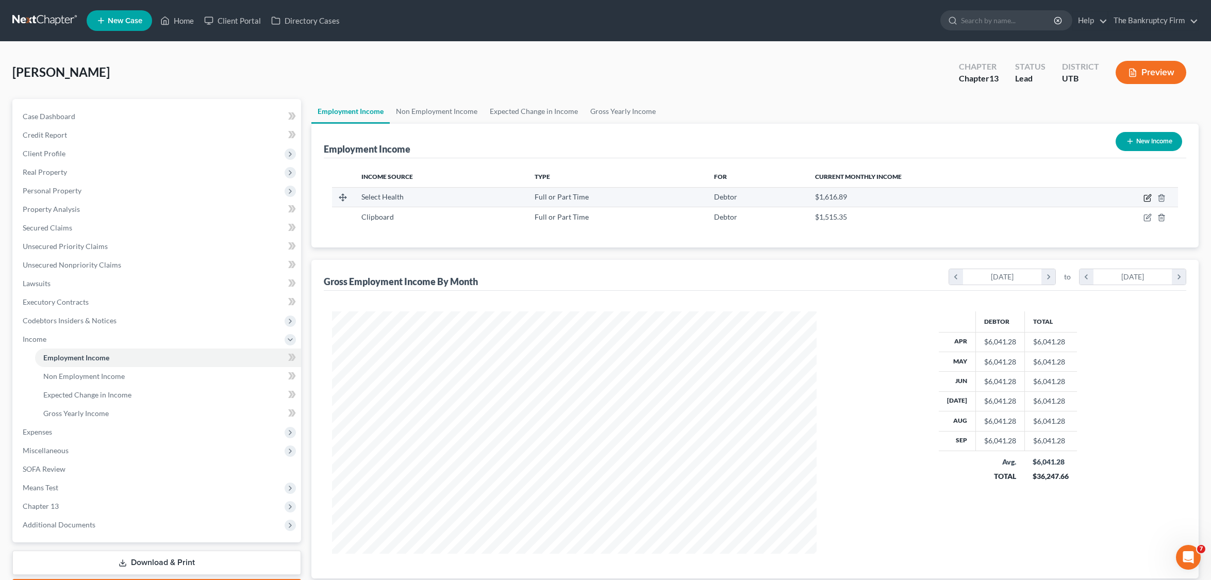
click at [765, 197] on icon "button" at bounding box center [1147, 198] width 8 height 8
select select "0"
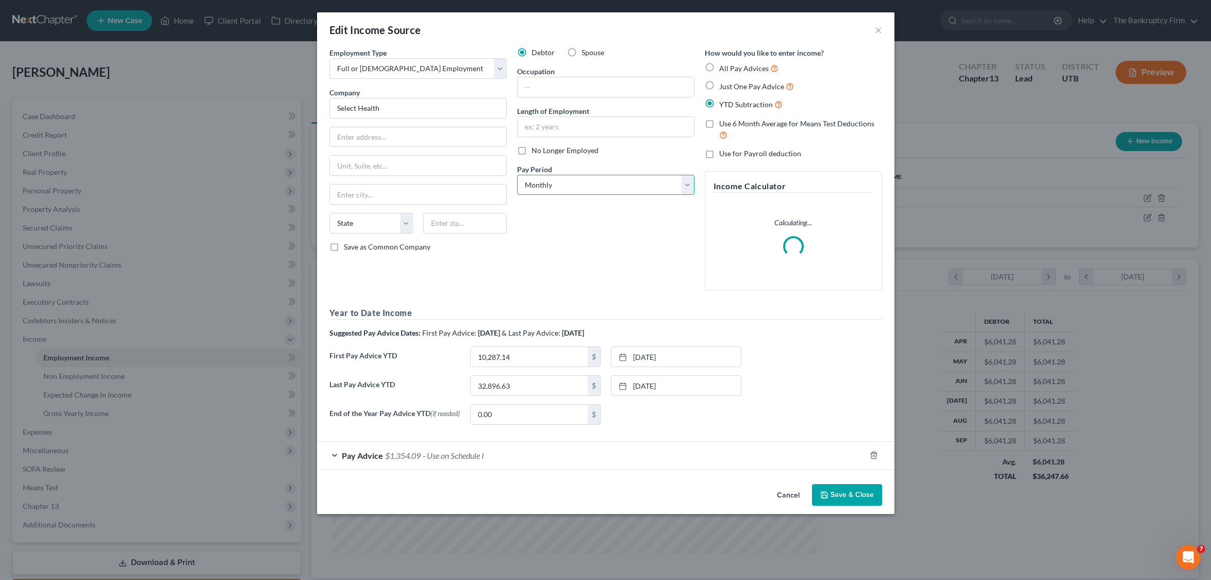
click at [601, 185] on select "Select Monthly Twice Monthly Every Other Week Weekly" at bounding box center [605, 185] width 177 height 21
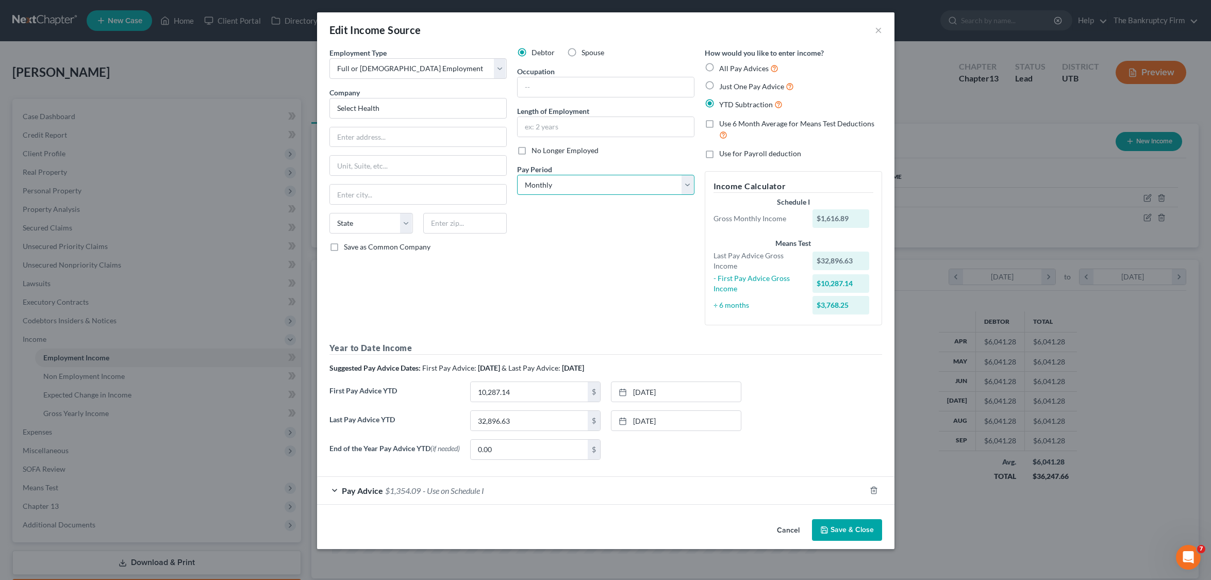
select select "2"
click at [517, 175] on select "Select Monthly Twice Monthly Every Other Week Weekly" at bounding box center [605, 185] width 177 height 21
click at [765, 529] on button "Save & Close" at bounding box center [847, 530] width 70 height 22
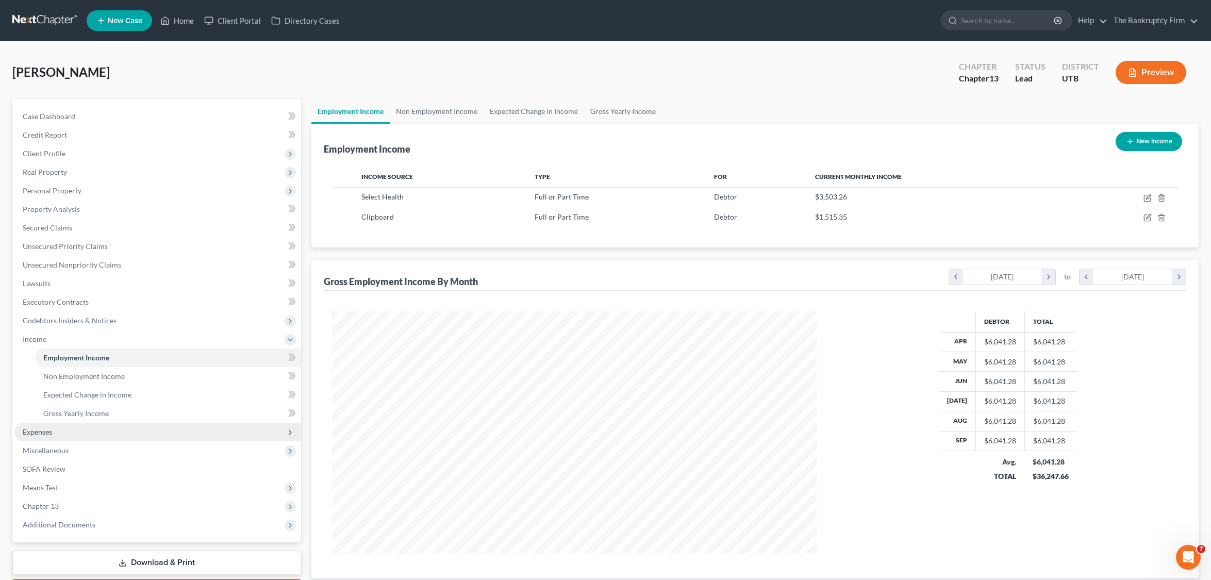
click at [64, 431] on span "Expenses" at bounding box center [157, 432] width 287 height 19
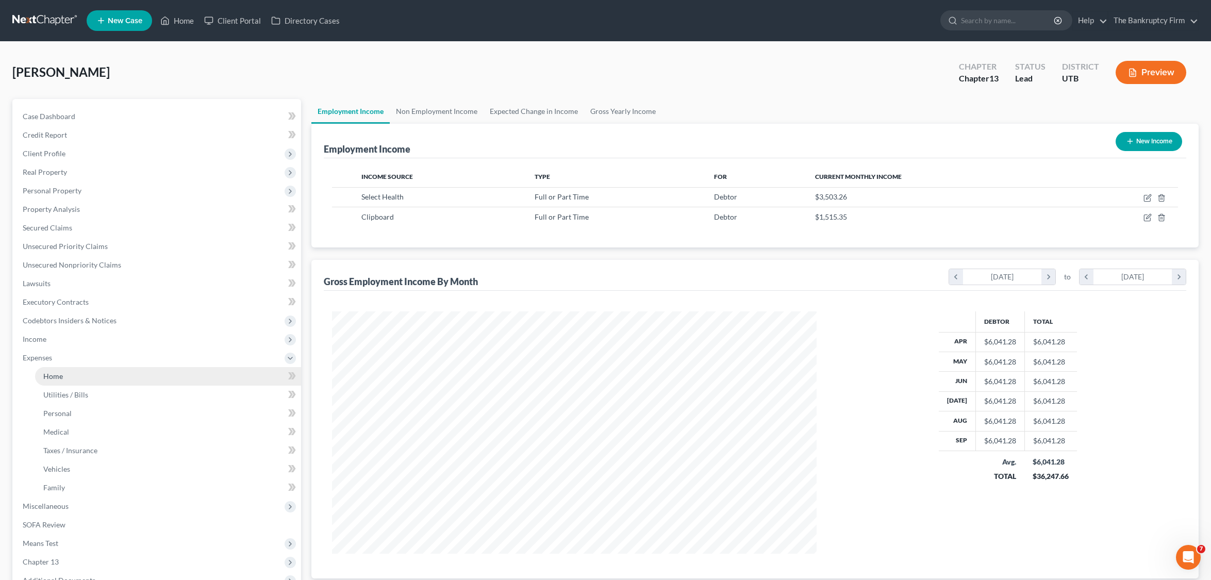
click at [88, 379] on link "Home" at bounding box center [168, 376] width 266 height 19
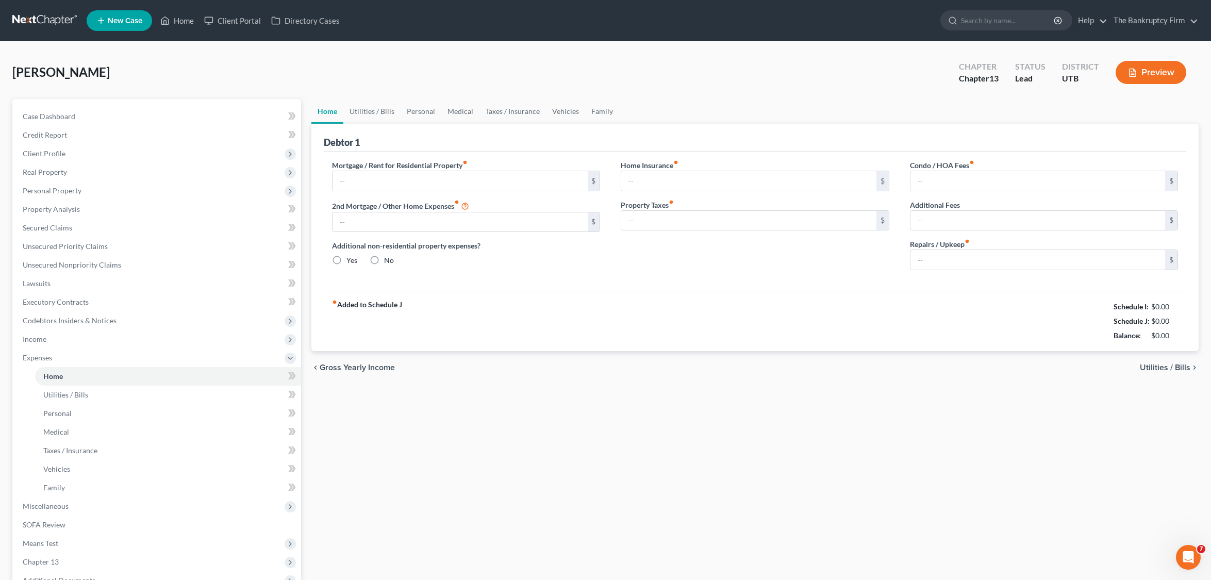
type input "1,995.00"
type input "0.00"
radio input "true"
type input "35.00"
type input "0.00"
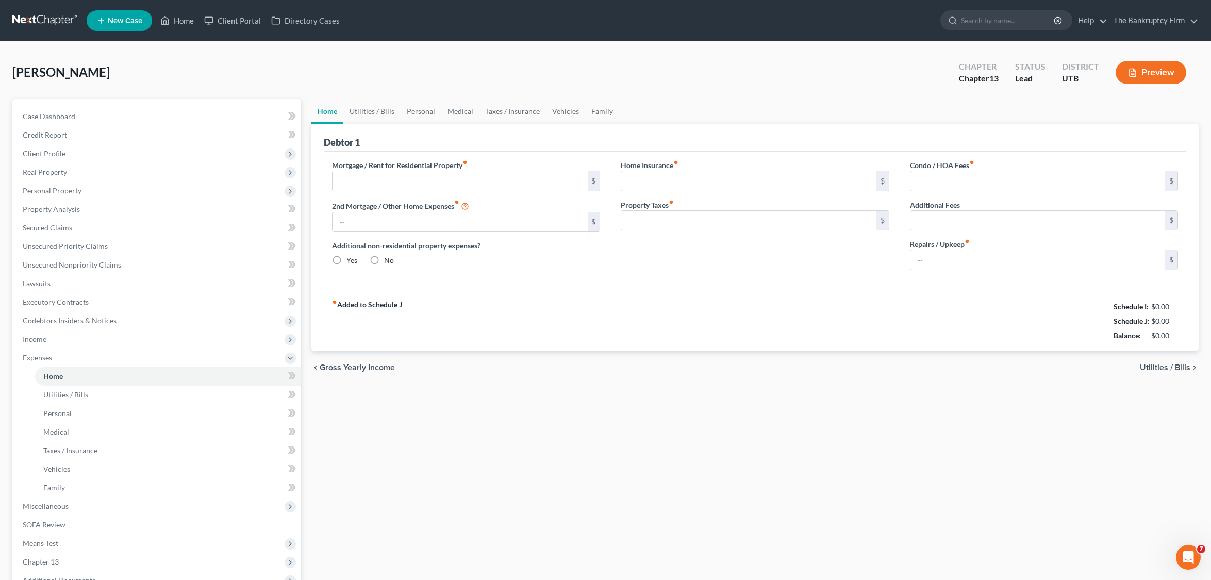
type input "0.00"
click at [425, 112] on link "Personal" at bounding box center [420, 111] width 41 height 25
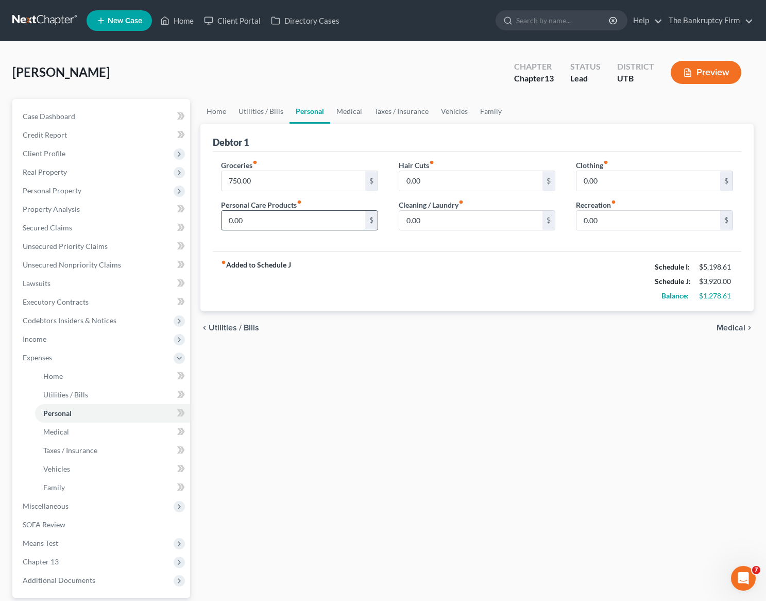
click at [287, 227] on input "0.00" at bounding box center [294, 221] width 144 height 20
click at [74, 437] on link "Medical" at bounding box center [112, 432] width 155 height 19
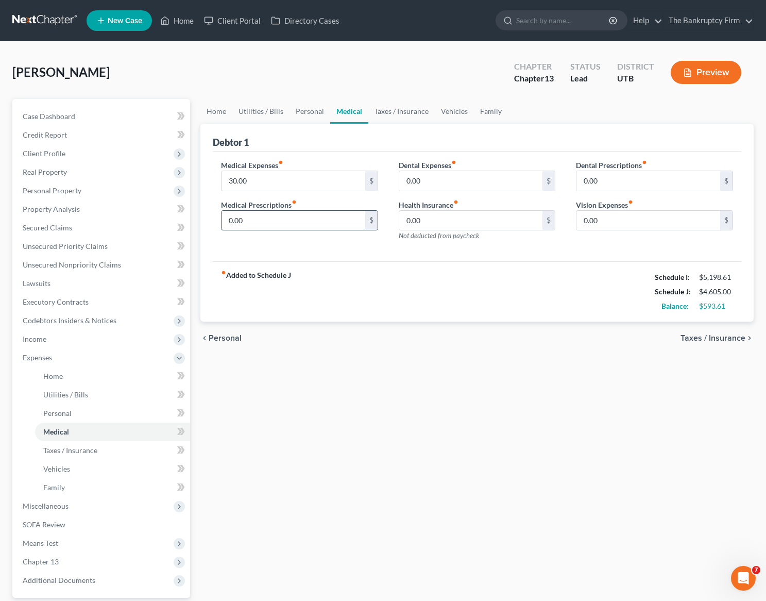
click at [271, 216] on input "0.00" at bounding box center [294, 221] width 144 height 20
click at [254, 110] on link "Utilities / Bills" at bounding box center [260, 111] width 57 height 25
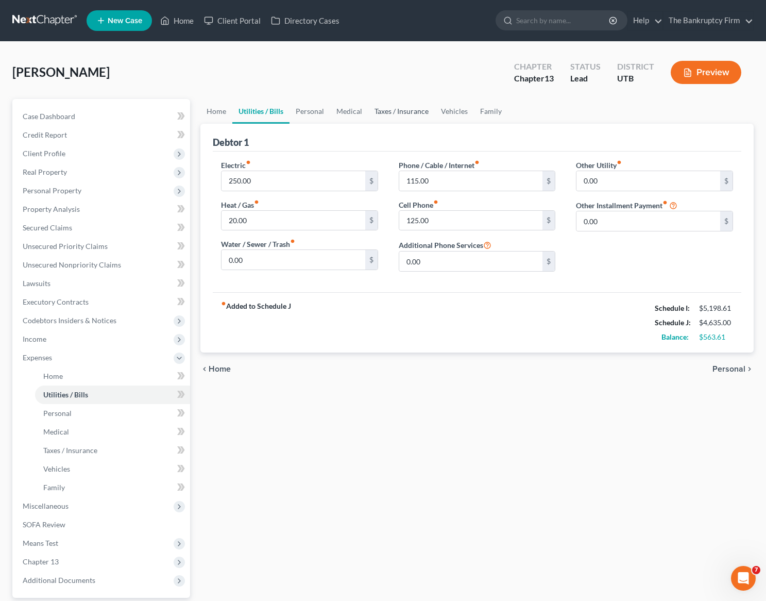
click at [398, 113] on link "Taxes / Insurance" at bounding box center [402, 111] width 66 height 25
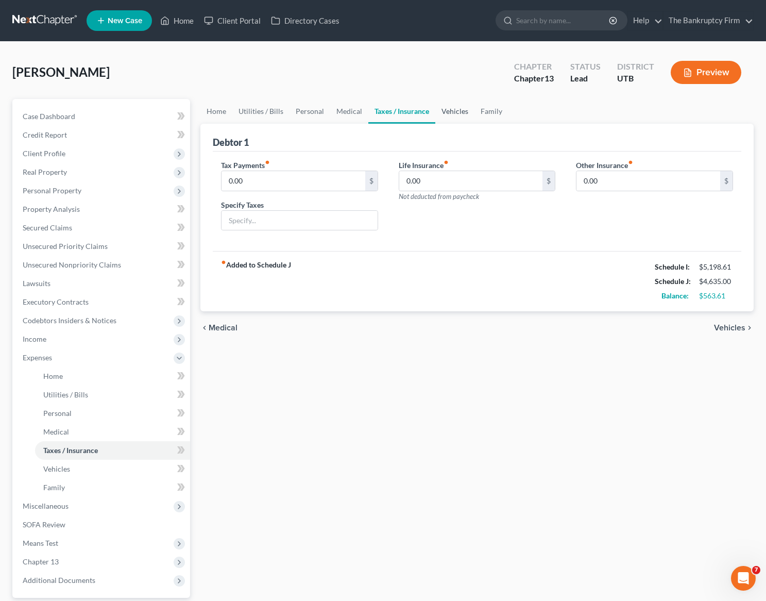
click at [455, 109] on link "Vehicles" at bounding box center [455, 111] width 39 height 25
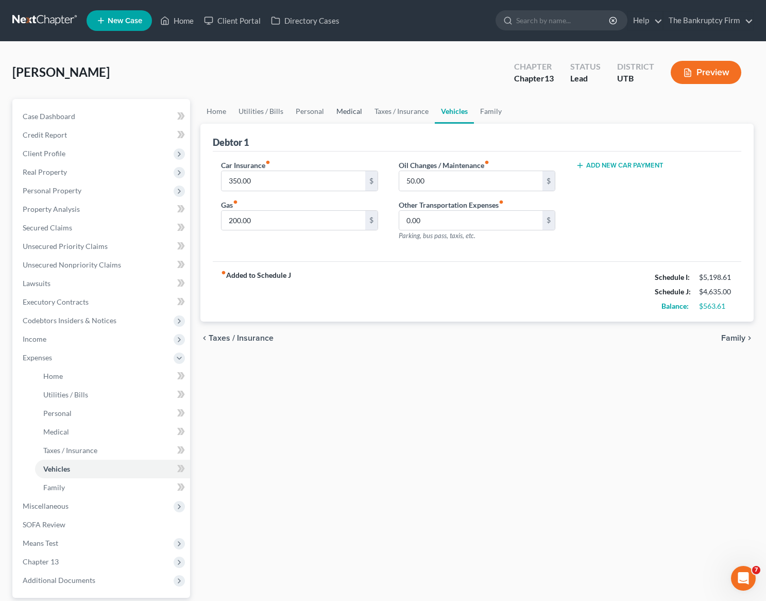
click at [346, 109] on link "Medical" at bounding box center [349, 111] width 38 height 25
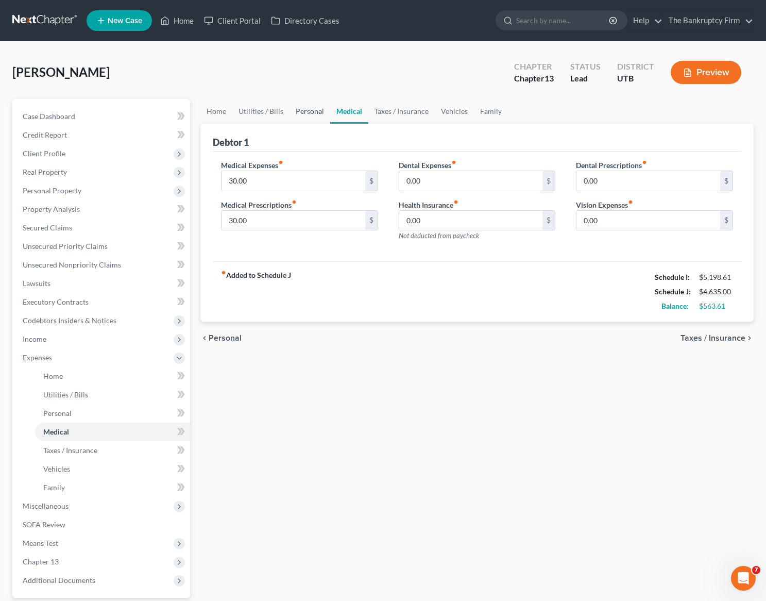
click at [310, 110] on link "Personal" at bounding box center [310, 111] width 41 height 25
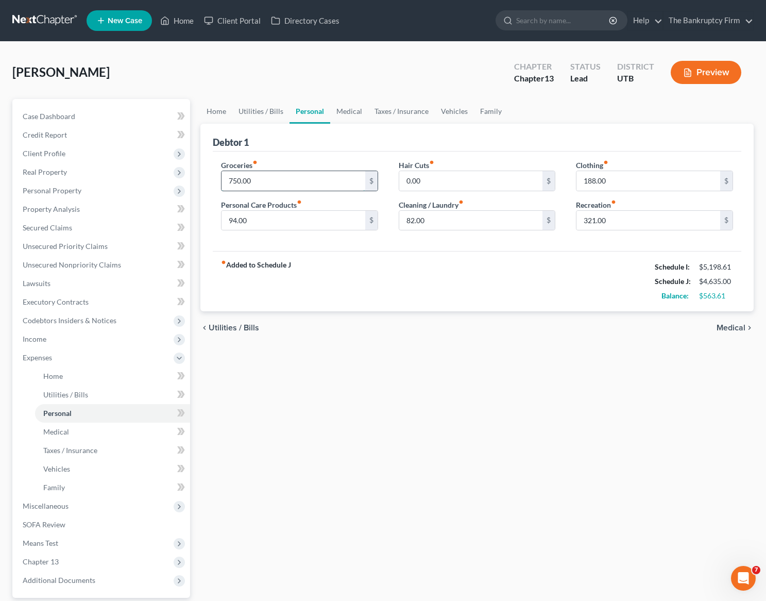
click at [272, 181] on input "750.00" at bounding box center [294, 181] width 144 height 20
click at [350, 114] on link "Medical" at bounding box center [349, 111] width 38 height 25
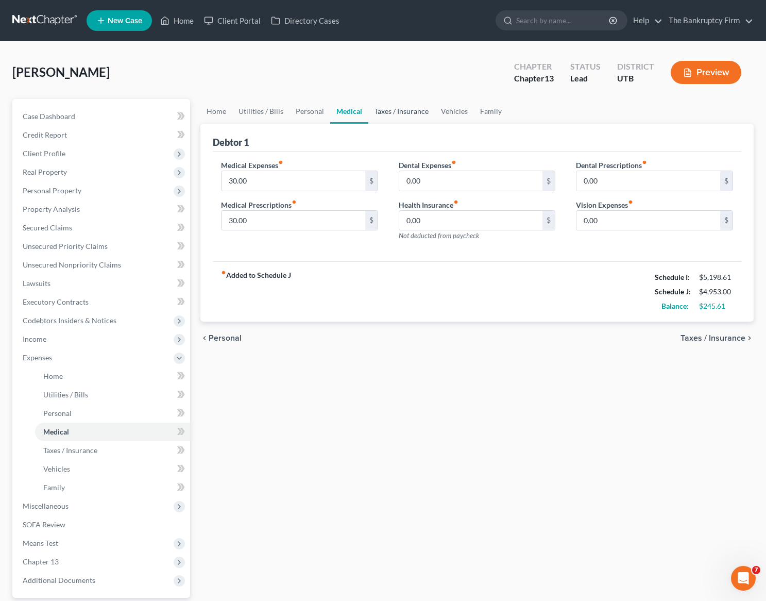
click at [395, 111] on link "Taxes / Insurance" at bounding box center [402, 111] width 66 height 25
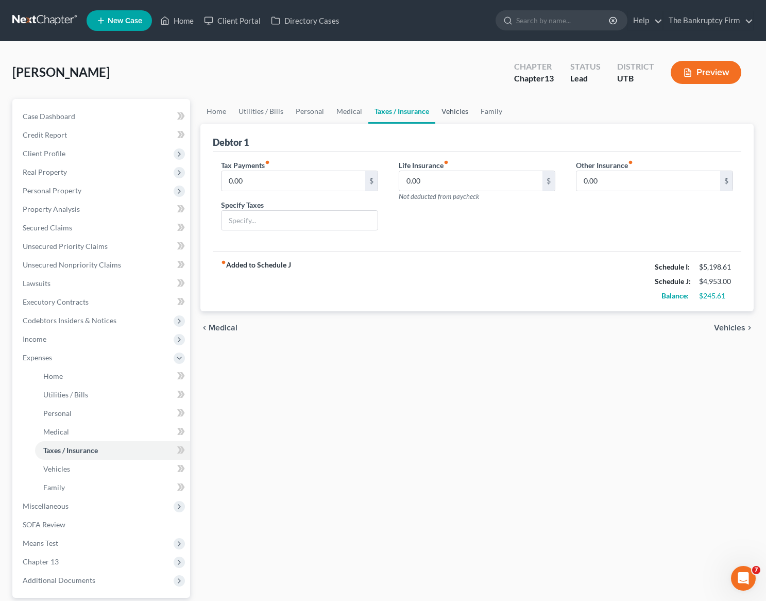
click at [449, 110] on link "Vehicles" at bounding box center [455, 111] width 39 height 25
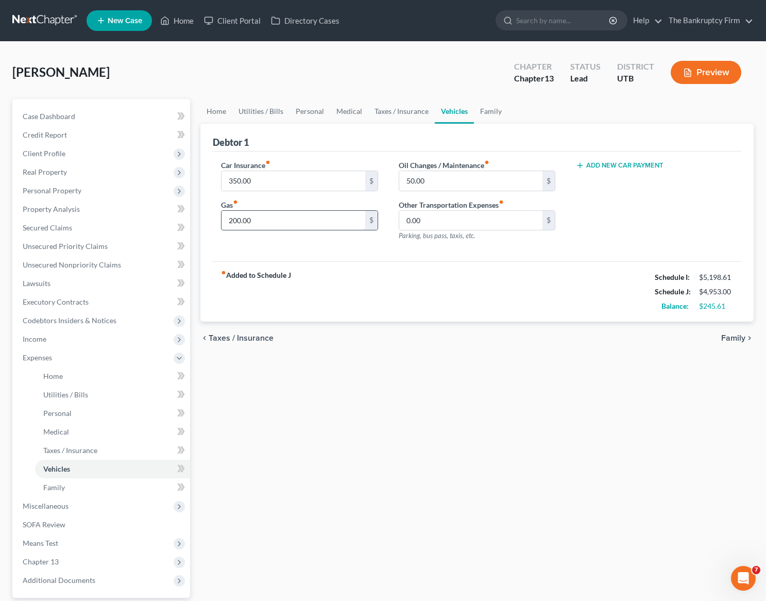
click at [270, 223] on input "200.00" at bounding box center [294, 221] width 144 height 20
click at [488, 111] on link "Family" at bounding box center [491, 111] width 34 height 25
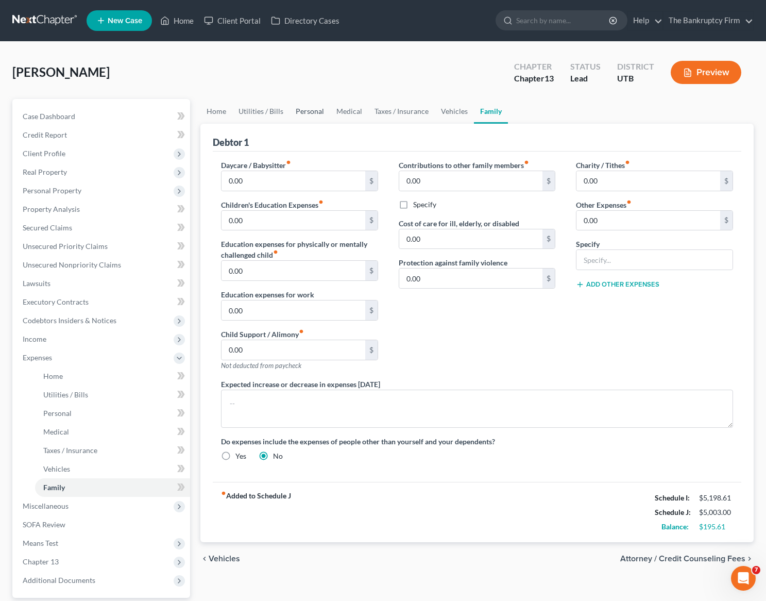
click at [319, 110] on link "Personal" at bounding box center [310, 111] width 41 height 25
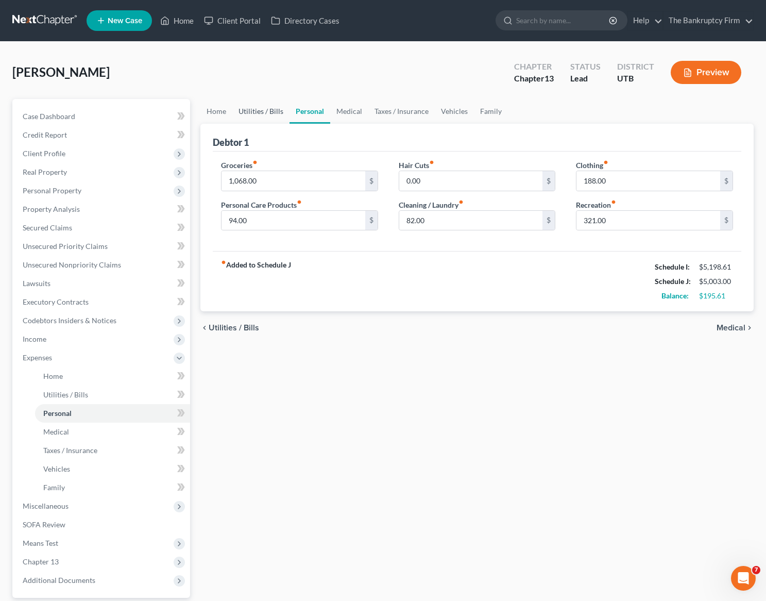
click at [276, 111] on link "Utilities / Bills" at bounding box center [260, 111] width 57 height 25
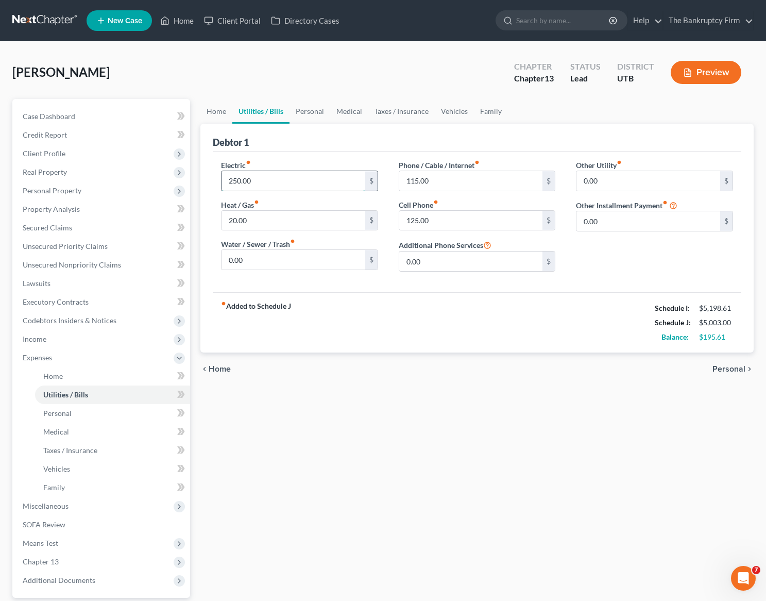
click at [275, 183] on input "250.00" at bounding box center [294, 181] width 144 height 20
click at [222, 109] on link "Home" at bounding box center [216, 111] width 32 height 25
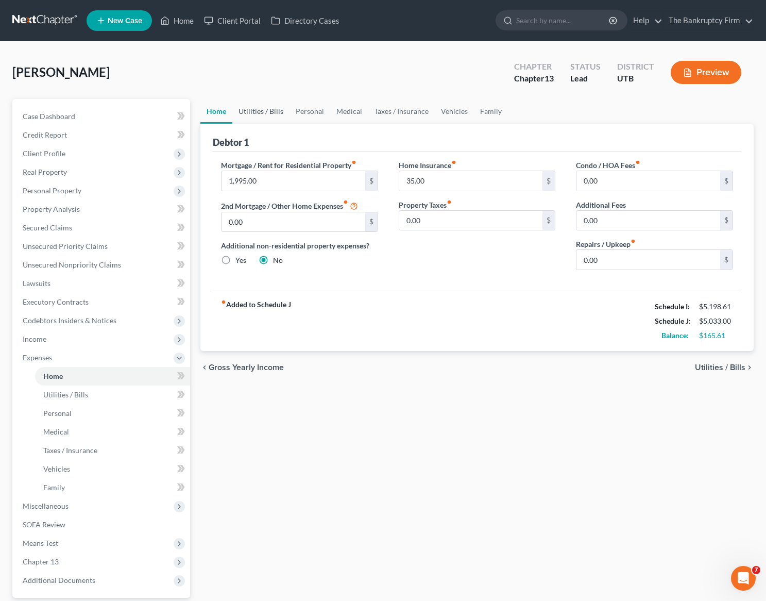
click at [267, 112] on link "Utilities / Bills" at bounding box center [260, 111] width 57 height 25
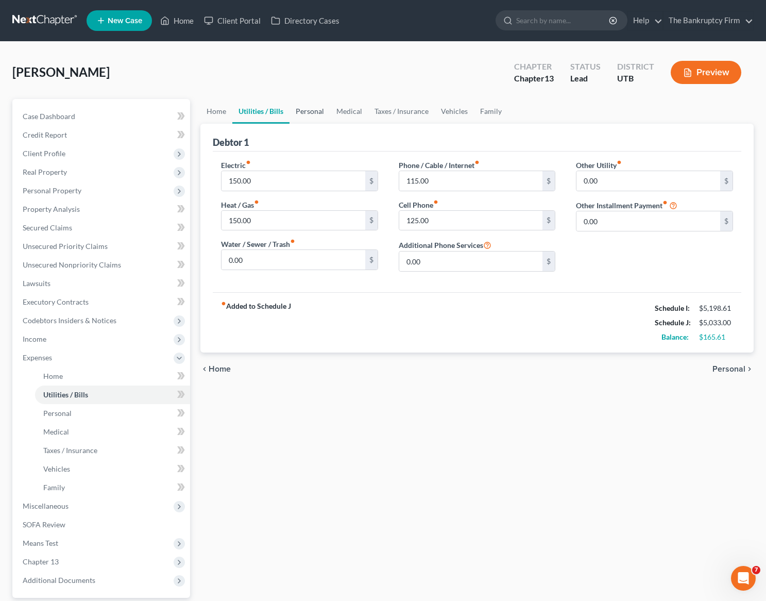
click at [326, 112] on link "Personal" at bounding box center [310, 111] width 41 height 25
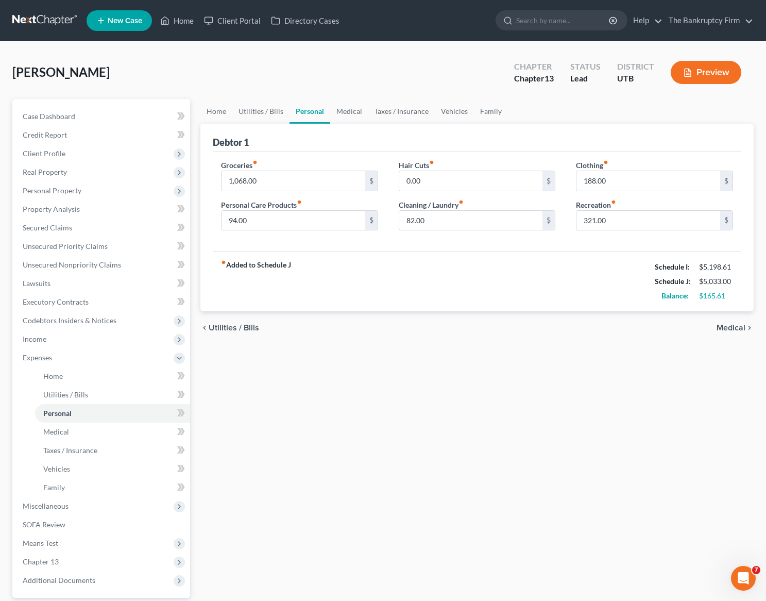
scroll to position [1, 0]
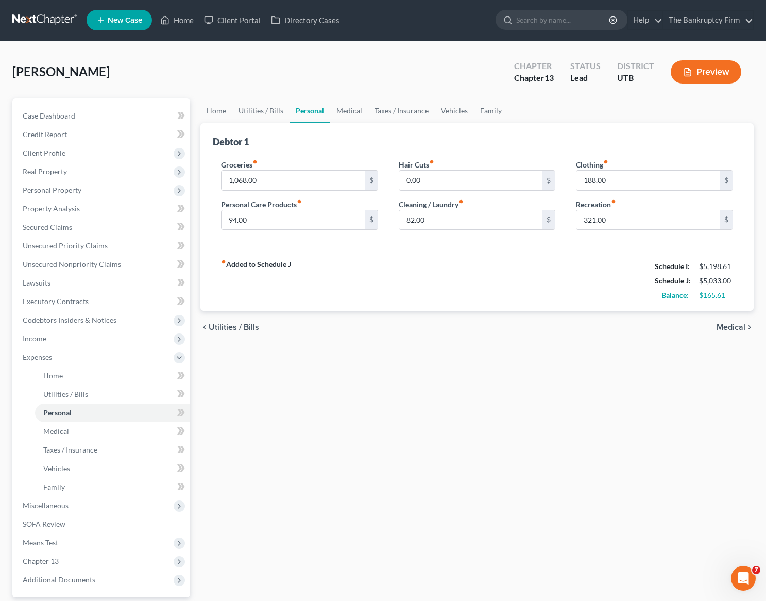
click at [154, 80] on div "Williams, Elizabeth Upgraded Chapter Chapter 13 Status Lead District UTB Preview" at bounding box center [383, 76] width 742 height 45
click at [48, 506] on span "Miscellaneous" at bounding box center [46, 505] width 46 height 9
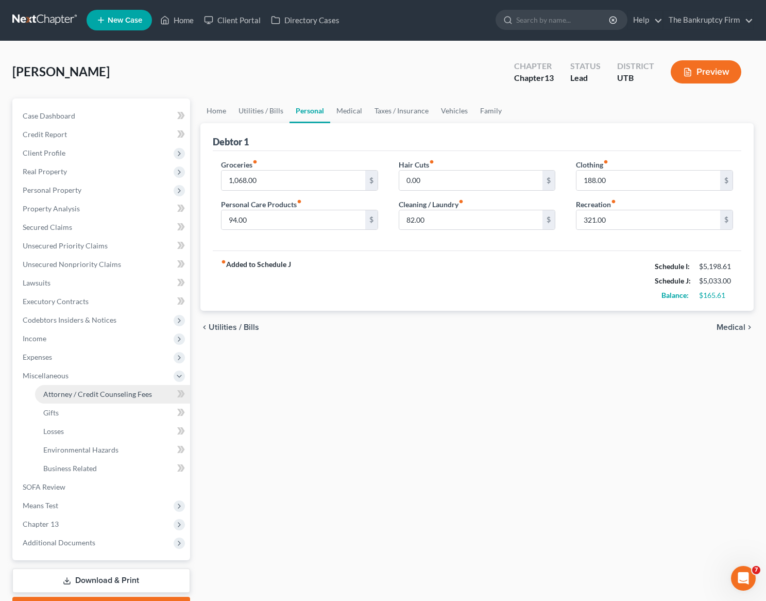
click at [88, 385] on link "Attorney / Credit Counseling Fees" at bounding box center [112, 394] width 155 height 19
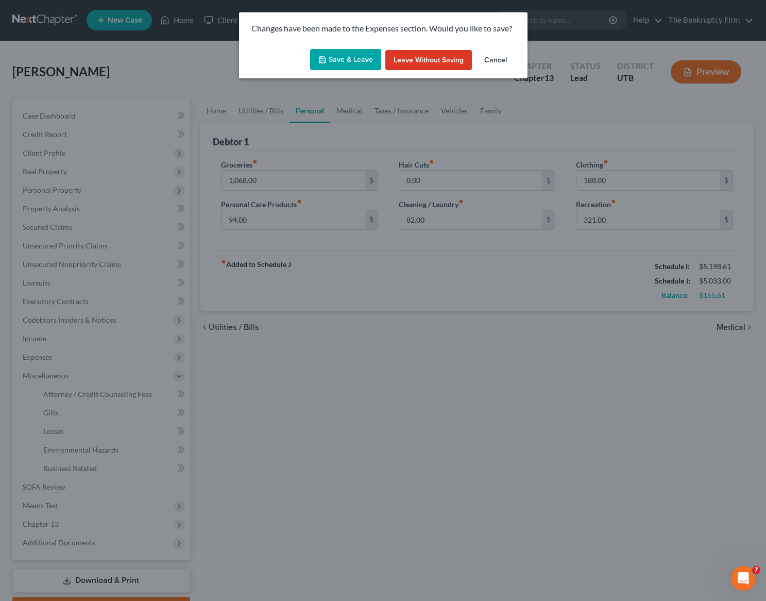
click at [334, 64] on button "Save & Leave" at bounding box center [345, 60] width 71 height 22
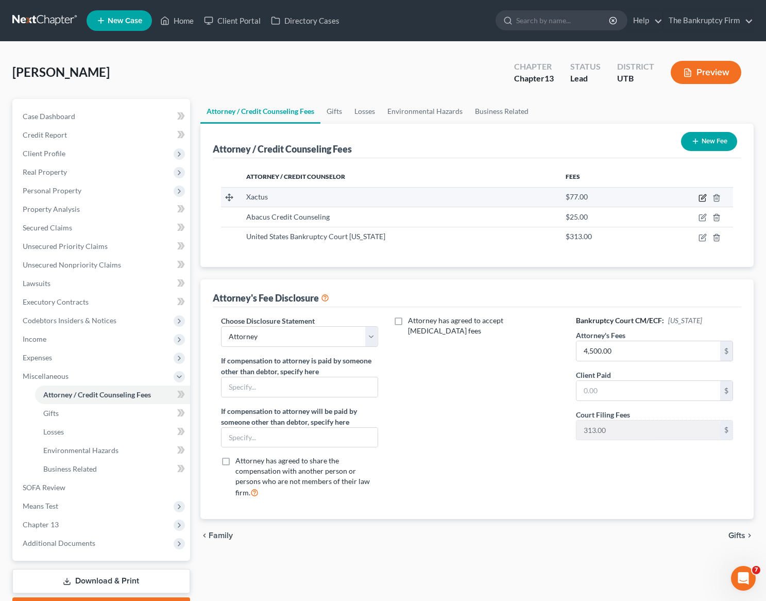
click at [700, 198] on icon "button" at bounding box center [703, 198] width 8 height 8
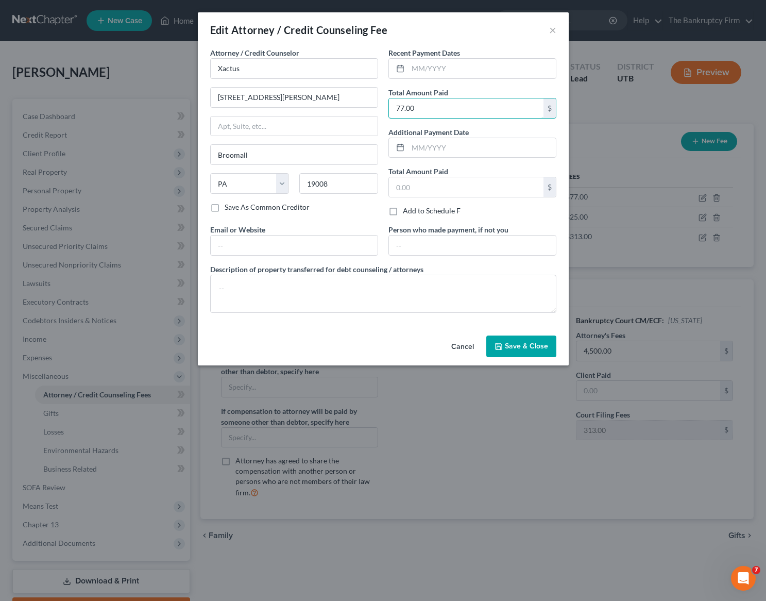
drag, startPoint x: 460, startPoint y: 114, endPoint x: 356, endPoint y: 108, distance: 104.3
click at [356, 108] on div "Attorney / Credit Counselor * Xactus 370 Reed Road, Suite 100 Broomall State AL…" at bounding box center [383, 184] width 357 height 274
click at [527, 344] on span "Save & Close" at bounding box center [526, 346] width 43 height 9
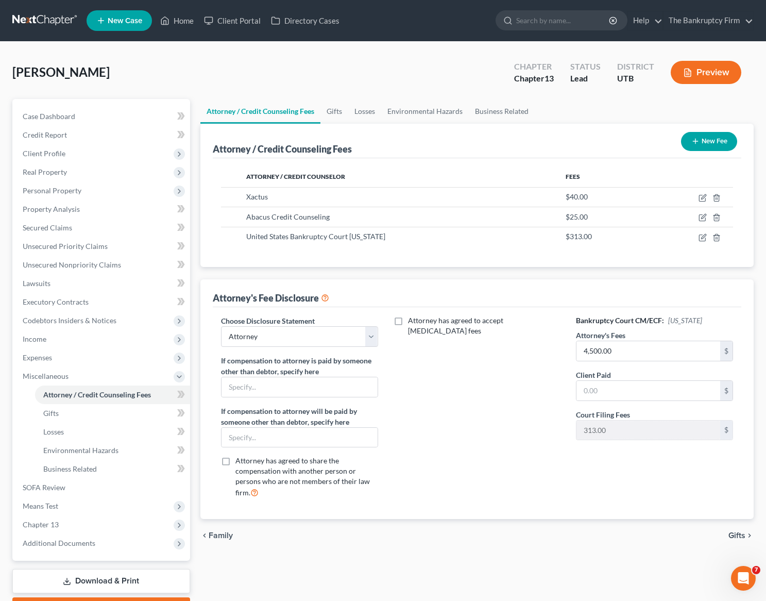
click at [703, 137] on button "New Fee" at bounding box center [709, 141] width 56 height 19
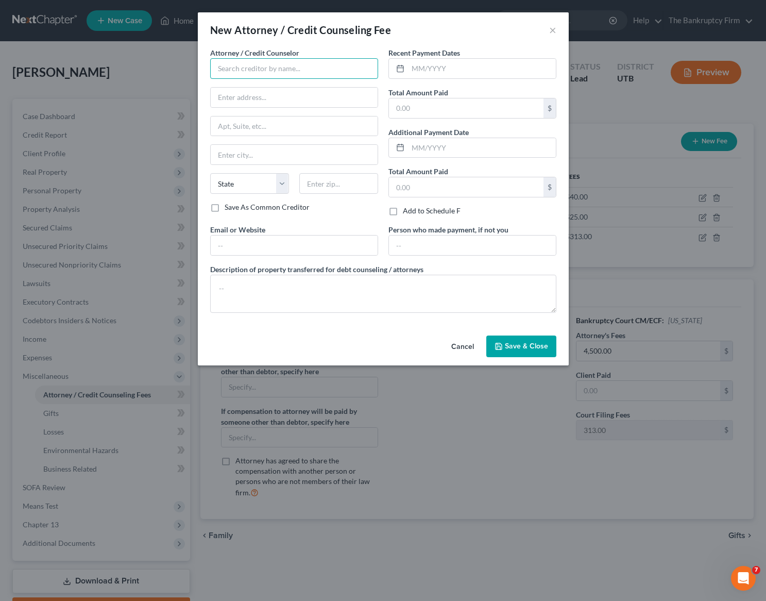
click at [271, 71] on input "text" at bounding box center [294, 68] width 168 height 21
click at [267, 82] on div "Lon Jenkins" at bounding box center [272, 86] width 107 height 10
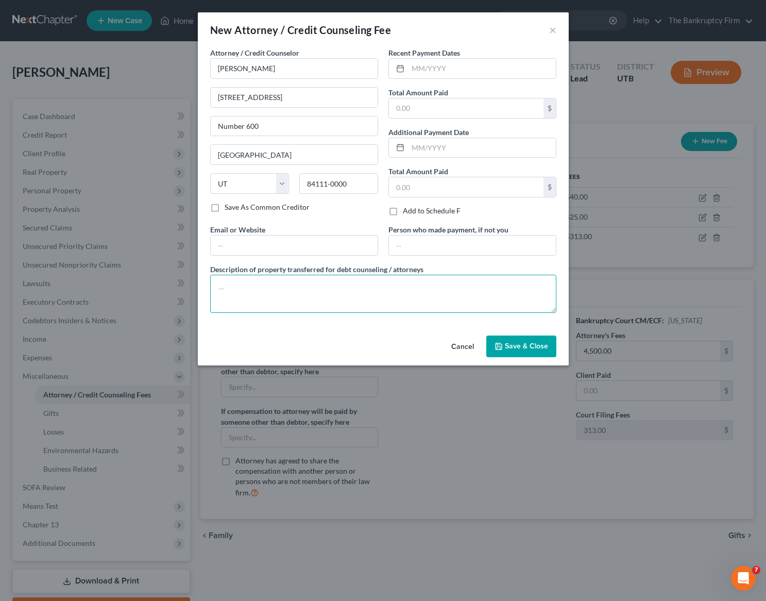
click at [299, 294] on textarea at bounding box center [383, 294] width 346 height 38
click at [520, 344] on span "Save & Close" at bounding box center [526, 346] width 43 height 9
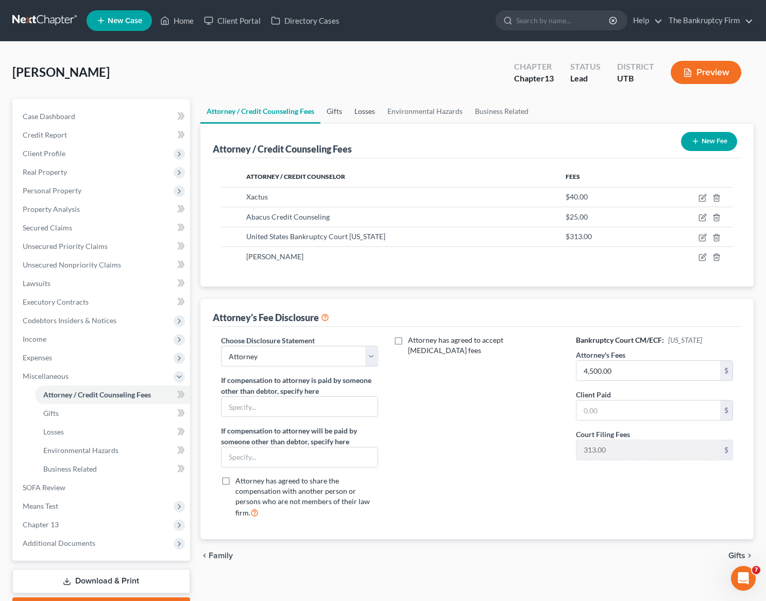
click at [332, 108] on link "Gifts" at bounding box center [335, 111] width 28 height 25
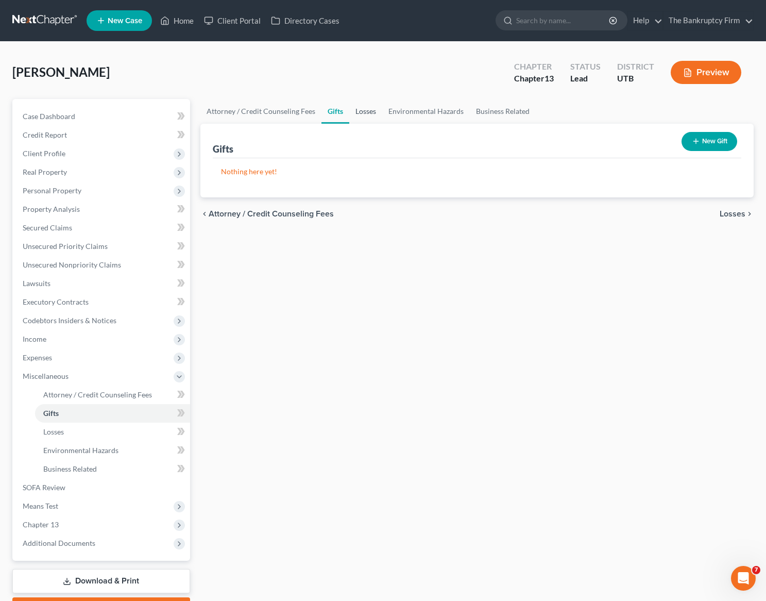
click at [362, 110] on link "Losses" at bounding box center [365, 111] width 33 height 25
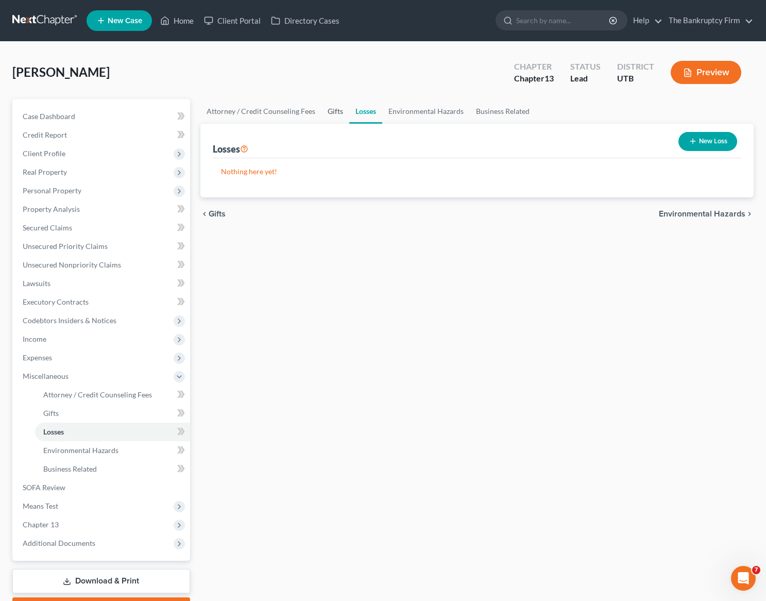
click at [332, 112] on link "Gifts" at bounding box center [336, 111] width 28 height 25
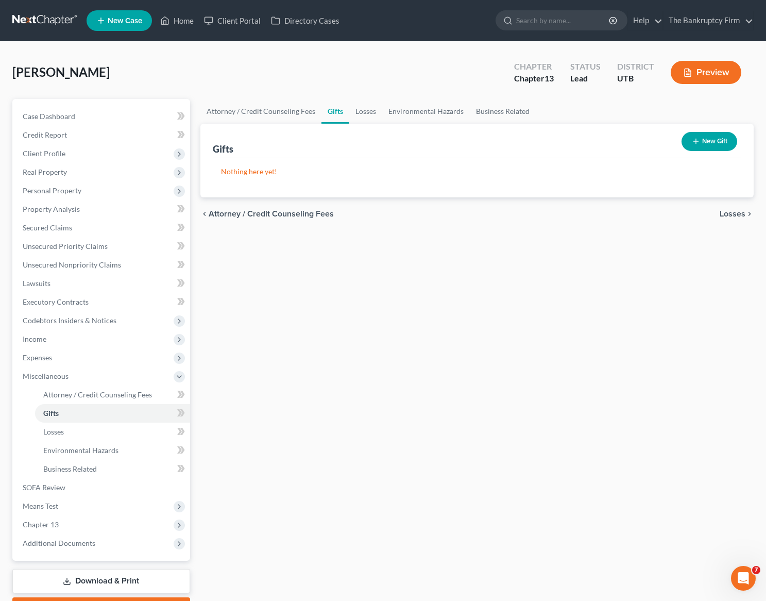
click at [325, 107] on link "Gifts" at bounding box center [336, 111] width 28 height 25
click at [354, 109] on link "Losses" at bounding box center [365, 111] width 33 height 25
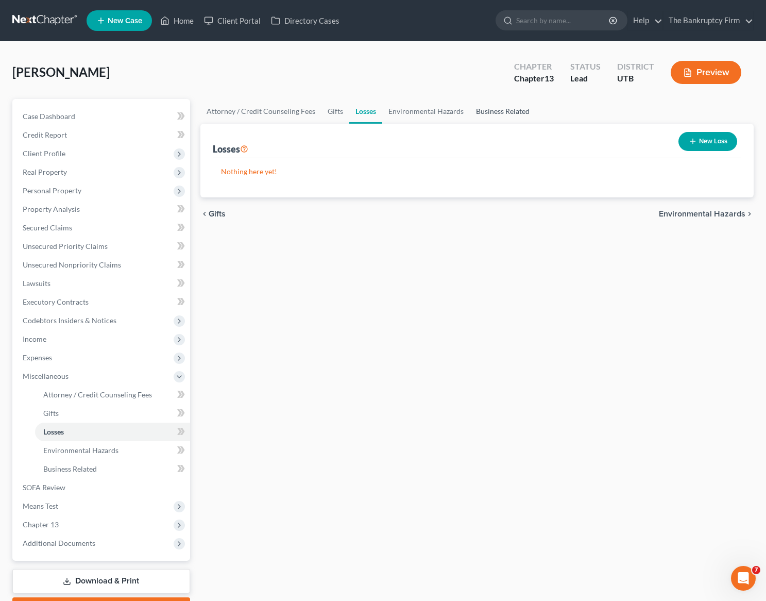
click at [507, 110] on link "Business Related" at bounding box center [503, 111] width 66 height 25
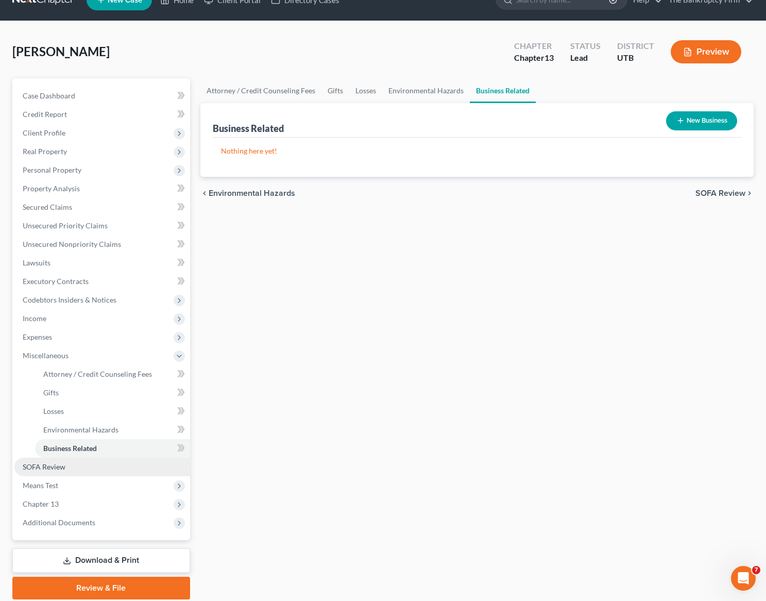
scroll to position [25, 0]
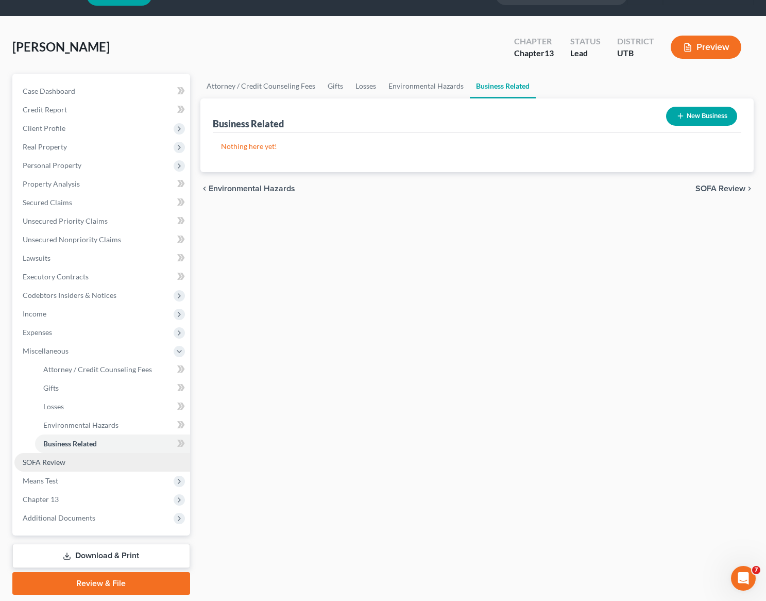
drag, startPoint x: 55, startPoint y: 463, endPoint x: 49, endPoint y: 463, distance: 5.2
click at [54, 463] on span "SOFA Review" at bounding box center [44, 462] width 43 height 9
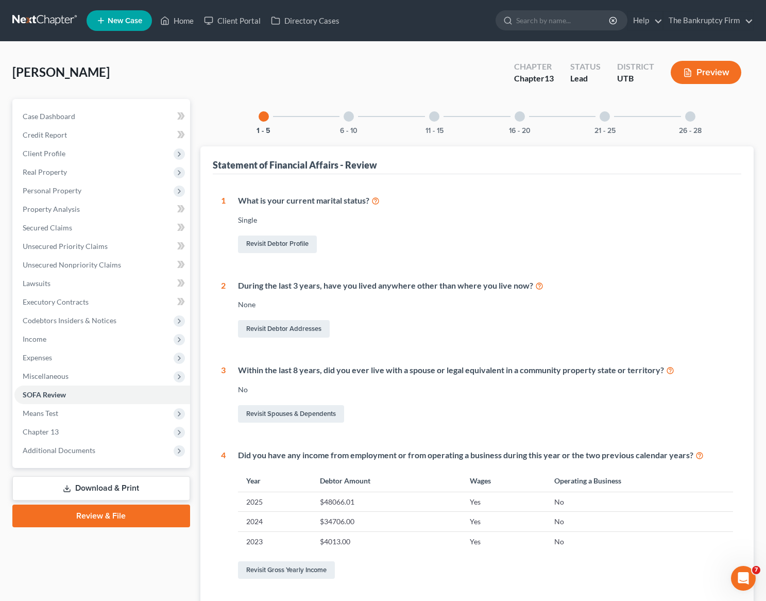
click at [347, 115] on div at bounding box center [349, 116] width 10 height 10
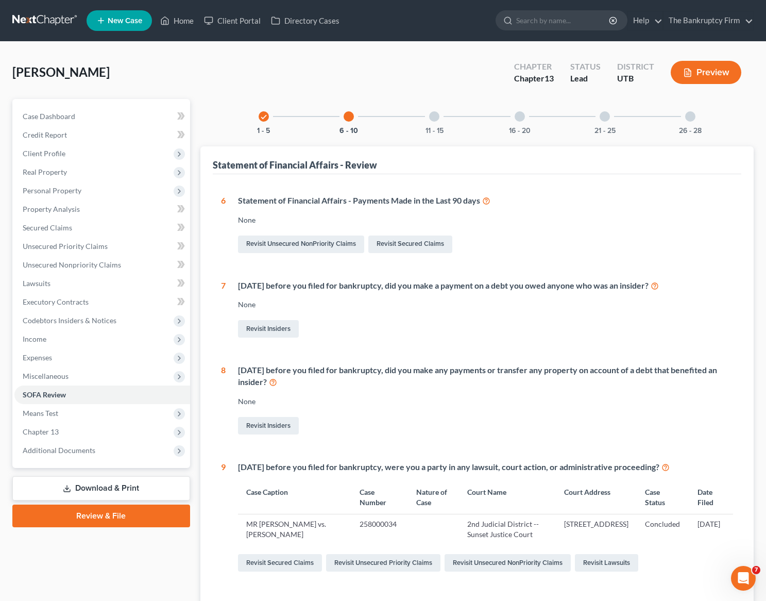
click at [434, 112] on div at bounding box center [434, 116] width 10 height 10
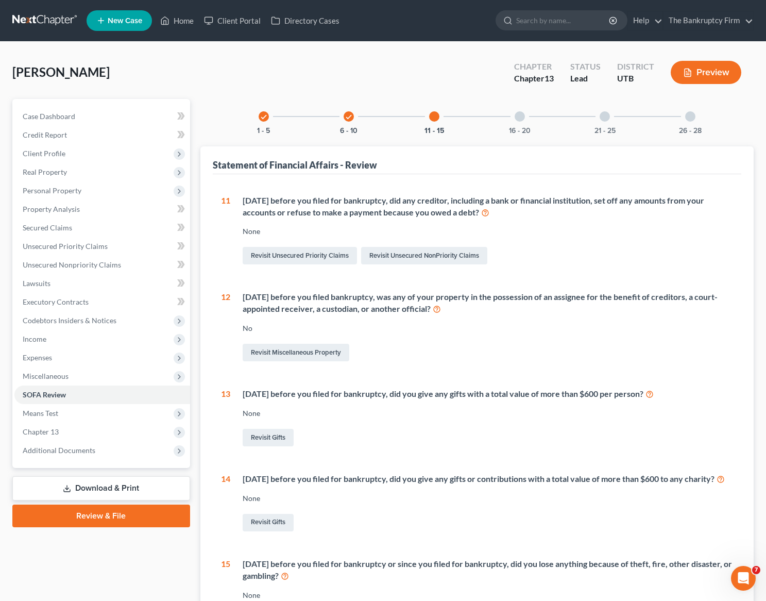
click at [522, 116] on div at bounding box center [520, 116] width 10 height 10
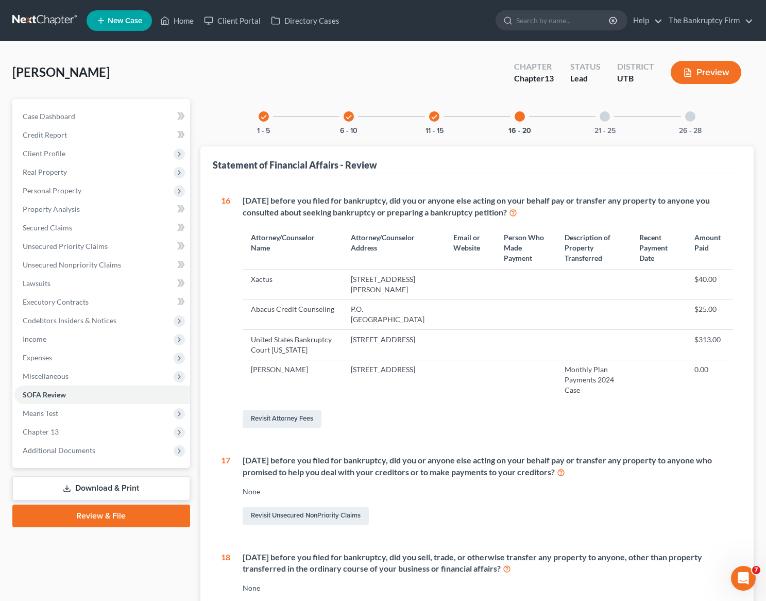
click at [607, 118] on div at bounding box center [605, 116] width 10 height 10
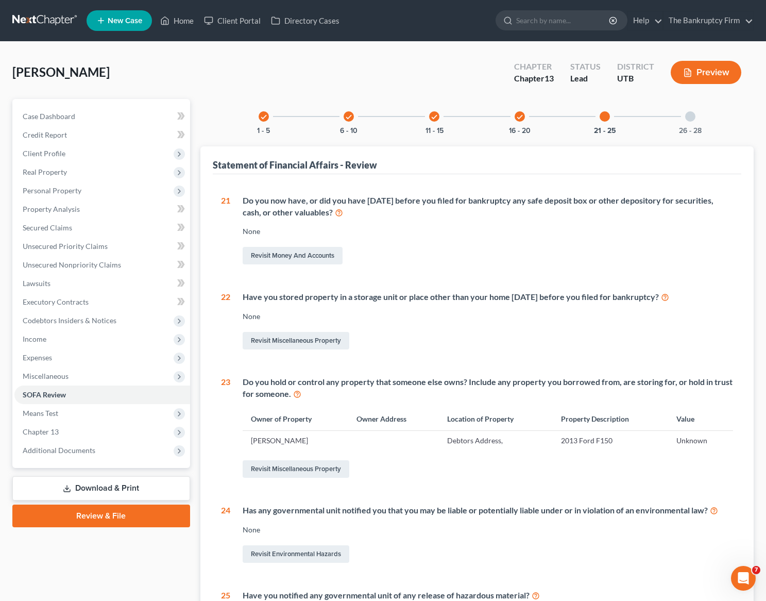
click at [690, 116] on div at bounding box center [690, 116] width 10 height 10
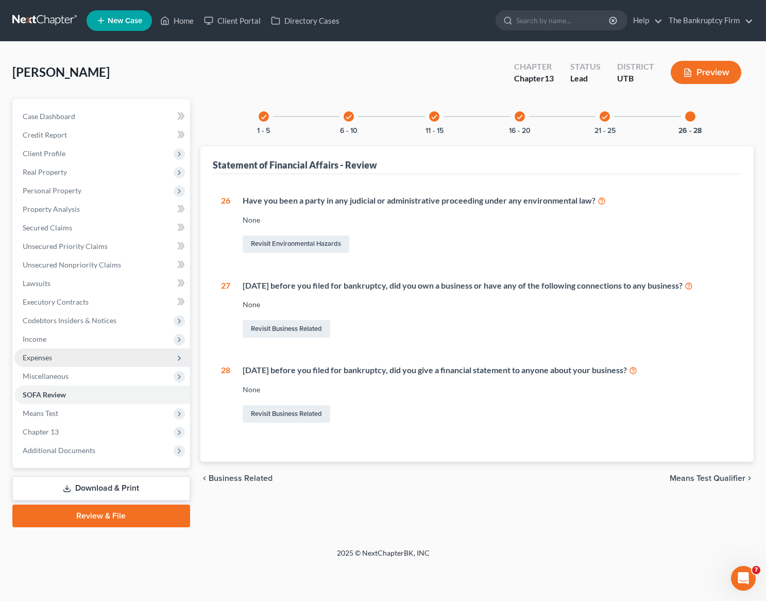
click at [51, 350] on span "Expenses" at bounding box center [102, 357] width 176 height 19
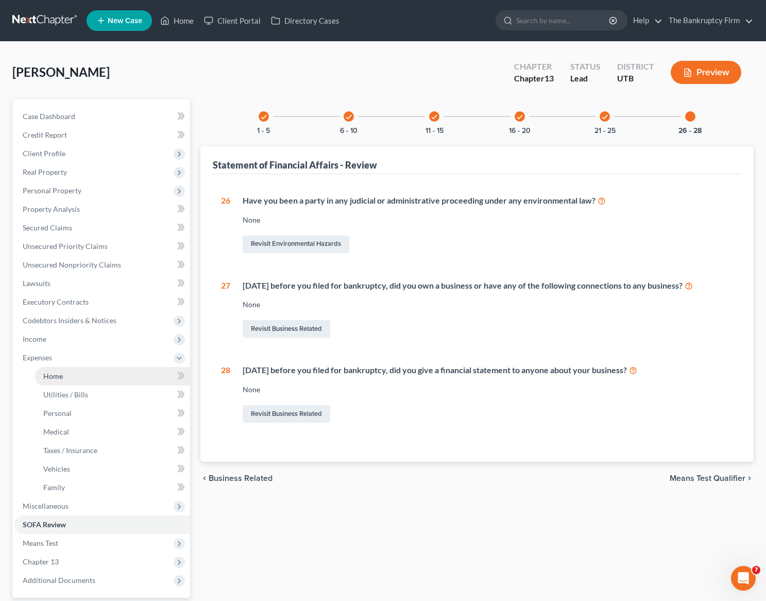
click at [66, 376] on link "Home" at bounding box center [112, 376] width 155 height 19
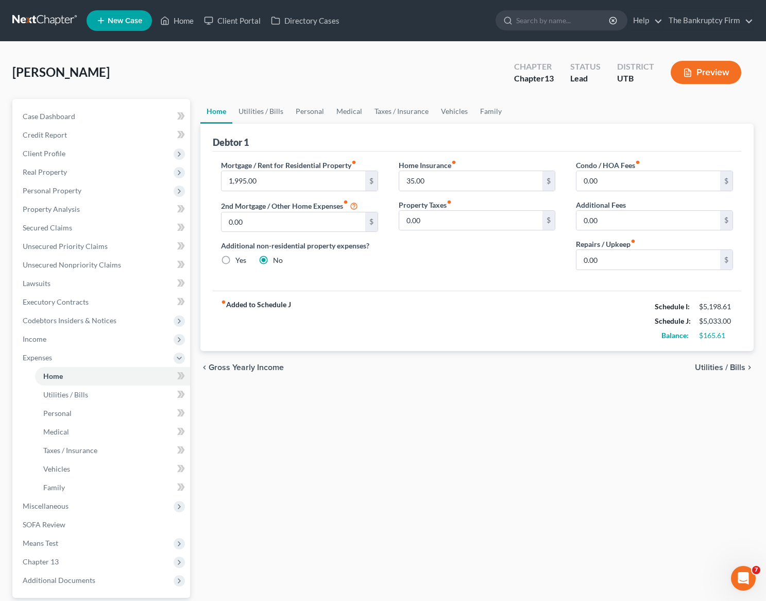
click at [376, 74] on div "Williams, Elizabeth Upgraded Chapter Chapter 13 Status Lead District UTB Preview" at bounding box center [383, 76] width 742 height 45
click at [411, 109] on link "Taxes / Insurance" at bounding box center [402, 111] width 66 height 25
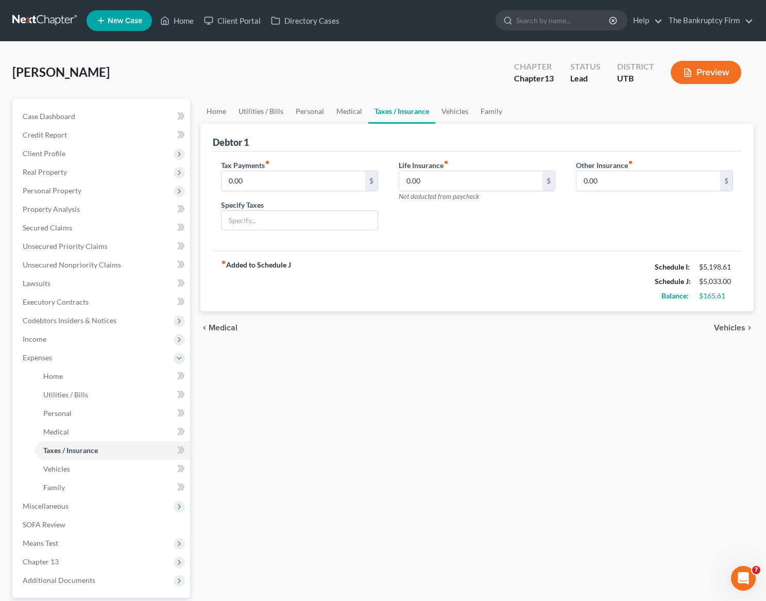
click at [466, 66] on div "Williams, Elizabeth Upgraded Chapter Chapter 13 Status Lead District UTB Preview" at bounding box center [383, 76] width 742 height 45
click at [339, 109] on link "Medical" at bounding box center [349, 111] width 38 height 25
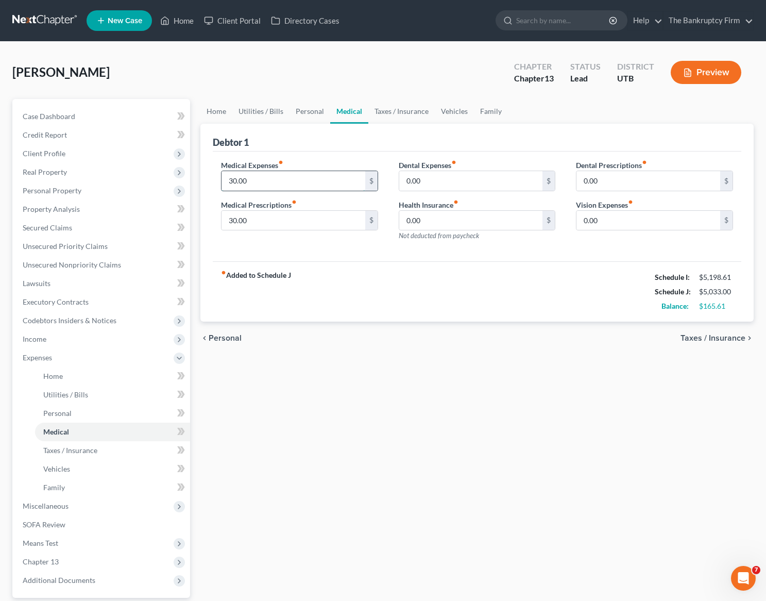
click at [272, 181] on input "30.00" at bounding box center [294, 181] width 144 height 20
click at [309, 114] on link "Personal" at bounding box center [310, 111] width 41 height 25
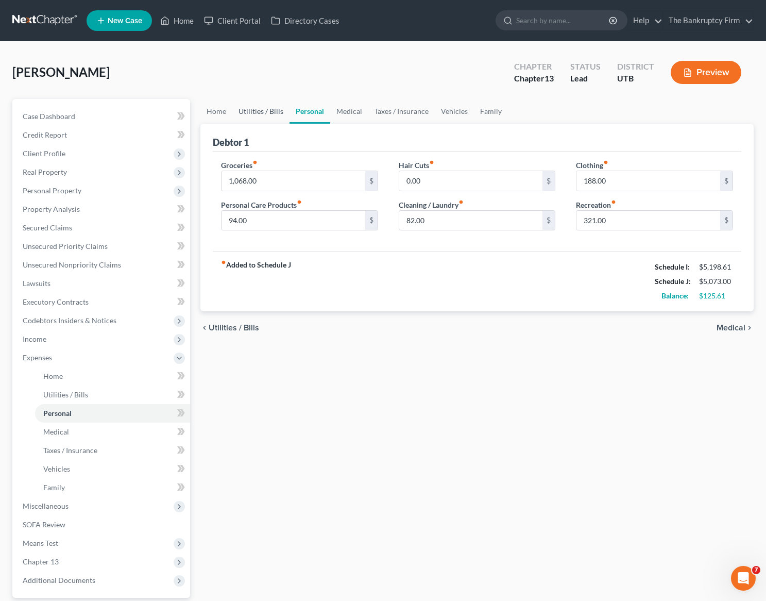
click at [272, 112] on link "Utilities / Bills" at bounding box center [260, 111] width 57 height 25
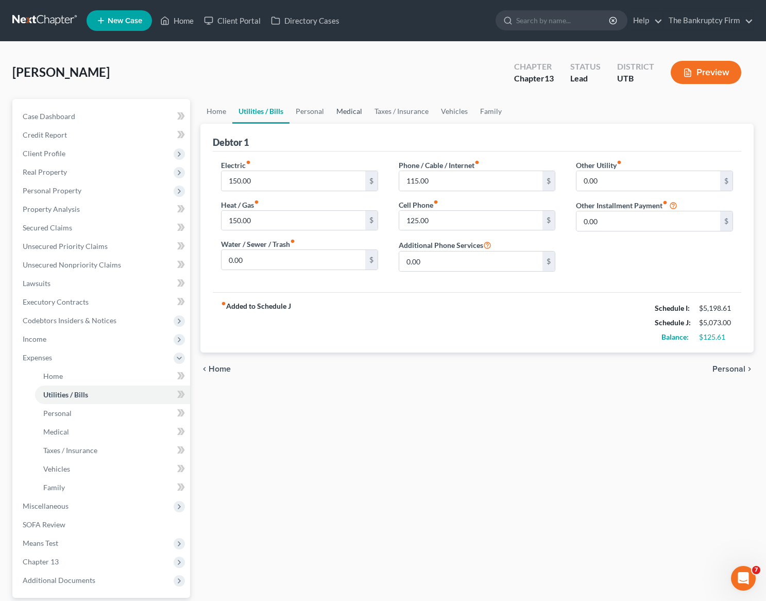
click at [348, 113] on link "Medical" at bounding box center [349, 111] width 38 height 25
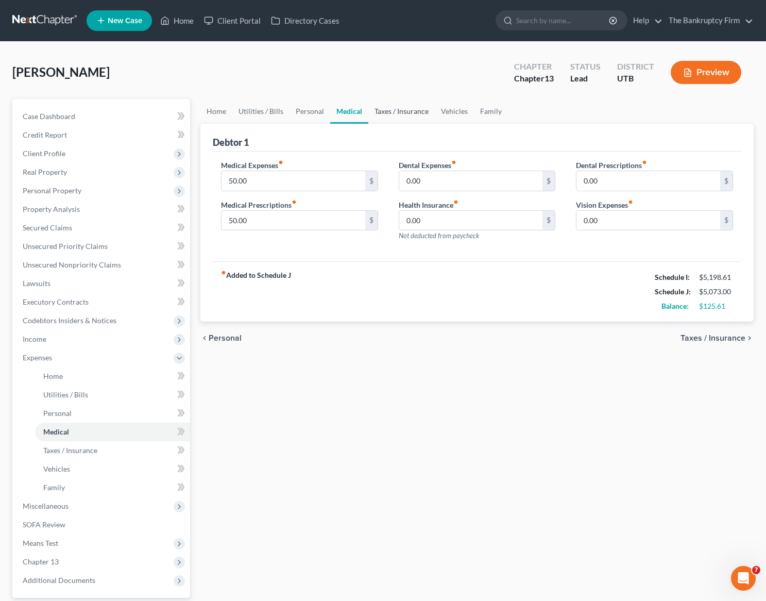
click at [401, 112] on link "Taxes / Insurance" at bounding box center [402, 111] width 66 height 25
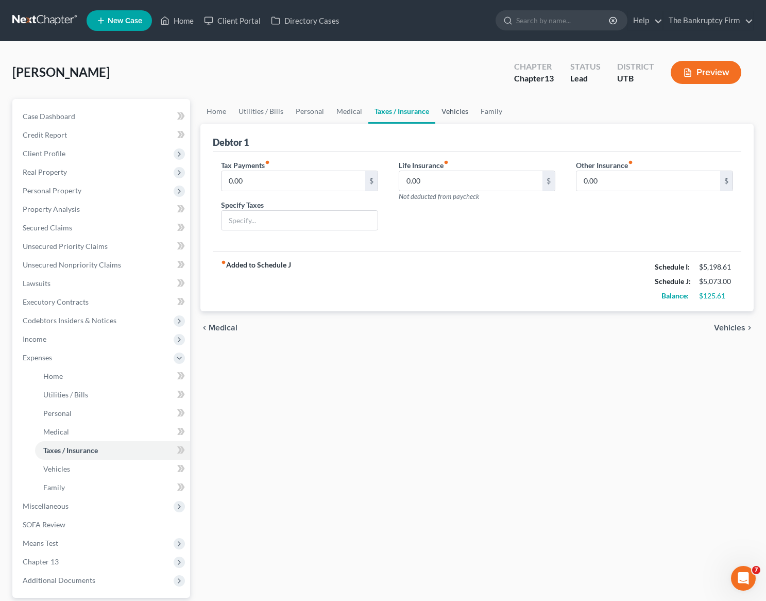
click at [455, 110] on link "Vehicles" at bounding box center [455, 111] width 39 height 25
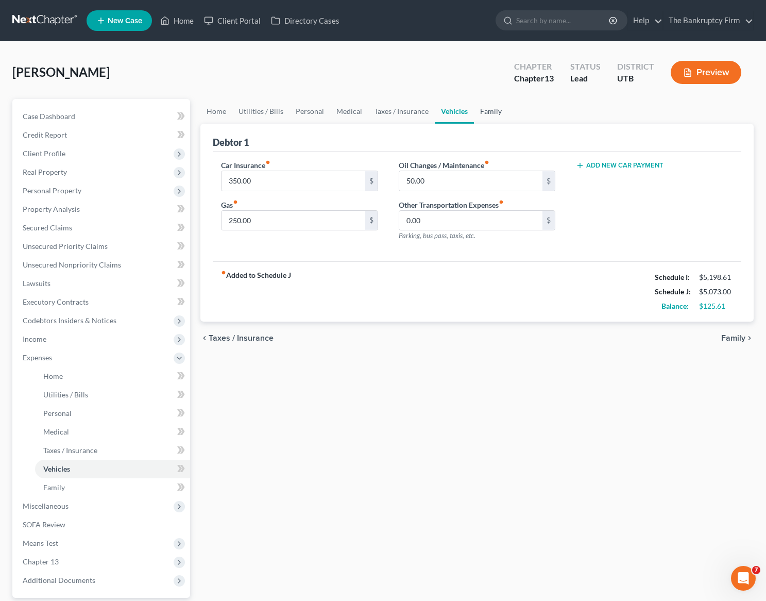
click at [491, 109] on link "Family" at bounding box center [491, 111] width 34 height 25
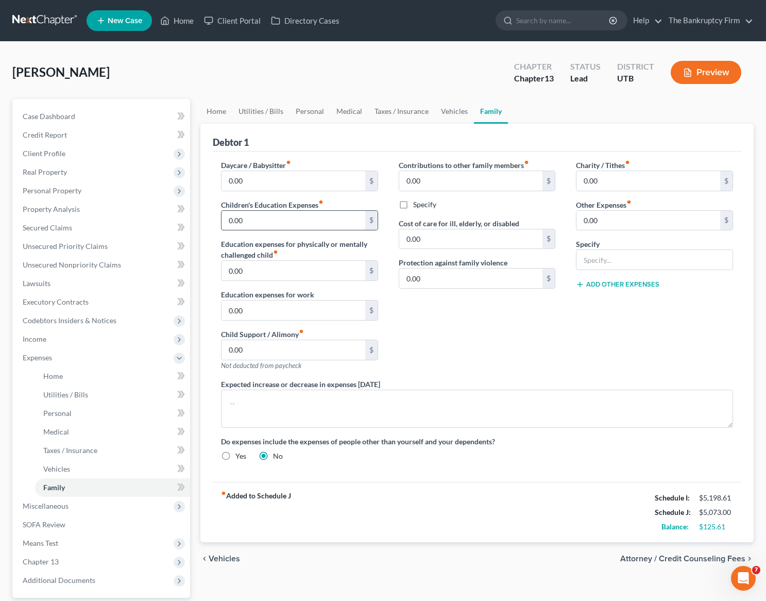
click at [297, 222] on input "0.00" at bounding box center [294, 221] width 144 height 20
click at [355, 161] on div "Daycare / Babysitter fiber_manual_record 0.00 $" at bounding box center [299, 175] width 157 height 31
click at [211, 114] on link "Home" at bounding box center [216, 111] width 32 height 25
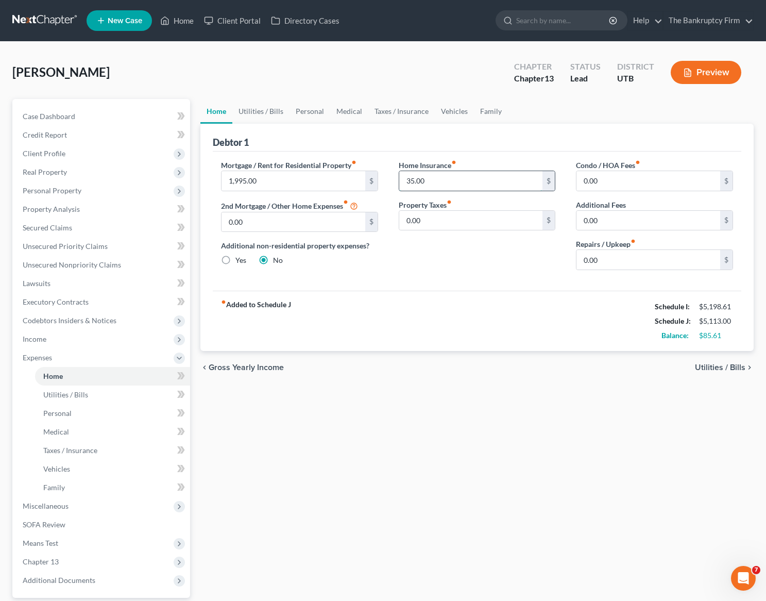
click at [484, 185] on input "35.00" at bounding box center [471, 181] width 144 height 20
click at [51, 505] on span "Miscellaneous" at bounding box center [46, 505] width 46 height 9
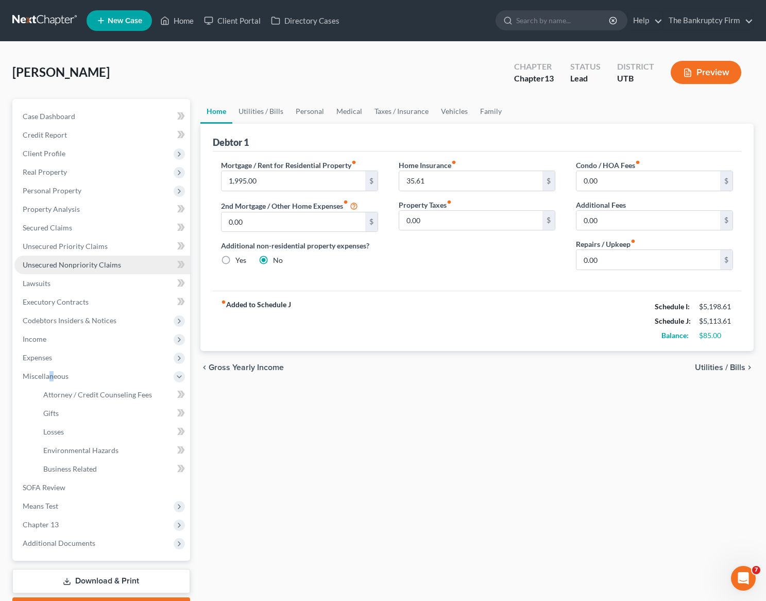
click at [69, 260] on span "Unsecured Nonpriority Claims" at bounding box center [72, 264] width 98 height 9
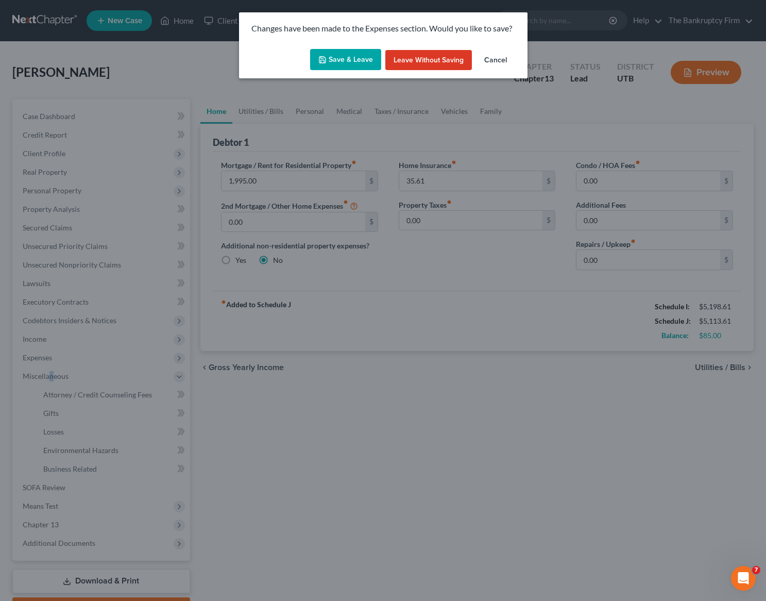
click at [341, 53] on button "Save & Leave" at bounding box center [345, 60] width 71 height 22
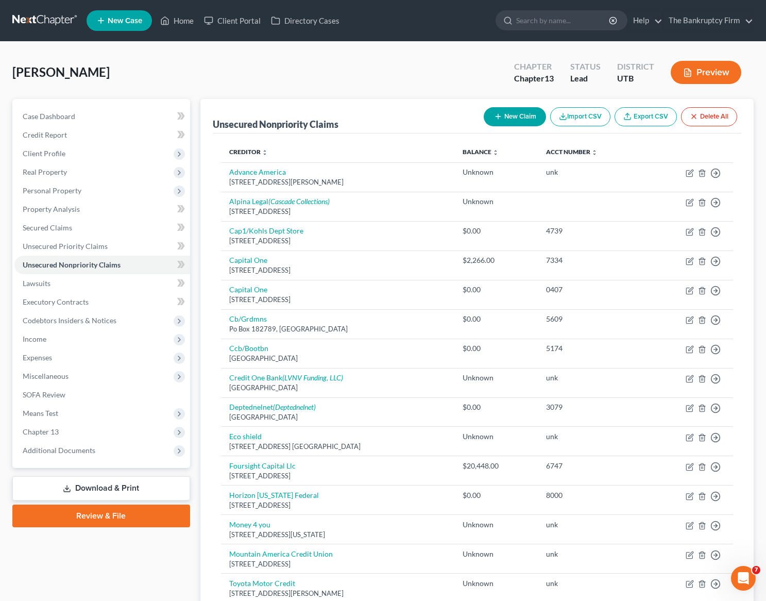
click at [361, 78] on div "Williams, Elizabeth Upgraded Chapter Chapter 13 Status Lead District UTB Preview" at bounding box center [383, 76] width 742 height 45
click at [55, 282] on link "Lawsuits" at bounding box center [102, 283] width 176 height 19
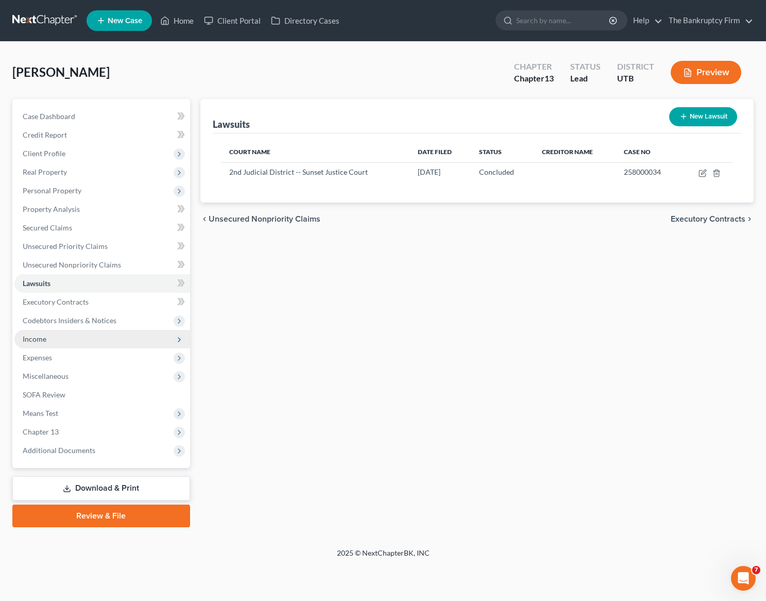
click at [87, 342] on span "Income" at bounding box center [102, 339] width 176 height 19
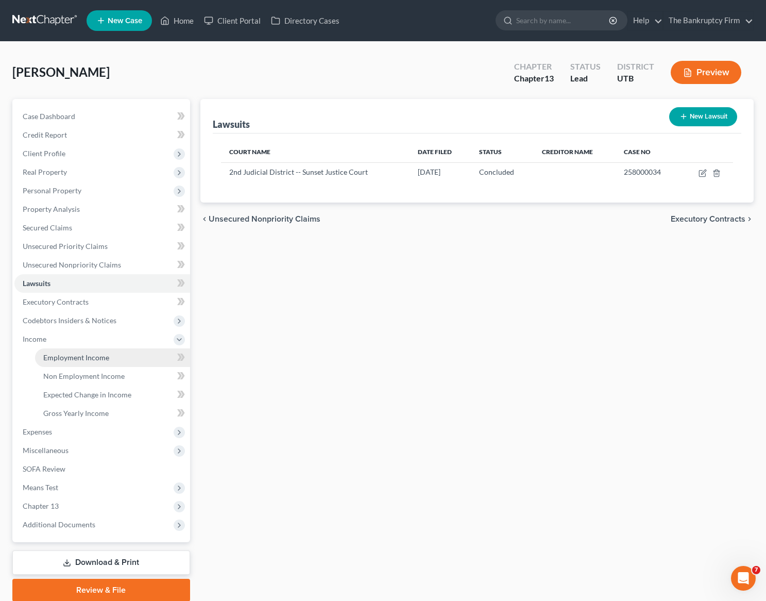
click at [64, 360] on span "Employment Income" at bounding box center [76, 357] width 66 height 9
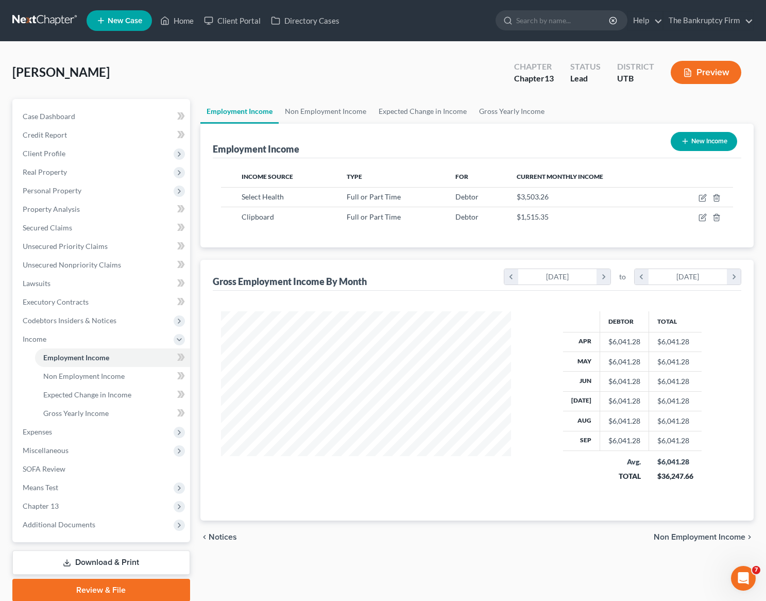
scroll to position [185, 311]
click at [350, 113] on link "Non Employment Income" at bounding box center [326, 111] width 94 height 25
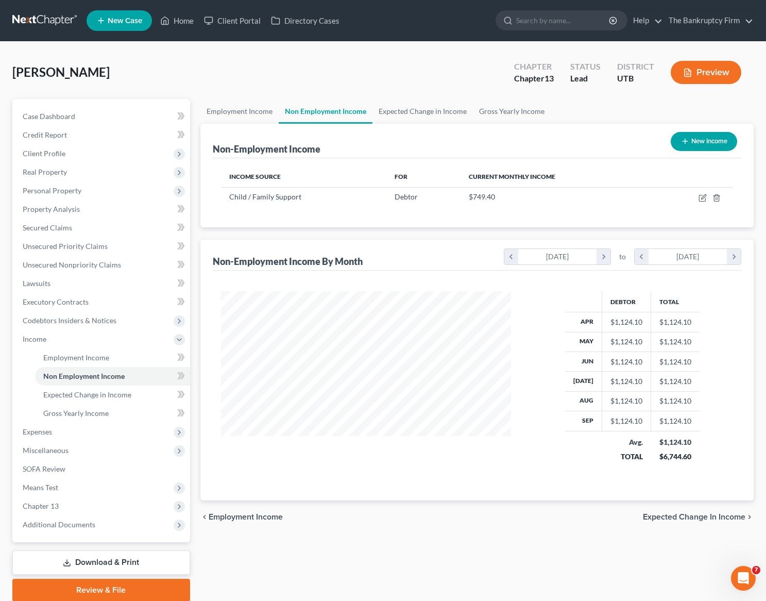
scroll to position [185, 311]
click at [237, 107] on link "Employment Income" at bounding box center [239, 111] width 78 height 25
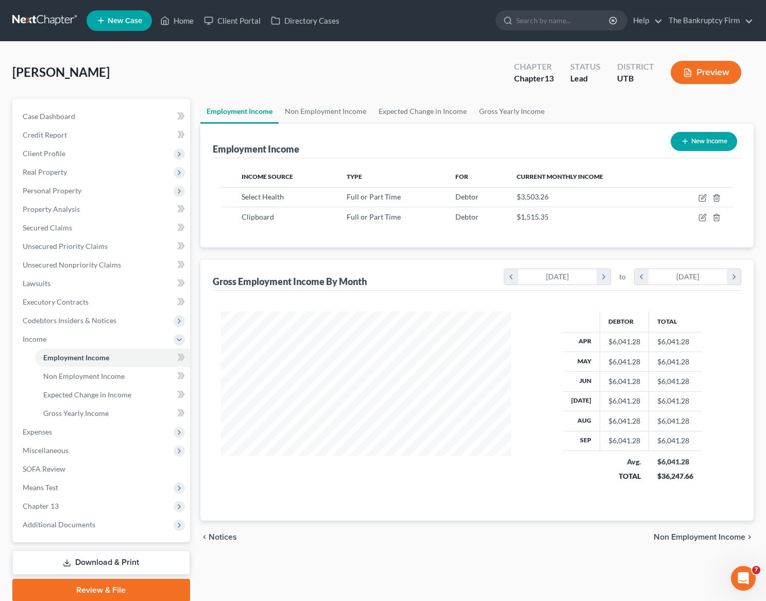
scroll to position [185, 311]
click at [349, 143] on div "Employment Income New Income" at bounding box center [477, 141] width 529 height 35
click at [61, 433] on span "Expenses" at bounding box center [102, 432] width 176 height 19
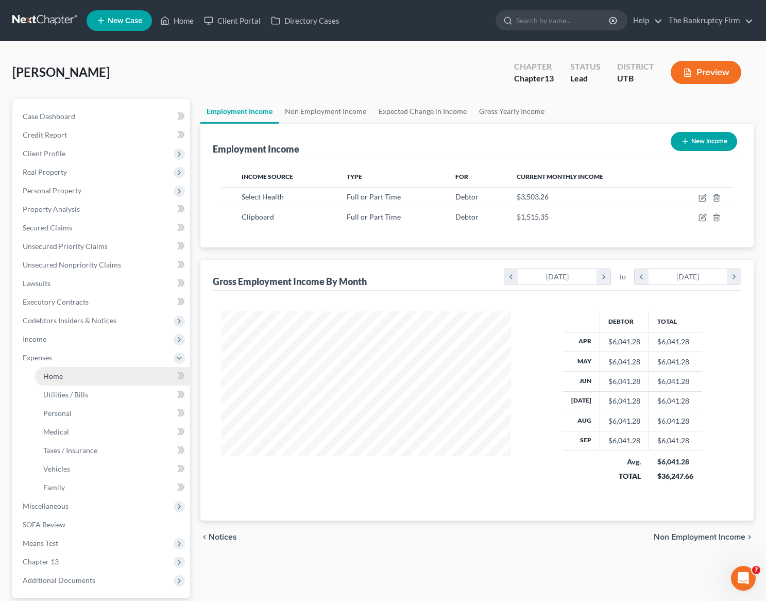
click at [104, 380] on link "Home" at bounding box center [112, 376] width 155 height 19
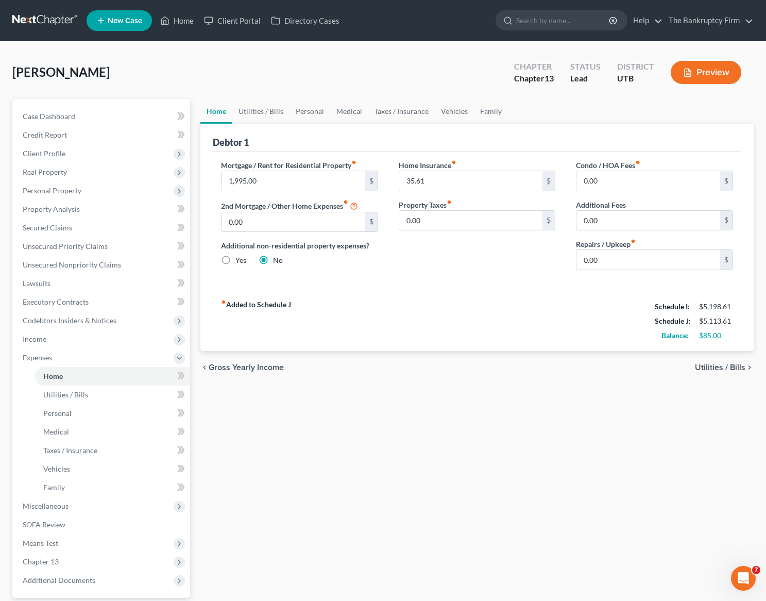
click at [281, 129] on div "Debtor 1" at bounding box center [477, 138] width 529 height 28
click at [263, 108] on link "Utilities / Bills" at bounding box center [260, 111] width 57 height 25
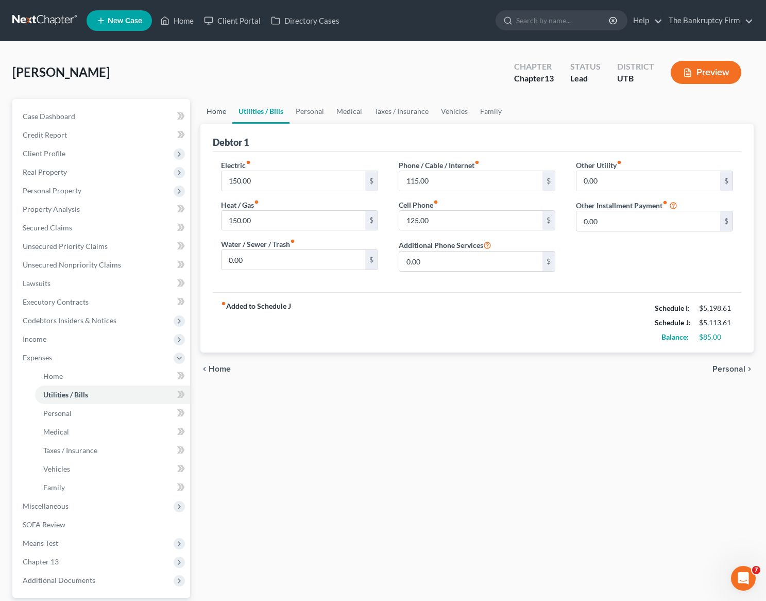
click at [221, 112] on link "Home" at bounding box center [216, 111] width 32 height 25
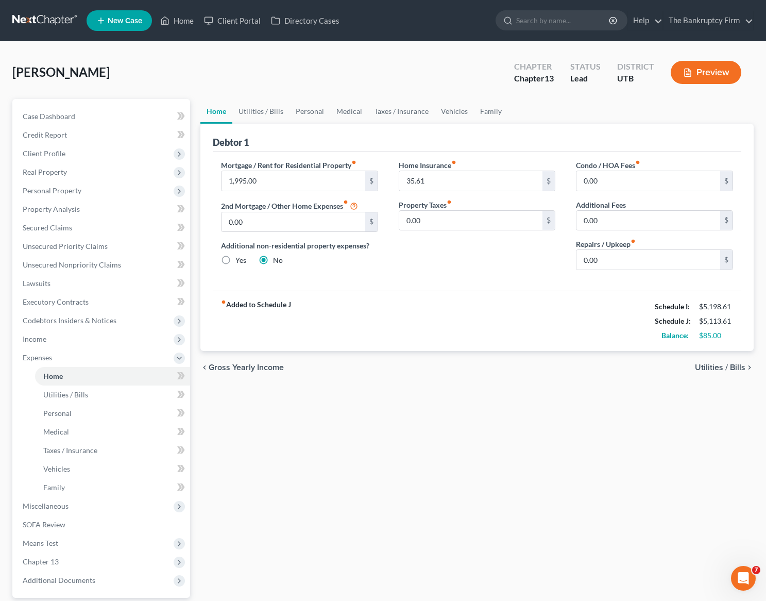
click at [420, 136] on div "Debtor 1" at bounding box center [477, 138] width 529 height 28
click at [51, 114] on span "Case Dashboard" at bounding box center [49, 116] width 53 height 9
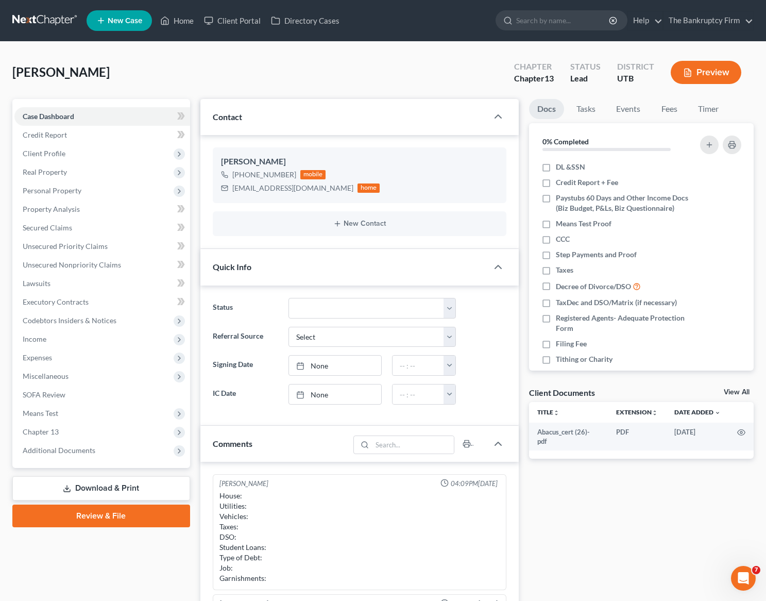
scroll to position [81, 0]
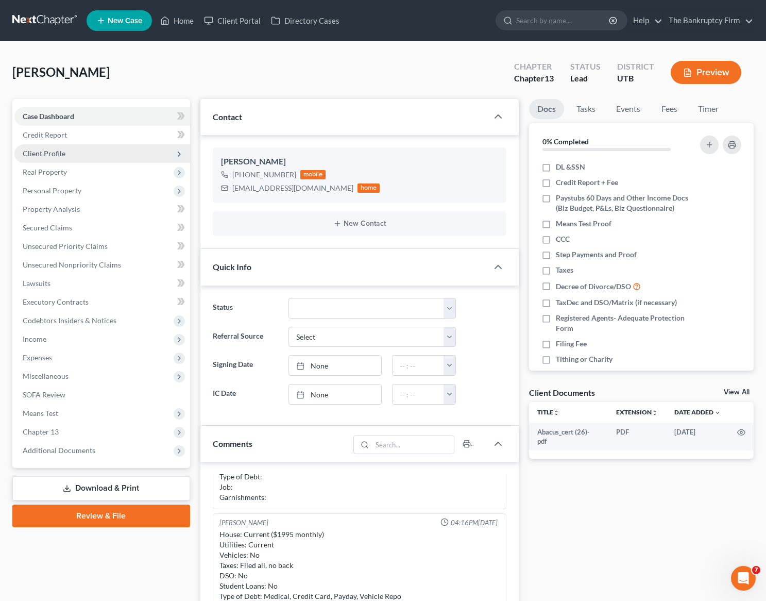
click at [87, 146] on span "Client Profile" at bounding box center [102, 153] width 176 height 19
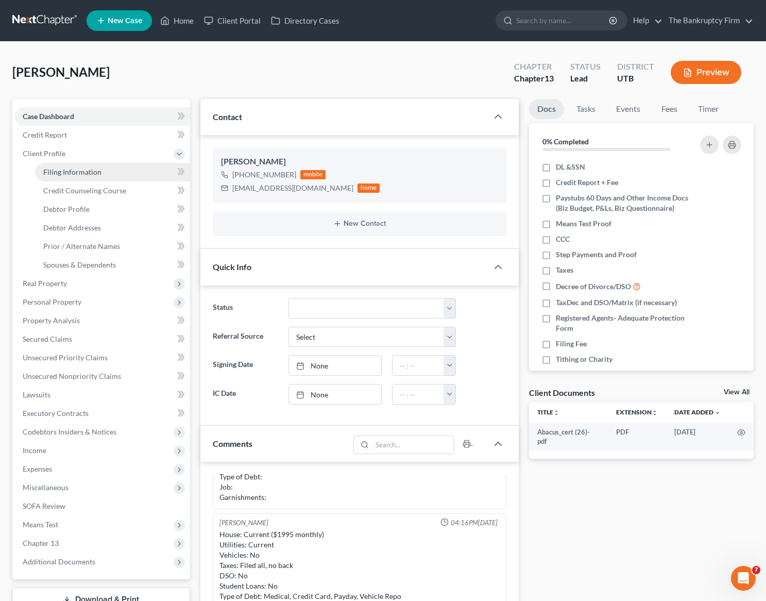
click at [104, 172] on link "Filing Information" at bounding box center [112, 172] width 155 height 19
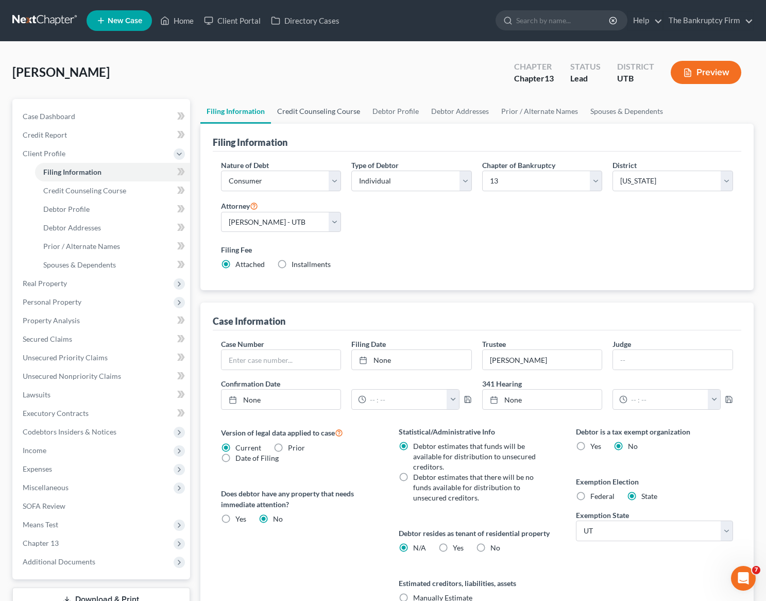
click at [317, 112] on link "Credit Counseling Course" at bounding box center [318, 111] width 95 height 25
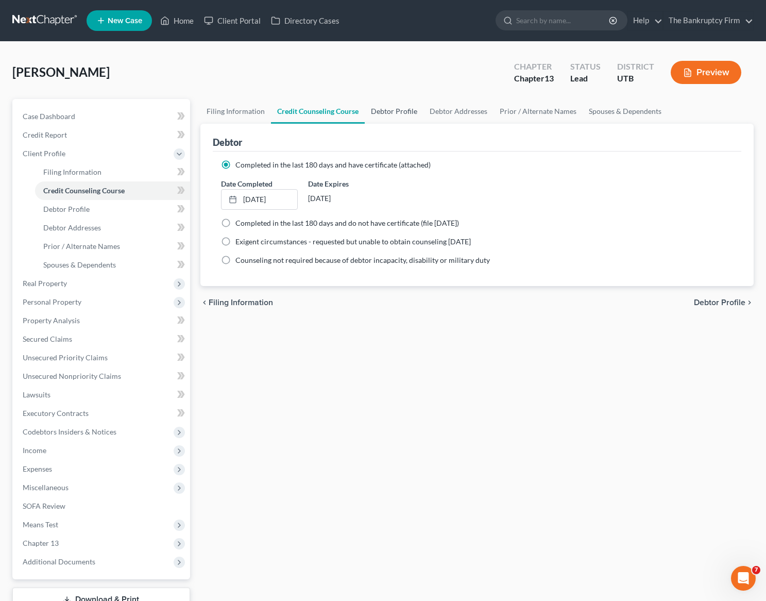
click at [404, 112] on link "Debtor Profile" at bounding box center [394, 111] width 59 height 25
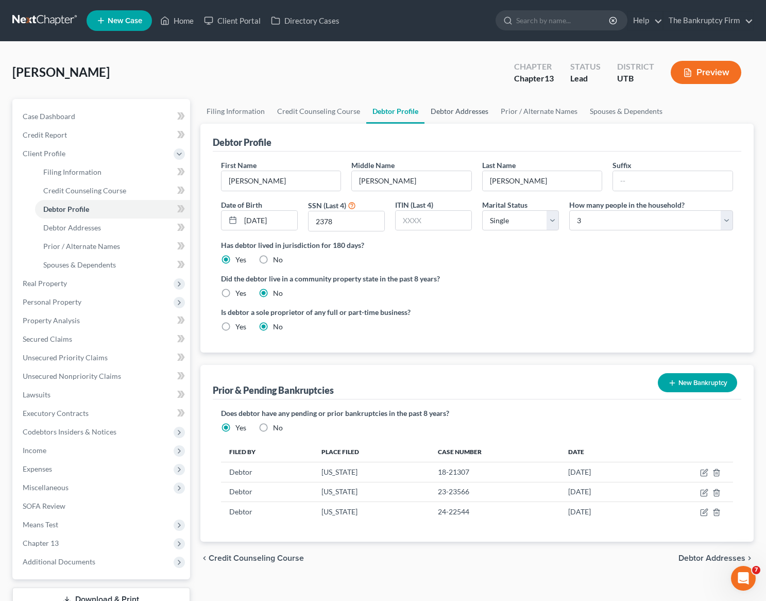
click at [458, 108] on link "Debtor Addresses" at bounding box center [460, 111] width 70 height 25
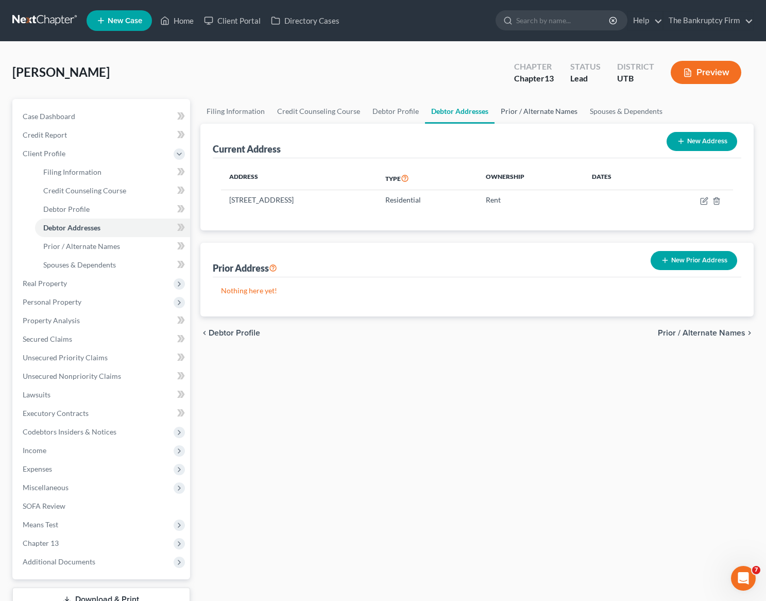
click at [534, 109] on link "Prior / Alternate Names" at bounding box center [539, 111] width 89 height 25
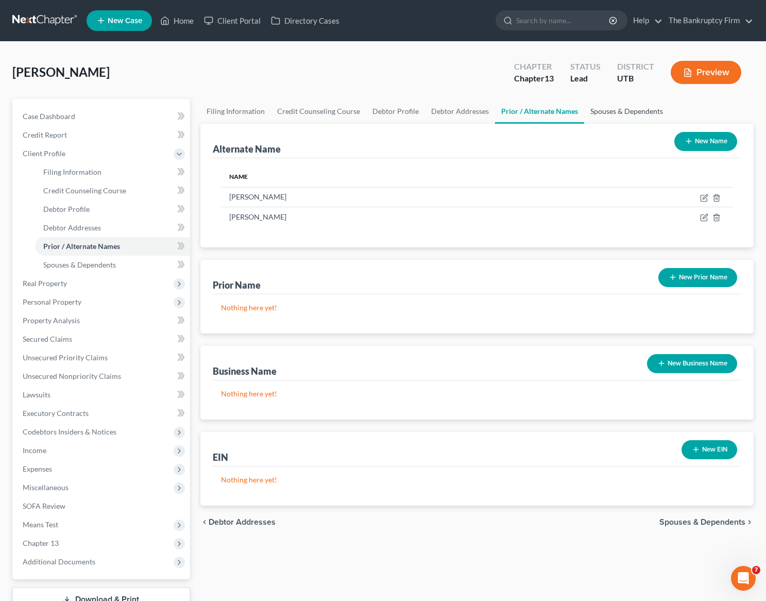
click at [605, 108] on link "Spouses & Dependents" at bounding box center [626, 111] width 85 height 25
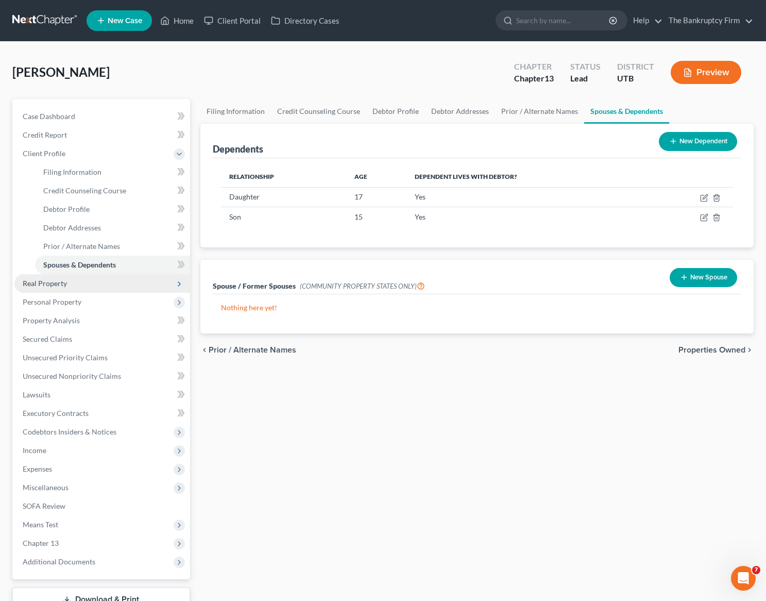
click at [73, 288] on span "Real Property" at bounding box center [102, 283] width 176 height 19
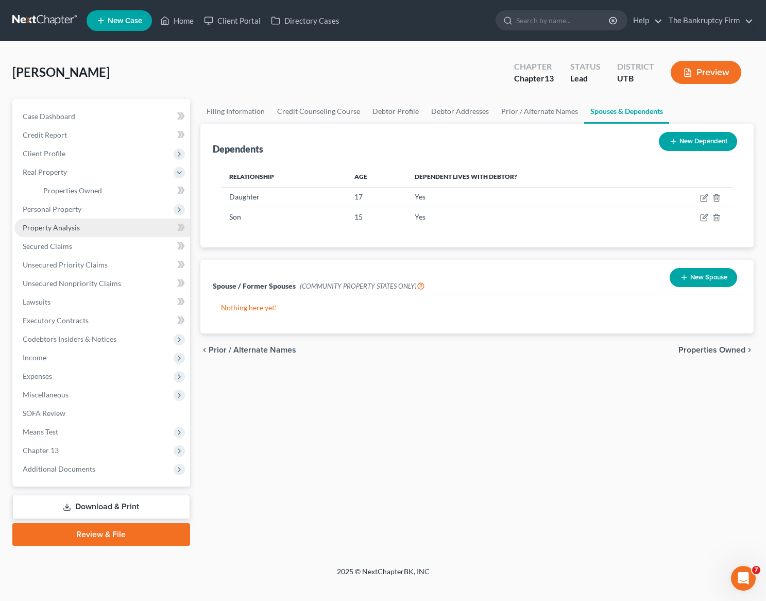
click at [83, 226] on link "Property Analysis" at bounding box center [102, 228] width 176 height 19
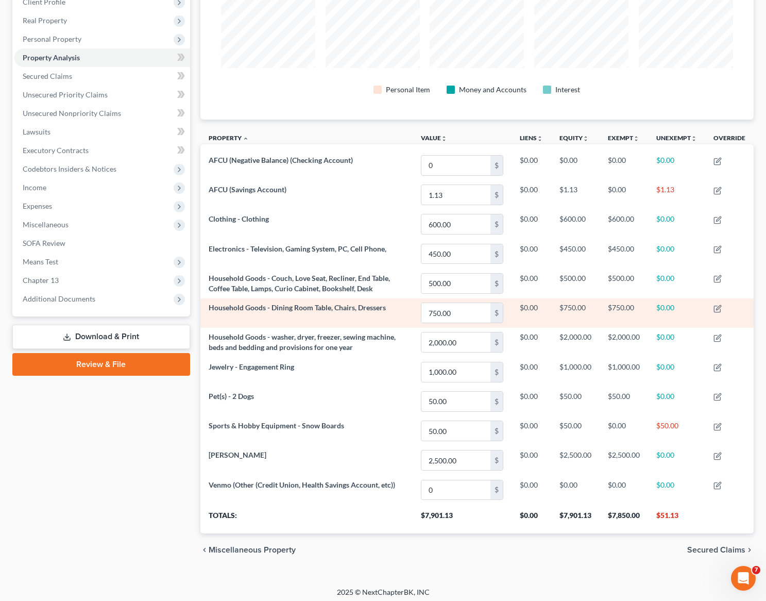
scroll to position [155, 0]
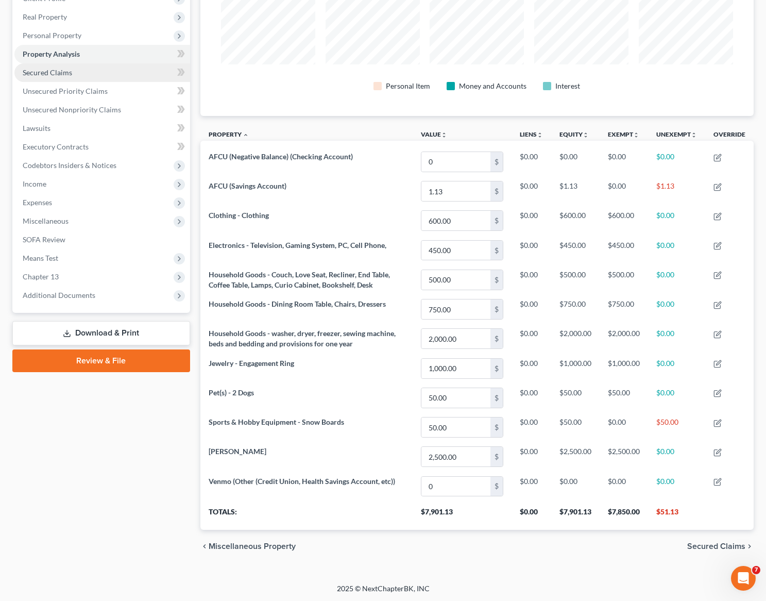
click at [64, 73] on span "Secured Claims" at bounding box center [47, 72] width 49 height 9
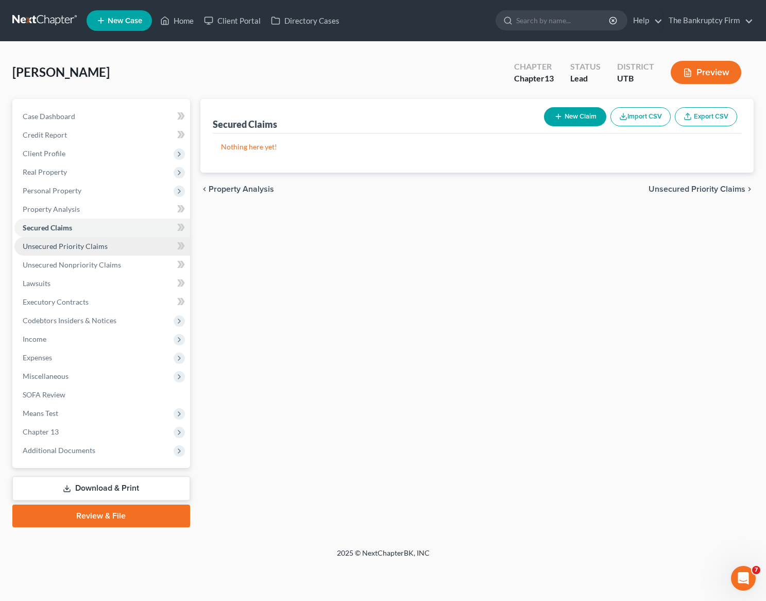
click at [107, 240] on link "Unsecured Priority Claims" at bounding box center [102, 246] width 176 height 19
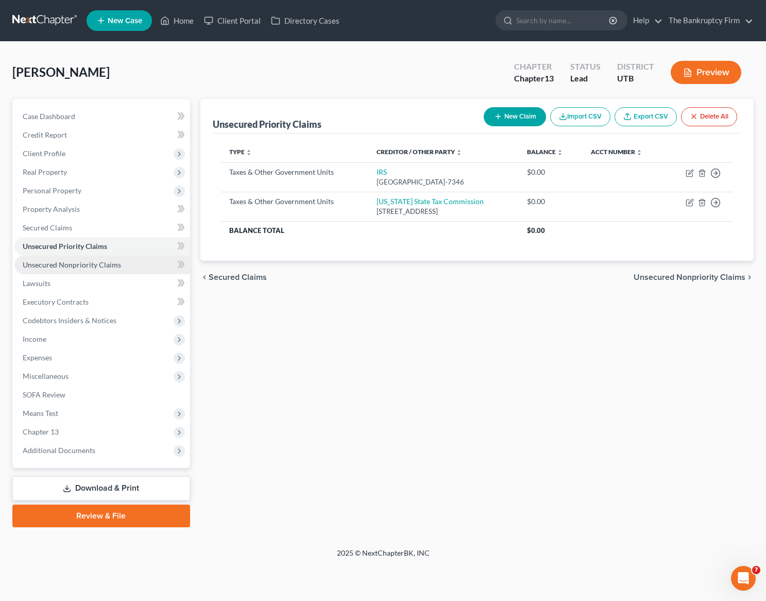
click at [112, 262] on span "Unsecured Nonpriority Claims" at bounding box center [72, 264] width 98 height 9
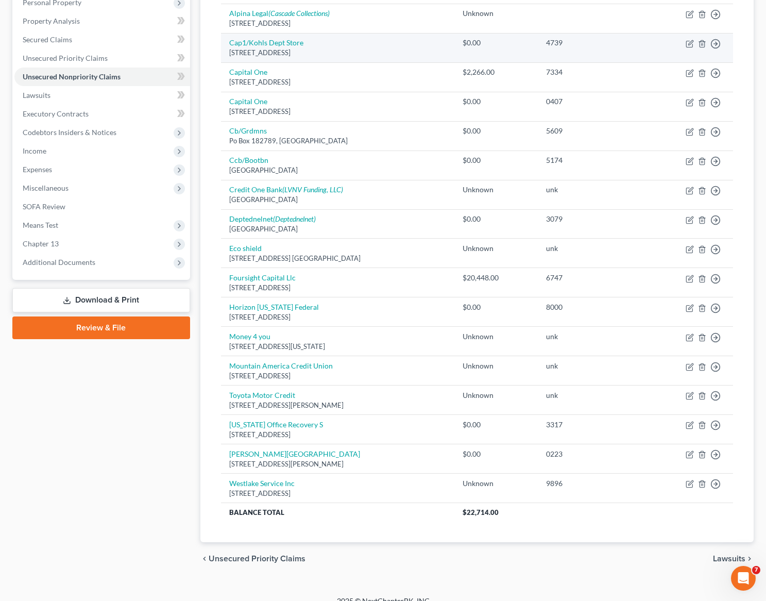
scroll to position [196, 0]
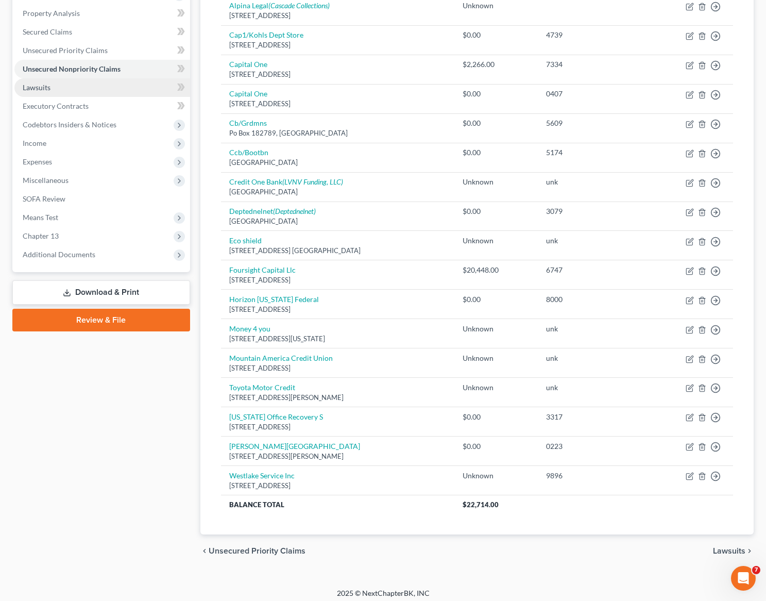
click at [88, 86] on link "Lawsuits" at bounding box center [102, 87] width 176 height 19
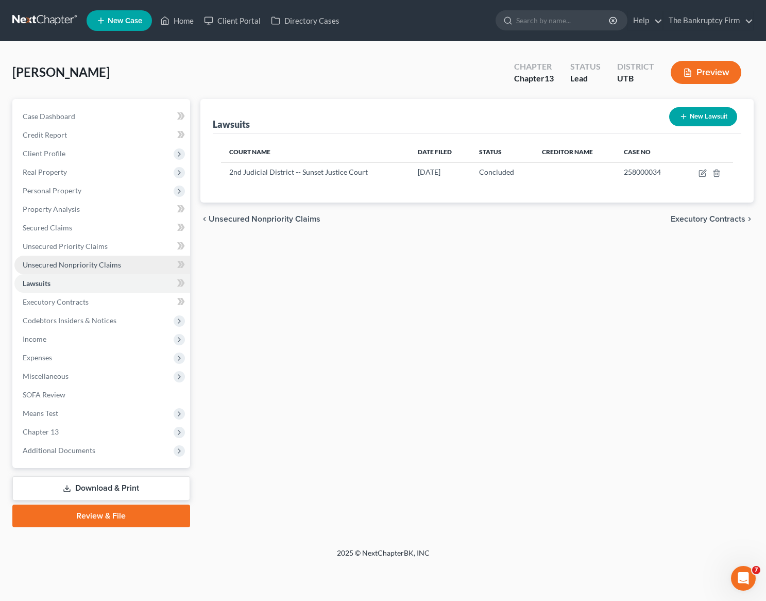
click at [74, 265] on span "Unsecured Nonpriority Claims" at bounding box center [72, 264] width 98 height 9
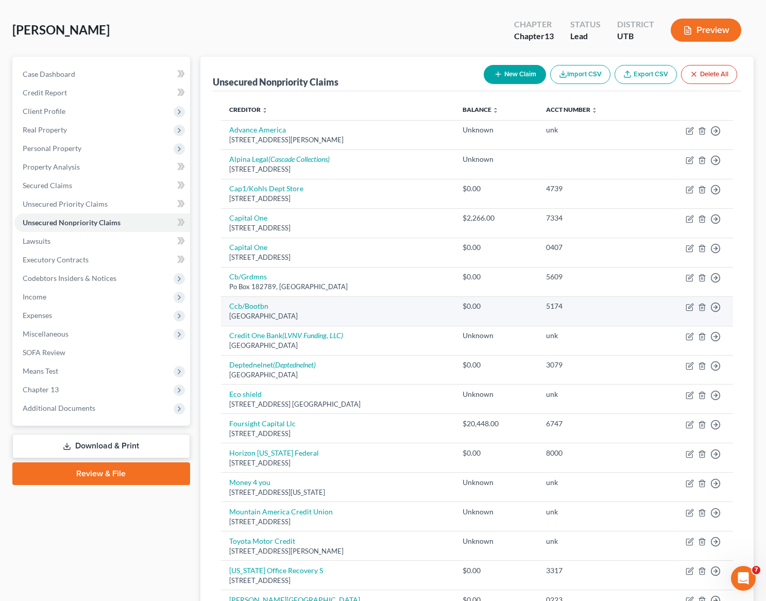
scroll to position [45, 0]
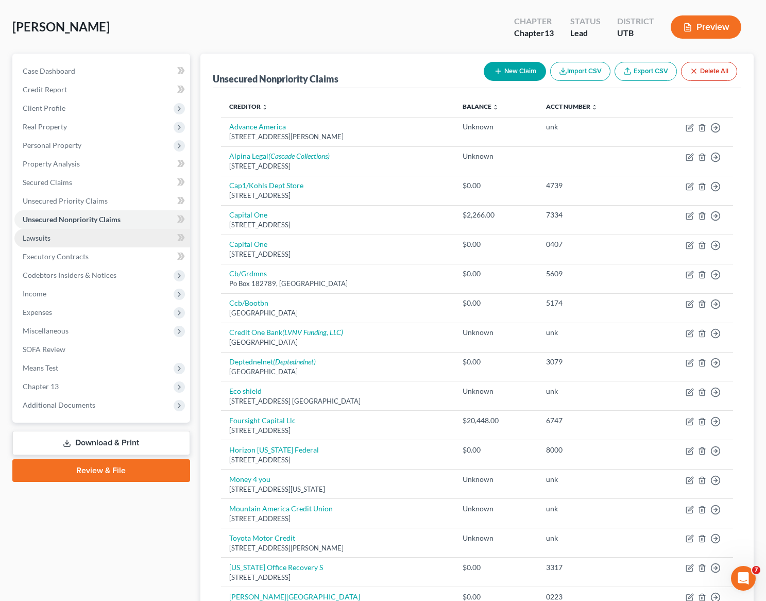
click at [54, 237] on link "Lawsuits" at bounding box center [102, 238] width 176 height 19
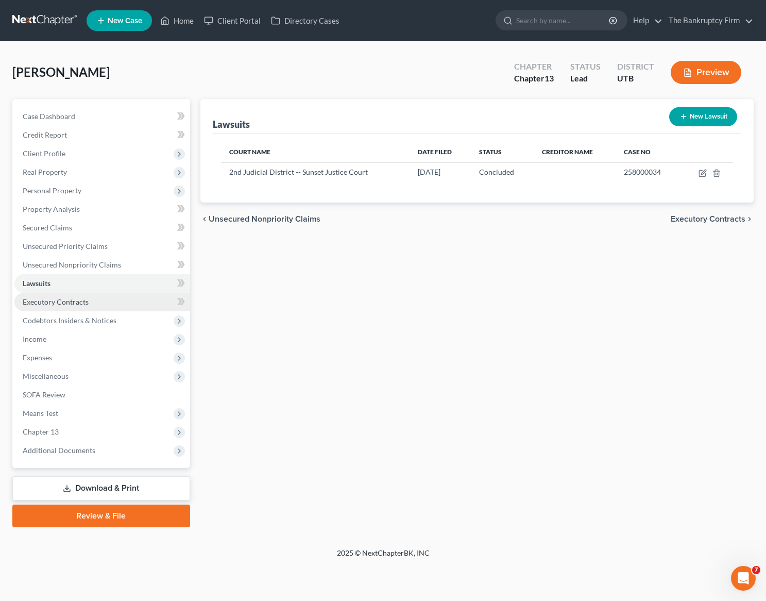
click at [71, 300] on span "Executory Contracts" at bounding box center [56, 301] width 66 height 9
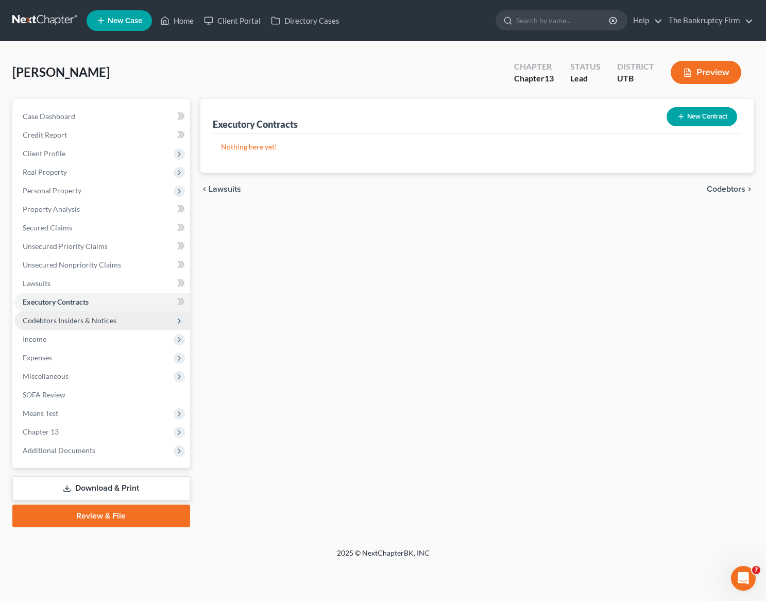
click at [75, 315] on span "Codebtors Insiders & Notices" at bounding box center [102, 320] width 176 height 19
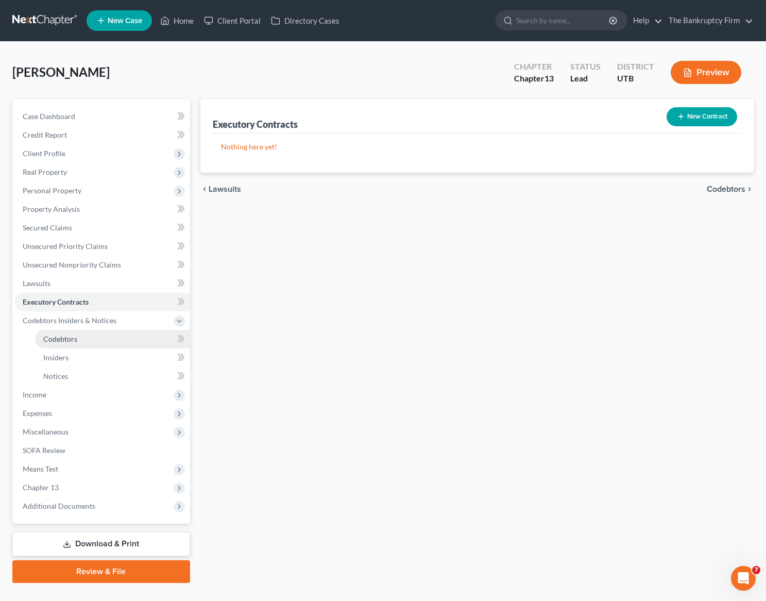
click at [75, 338] on span "Codebtors" at bounding box center [60, 339] width 34 height 9
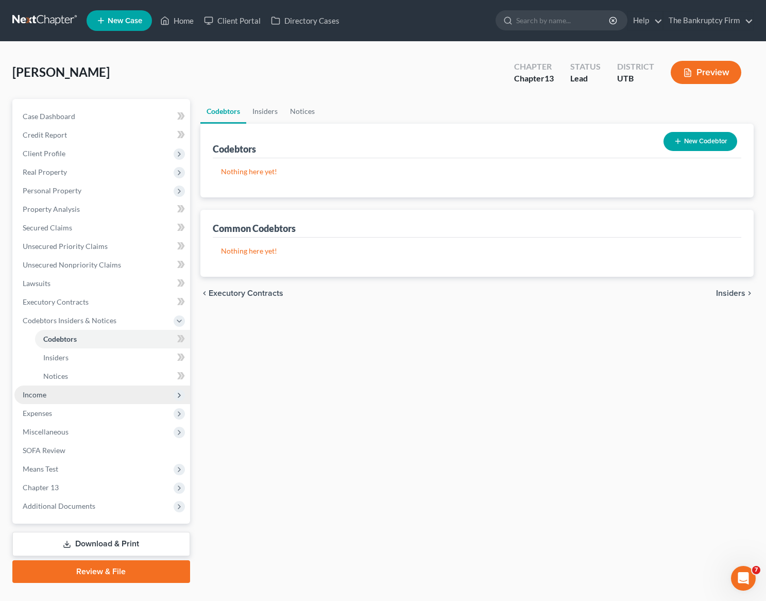
click at [60, 392] on span "Income" at bounding box center [102, 395] width 176 height 19
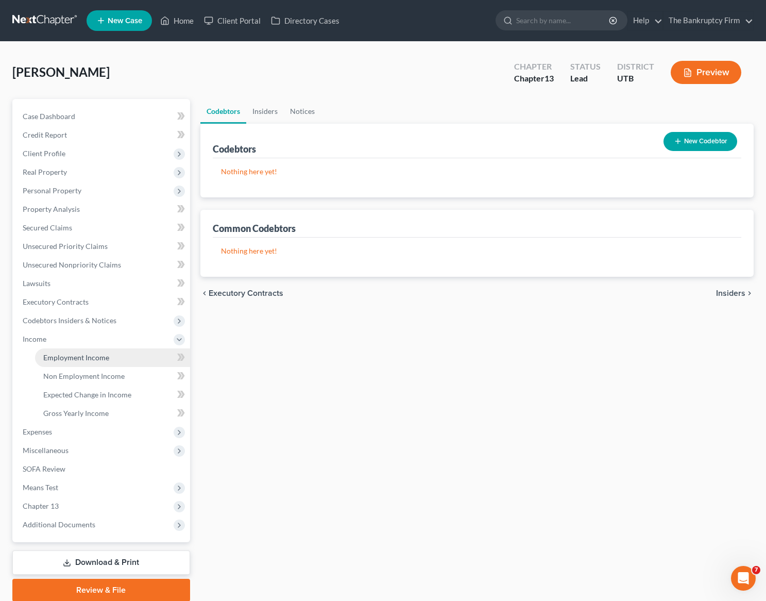
click at [103, 353] on span "Employment Income" at bounding box center [76, 357] width 66 height 9
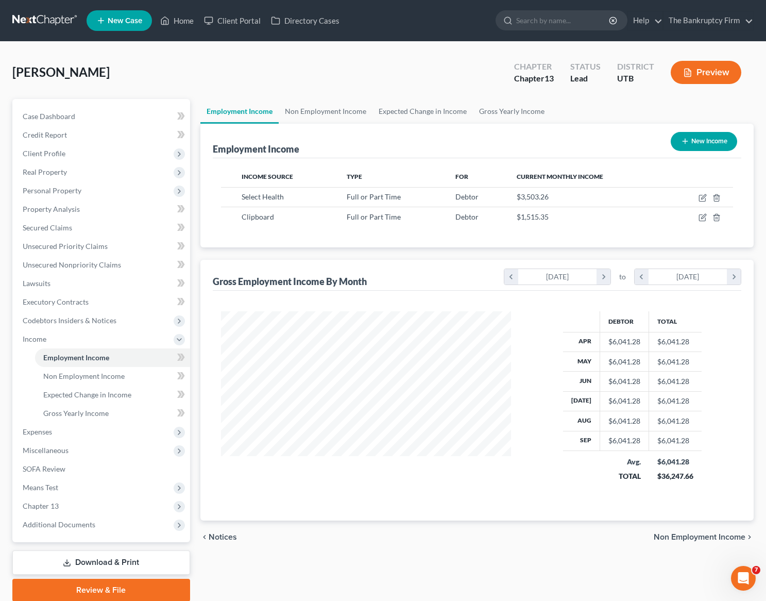
scroll to position [185, 311]
click at [426, 108] on link "Expected Change in Income" at bounding box center [423, 111] width 101 height 25
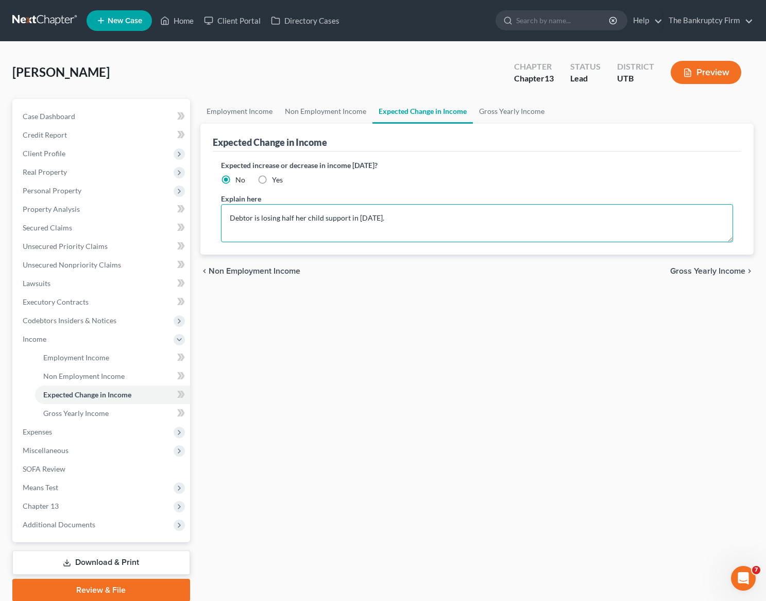
click at [445, 219] on textarea "Debtor is losing half her child support in June of 2026." at bounding box center [477, 223] width 512 height 38
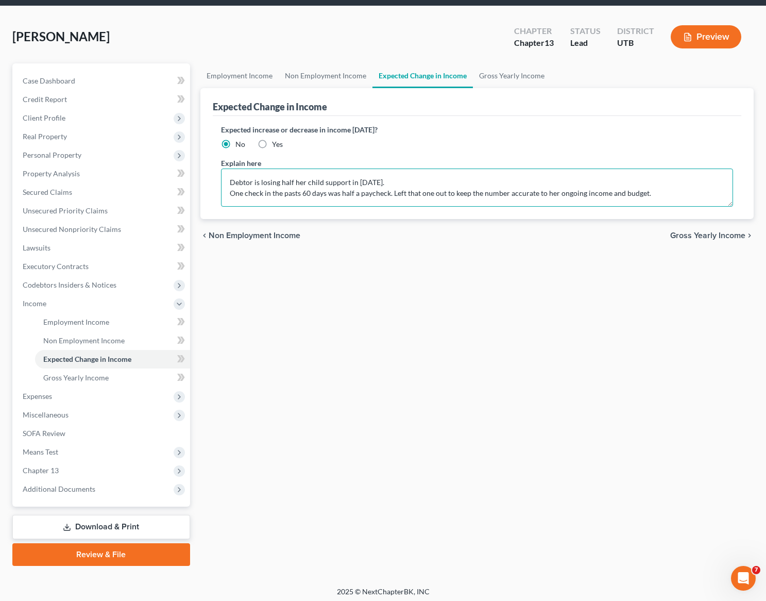
scroll to position [40, 0]
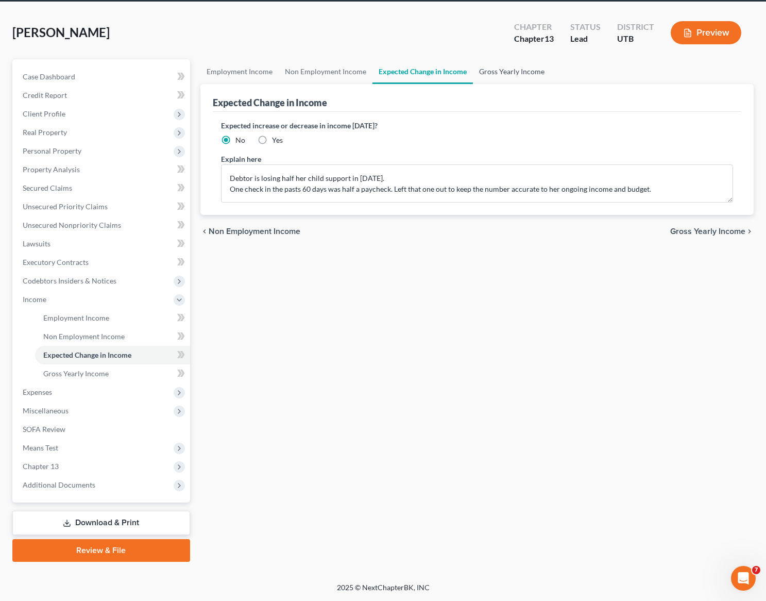
click at [521, 64] on link "Gross Yearly Income" at bounding box center [512, 71] width 78 height 25
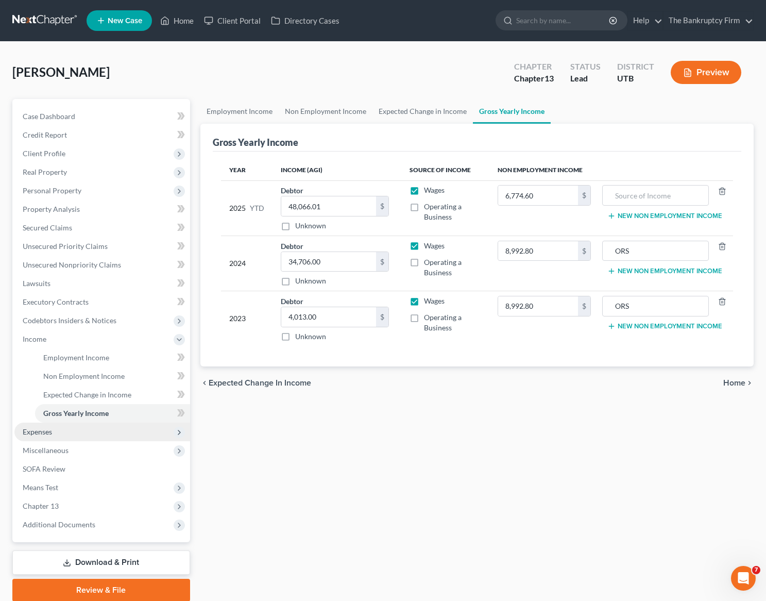
click at [49, 436] on span "Expenses" at bounding box center [102, 432] width 176 height 19
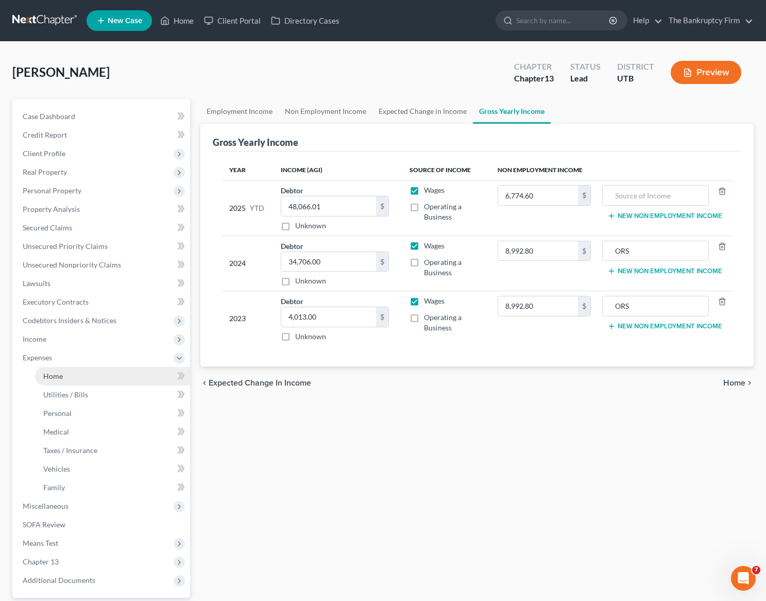
click at [78, 372] on link "Home" at bounding box center [112, 376] width 155 height 19
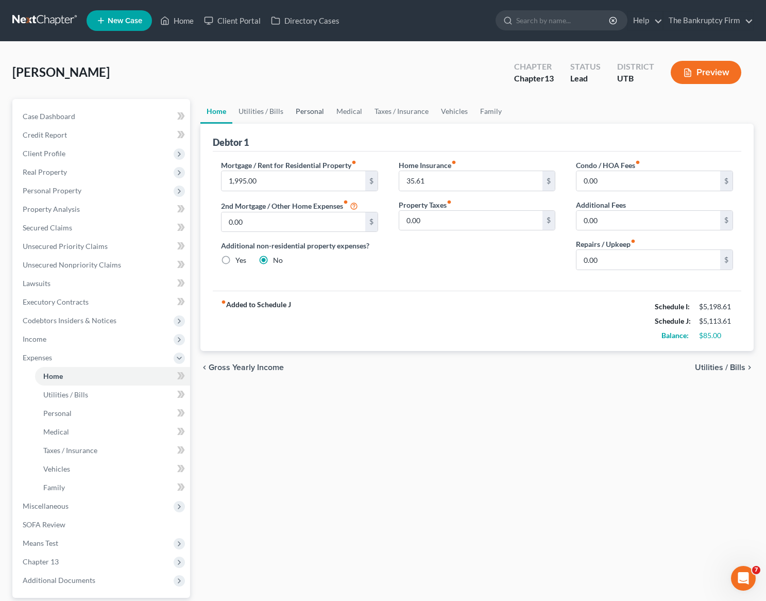
click at [312, 109] on link "Personal" at bounding box center [310, 111] width 41 height 25
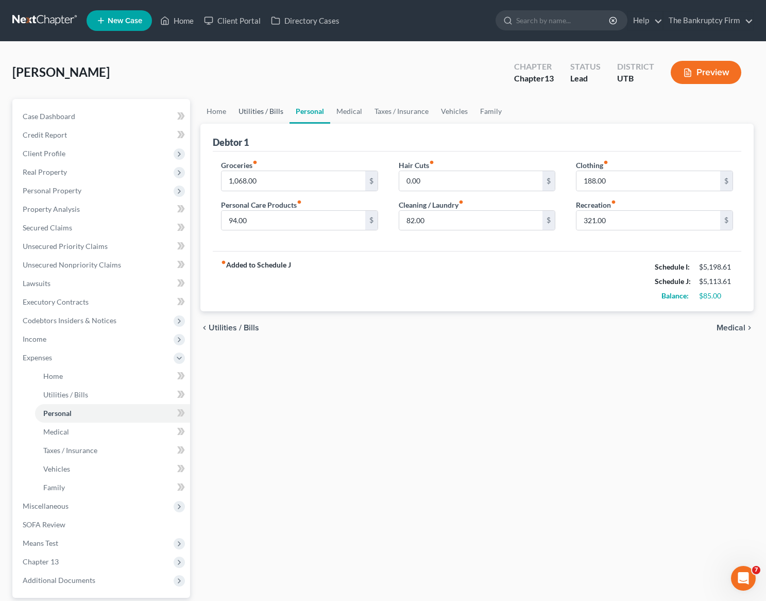
click at [270, 108] on link "Utilities / Bills" at bounding box center [260, 111] width 57 height 25
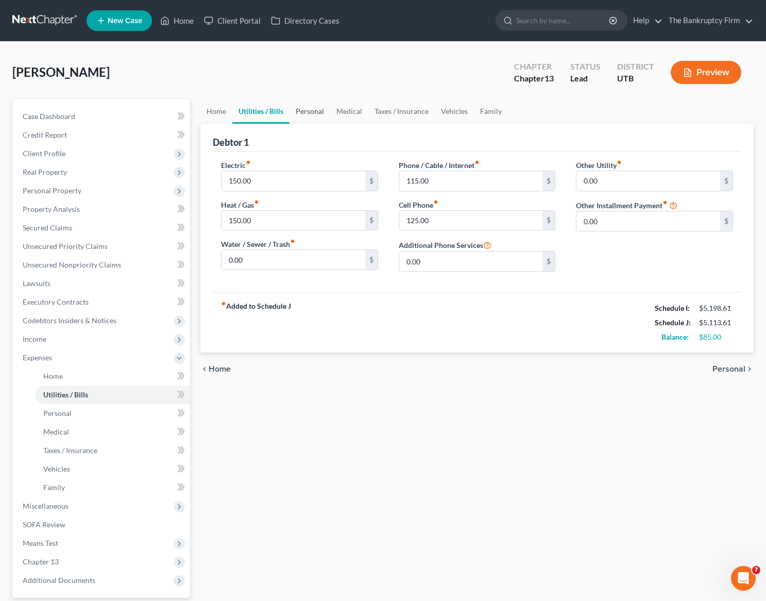
click at [306, 108] on link "Personal" at bounding box center [310, 111] width 41 height 25
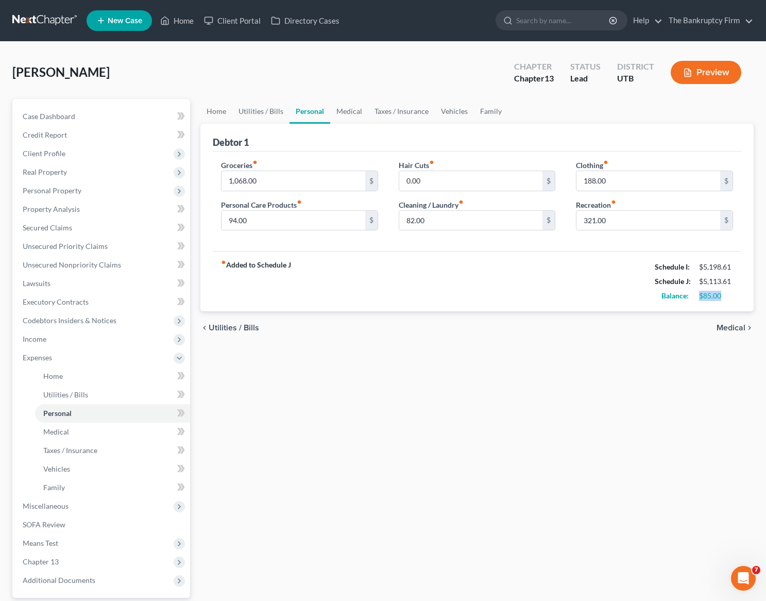
drag, startPoint x: 727, startPoint y: 295, endPoint x: 698, endPoint y: 300, distance: 29.2
click at [699, 298] on div "$85.00" at bounding box center [716, 296] width 34 height 10
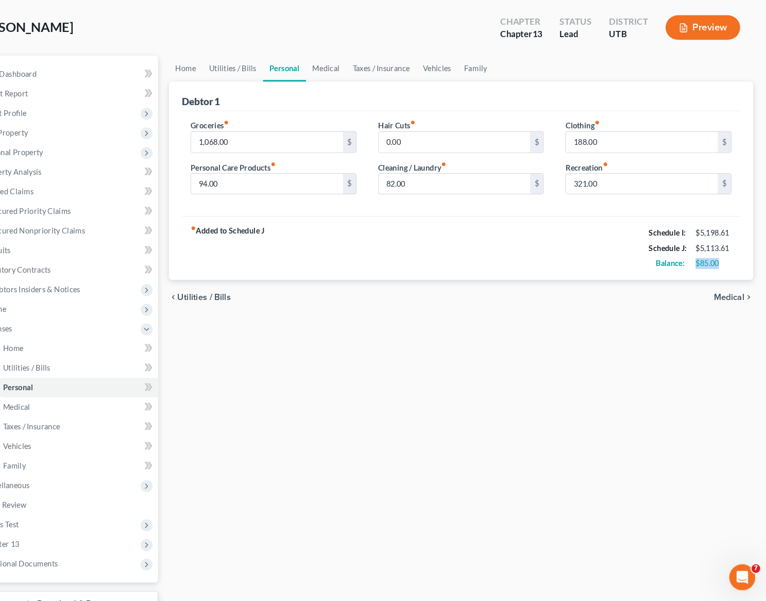
scroll to position [31, 0]
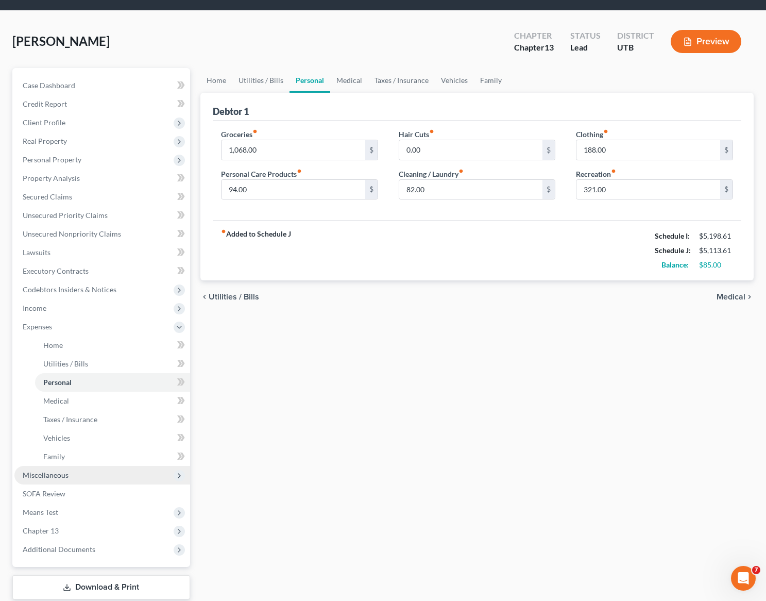
click at [95, 471] on span "Miscellaneous" at bounding box center [102, 475] width 176 height 19
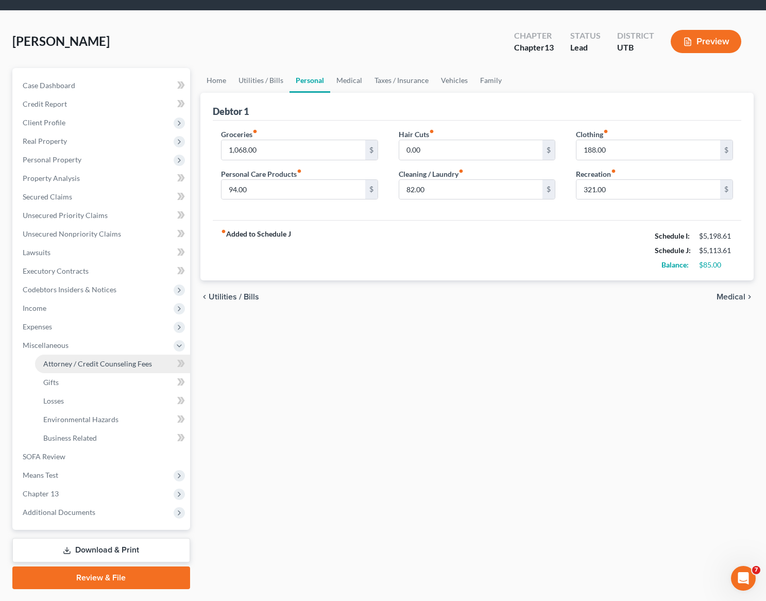
click at [105, 365] on span "Attorney / Credit Counseling Fees" at bounding box center [97, 363] width 109 height 9
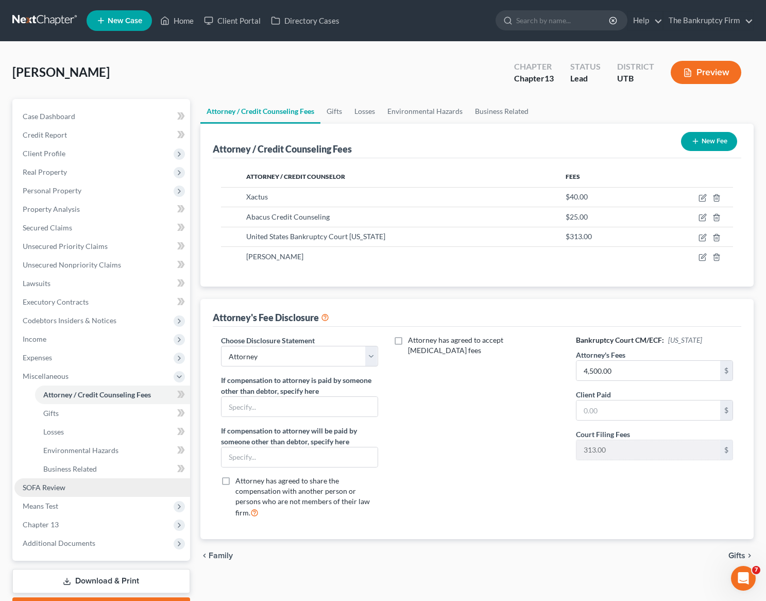
click at [58, 483] on span "SOFA Review" at bounding box center [44, 487] width 43 height 9
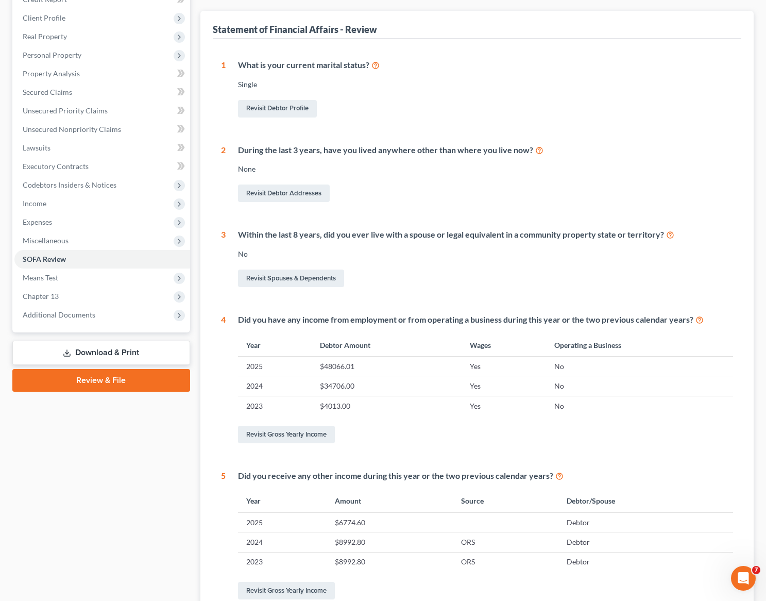
scroll to position [39, 0]
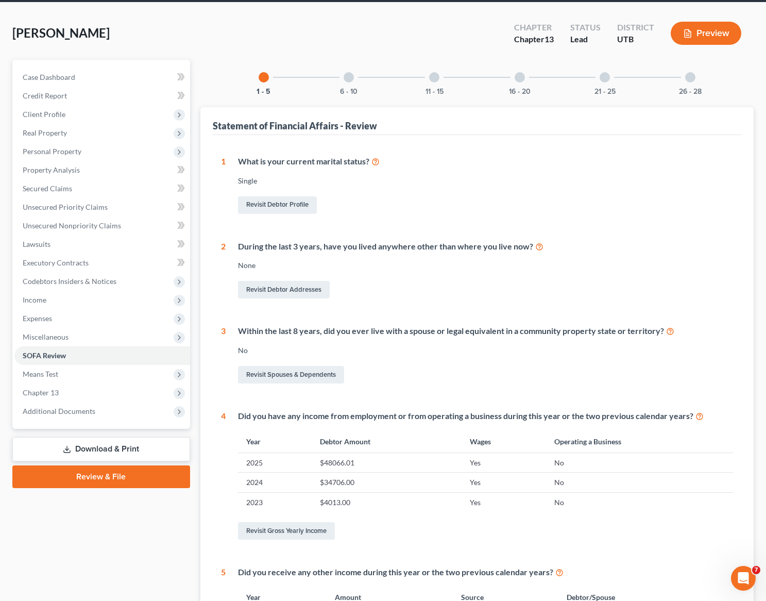
click at [348, 74] on div at bounding box center [349, 77] width 10 height 10
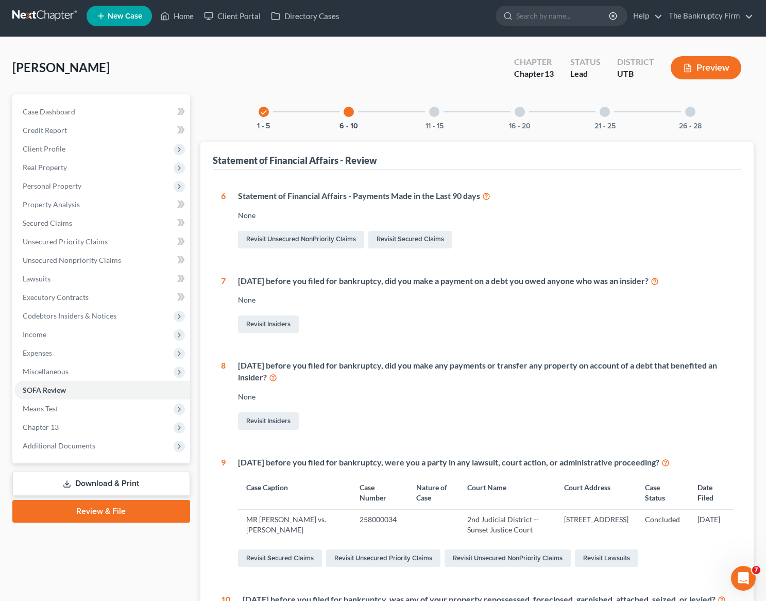
scroll to position [0, 0]
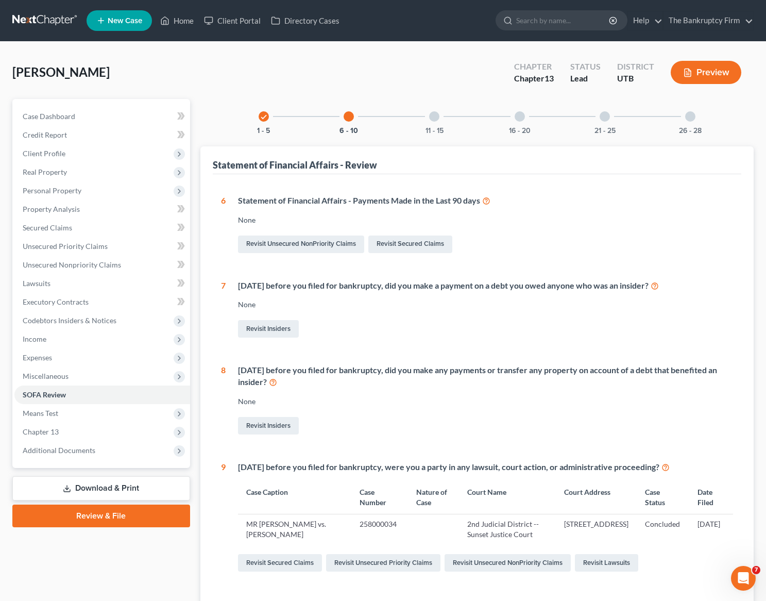
click at [434, 116] on div at bounding box center [434, 116] width 10 height 10
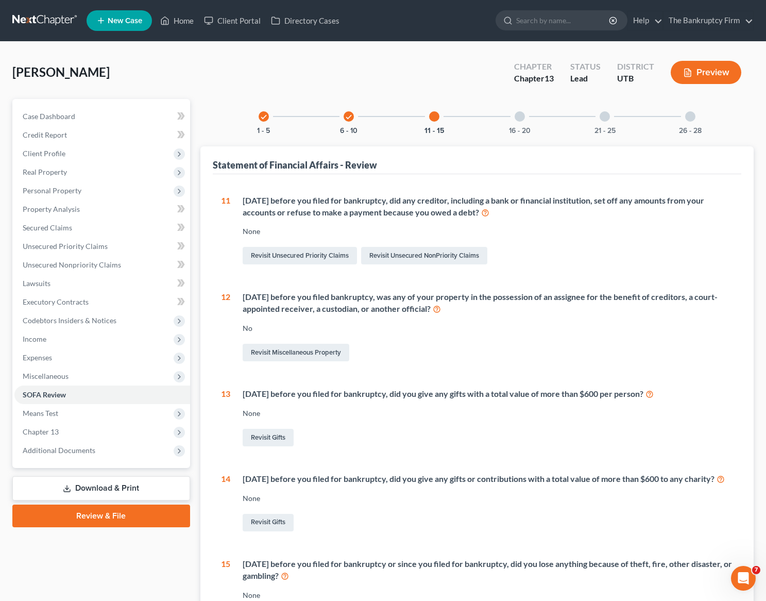
click at [522, 116] on div at bounding box center [520, 116] width 10 height 10
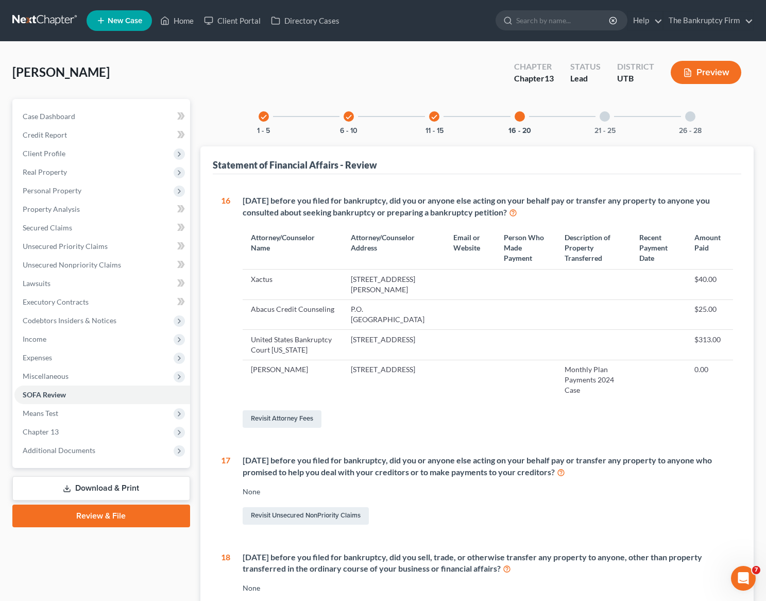
click at [606, 115] on div at bounding box center [605, 116] width 10 height 10
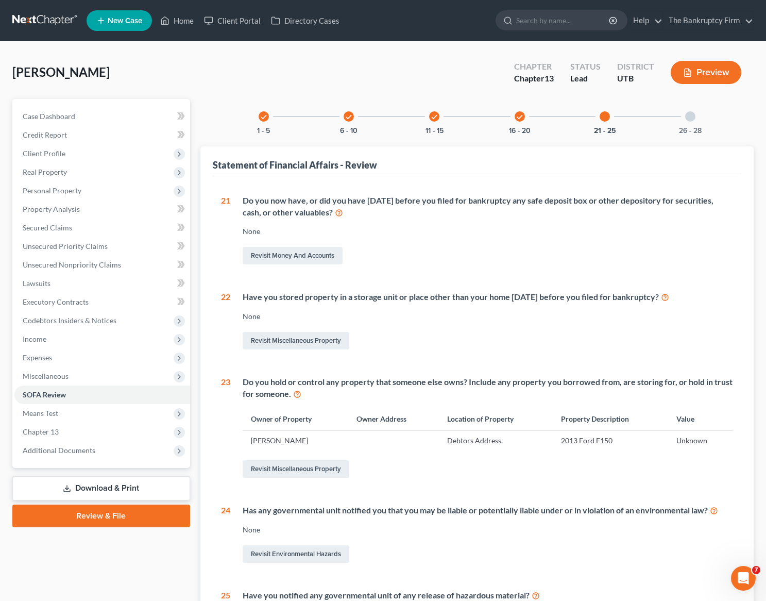
click at [691, 116] on div at bounding box center [690, 116] width 10 height 10
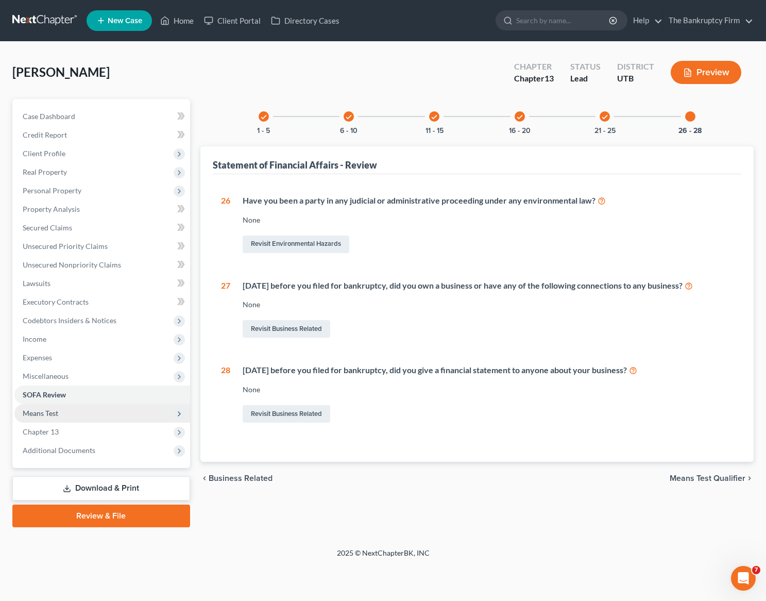
click at [48, 414] on span "Means Test" at bounding box center [41, 413] width 36 height 9
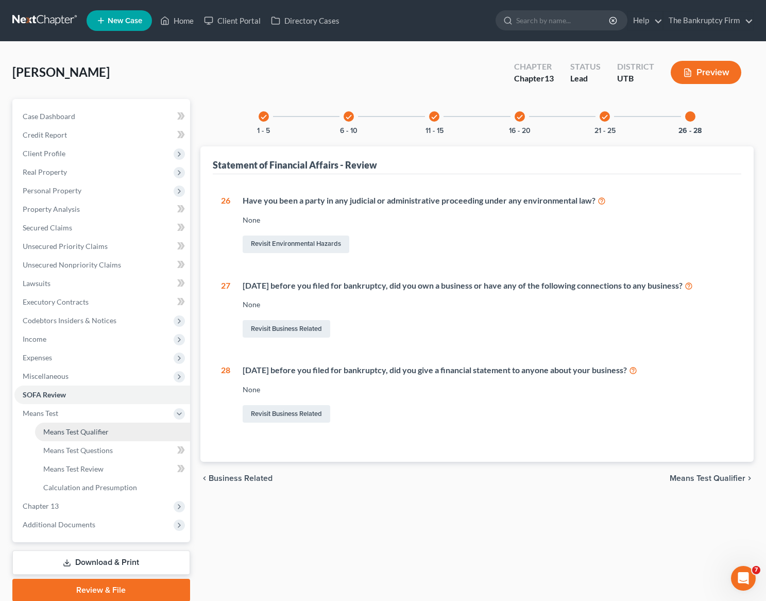
click at [81, 436] on span "Means Test Qualifier" at bounding box center [75, 431] width 65 height 9
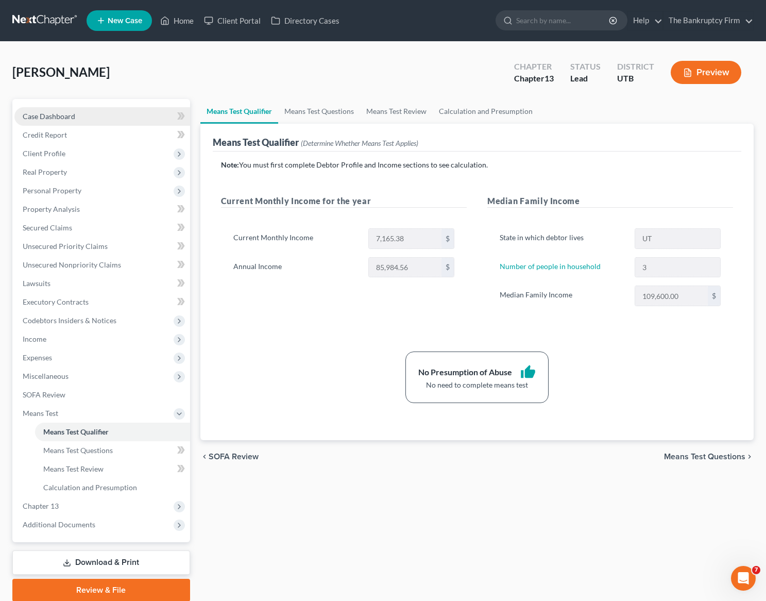
click at [85, 116] on link "Case Dashboard" at bounding box center [102, 116] width 176 height 19
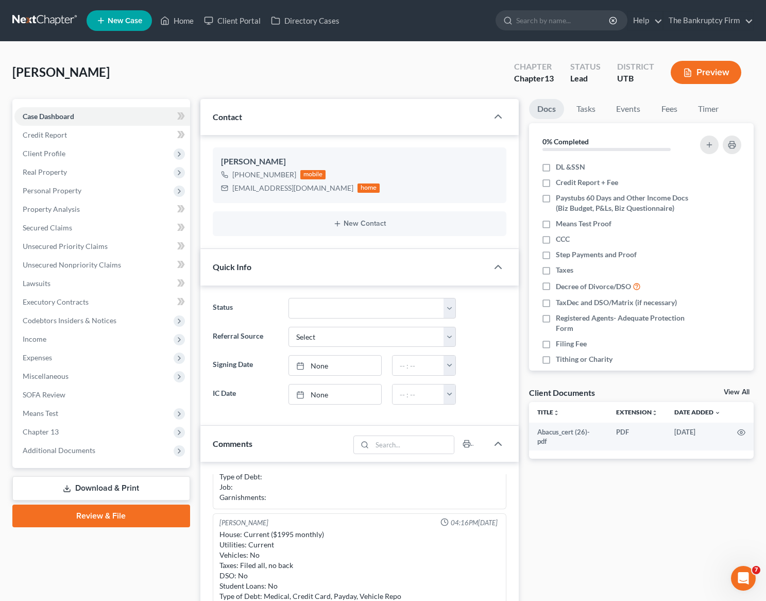
scroll to position [3, 0]
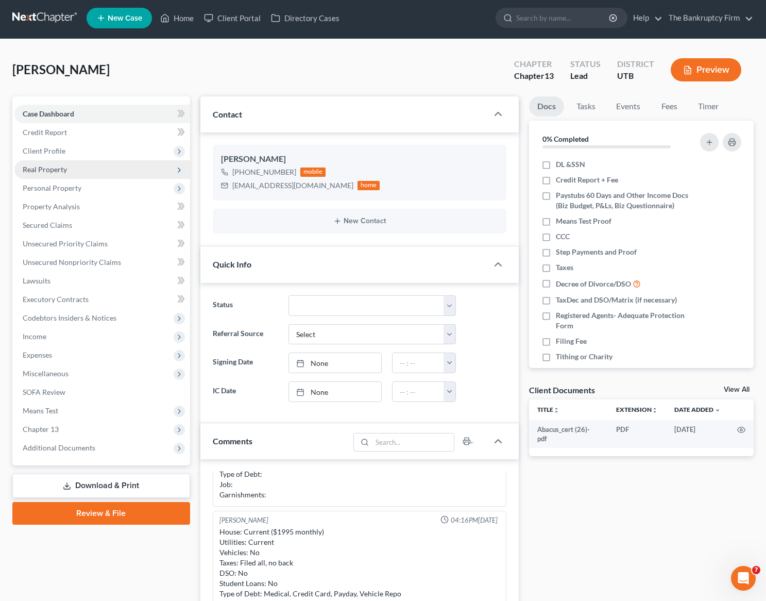
click at [54, 174] on span "Real Property" at bounding box center [102, 169] width 176 height 19
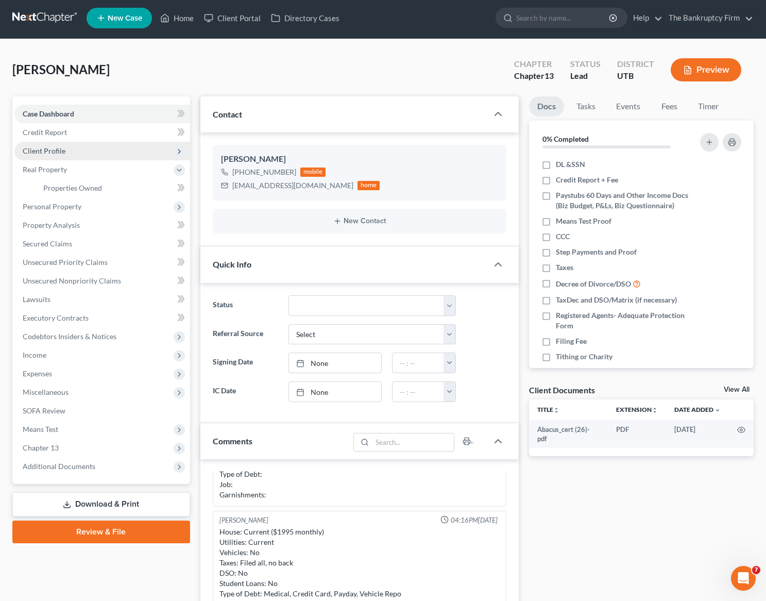
click at [59, 153] on span "Client Profile" at bounding box center [44, 150] width 43 height 9
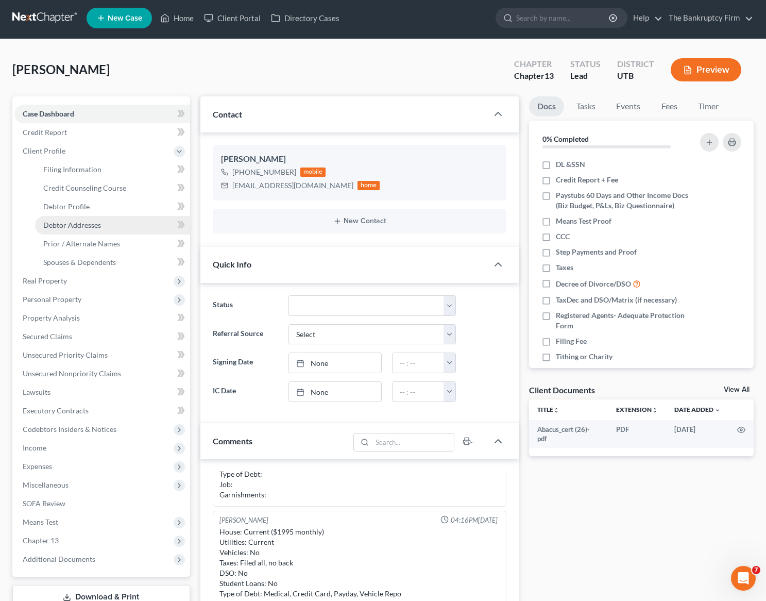
click at [84, 220] on link "Debtor Addresses" at bounding box center [112, 225] width 155 height 19
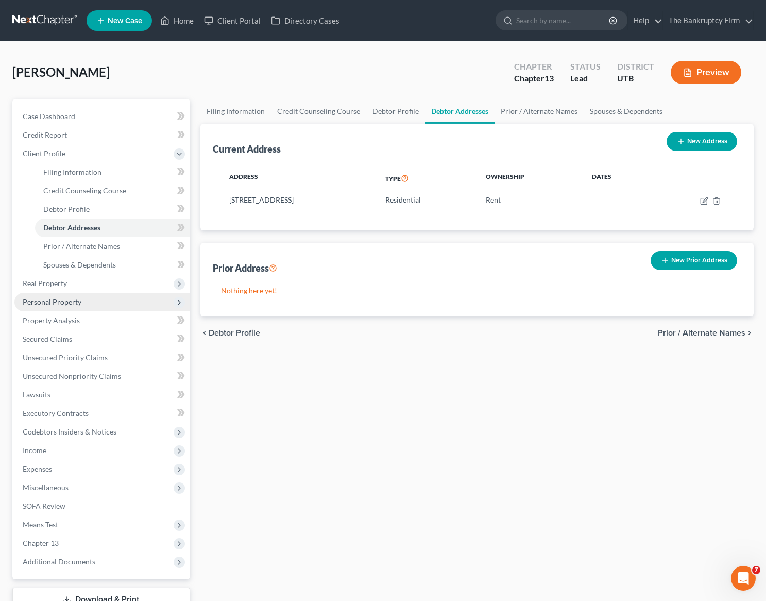
click at [77, 302] on span "Personal Property" at bounding box center [52, 301] width 59 height 9
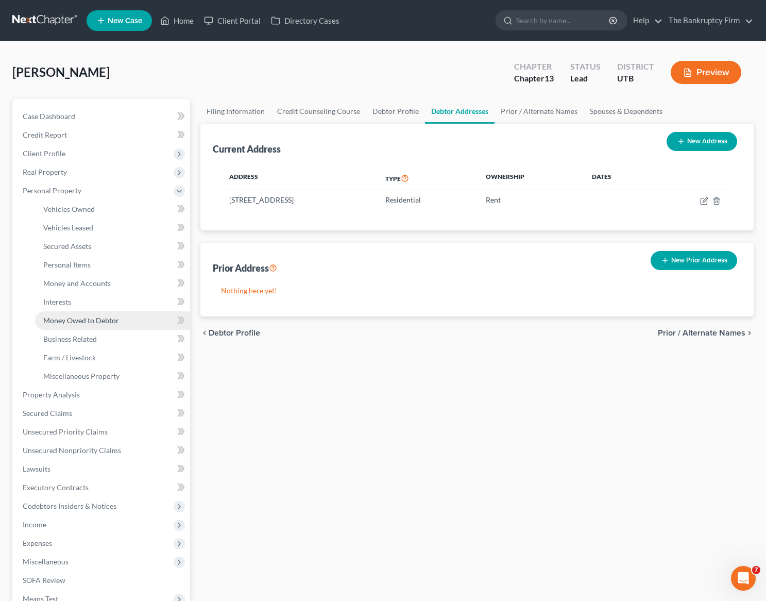
click at [95, 316] on span "Money Owed to Debtor" at bounding box center [81, 320] width 76 height 9
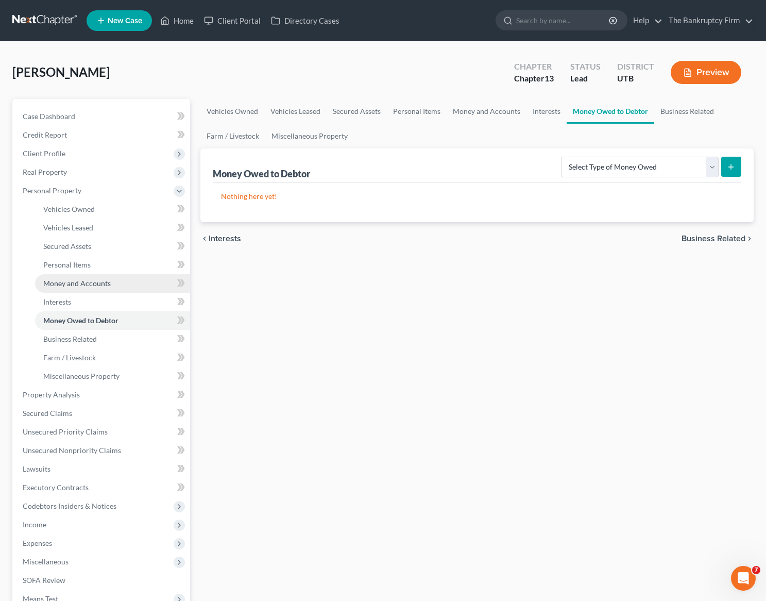
click at [90, 282] on span "Money and Accounts" at bounding box center [77, 283] width 68 height 9
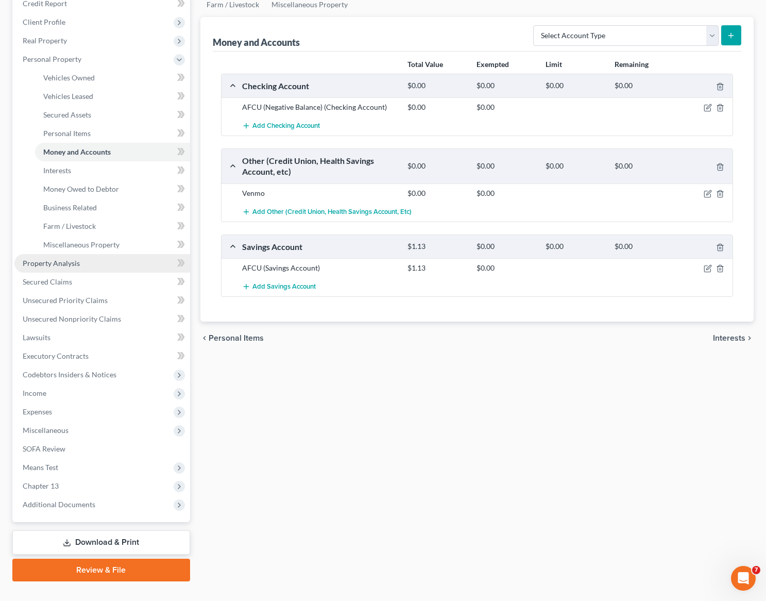
scroll to position [151, 0]
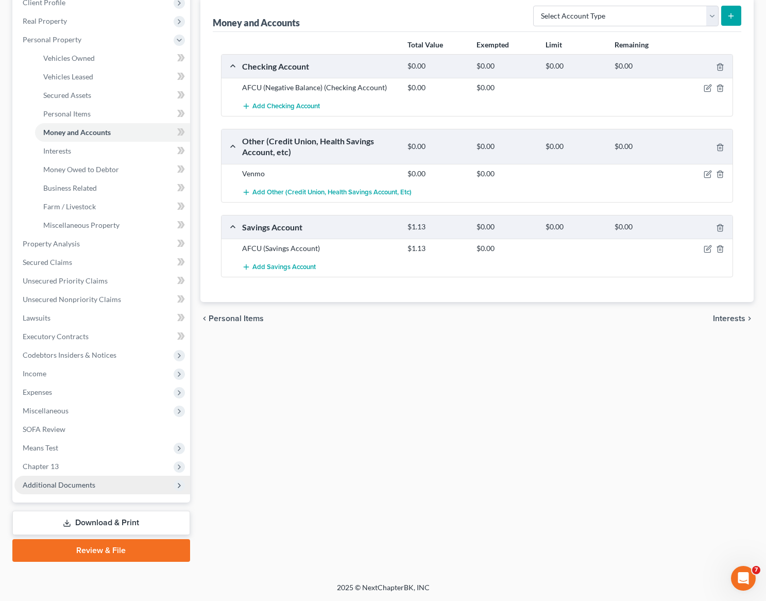
click at [85, 480] on span "Additional Documents" at bounding box center [59, 484] width 73 height 9
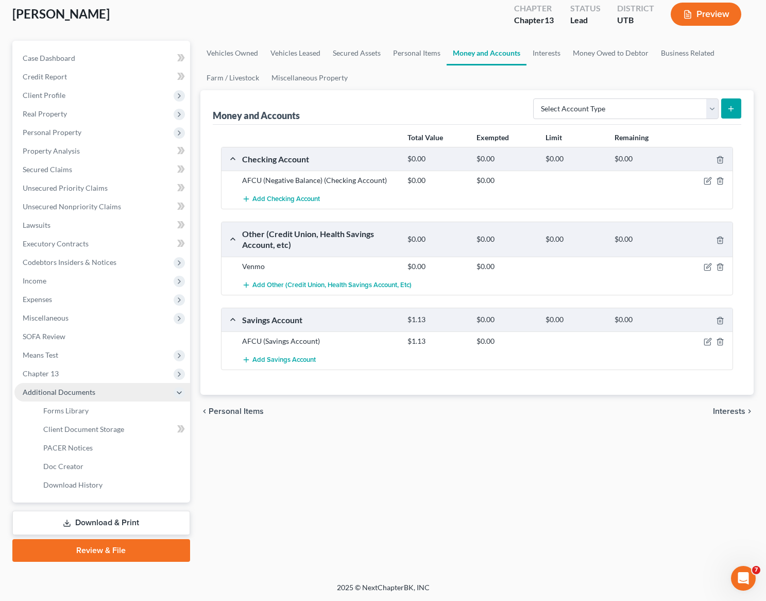
scroll to position [58, 0]
click at [120, 428] on span "Client Document Storage" at bounding box center [83, 429] width 81 height 9
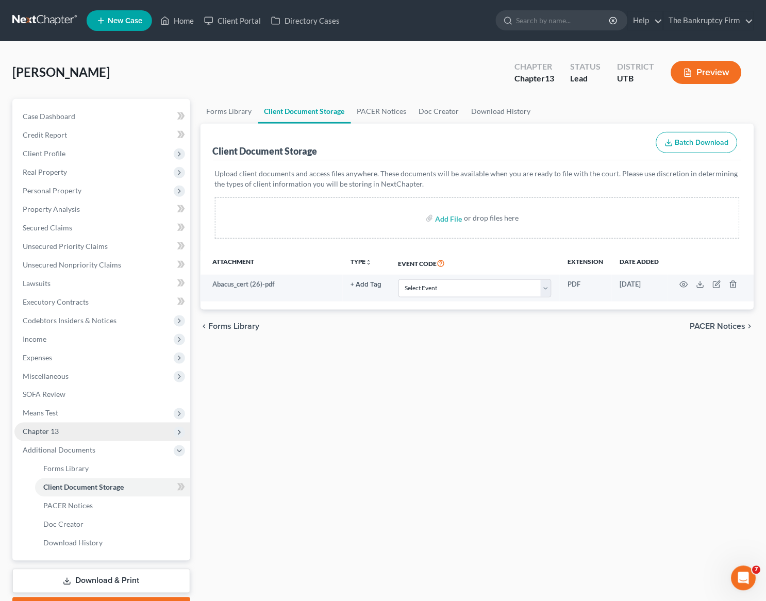
scroll to position [1, 0]
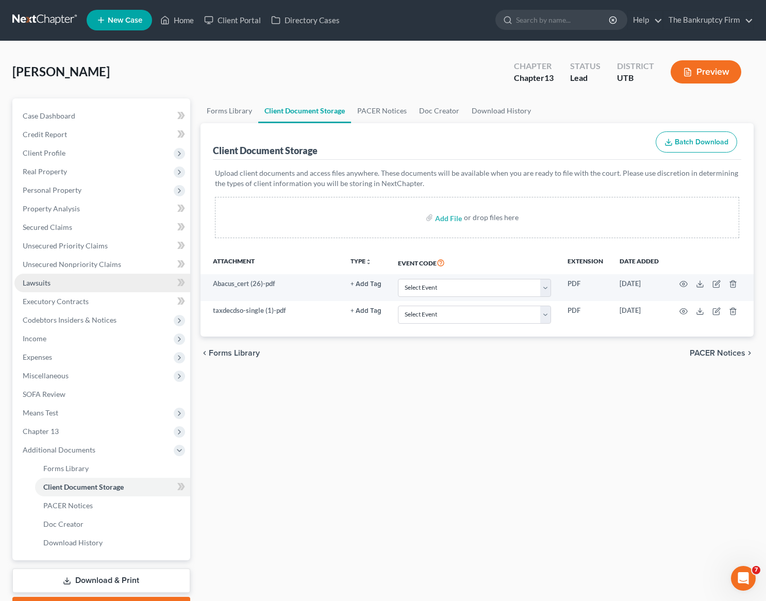
click at [57, 284] on link "Lawsuits" at bounding box center [102, 283] width 176 height 19
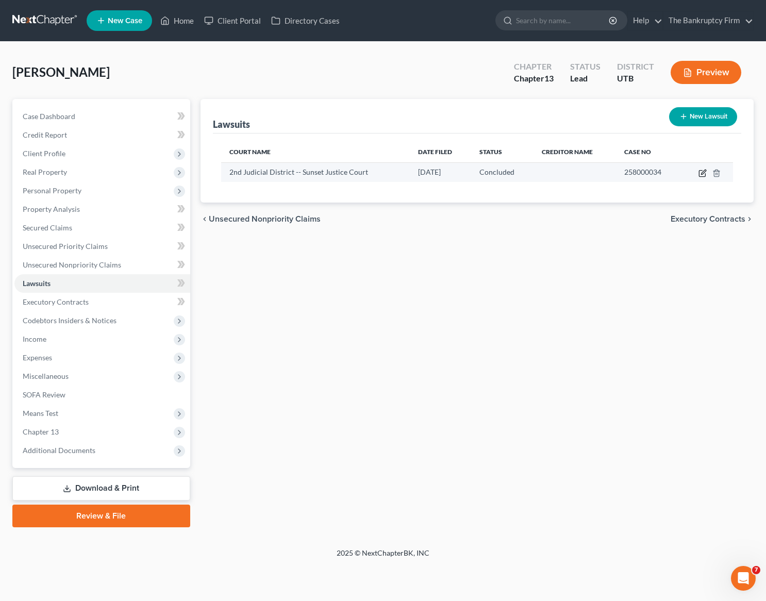
click at [701, 174] on icon "button" at bounding box center [703, 172] width 5 height 5
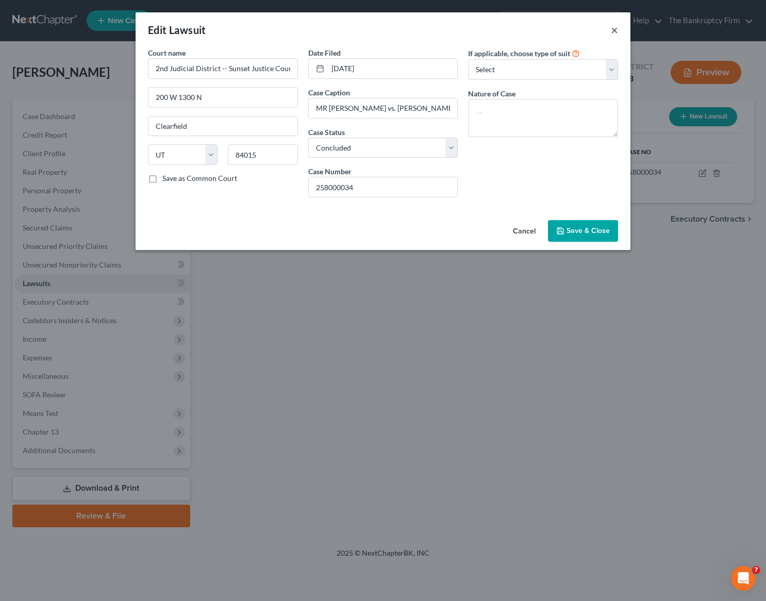
click at [613, 30] on button "×" at bounding box center [614, 30] width 7 height 12
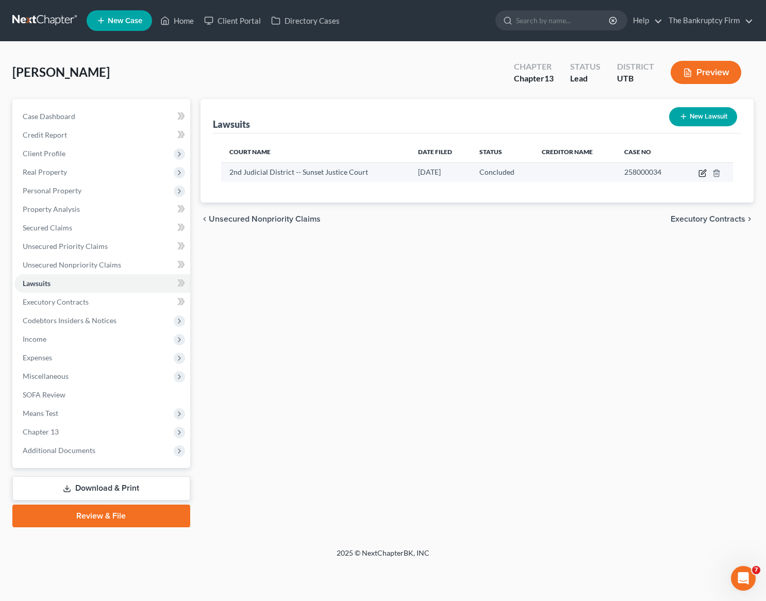
click at [703, 172] on icon "button" at bounding box center [702, 173] width 8 height 8
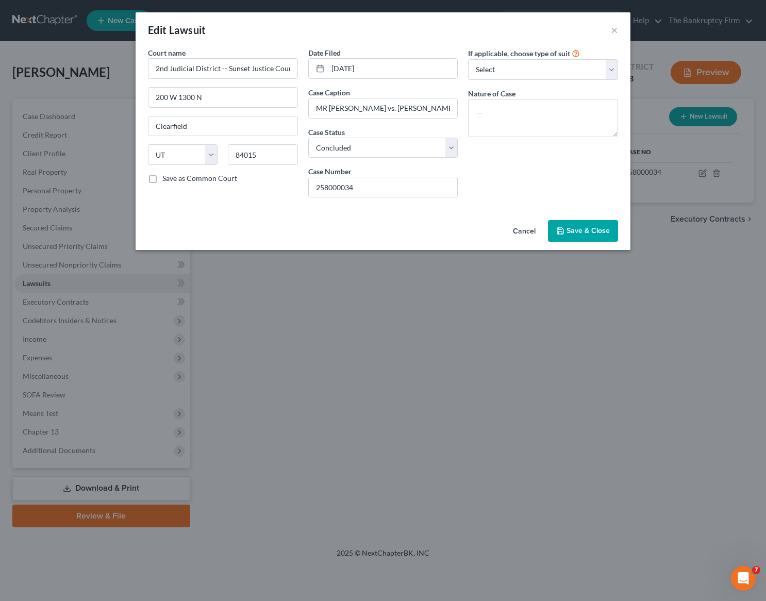
click at [577, 230] on span "Save & Close" at bounding box center [587, 230] width 43 height 9
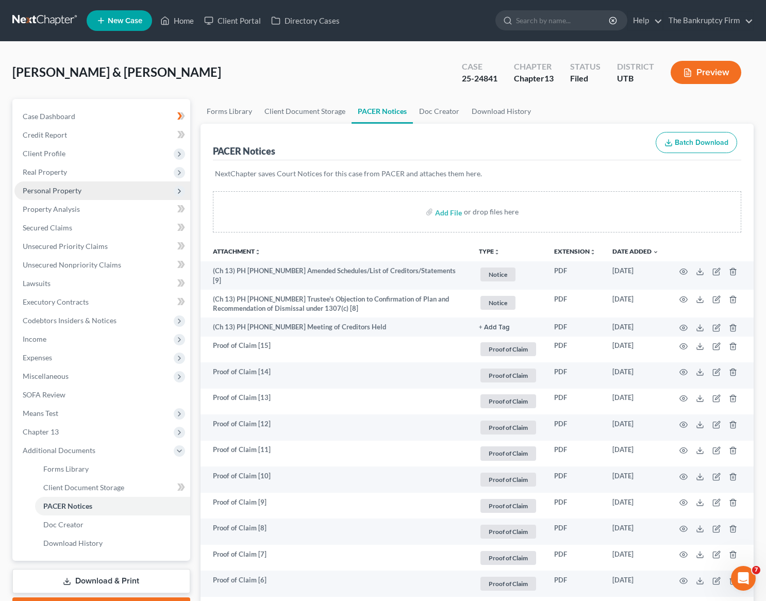
click at [87, 191] on span "Personal Property" at bounding box center [102, 190] width 176 height 19
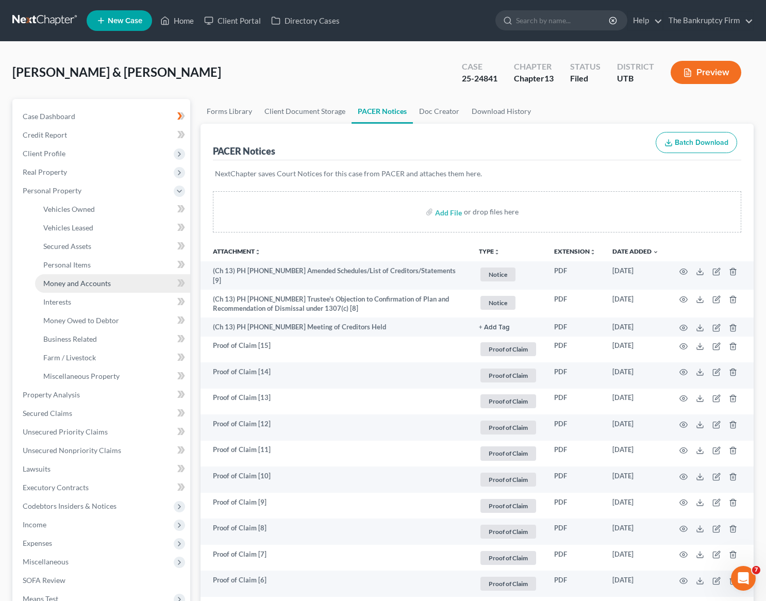
click at [85, 281] on span "Money and Accounts" at bounding box center [77, 283] width 68 height 9
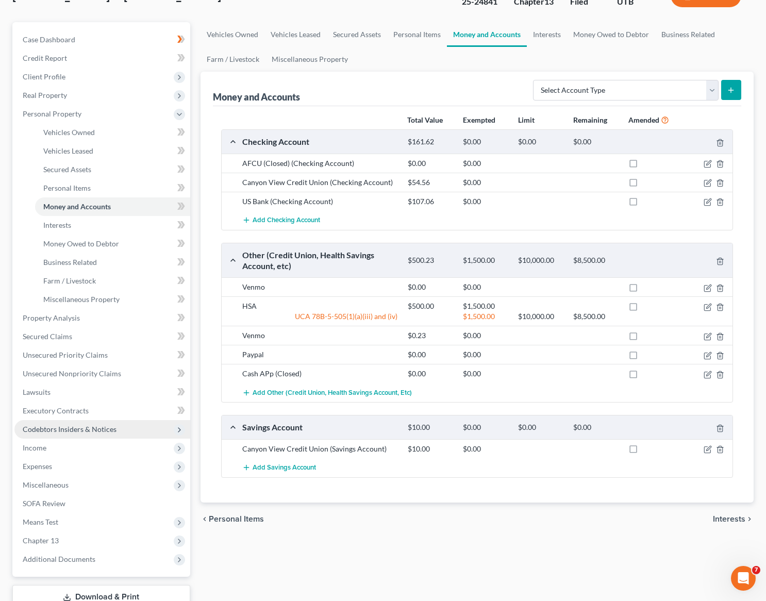
scroll to position [151, 0]
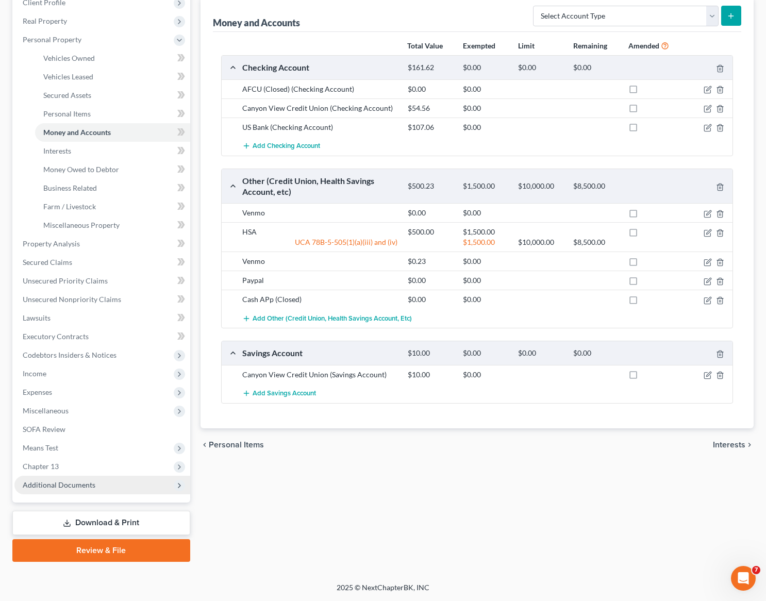
click at [97, 476] on span "Additional Documents" at bounding box center [102, 485] width 176 height 19
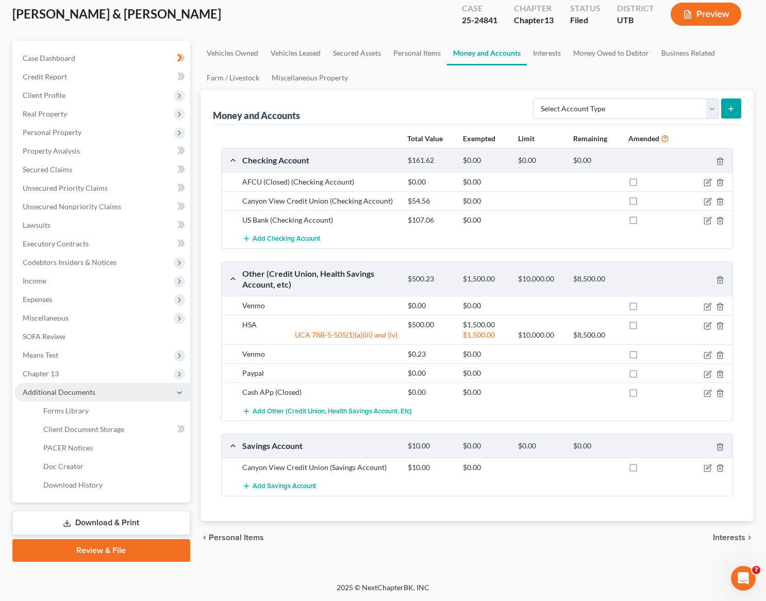
scroll to position [58, 0]
click at [93, 429] on span "Client Document Storage" at bounding box center [83, 429] width 81 height 9
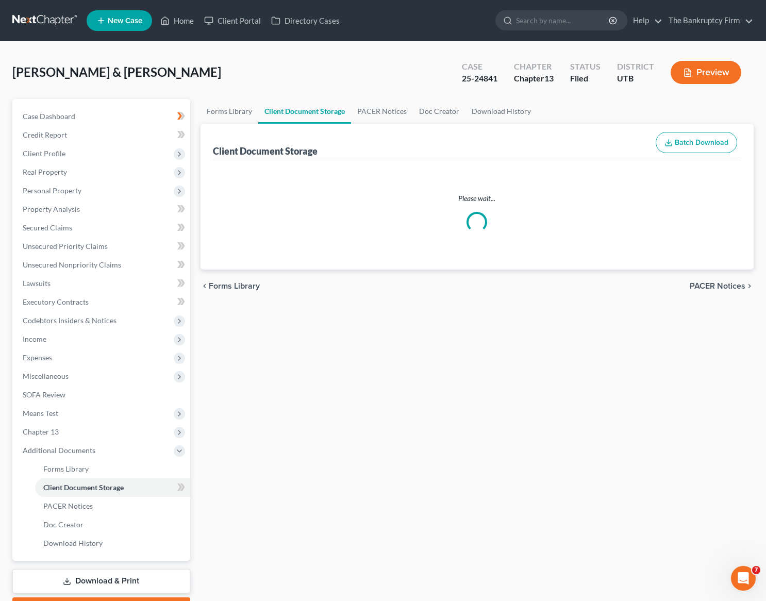
select select "30"
select select "26"
